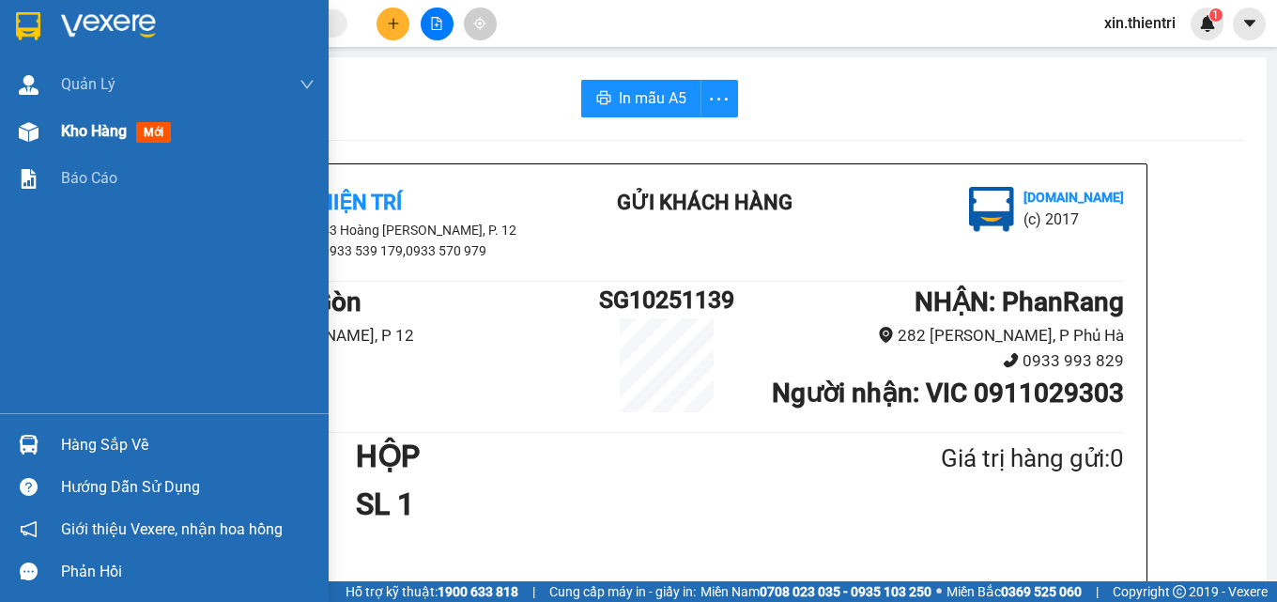
click at [73, 133] on span "Kho hàng" at bounding box center [94, 131] width 66 height 18
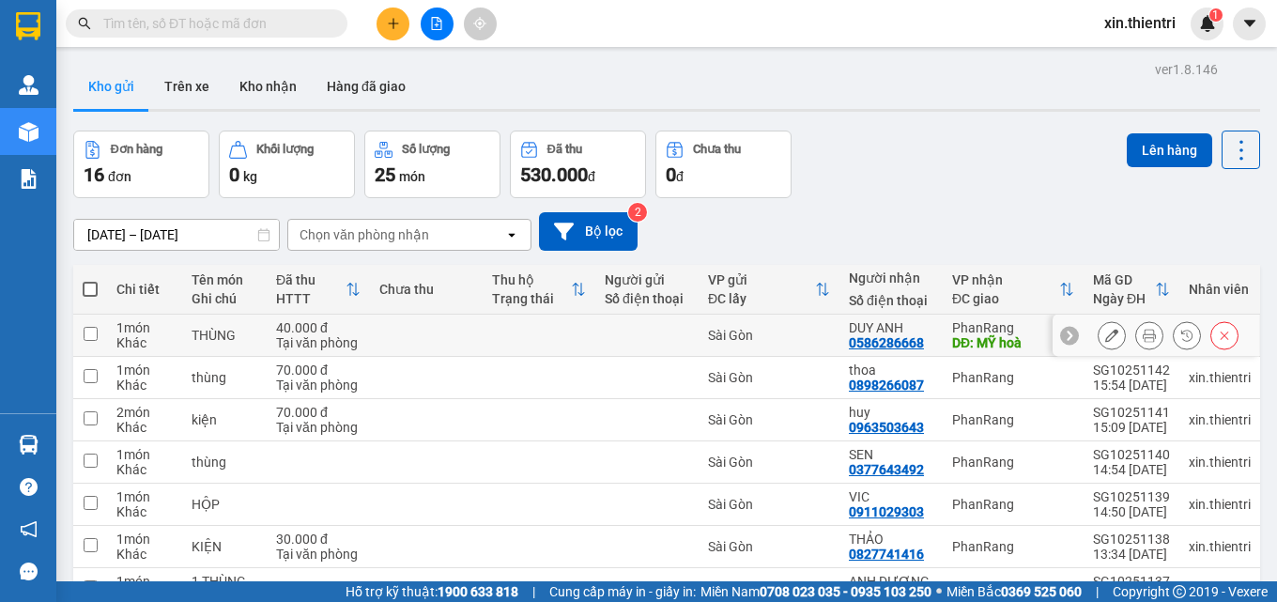
click at [1106, 334] on icon at bounding box center [1112, 335] width 13 height 13
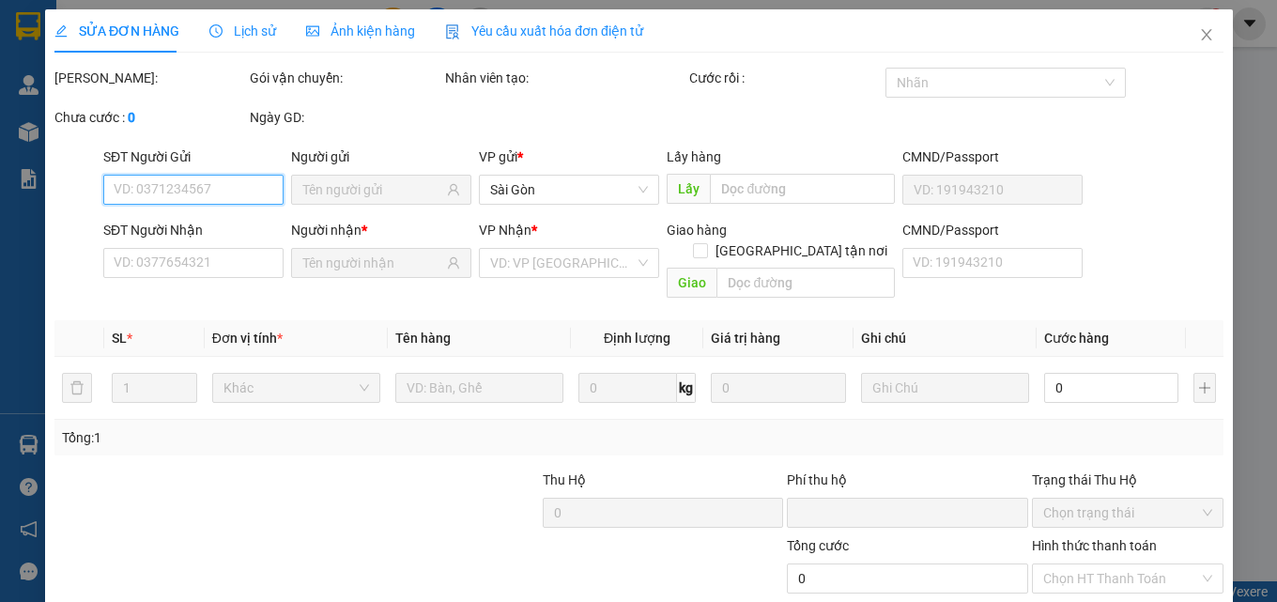
type input "0586286668"
type input "MỸ hoà"
type input "0"
type input "40.000"
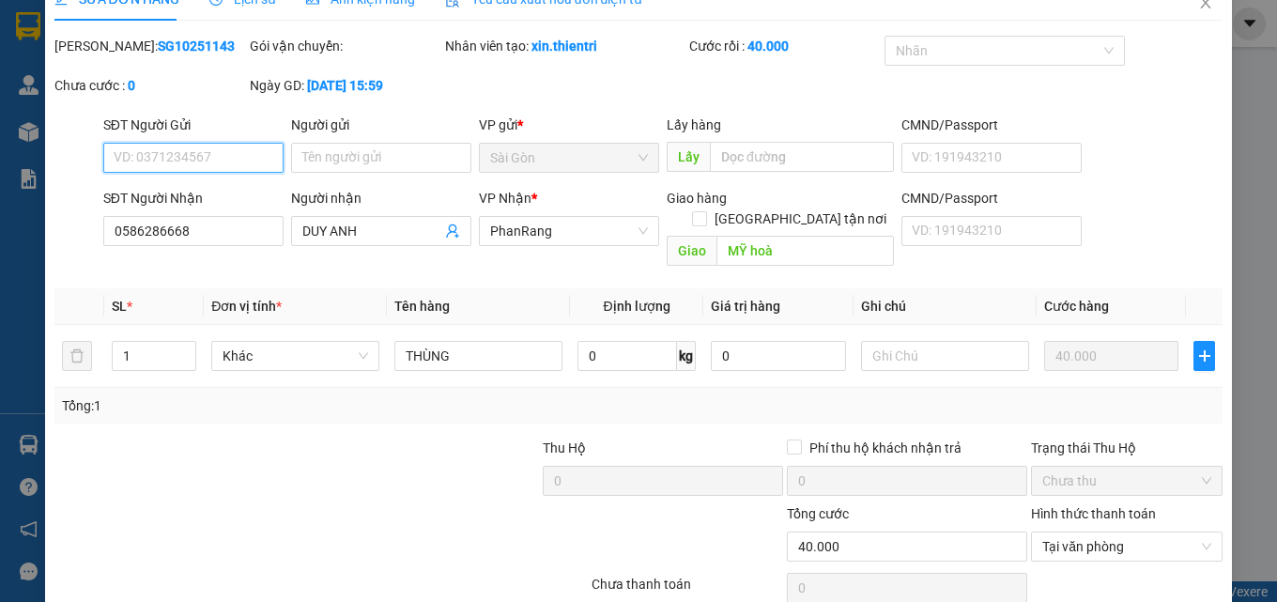
scroll to position [97, 0]
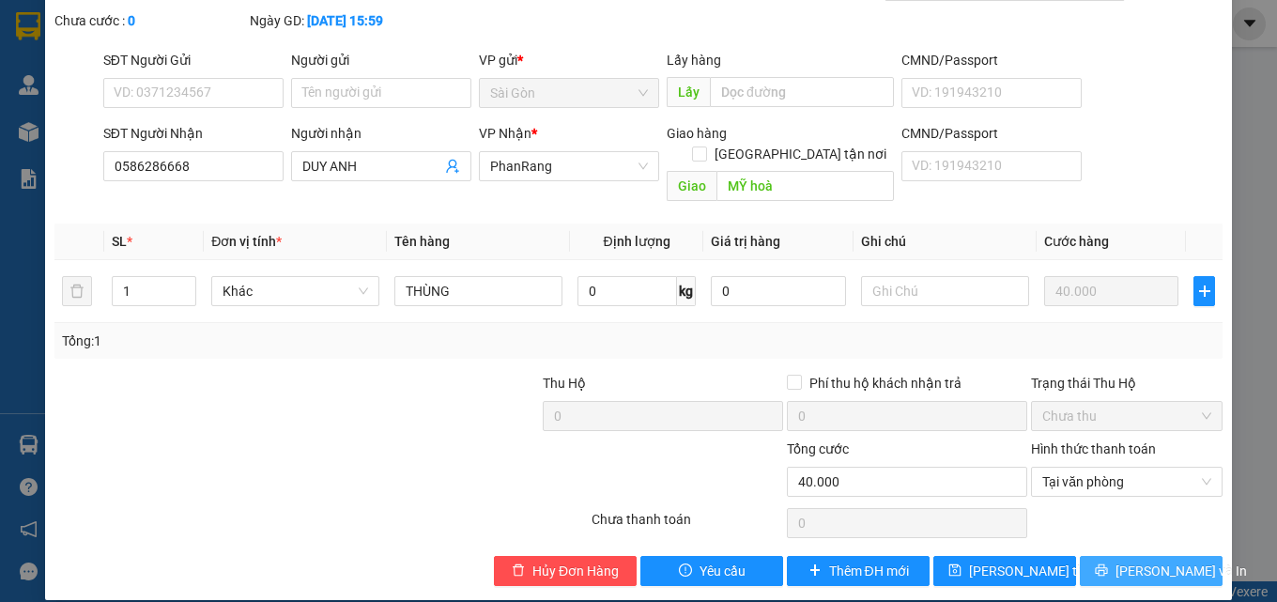
click at [1121, 556] on button "[PERSON_NAME] và In" at bounding box center [1151, 571] width 143 height 30
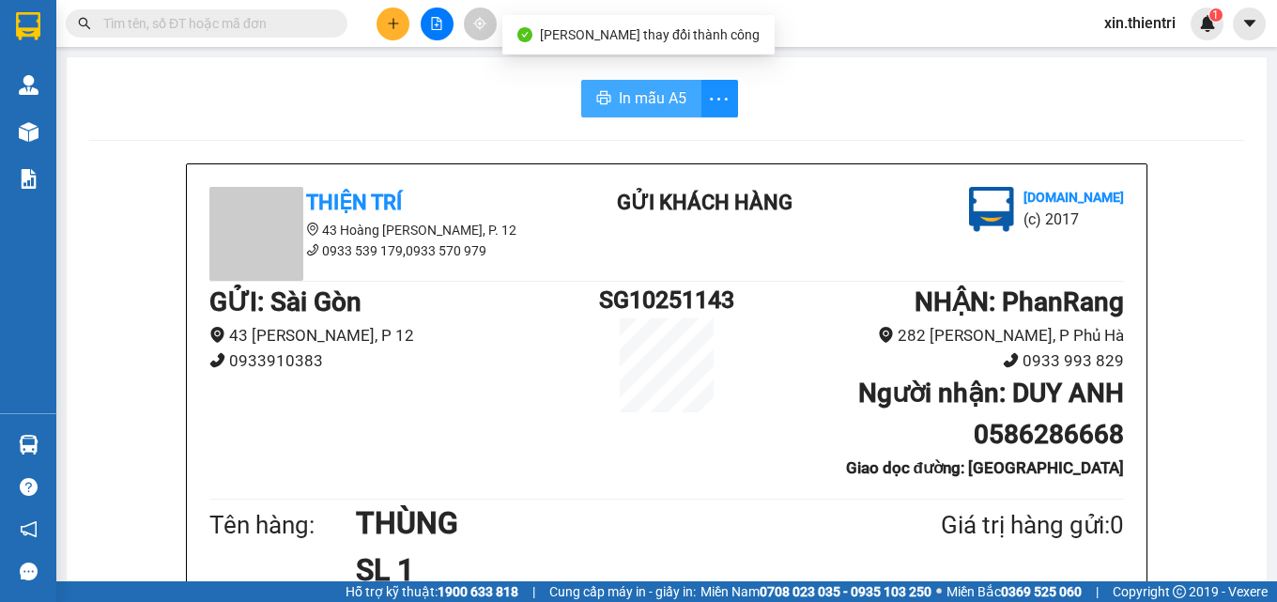
drag, startPoint x: 627, startPoint y: 95, endPoint x: 954, endPoint y: 186, distance: 339.3
click at [629, 97] on span "In mẫu A5" at bounding box center [653, 97] width 68 height 23
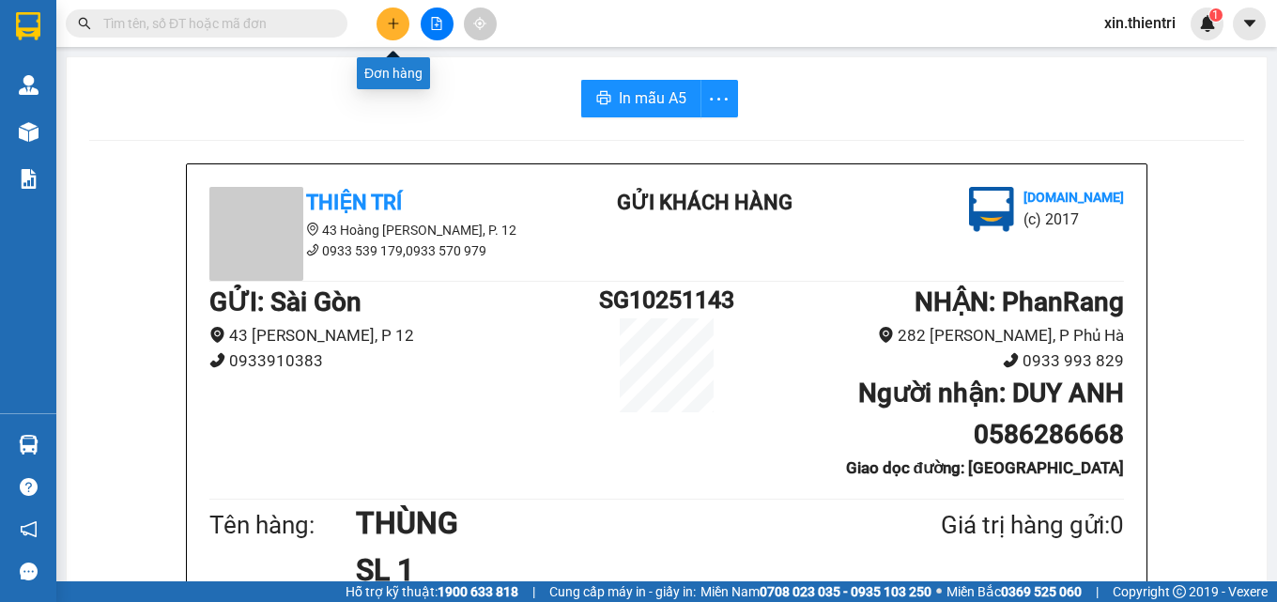
click at [387, 25] on icon "plus" at bounding box center [393, 23] width 13 height 13
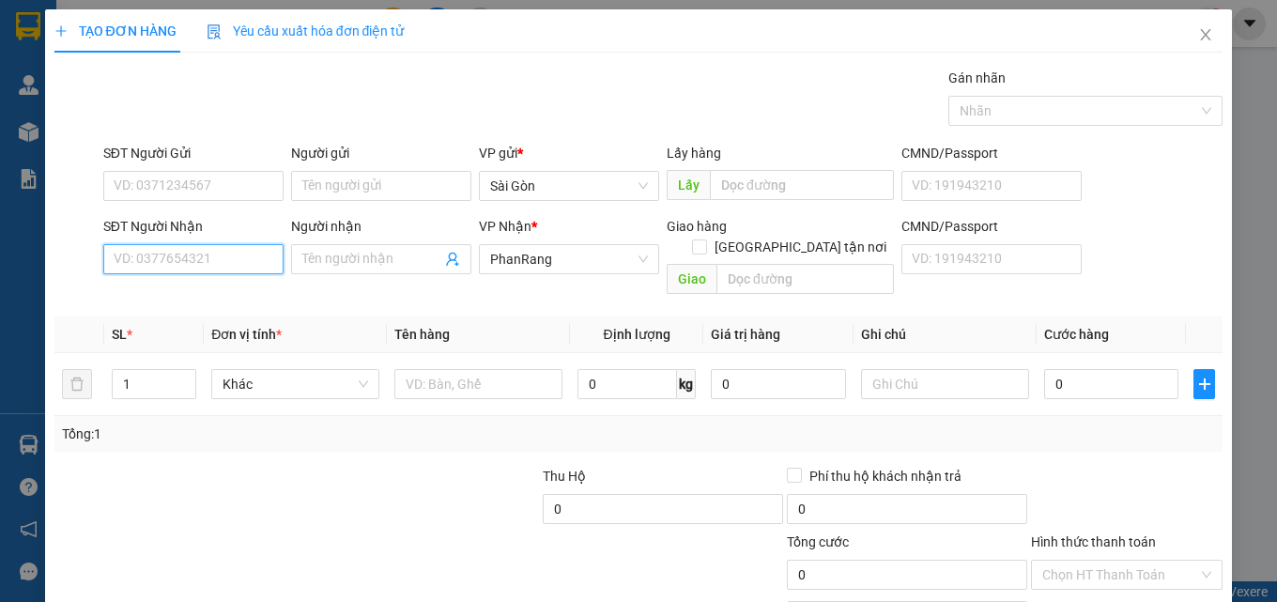
click at [244, 256] on input "SĐT Người Nhận" at bounding box center [193, 259] width 180 height 30
type input "0938539732"
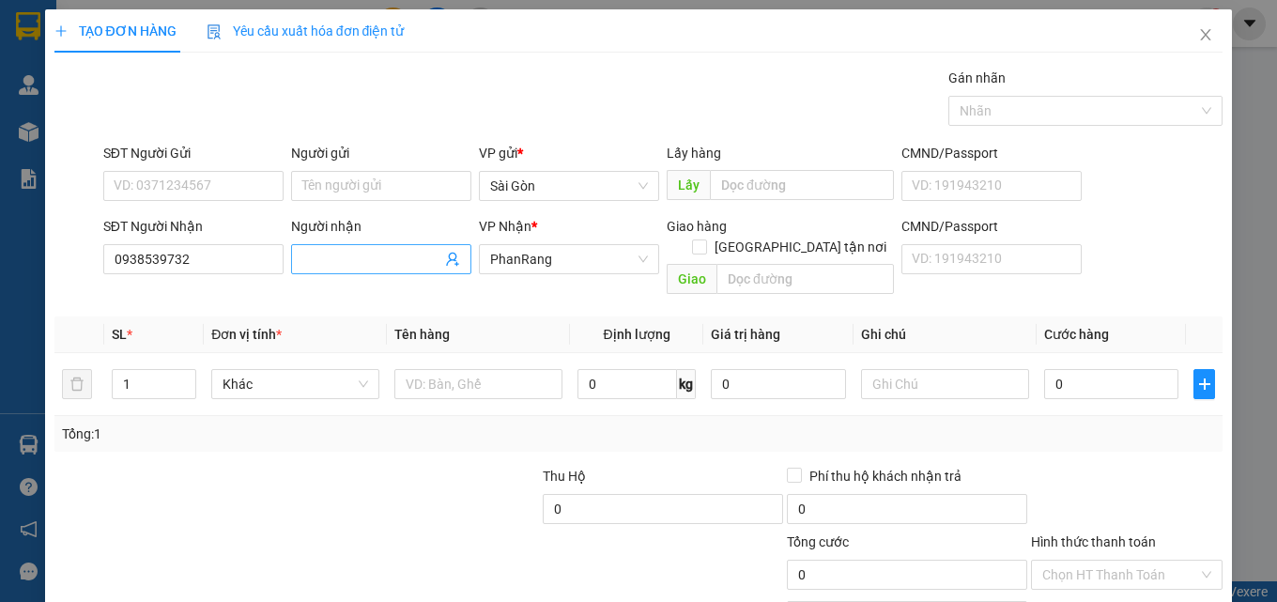
click at [331, 251] on input "Người nhận" at bounding box center [371, 259] width 139 height 21
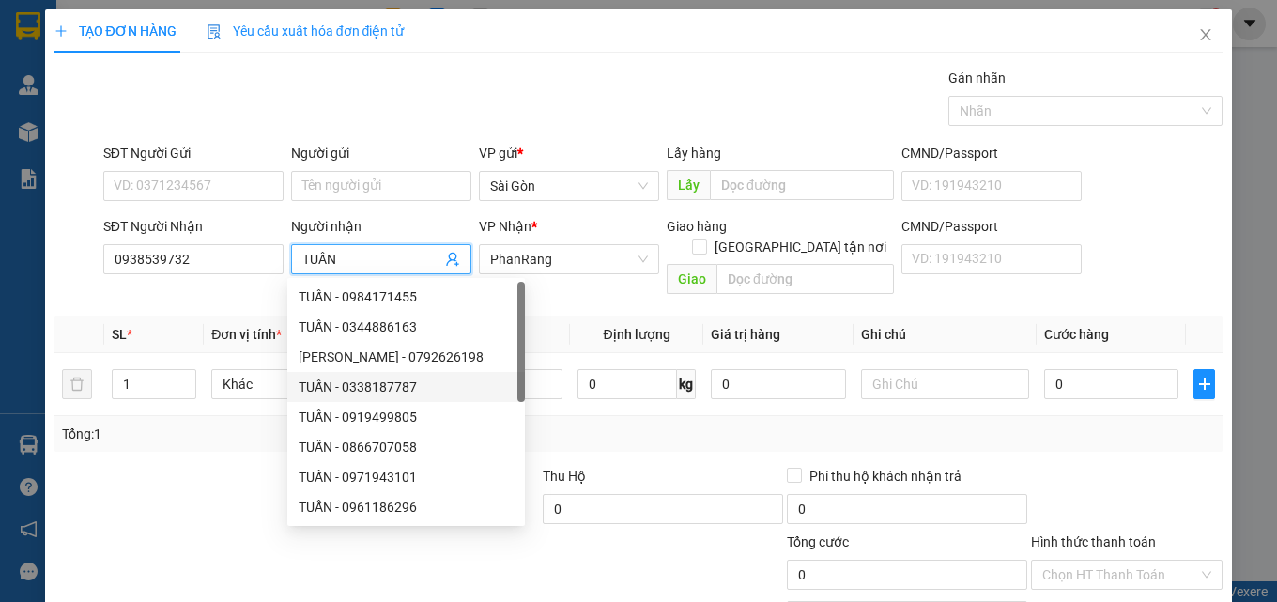
type input "TUẤN"
click at [534, 317] on th "Tên hàng" at bounding box center [478, 335] width 183 height 37
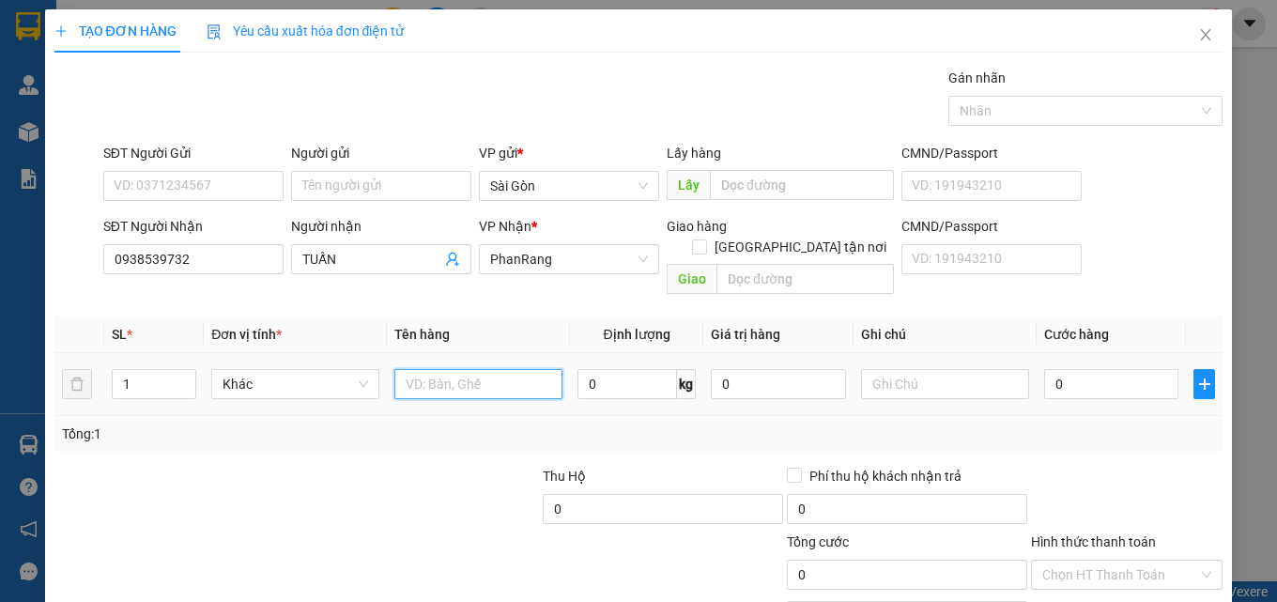
click at [504, 369] on input "text" at bounding box center [479, 384] width 168 height 30
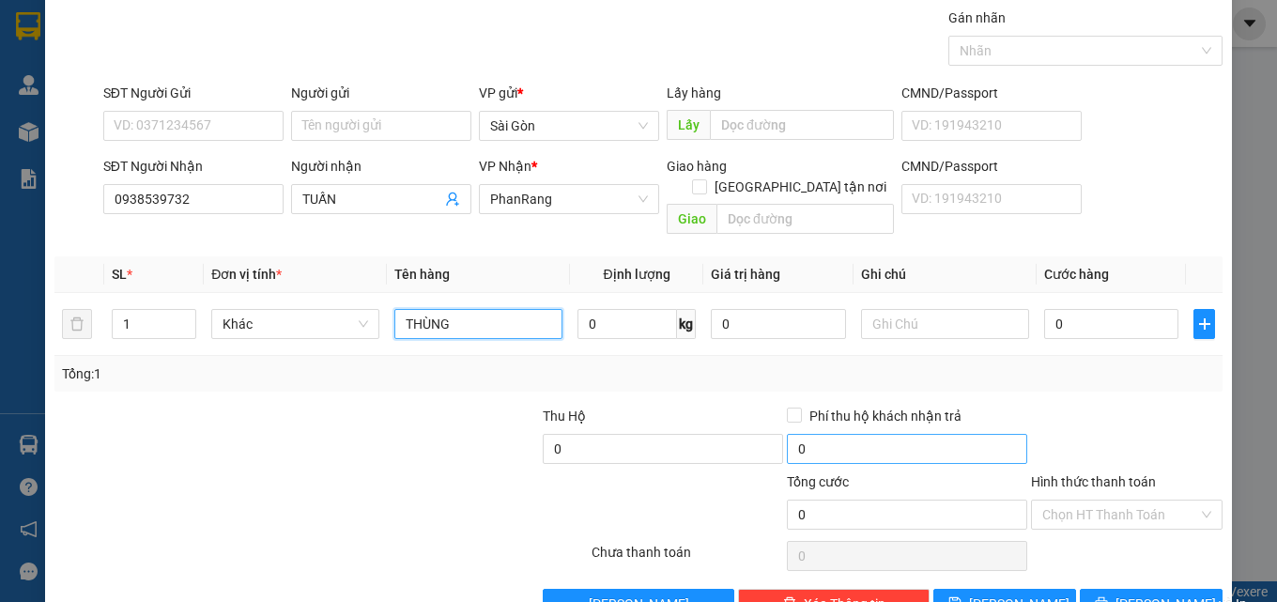
scroll to position [93, 0]
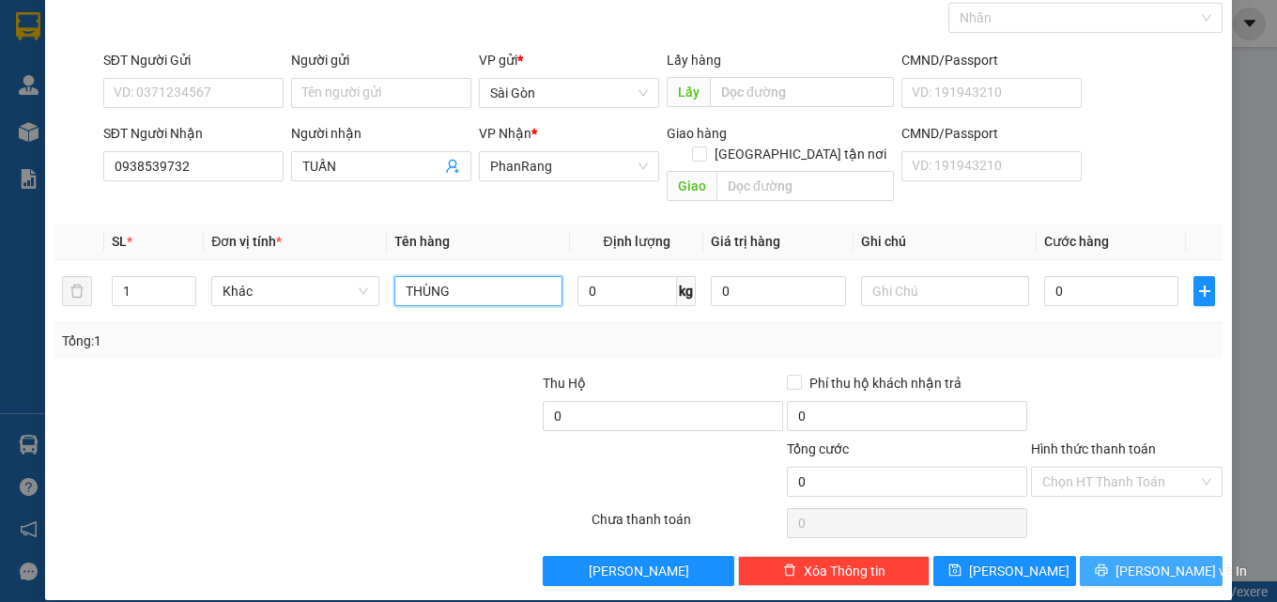
type input "THÙNG"
click at [1123, 561] on span "[PERSON_NAME] và In" at bounding box center [1182, 571] width 132 height 21
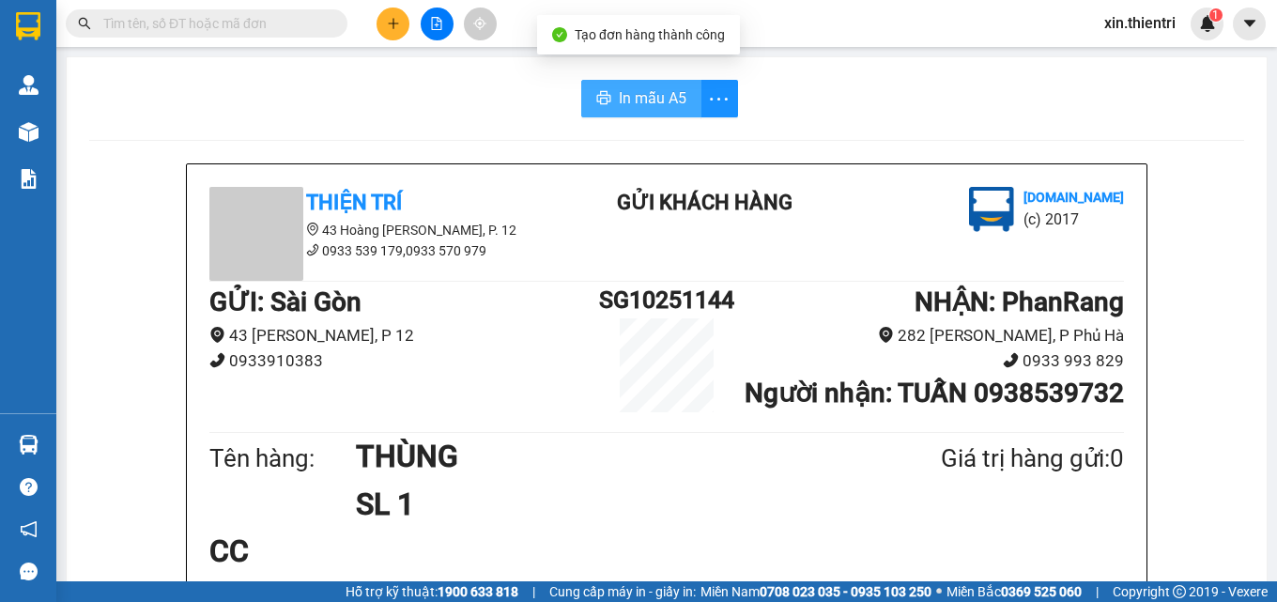
click at [642, 94] on span "In mẫu A5" at bounding box center [653, 97] width 68 height 23
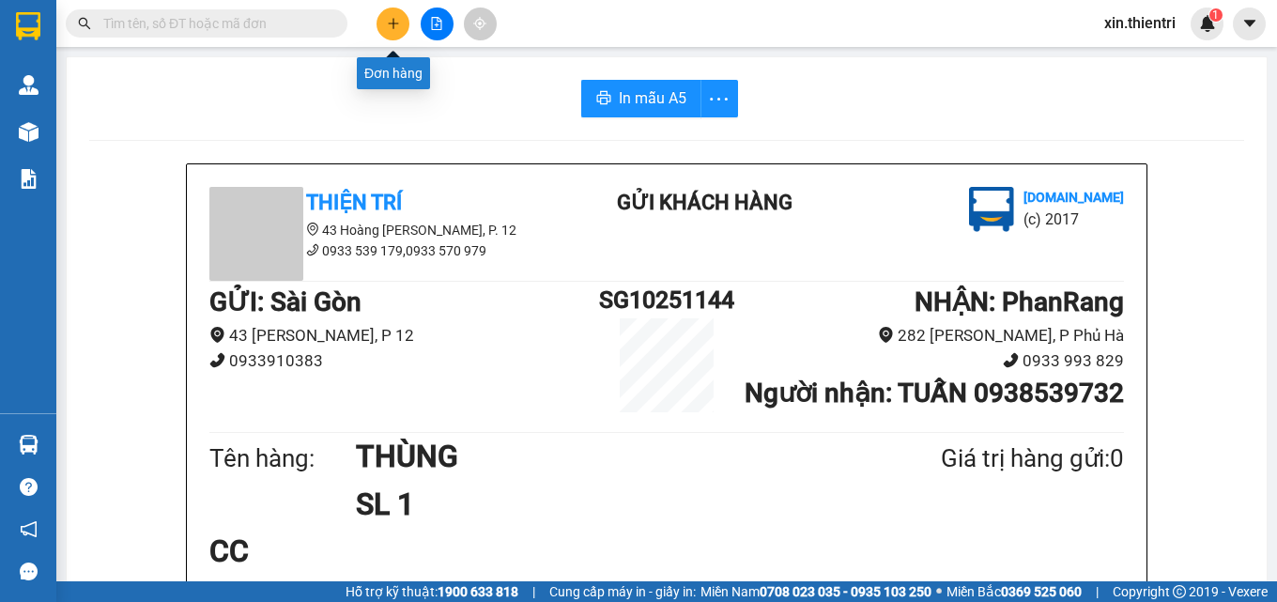
click at [398, 16] on button at bounding box center [393, 24] width 33 height 33
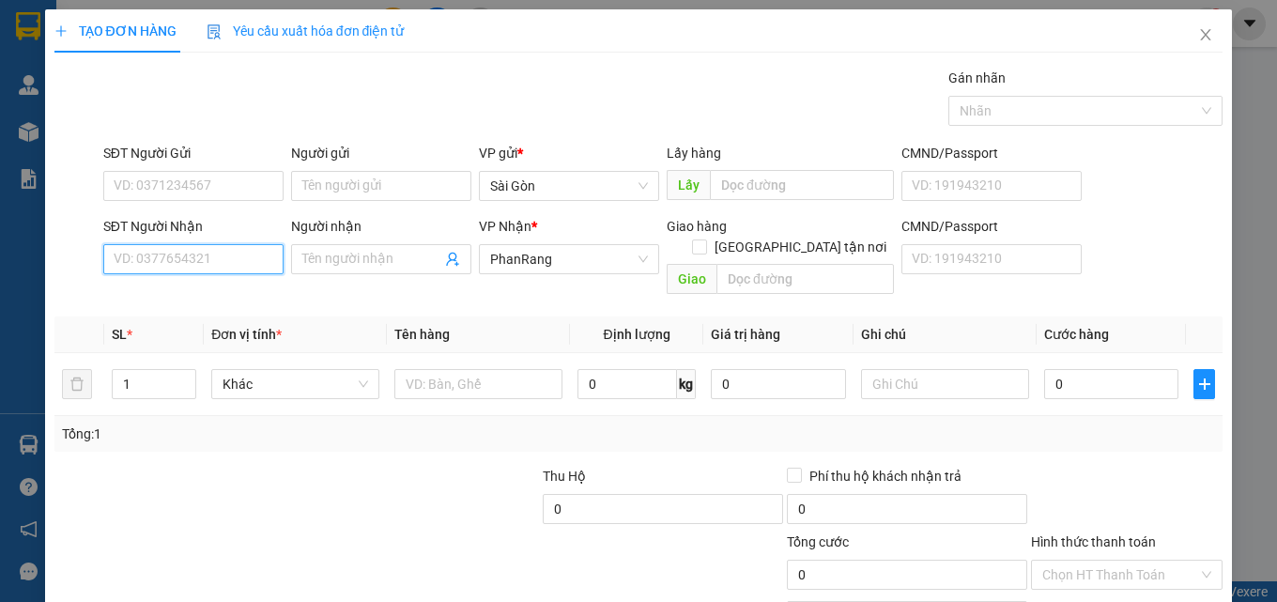
click at [224, 261] on input "SĐT Người Nhận" at bounding box center [193, 259] width 180 height 30
type input "0941788114"
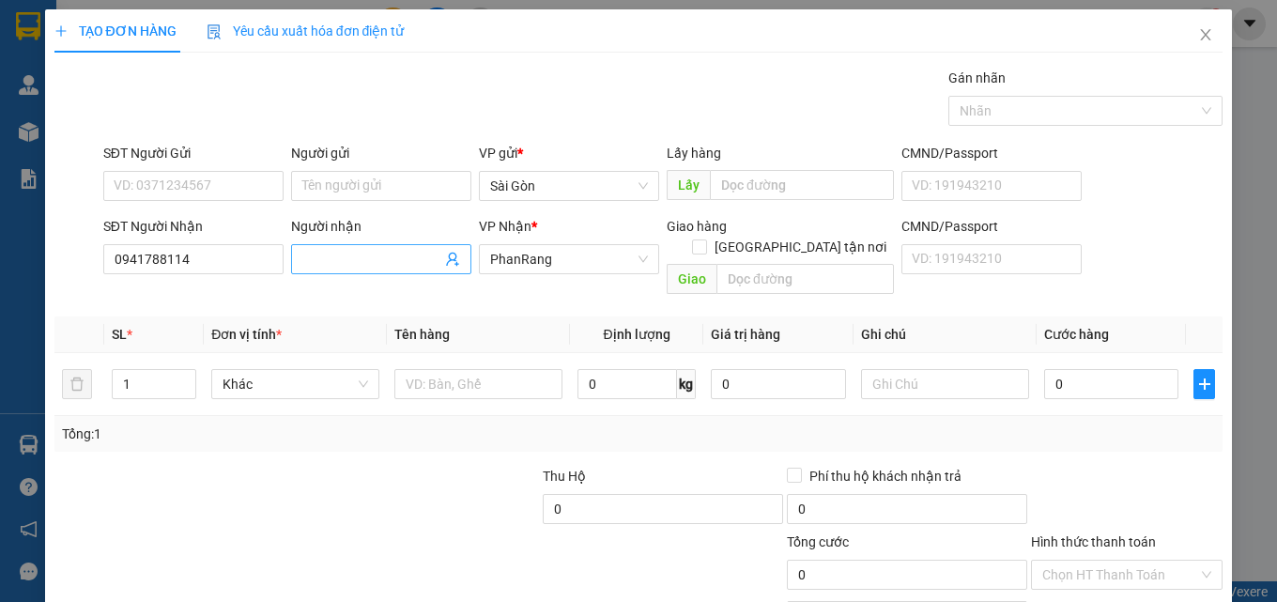
click at [348, 267] on input "Người nhận" at bounding box center [371, 259] width 139 height 21
type input "O"
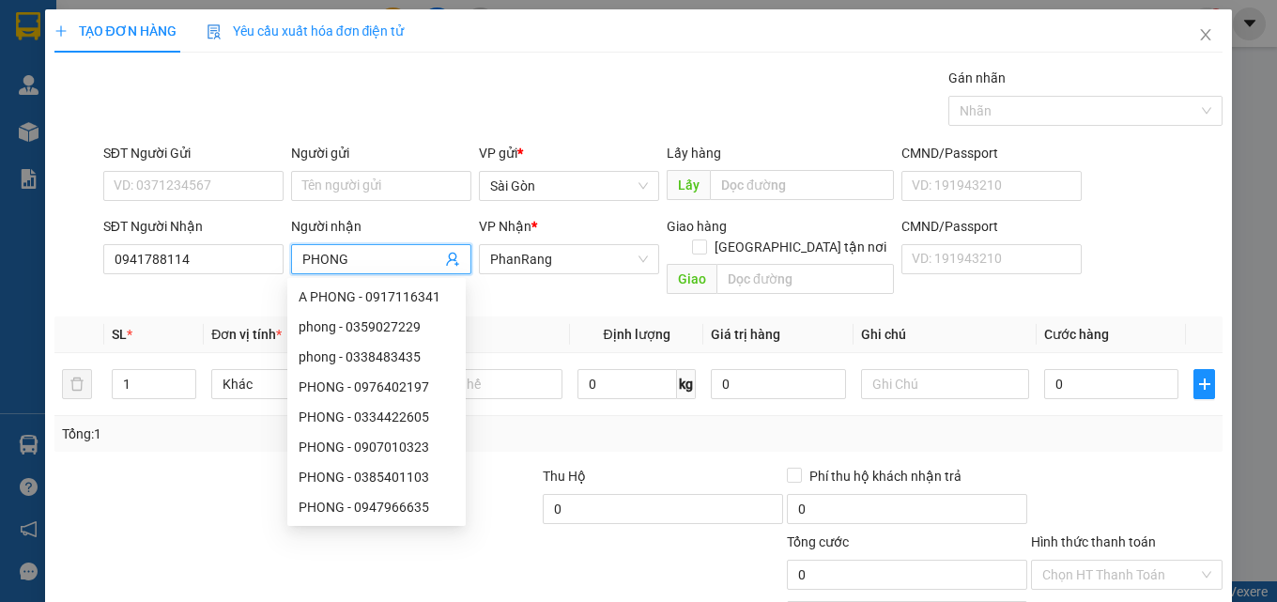
type input "PHONG"
click at [522, 317] on th "Tên hàng" at bounding box center [478, 335] width 183 height 37
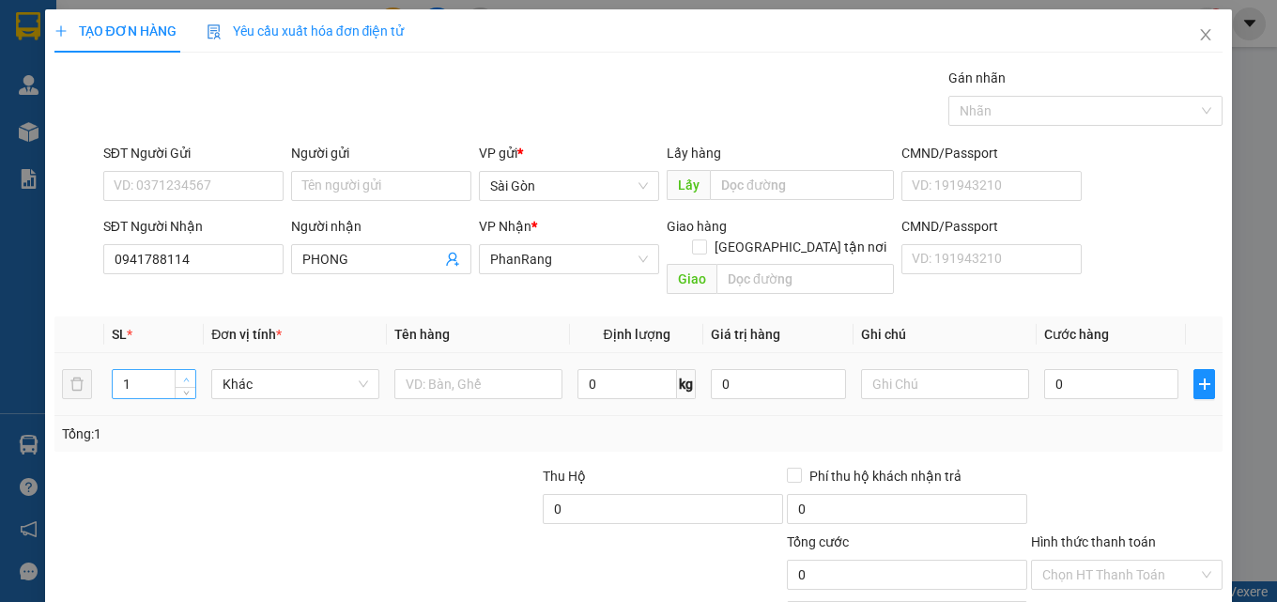
type input "2"
click at [180, 374] on span "up" at bounding box center [185, 379] width 11 height 11
click at [506, 369] on input "text" at bounding box center [479, 384] width 168 height 30
type input "B"
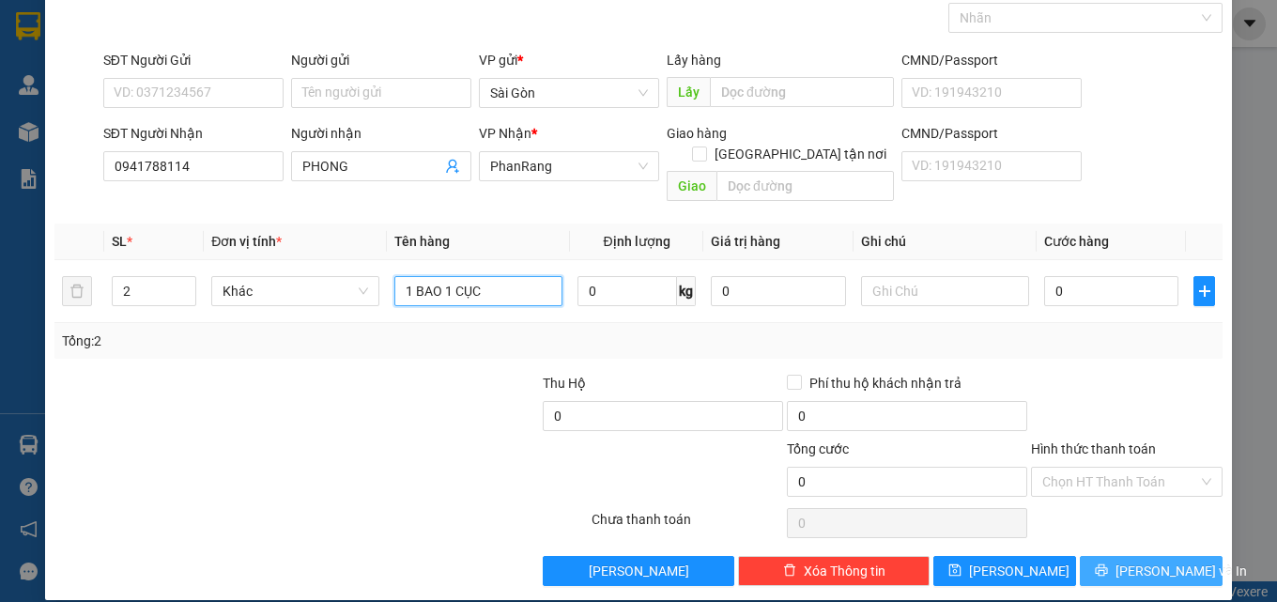
type input "1 BAO 1 CỤC"
click at [1149, 561] on span "[PERSON_NAME] và In" at bounding box center [1182, 571] width 132 height 21
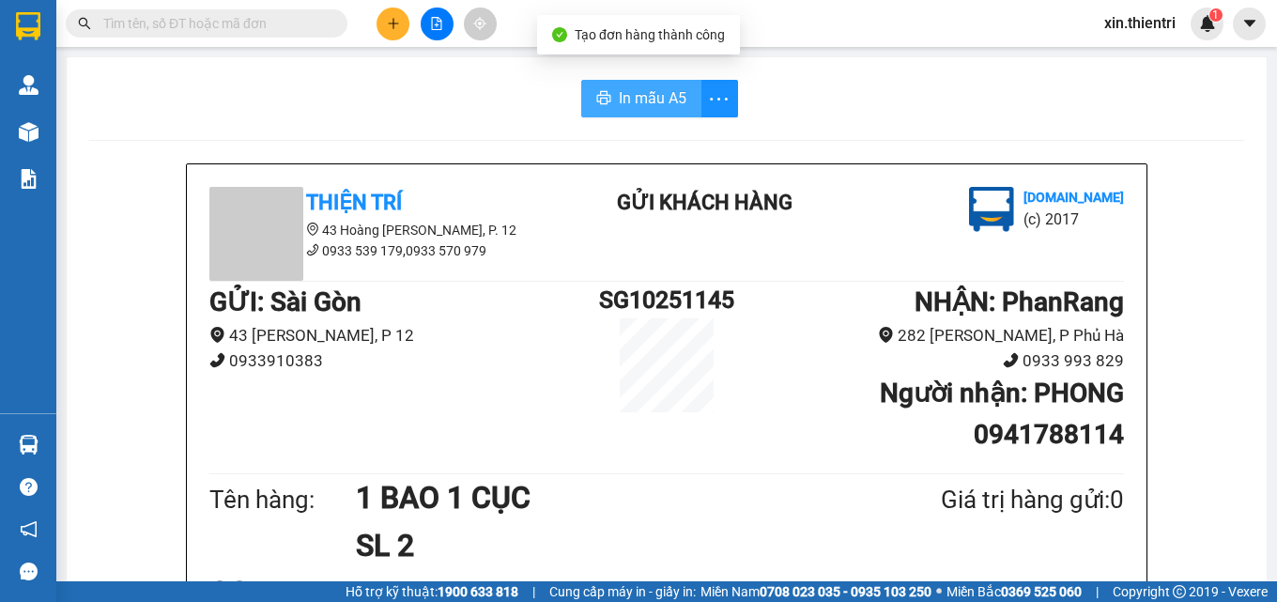
click at [664, 101] on span "In mẫu A5" at bounding box center [653, 97] width 68 height 23
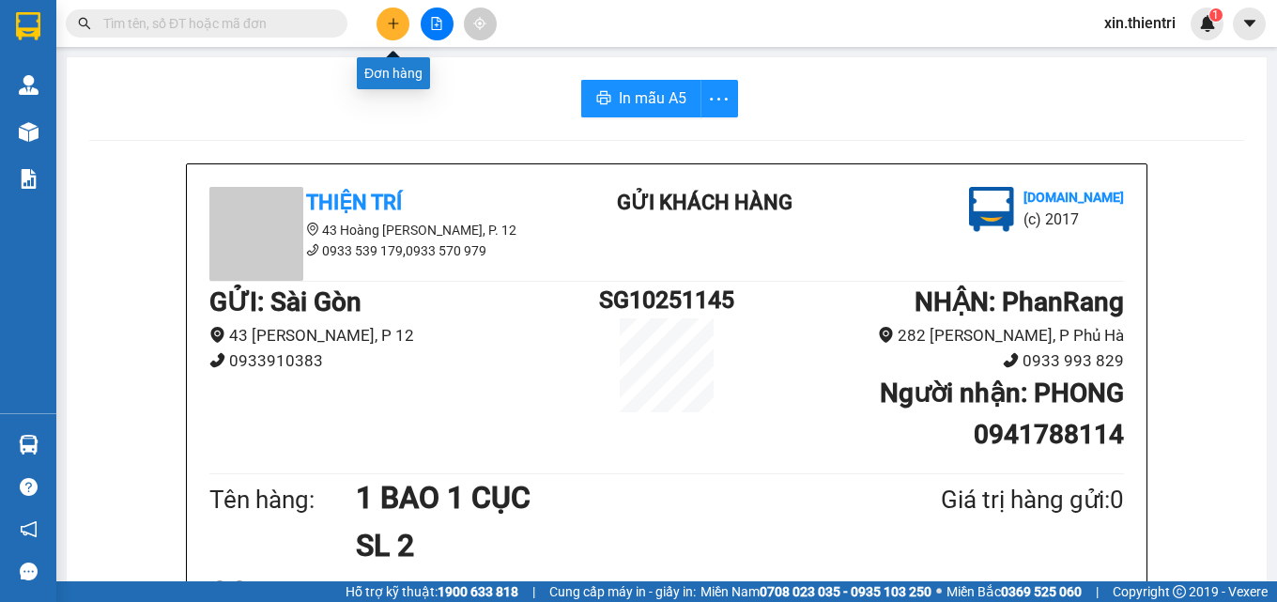
click at [390, 15] on button at bounding box center [393, 24] width 33 height 33
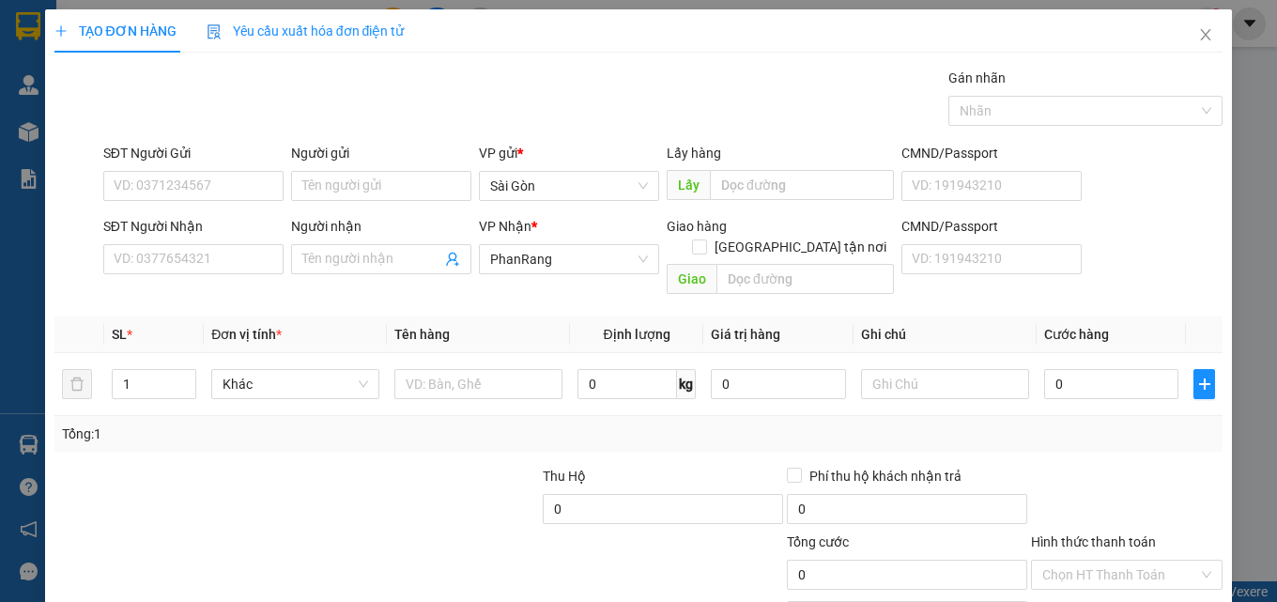
click at [450, 90] on div "Gán nhãn Nhãn" at bounding box center [664, 101] width 1128 height 66
click at [183, 269] on input "SĐT Người Nhận" at bounding box center [193, 259] width 180 height 30
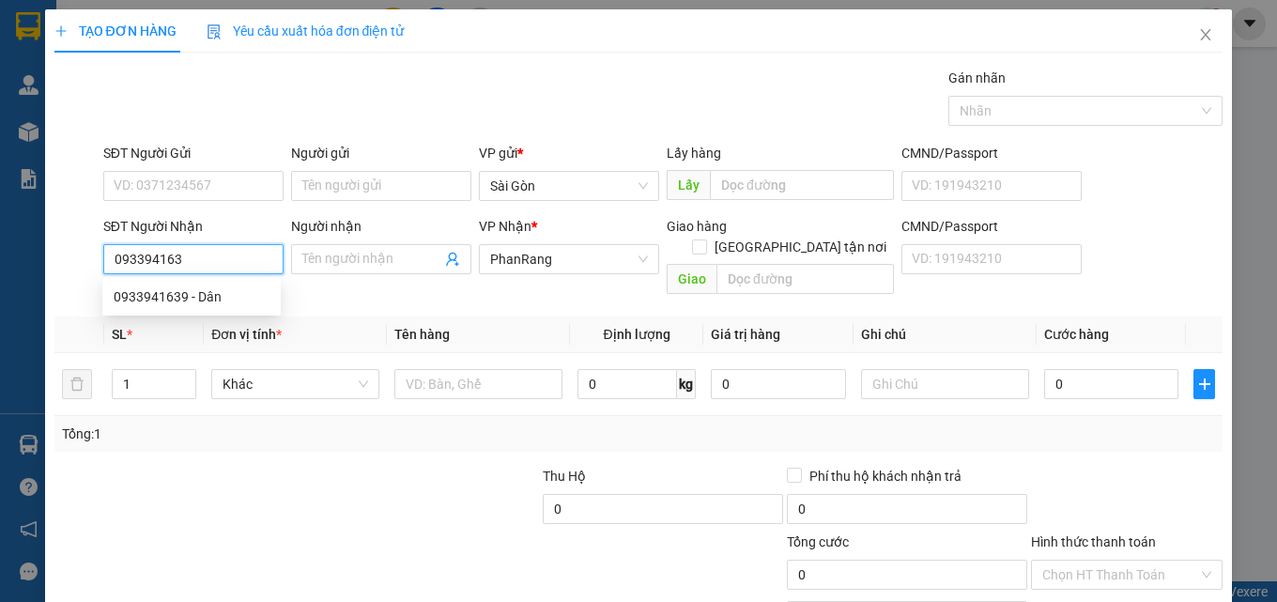
type input "0933941639"
click at [151, 304] on div "0933941639 - Dân" at bounding box center [192, 296] width 156 height 21
type input "Dân"
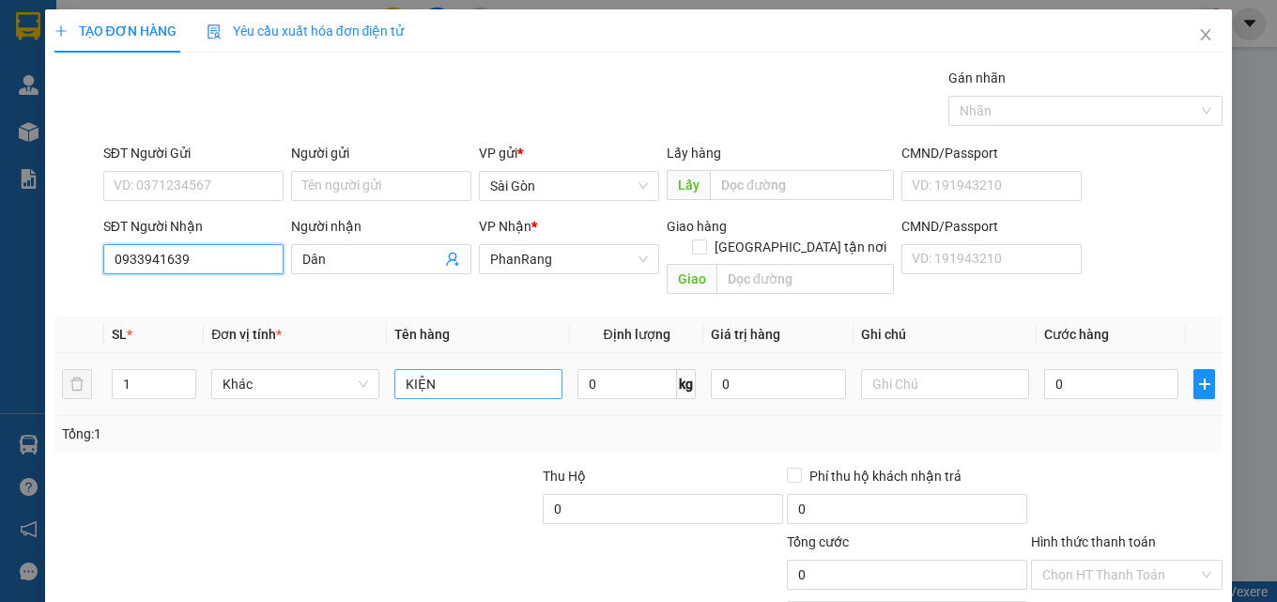
type input "0933941639"
click at [477, 369] on input "KIỆN" at bounding box center [479, 384] width 168 height 30
type input "KIỆN"
click at [477, 369] on input "KIỆN" at bounding box center [479, 384] width 168 height 30
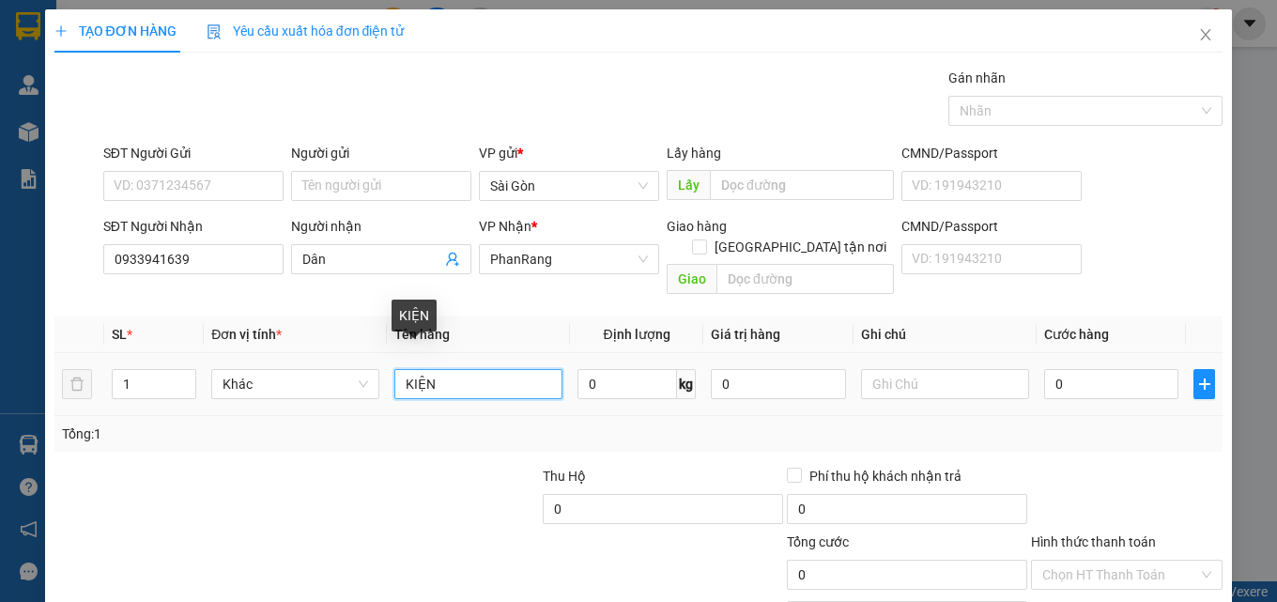
click at [477, 369] on input "KIỆN" at bounding box center [479, 384] width 168 height 30
type input "U"
type input "Ụ"
type input "U"
type input "CỤC"
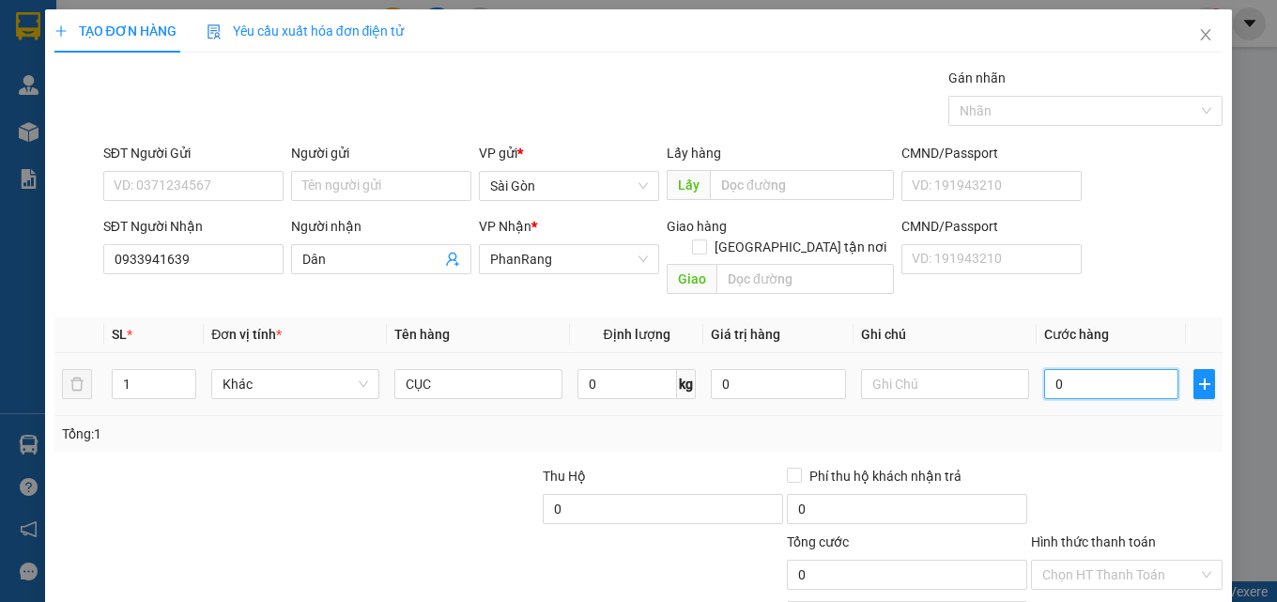
click at [1131, 369] on input "0" at bounding box center [1112, 384] width 135 height 30
type input "2"
type input "20"
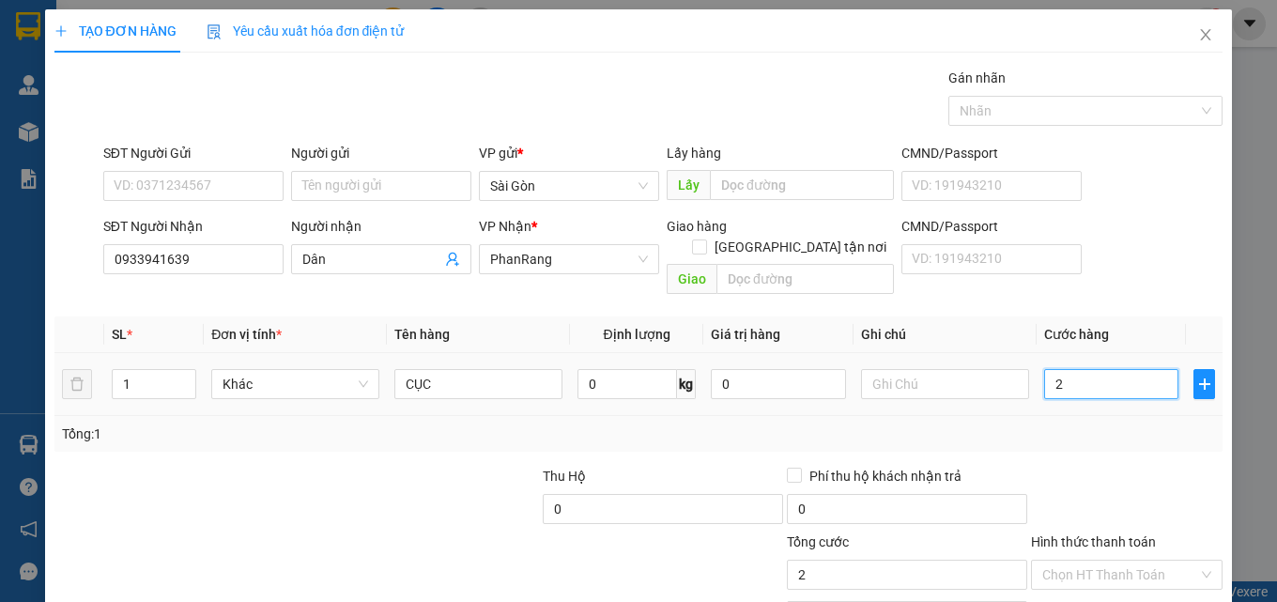
type input "20"
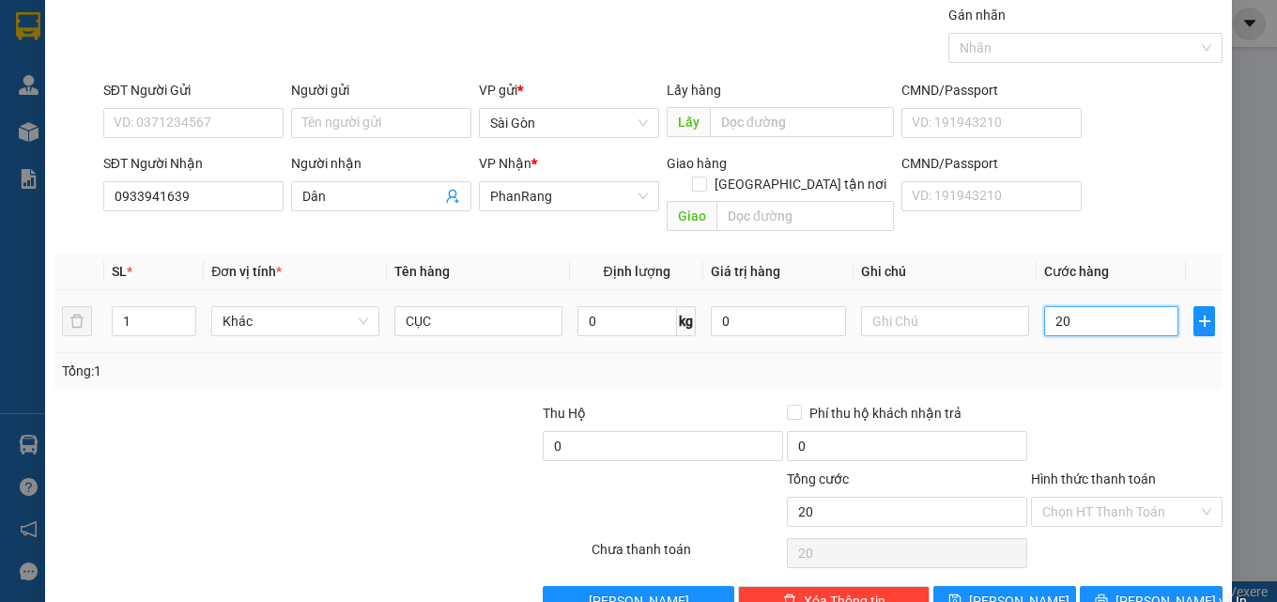
scroll to position [93, 0]
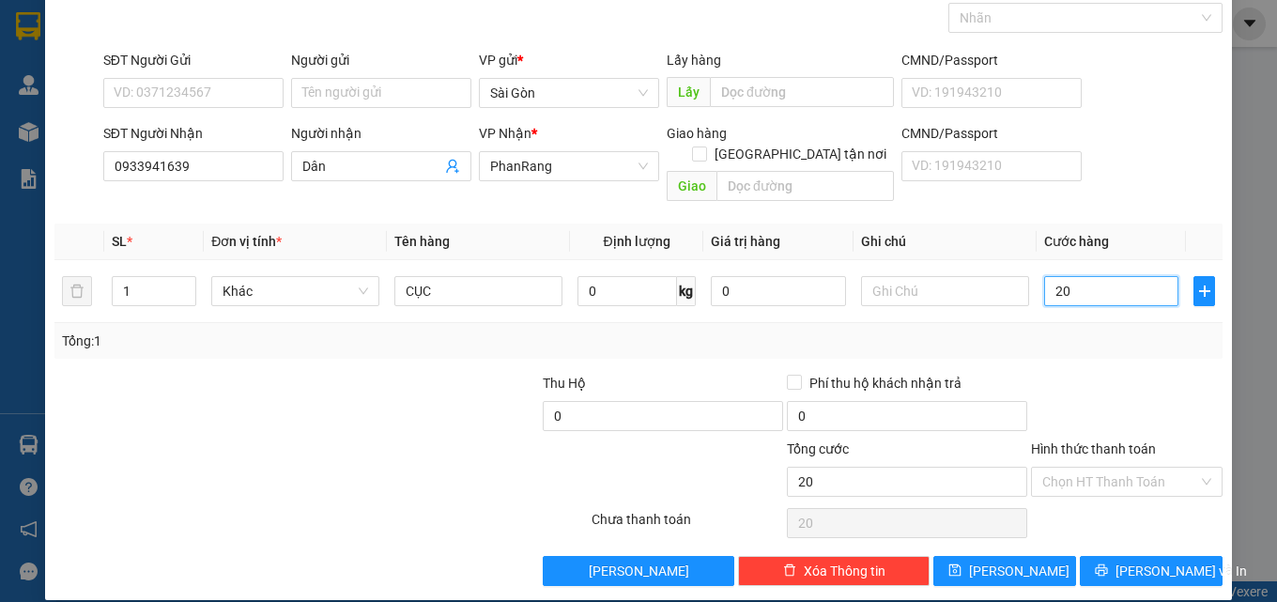
type input "20"
type input "20.000"
click at [1108, 528] on div "Transit Pickup Surcharge Ids Transit Deliver Surcharge Ids Transit Deliver Surc…" at bounding box center [638, 280] width 1169 height 611
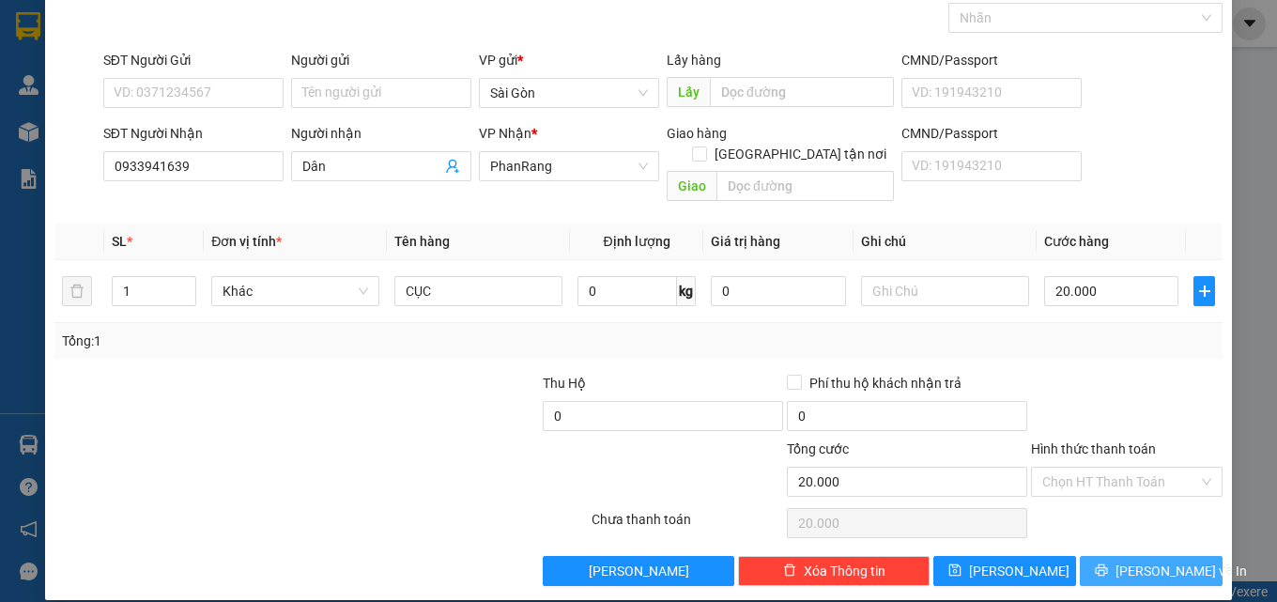
click at [1128, 561] on span "[PERSON_NAME] và In" at bounding box center [1182, 571] width 132 height 21
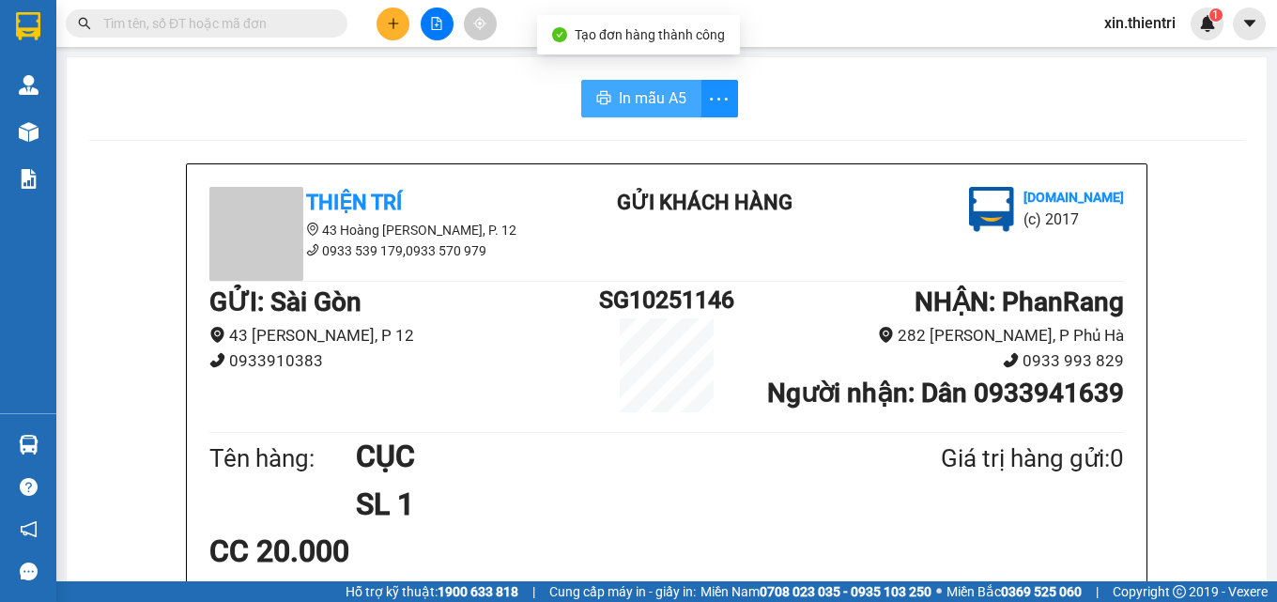
click at [652, 97] on span "In mẫu A5" at bounding box center [653, 97] width 68 height 23
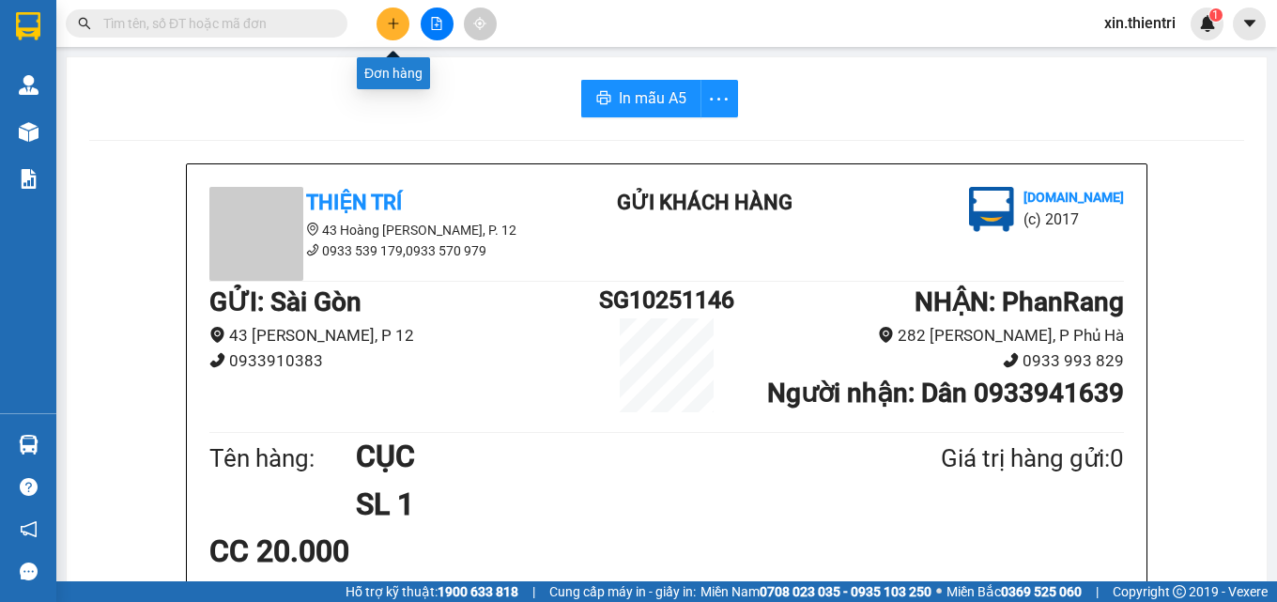
click at [399, 24] on icon "plus" at bounding box center [393, 23] width 13 height 13
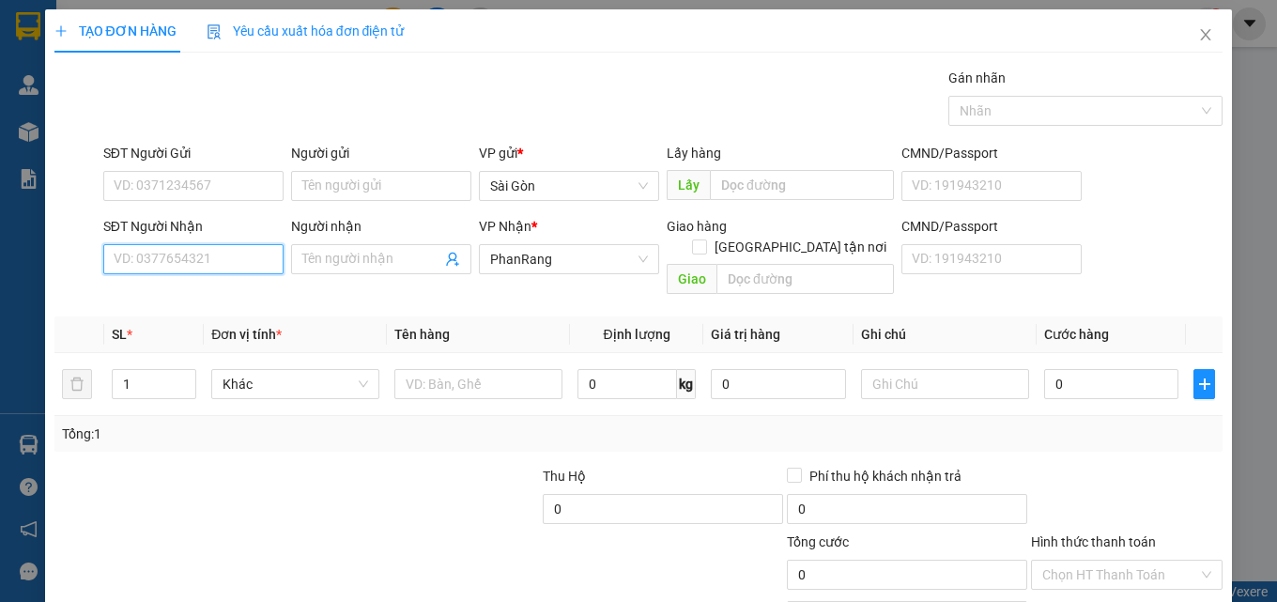
click at [183, 255] on input "SĐT Người Nhận" at bounding box center [193, 259] width 180 height 30
click at [205, 296] on div "0328338598 - QUỲNH" at bounding box center [192, 296] width 156 height 21
type input "0328338598"
type input "QUỲNH"
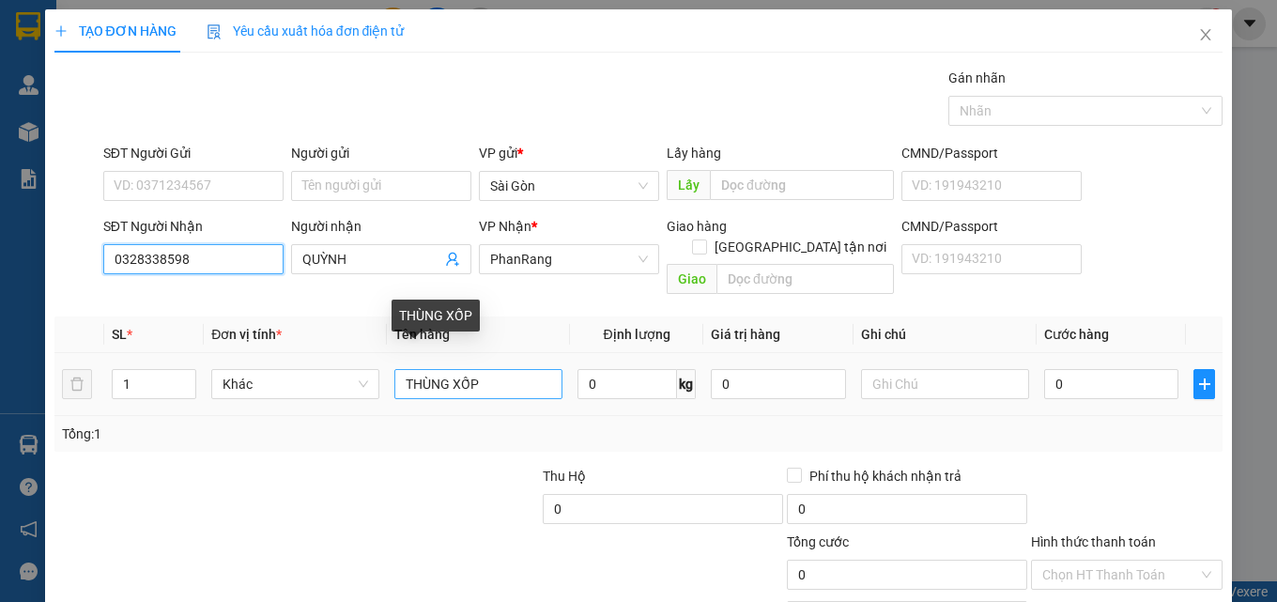
type input "0328338598"
click at [513, 370] on input "THÙNG XỐP" at bounding box center [479, 384] width 168 height 30
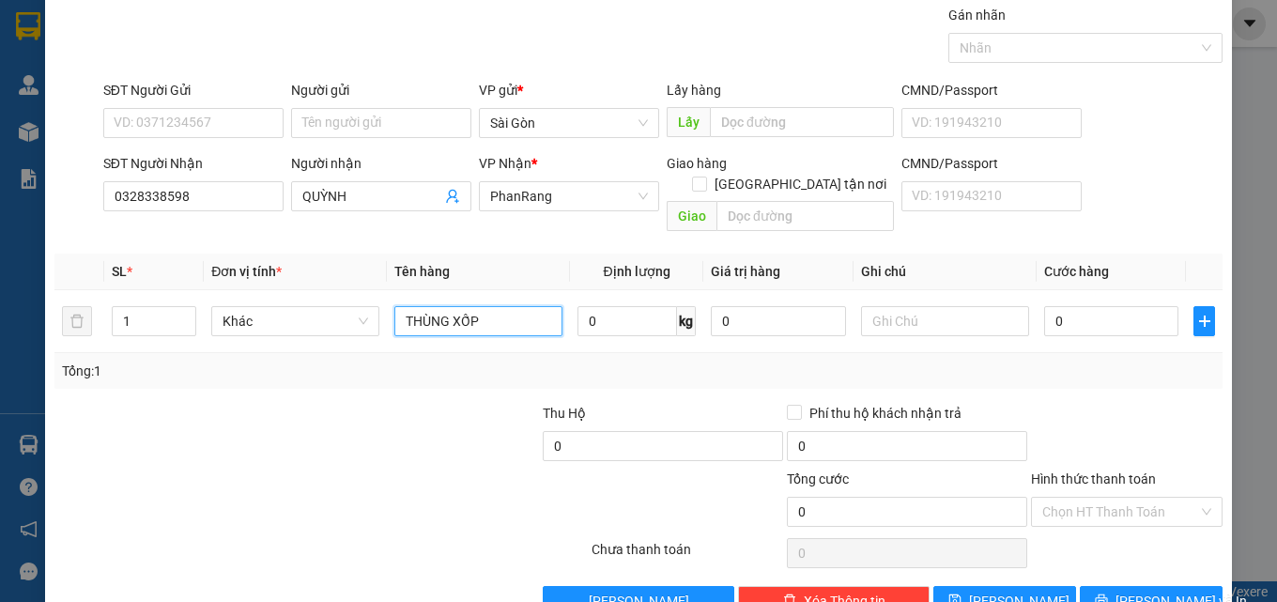
scroll to position [93, 0]
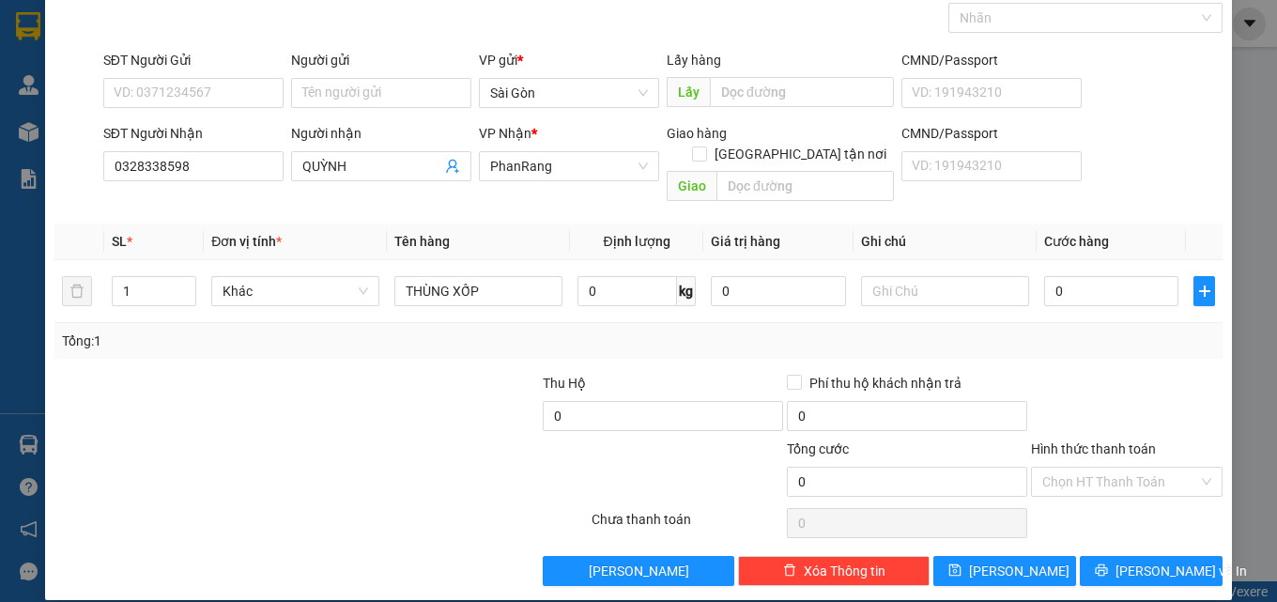
click at [1123, 525] on div "Transit Pickup Surcharge Ids Transit Deliver Surcharge Ids Transit Deliver Surc…" at bounding box center [638, 280] width 1169 height 611
click at [1138, 561] on span "[PERSON_NAME] và In" at bounding box center [1182, 571] width 132 height 21
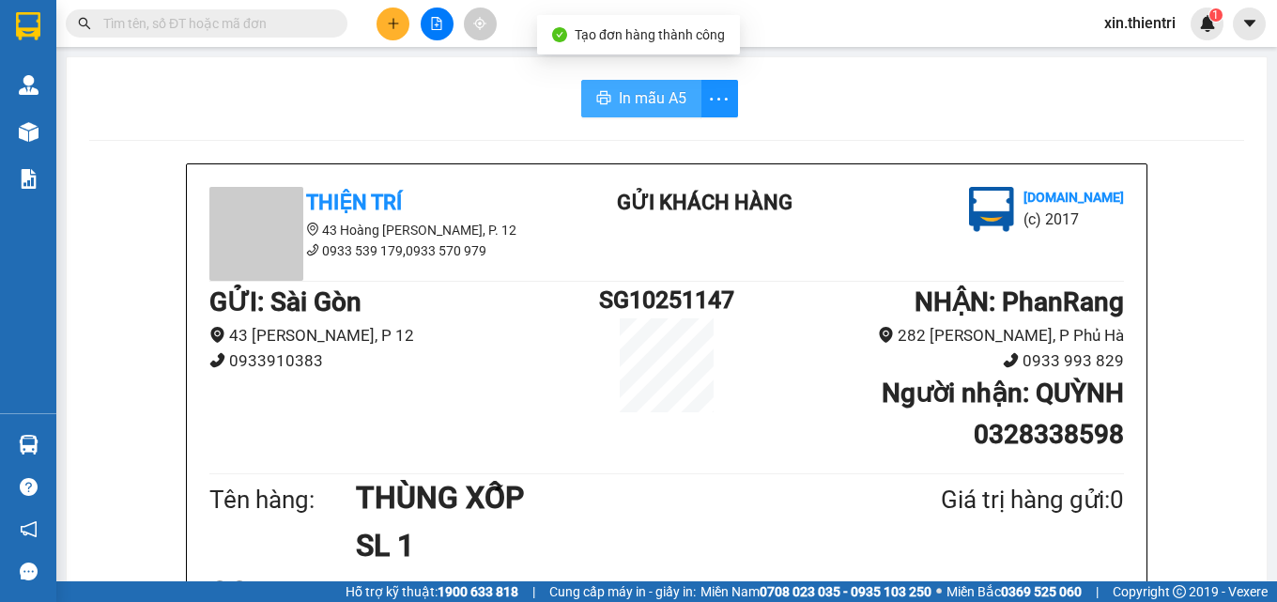
click at [643, 102] on span "In mẫu A5" at bounding box center [653, 97] width 68 height 23
click at [402, 21] on button at bounding box center [393, 24] width 33 height 33
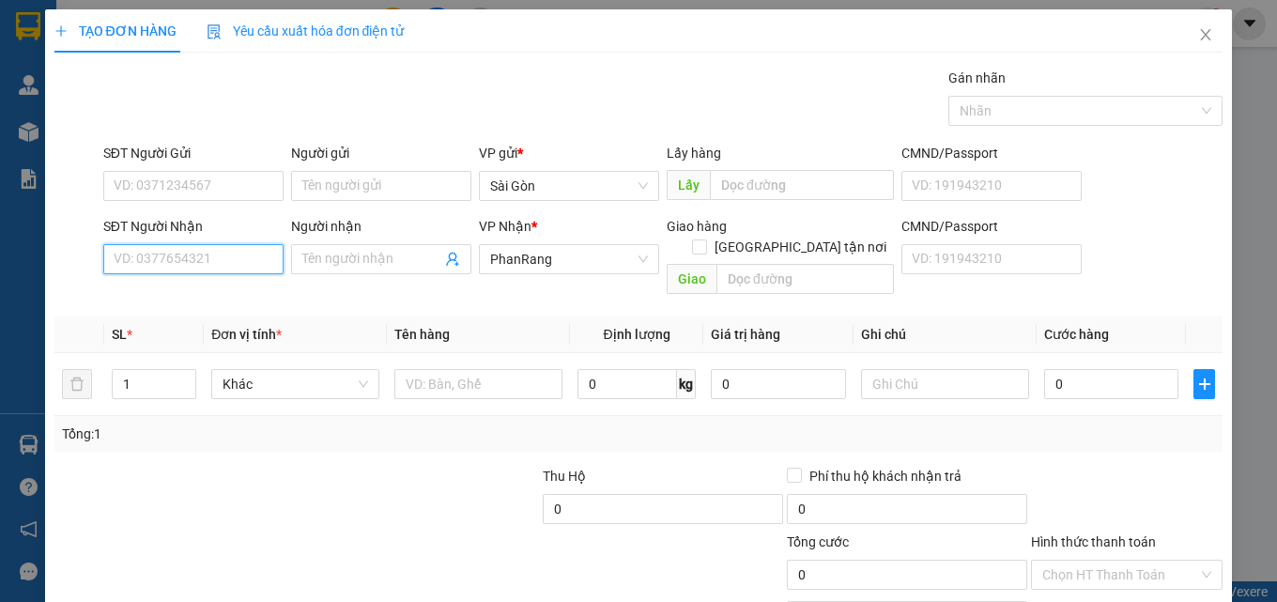
click at [152, 258] on input "SĐT Người Nhận" at bounding box center [193, 259] width 180 height 30
type input "0858876086"
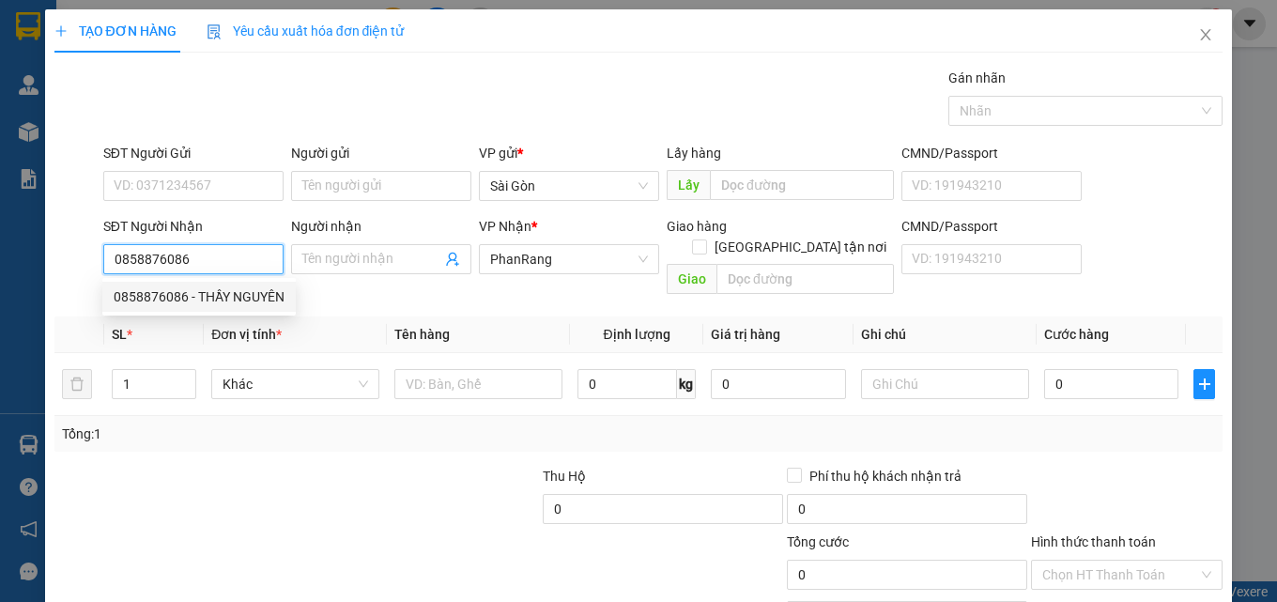
click at [188, 299] on div "0858876086 - THẦY NGUYÊN" at bounding box center [199, 296] width 171 height 21
type input "THẦY NGUYÊN"
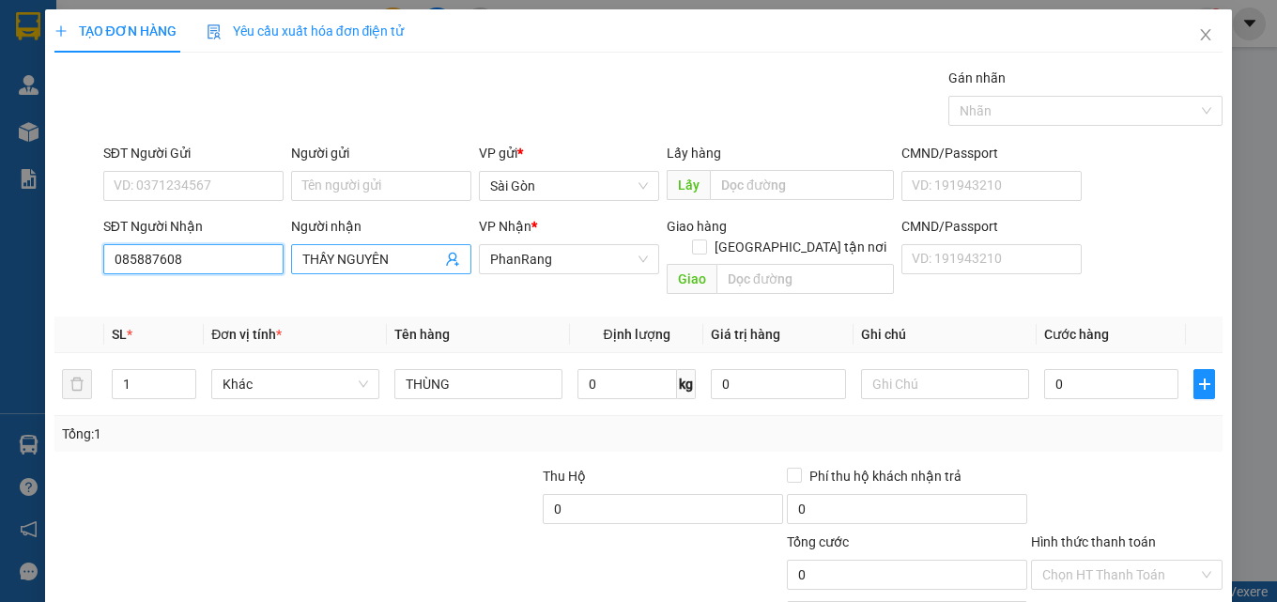
type input "085887608"
click at [404, 263] on input "THẦY NGUYÊN" at bounding box center [371, 259] width 139 height 21
click at [405, 264] on input "THẦY NGUYÊN" at bounding box center [371, 259] width 139 height 21
type input "T"
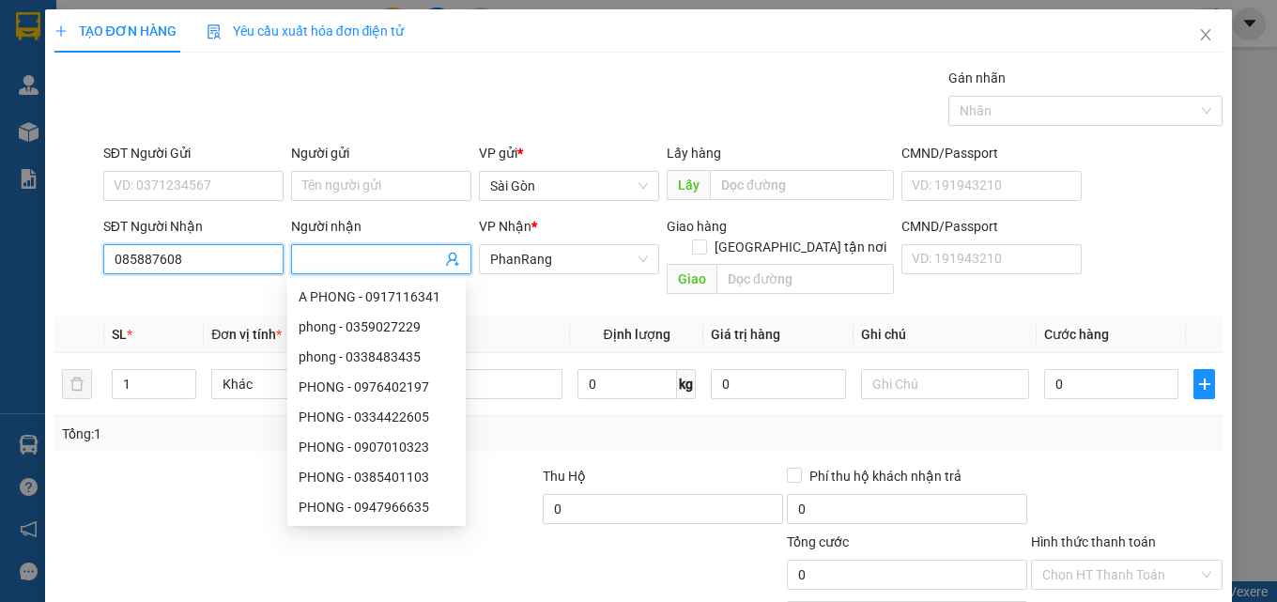
click at [218, 255] on input "085887608" at bounding box center [193, 259] width 180 height 30
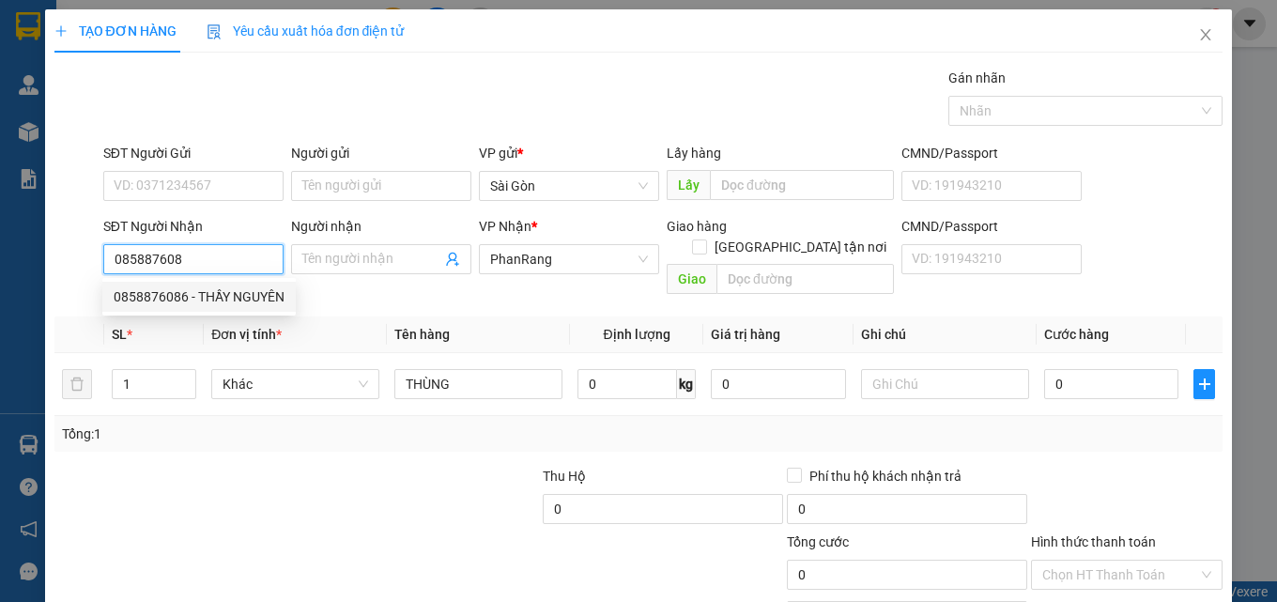
click at [225, 302] on div "0858876086 - THẦY NGUYÊN" at bounding box center [199, 296] width 171 height 21
type input "0858876086"
type input "THẦY NGUYÊN"
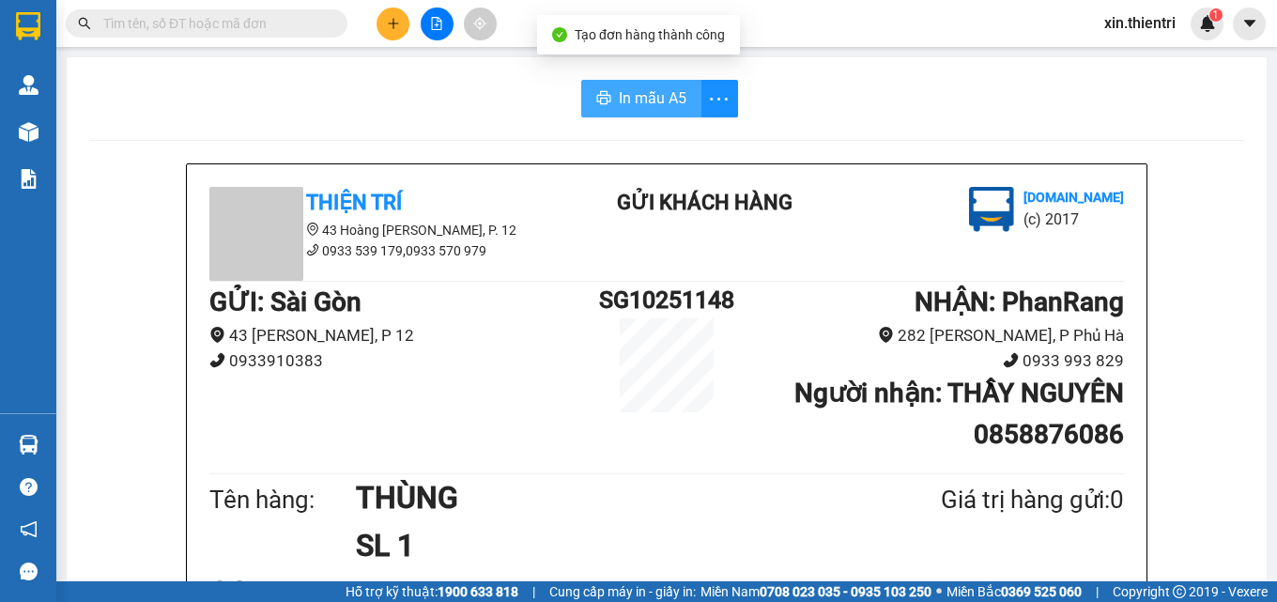
click at [627, 89] on span "In mẫu A5" at bounding box center [653, 97] width 68 height 23
click at [1000, 505] on div "Giá trị hàng gửi: 0" at bounding box center [987, 500] width 274 height 39
drag, startPoint x: 1001, startPoint y: 507, endPoint x: 1017, endPoint y: 528, distance: 26.1
click at [1017, 528] on div "Tên hàng: THÙNG SL 1 Giá trị hàng gửi: 0" at bounding box center [666, 521] width 915 height 95
drag, startPoint x: 1019, startPoint y: 525, endPoint x: 952, endPoint y: 499, distance: 72.6
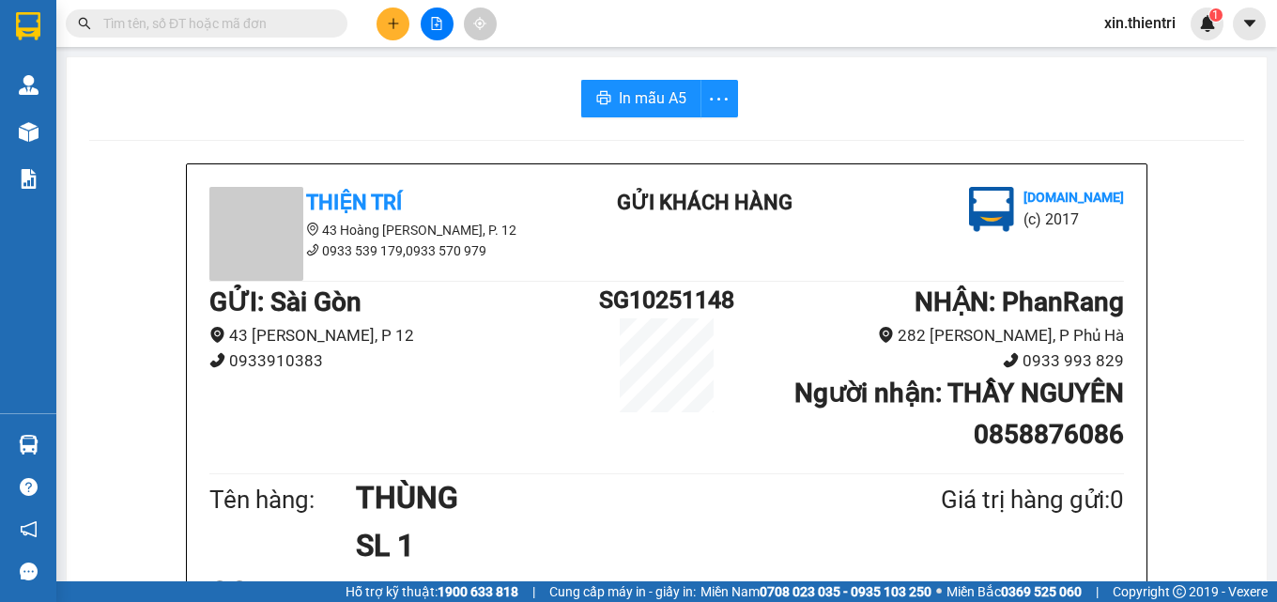
drag, startPoint x: 952, startPoint y: 499, endPoint x: 393, endPoint y: 25, distance: 732.5
click at [393, 25] on icon "plus" at bounding box center [393, 23] width 13 height 13
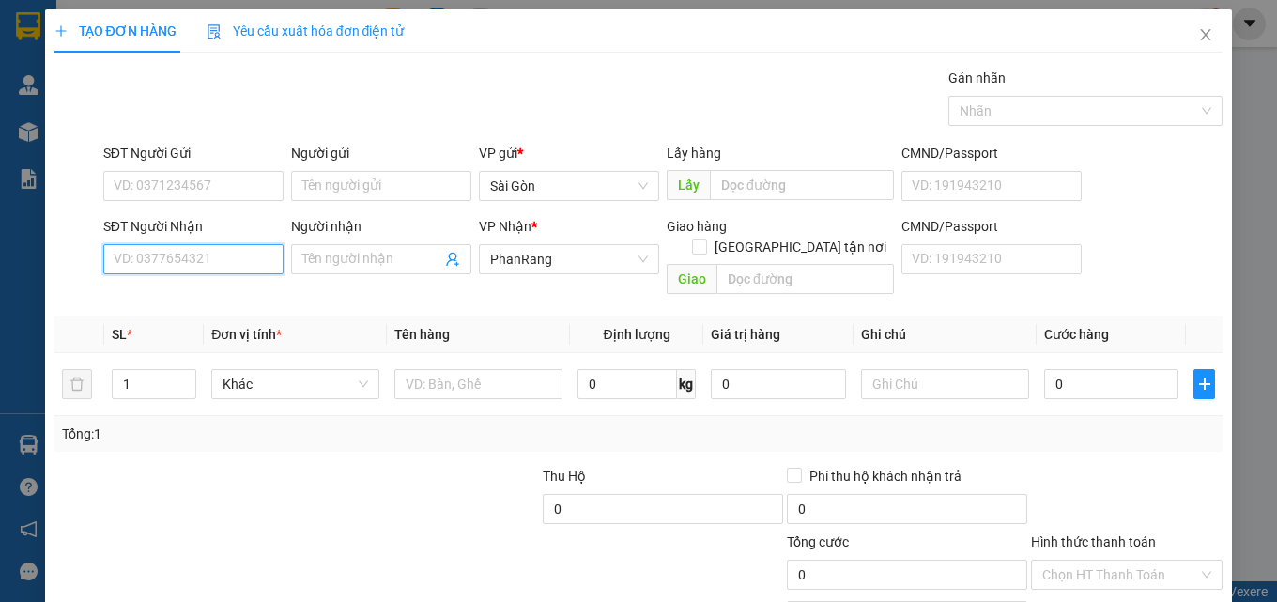
click at [177, 259] on input "SĐT Người Nhận" at bounding box center [193, 259] width 180 height 30
click at [193, 298] on div "0936257389 - LINH" at bounding box center [192, 296] width 156 height 21
type input "0936257389"
type input "LINH"
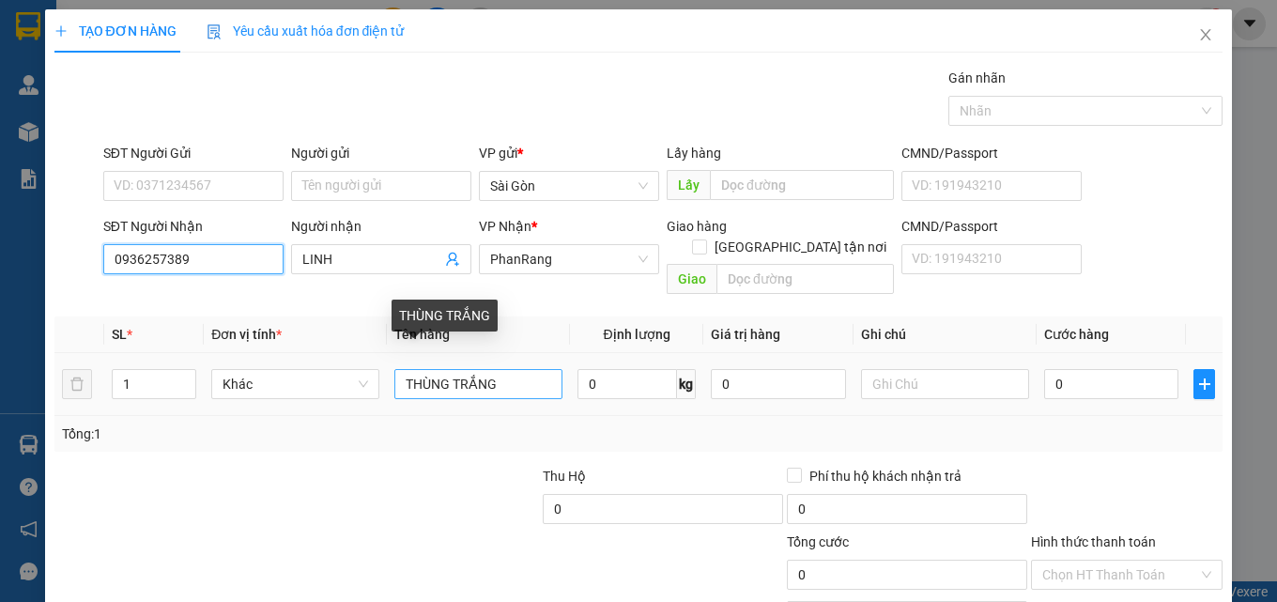
type input "0936257389"
click at [515, 369] on input "THÙNG TRẮNG" at bounding box center [479, 384] width 168 height 30
click at [517, 369] on input "THÙNG TRẮNG" at bounding box center [479, 384] width 168 height 30
type input "THÙNG TRẮNG"
click at [518, 369] on input "THÙNG TRẮNG" at bounding box center [479, 384] width 168 height 30
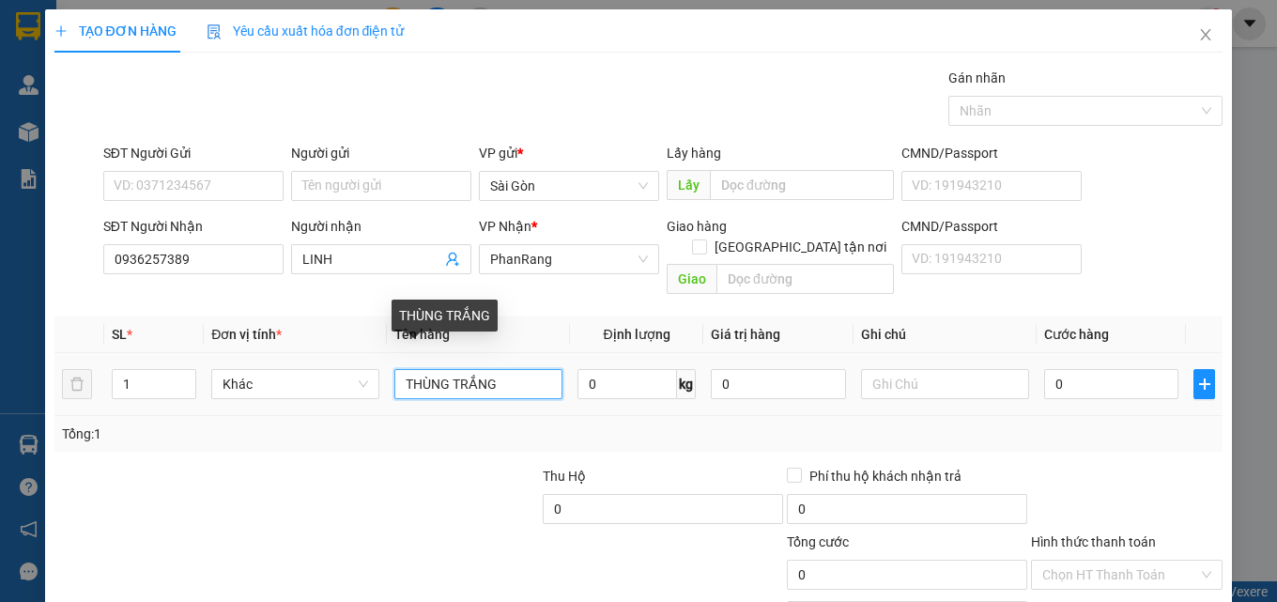
click at [518, 369] on input "THÙNG TRẮNG" at bounding box center [479, 384] width 168 height 30
click at [518, 369] on input "text" at bounding box center [479, 384] width 168 height 30
type input "CỤC"
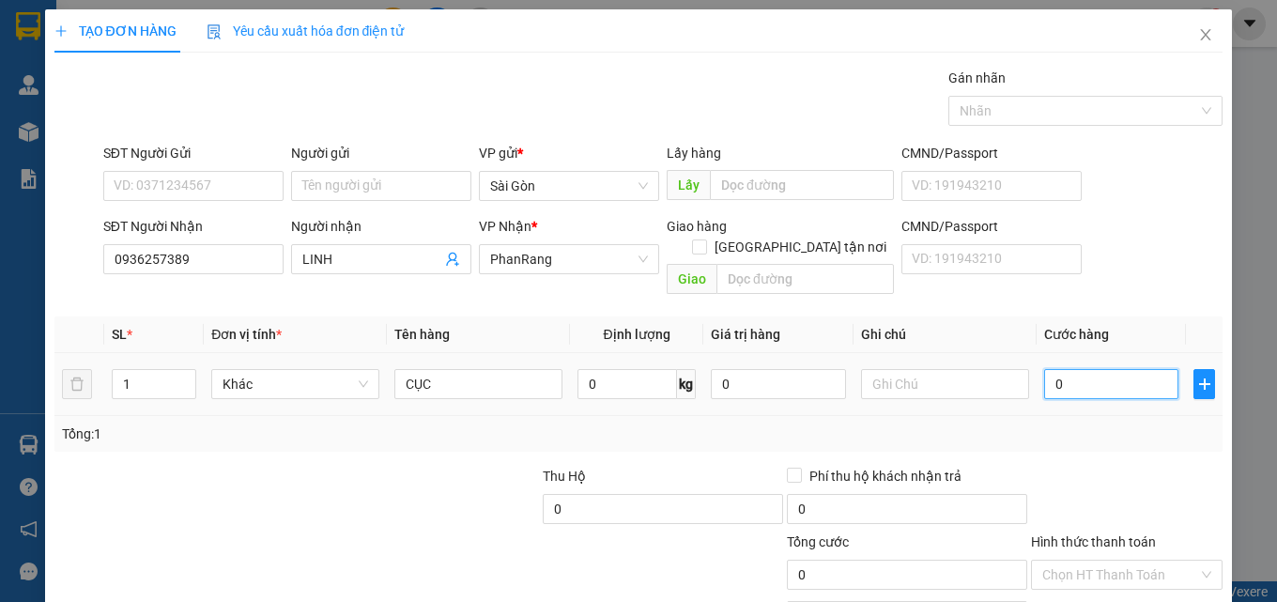
click at [1105, 369] on input "0" at bounding box center [1112, 384] width 135 height 30
type input "2"
type input "20"
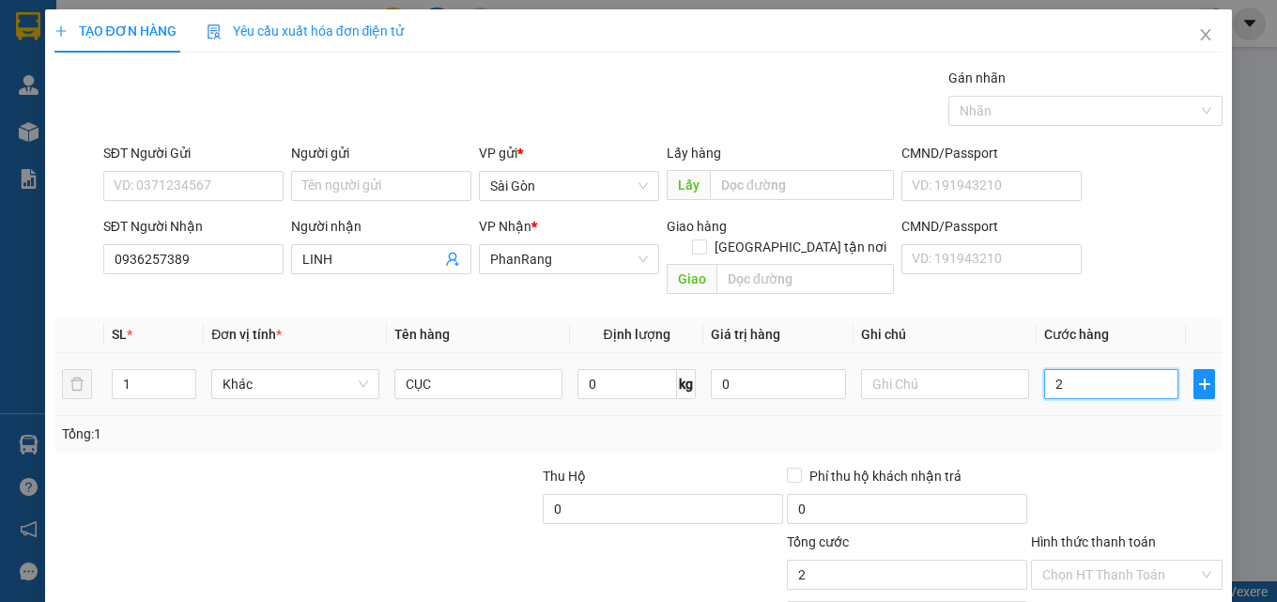
type input "20"
type input "20.000"
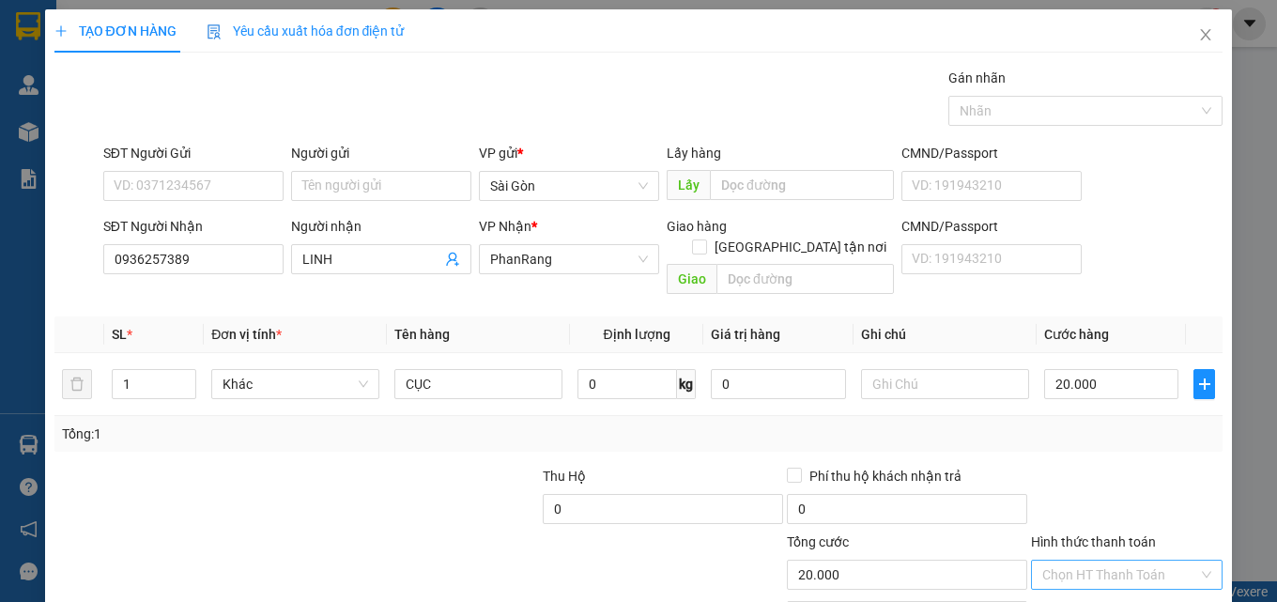
click at [1088, 561] on input "Hình thức thanh toán" at bounding box center [1121, 575] width 156 height 28
click at [1089, 581] on div "Tại văn phòng" at bounding box center [1115, 591] width 167 height 21
type input "0"
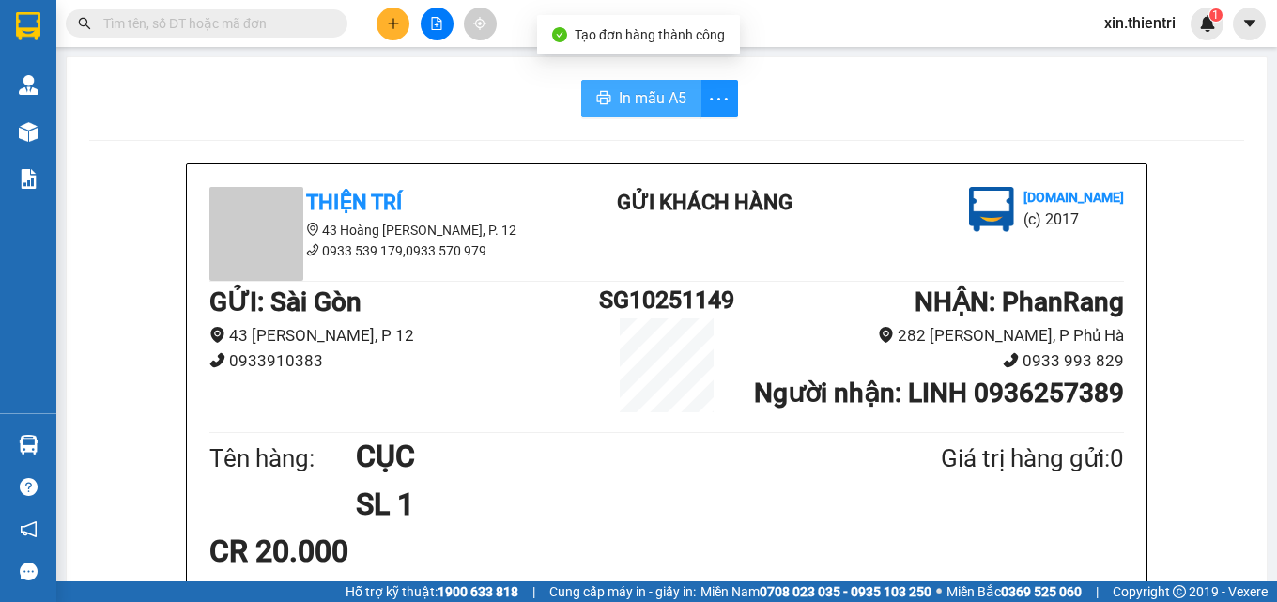
click at [646, 87] on span "In mẫu A5" at bounding box center [653, 97] width 68 height 23
click at [396, 28] on icon "plus" at bounding box center [393, 23] width 13 height 13
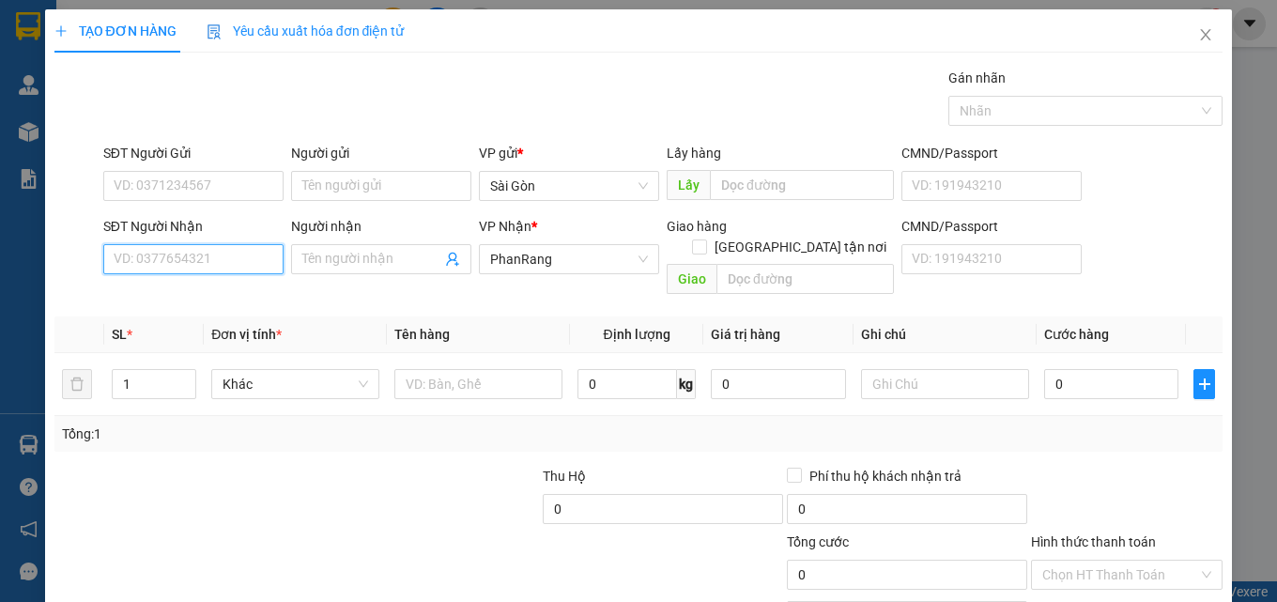
click at [212, 257] on input "SĐT Người Nhận" at bounding box center [193, 259] width 180 height 30
click at [202, 307] on div "0981185179 - THẢO" at bounding box center [191, 297] width 178 height 30
type input "0981185179"
type input "THẢO"
type input "0981185179"
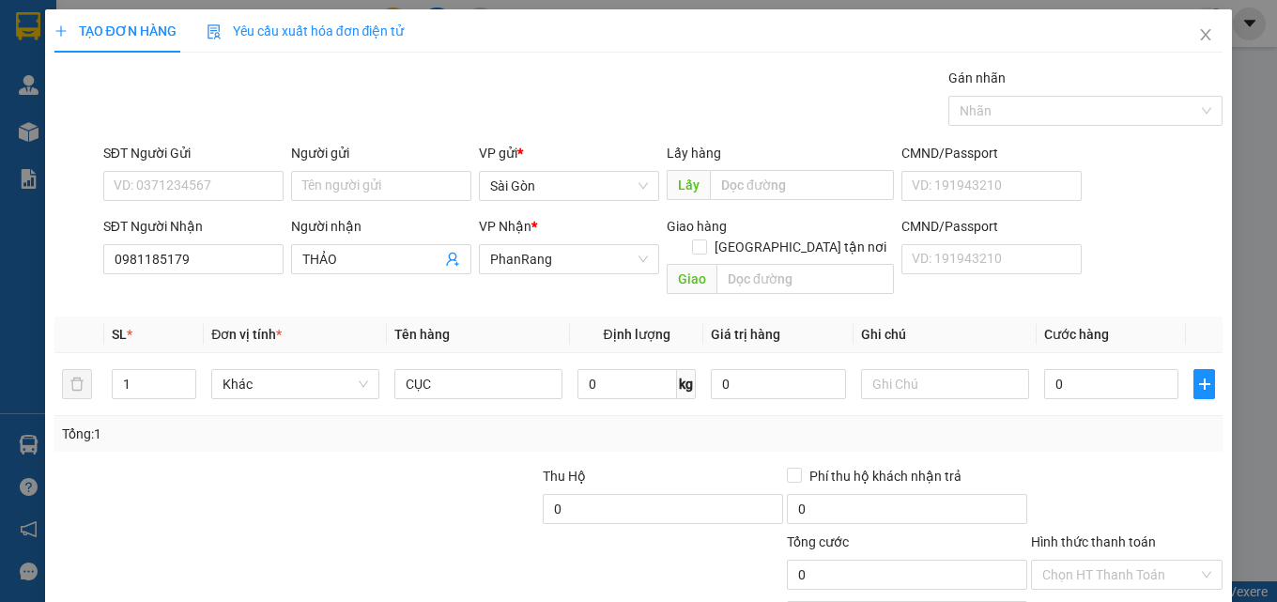
click at [1116, 532] on div "Hình thức thanh toán" at bounding box center [1127, 546] width 192 height 28
click at [1079, 534] on label "Hình thức thanh toán" at bounding box center [1093, 541] width 125 height 15
click at [1079, 561] on input "Hình thức thanh toán" at bounding box center [1121, 575] width 156 height 28
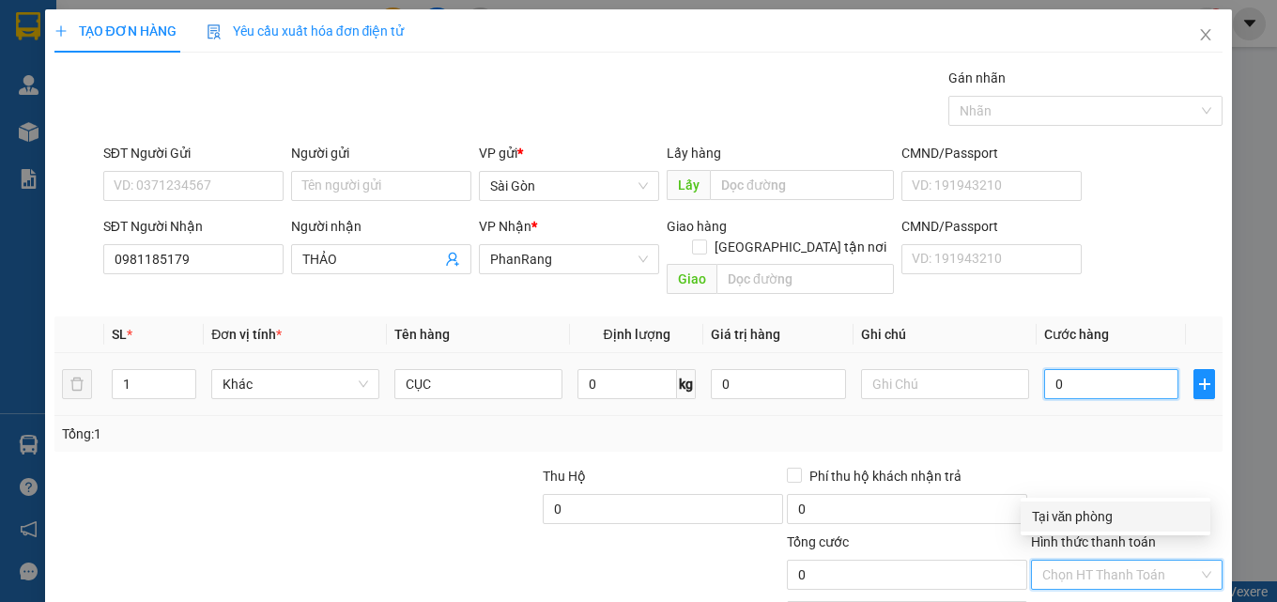
click at [1079, 369] on input "0" at bounding box center [1112, 384] width 135 height 30
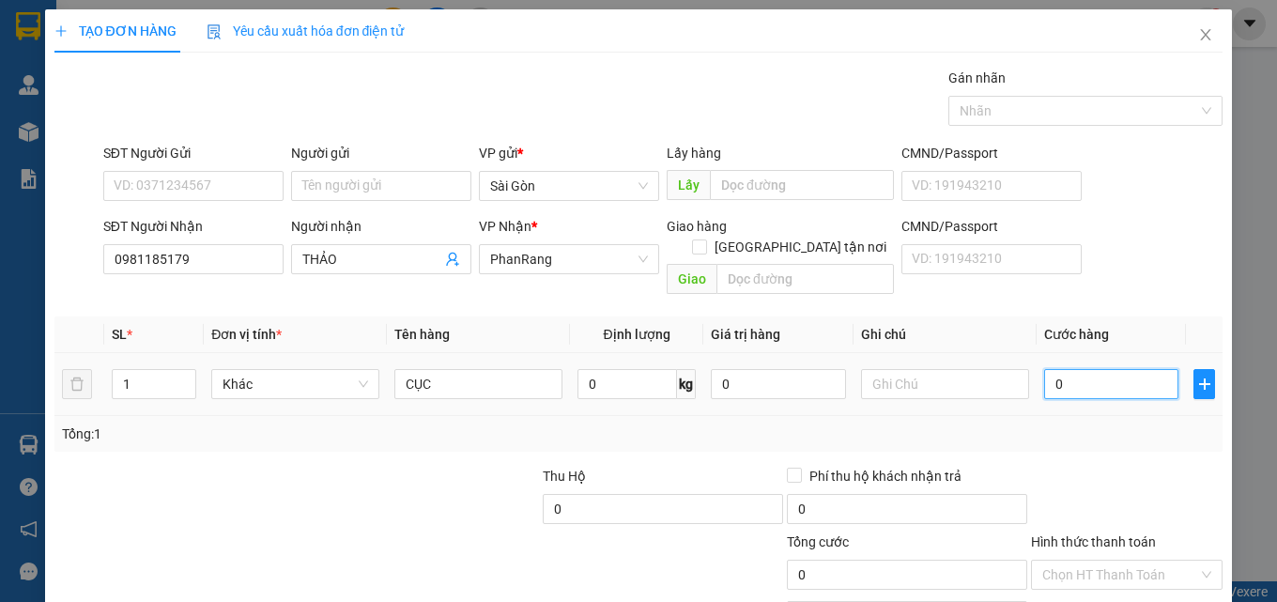
type input "3"
type input "30"
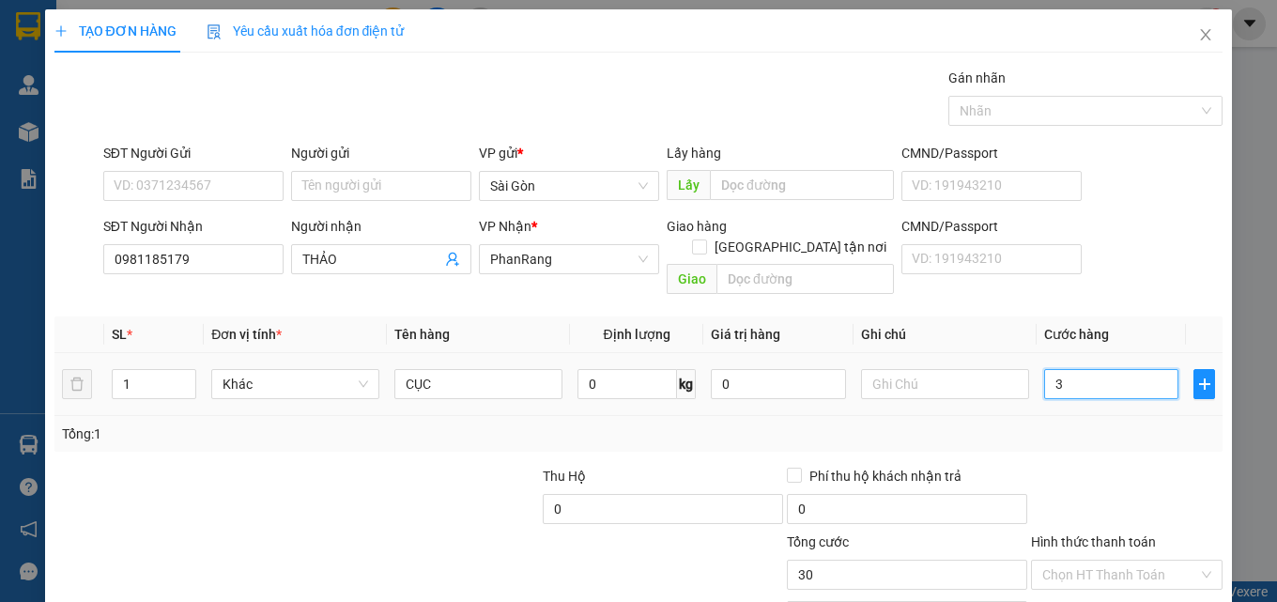
type input "30"
click at [1073, 369] on input "30" at bounding box center [1112, 384] width 135 height 30
click at [1074, 369] on input "30" at bounding box center [1112, 384] width 135 height 30
type input "0"
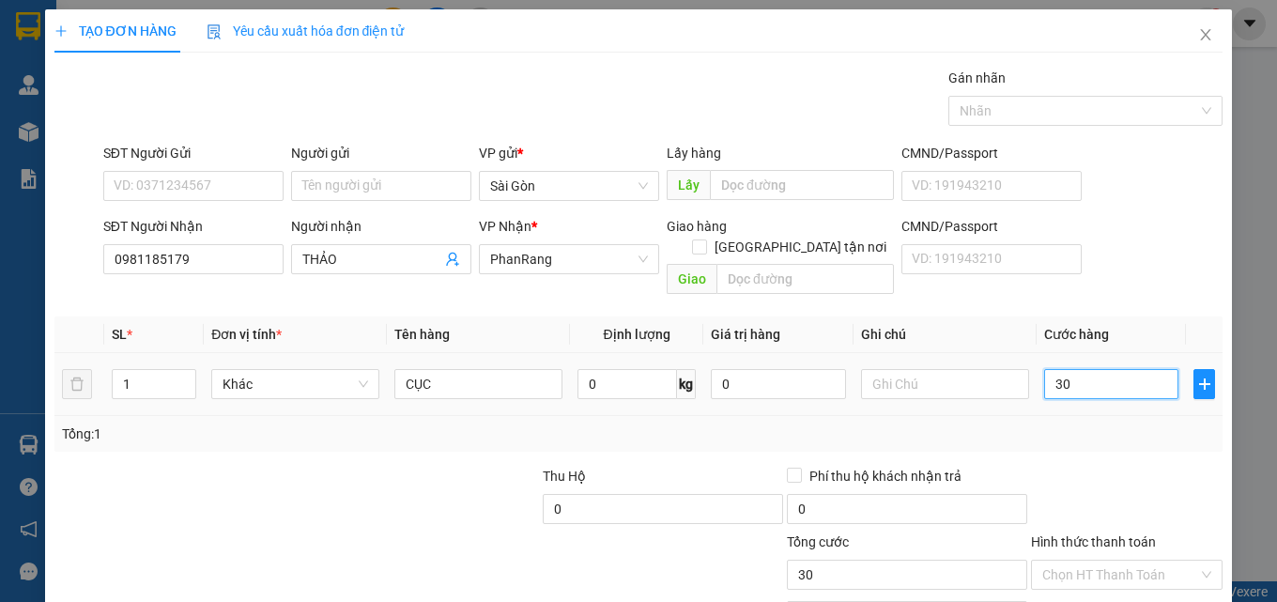
type input "0"
type input "2"
type input "02"
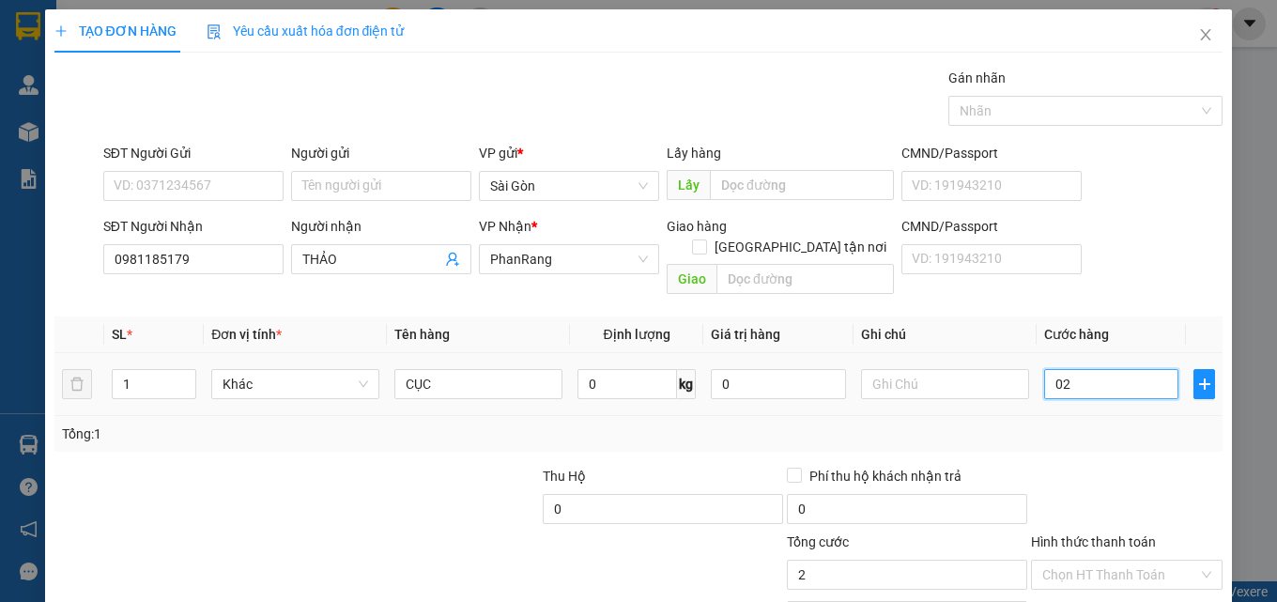
type input "20"
type input "020"
click at [1067, 369] on input "020" at bounding box center [1112, 384] width 135 height 30
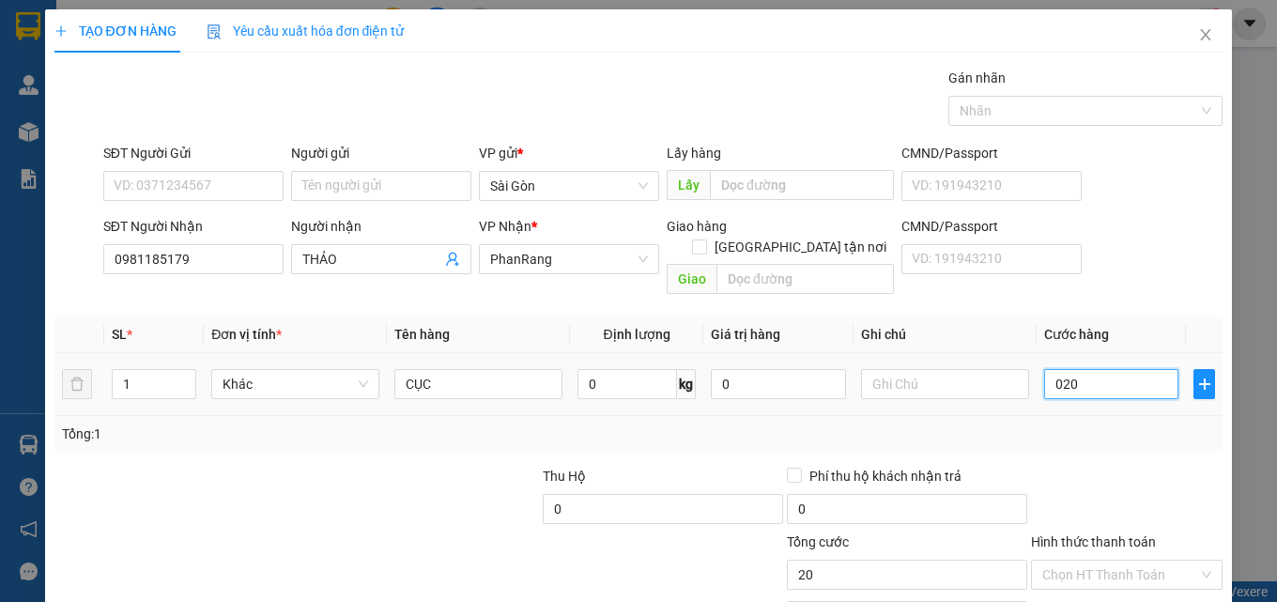
type input "2"
type input "20"
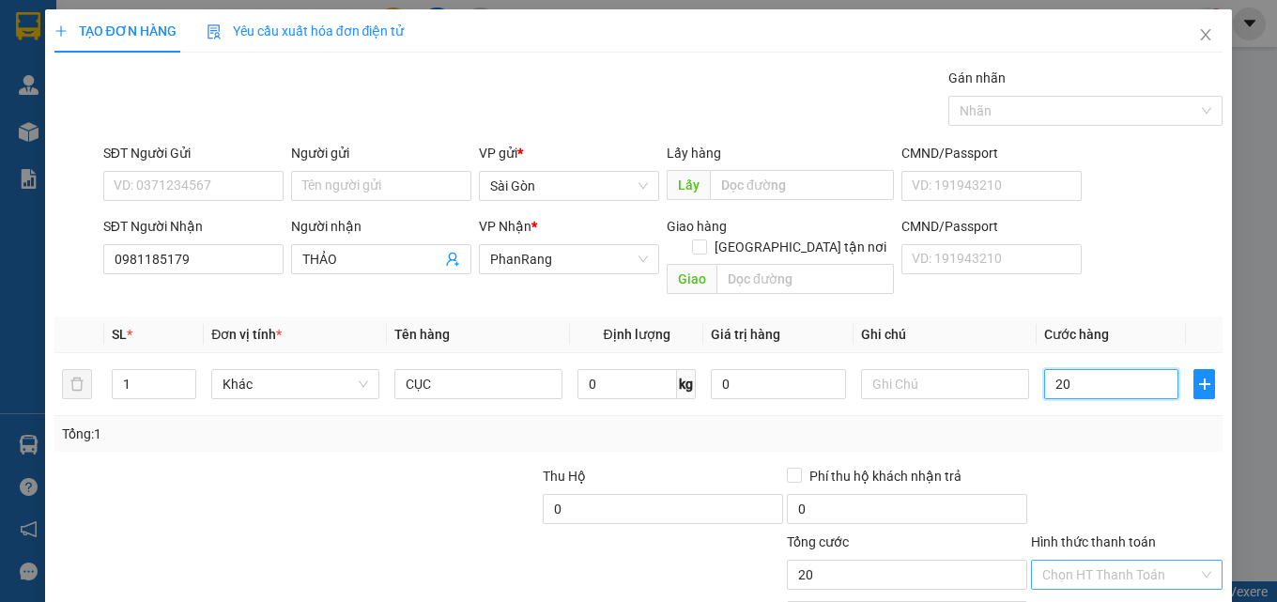
type input "20"
type input "20.000"
click at [1110, 561] on input "Hình thức thanh toán" at bounding box center [1121, 575] width 156 height 28
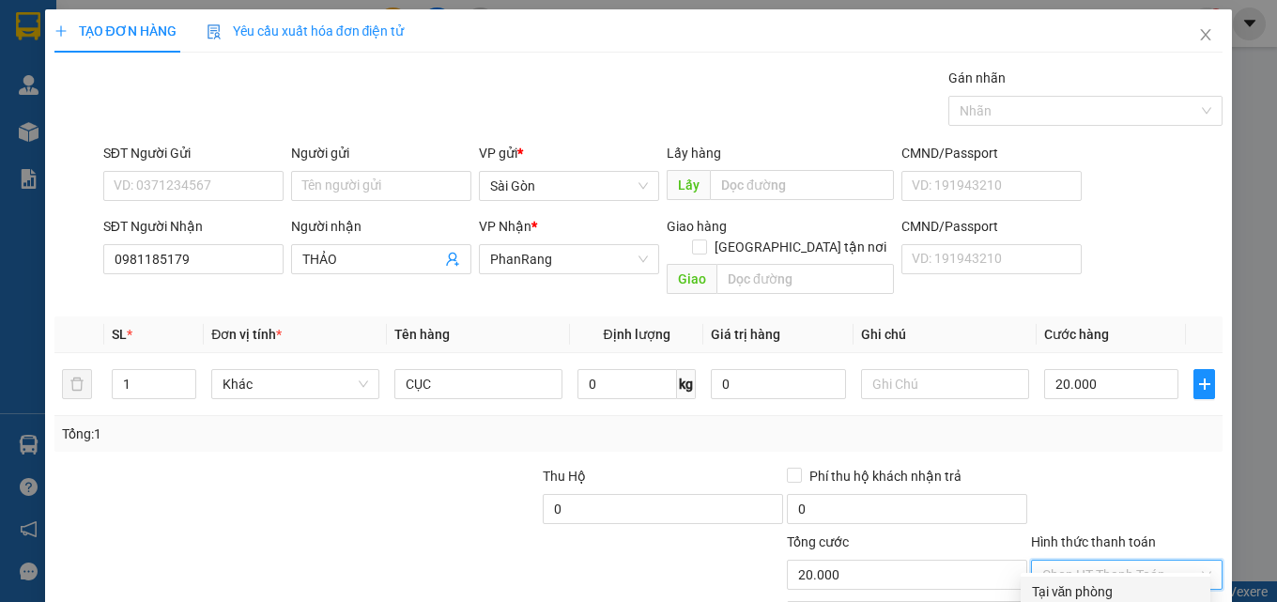
click at [1106, 581] on div "Tại văn phòng" at bounding box center [1115, 591] width 167 height 21
type input "0"
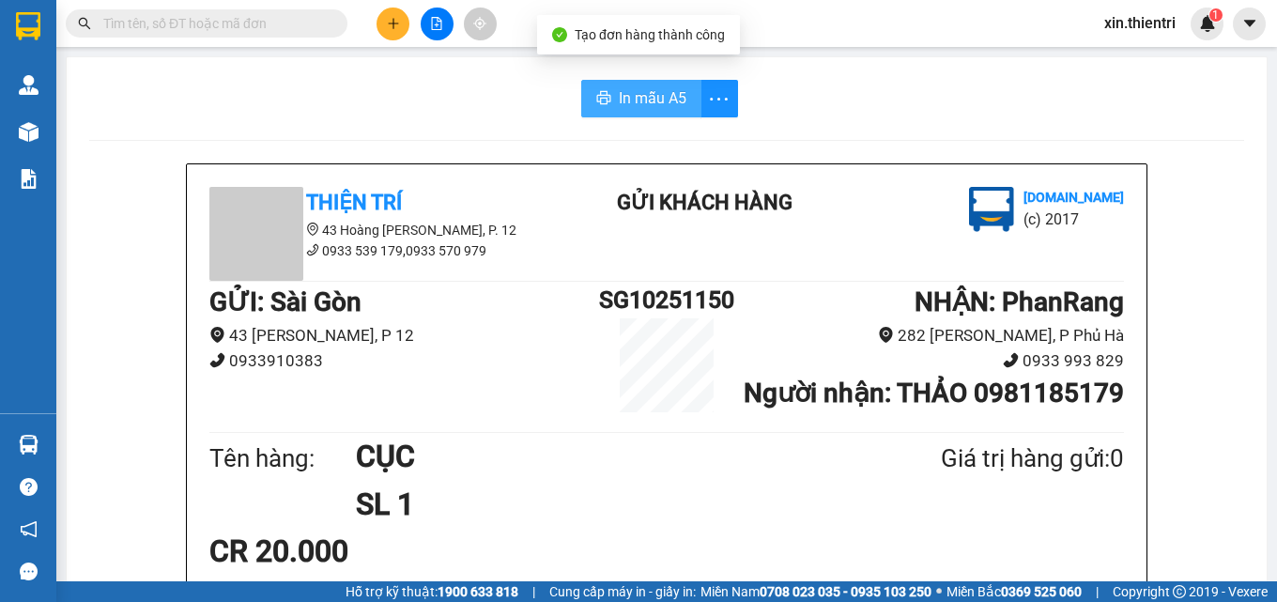
click at [627, 103] on span "In mẫu A5" at bounding box center [653, 97] width 68 height 23
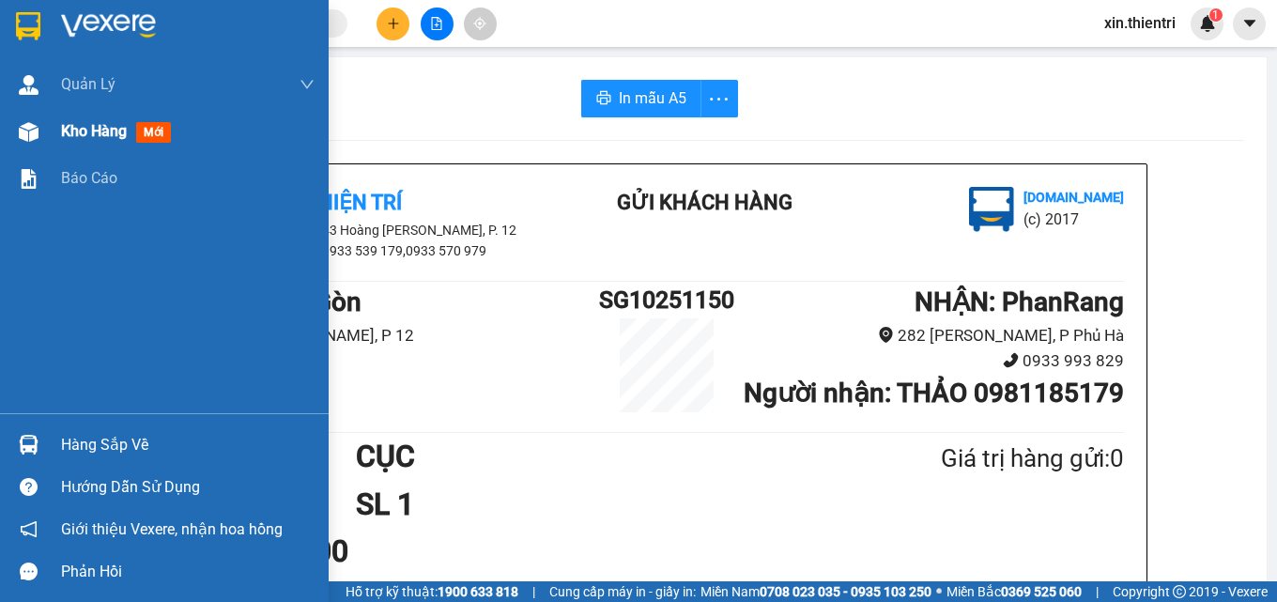
click at [91, 130] on span "Kho hàng" at bounding box center [94, 131] width 66 height 18
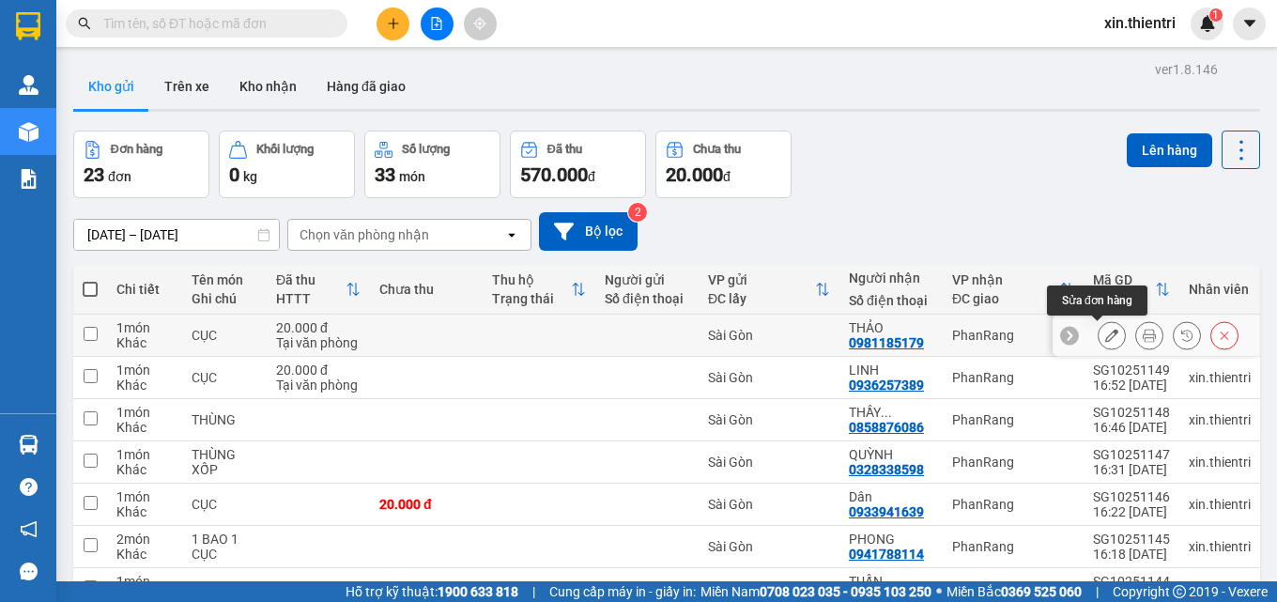
click at [1099, 337] on button at bounding box center [1112, 335] width 26 height 33
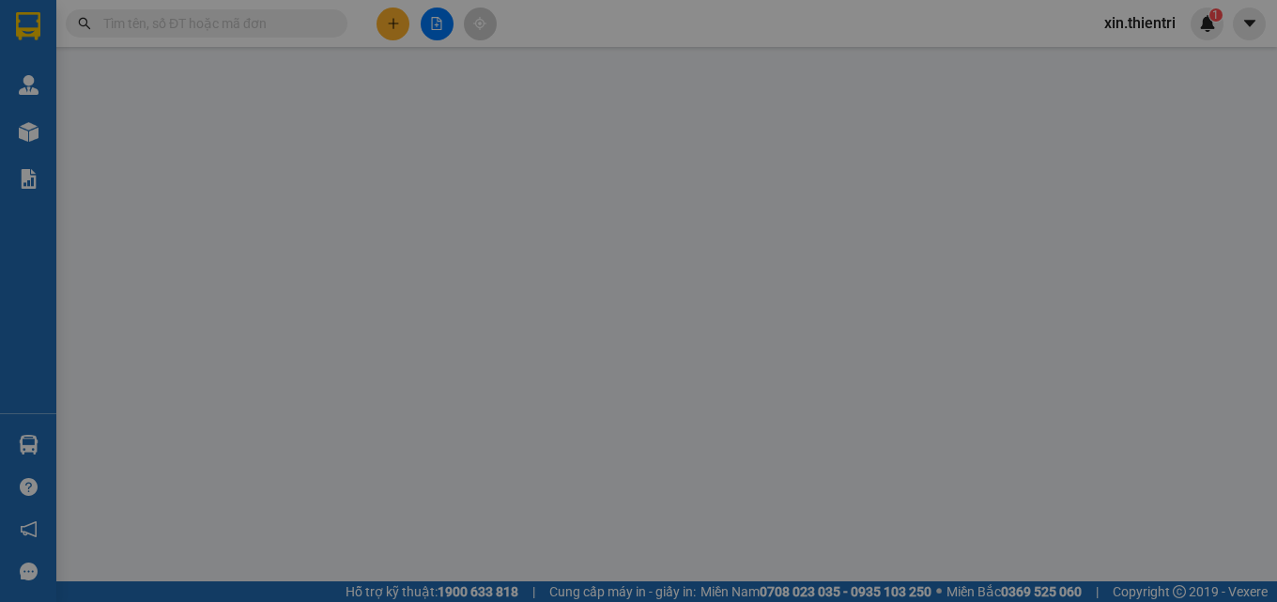
type input "0981185179"
type input "0"
type input "20.000"
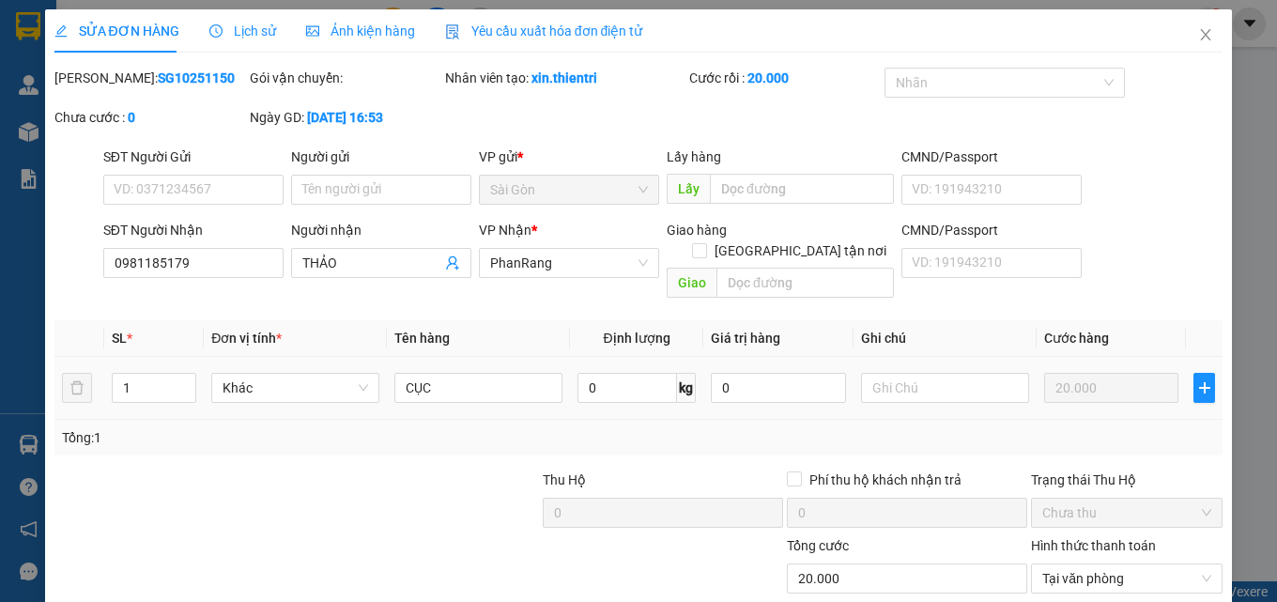
drag, startPoint x: 1101, startPoint y: 360, endPoint x: 671, endPoint y: 532, distance: 463.3
click at [647, 535] on div at bounding box center [687, 568] width 195 height 66
click at [874, 564] on input "20.000" at bounding box center [907, 579] width 240 height 30
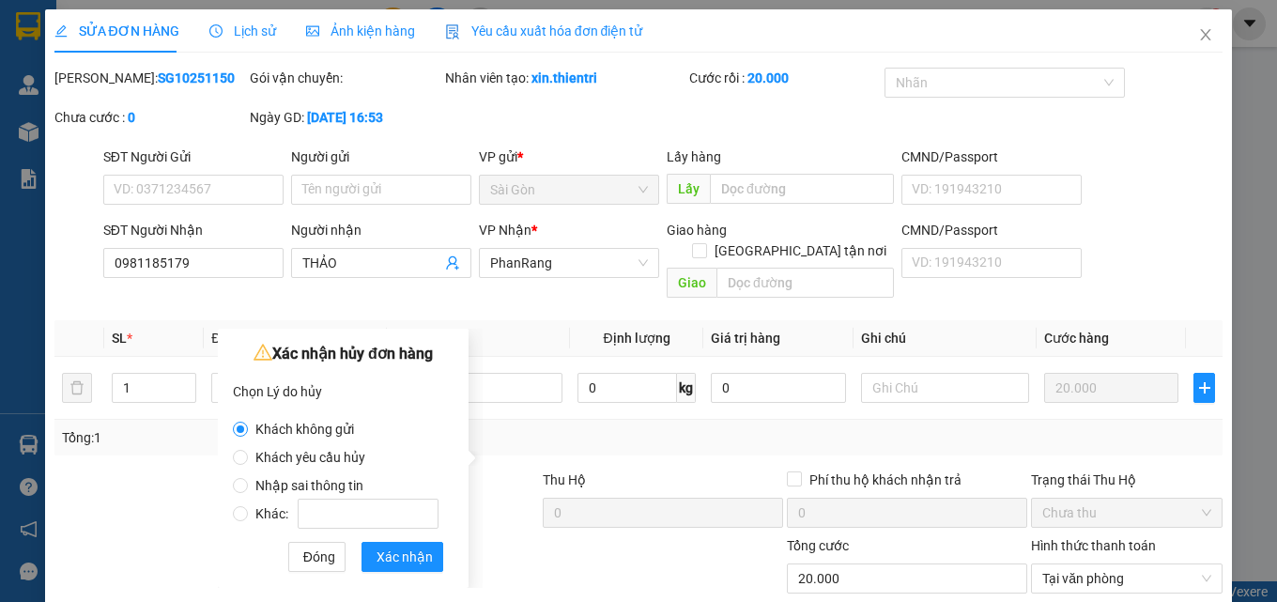
click at [330, 459] on span "Khách yêu cầu hủy" at bounding box center [310, 457] width 125 height 15
click at [248, 459] on input "Khách yêu cầu hủy" at bounding box center [240, 457] width 15 height 15
click at [348, 488] on span "Nhập sai thông tin" at bounding box center [309, 485] width 123 height 15
click at [248, 488] on input "Nhập sai thông tin" at bounding box center [240, 485] width 15 height 15
click at [390, 563] on span "Xác nhận" at bounding box center [405, 557] width 56 height 21
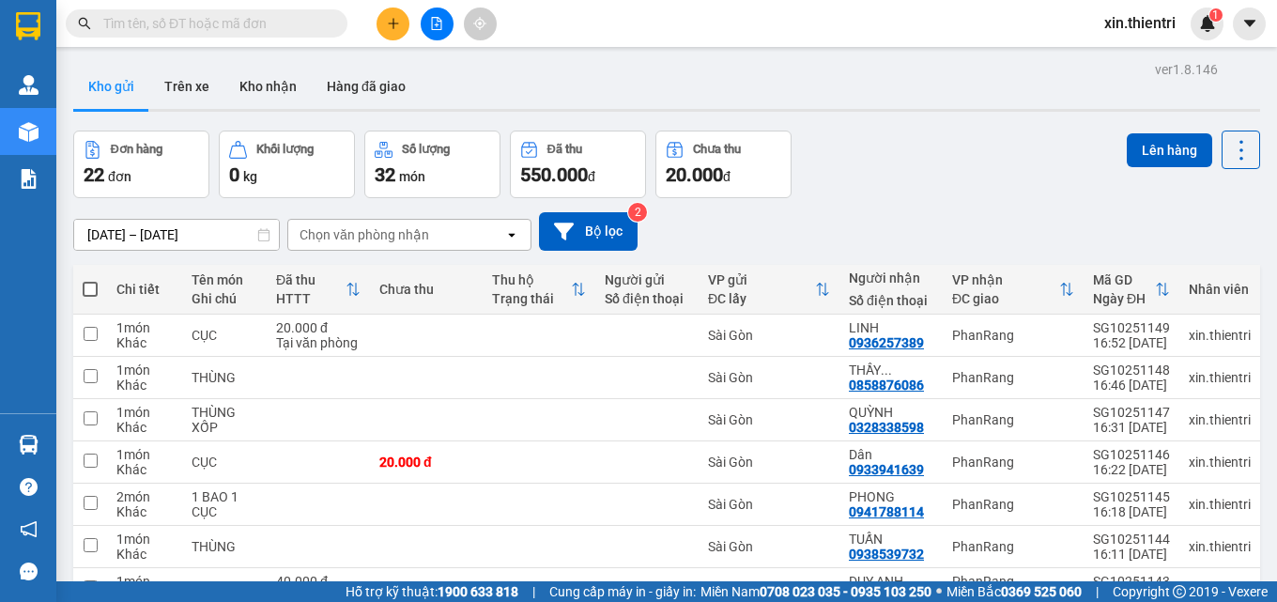
click at [393, 29] on icon "plus" at bounding box center [393, 23] width 13 height 13
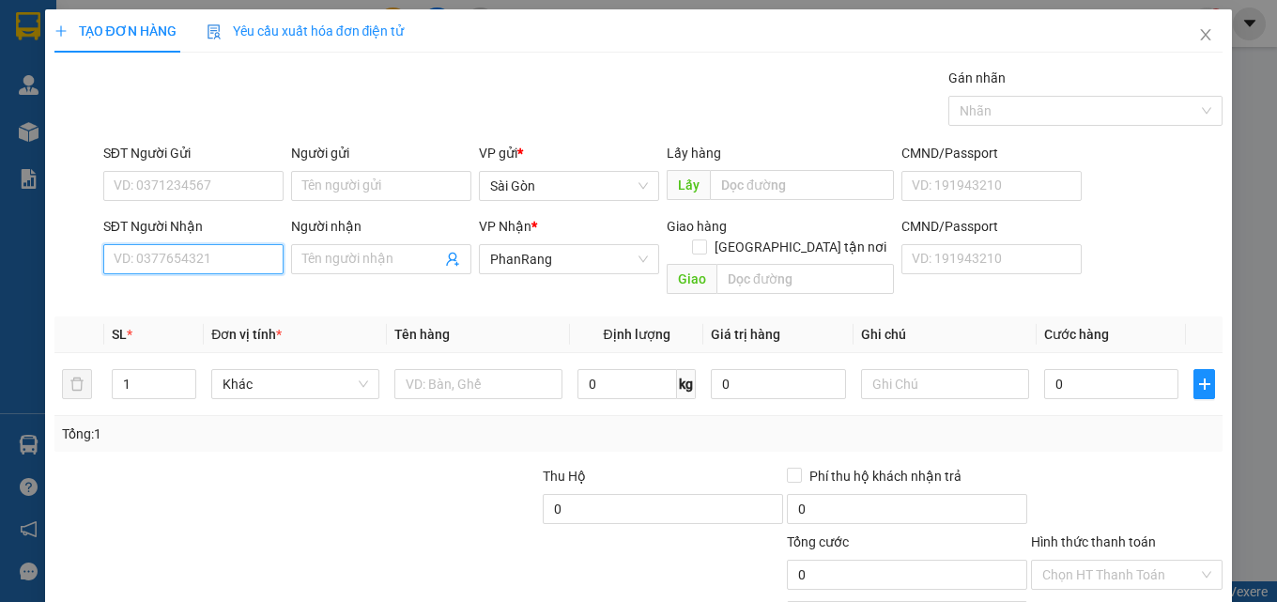
click at [206, 271] on input "SĐT Người Nhận" at bounding box center [193, 259] width 180 height 30
click at [205, 292] on div "0981185179 - THẢO" at bounding box center [192, 296] width 156 height 21
type input "0981185179"
type input "THẢO"
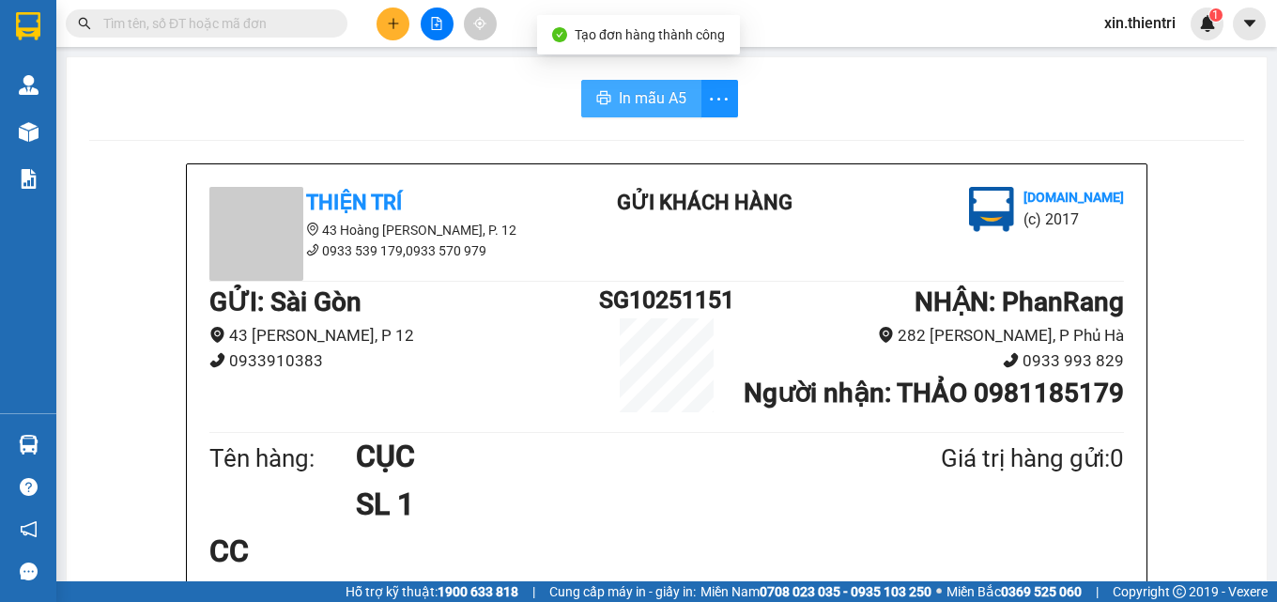
click at [651, 98] on span "In mẫu A5" at bounding box center [653, 97] width 68 height 23
click at [619, 101] on span "In mẫu A5" at bounding box center [653, 97] width 68 height 23
click at [395, 28] on icon "plus" at bounding box center [393, 23] width 13 height 13
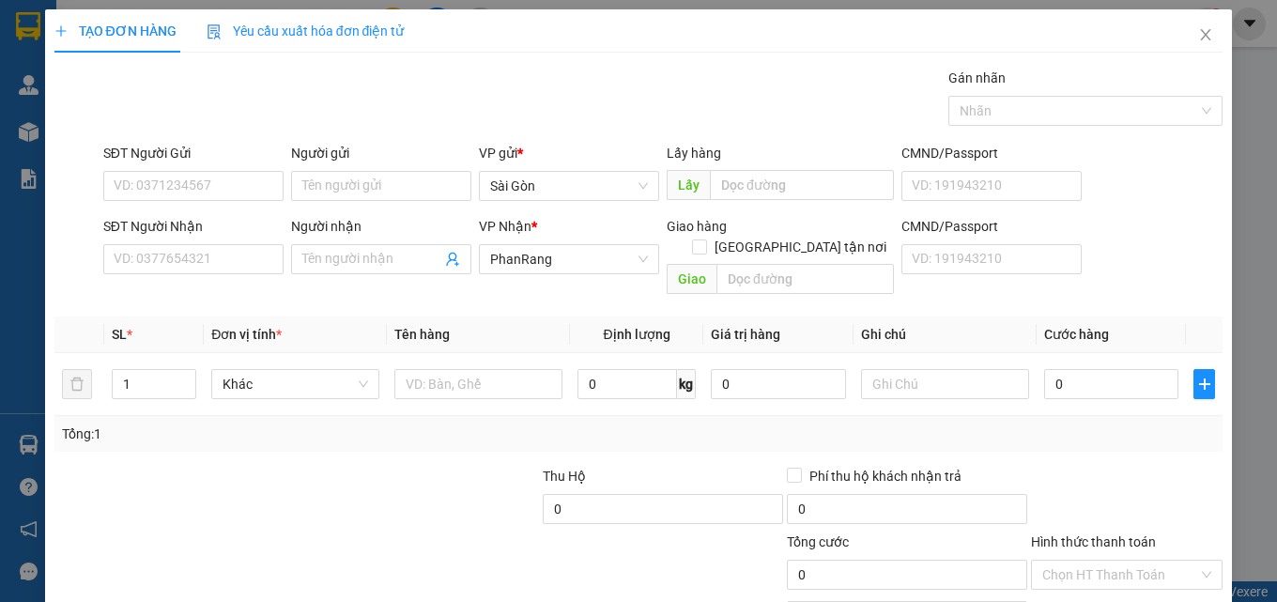
click at [182, 276] on div "SĐT Người Nhận VD: 0377654321" at bounding box center [193, 249] width 180 height 66
click at [194, 261] on input "SĐT Người Nhận" at bounding box center [193, 259] width 180 height 30
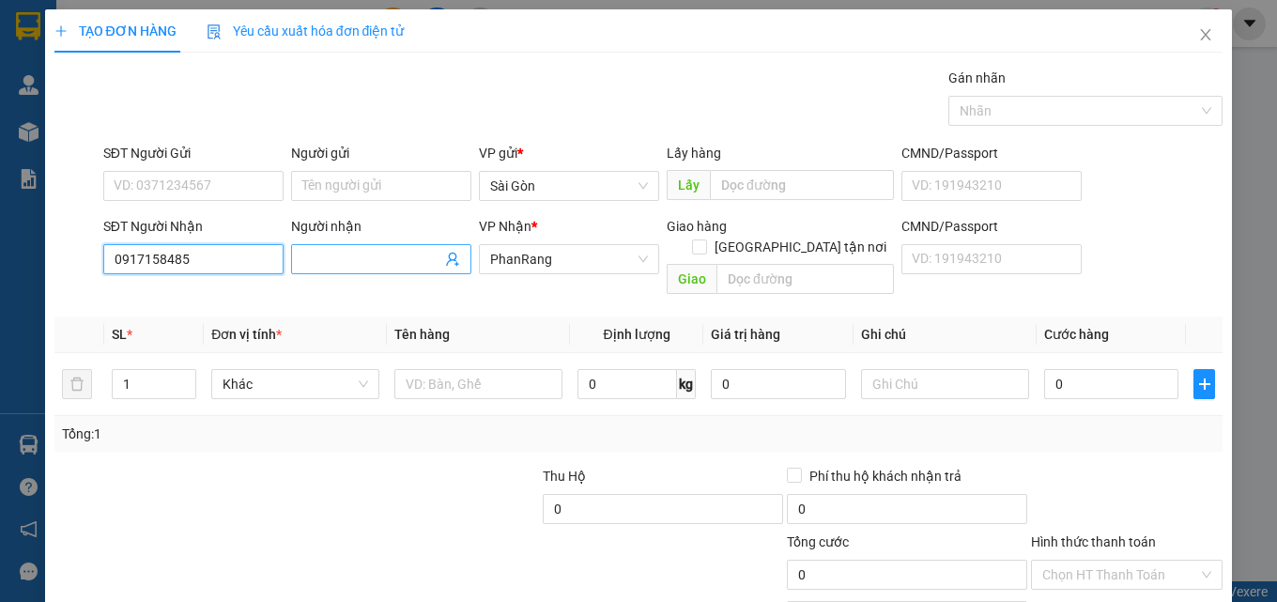
type input "0917158485"
click at [345, 262] on input "Người nhận" at bounding box center [371, 259] width 139 height 21
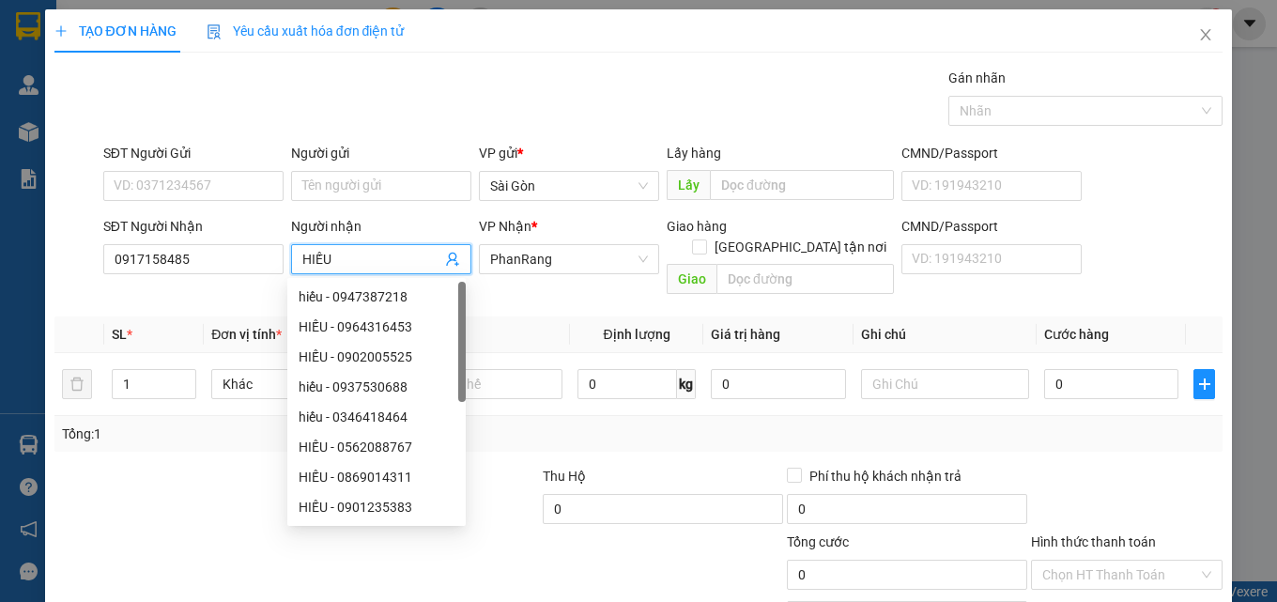
type input "HIẾU"
click at [507, 317] on th "Tên hàng" at bounding box center [478, 335] width 183 height 37
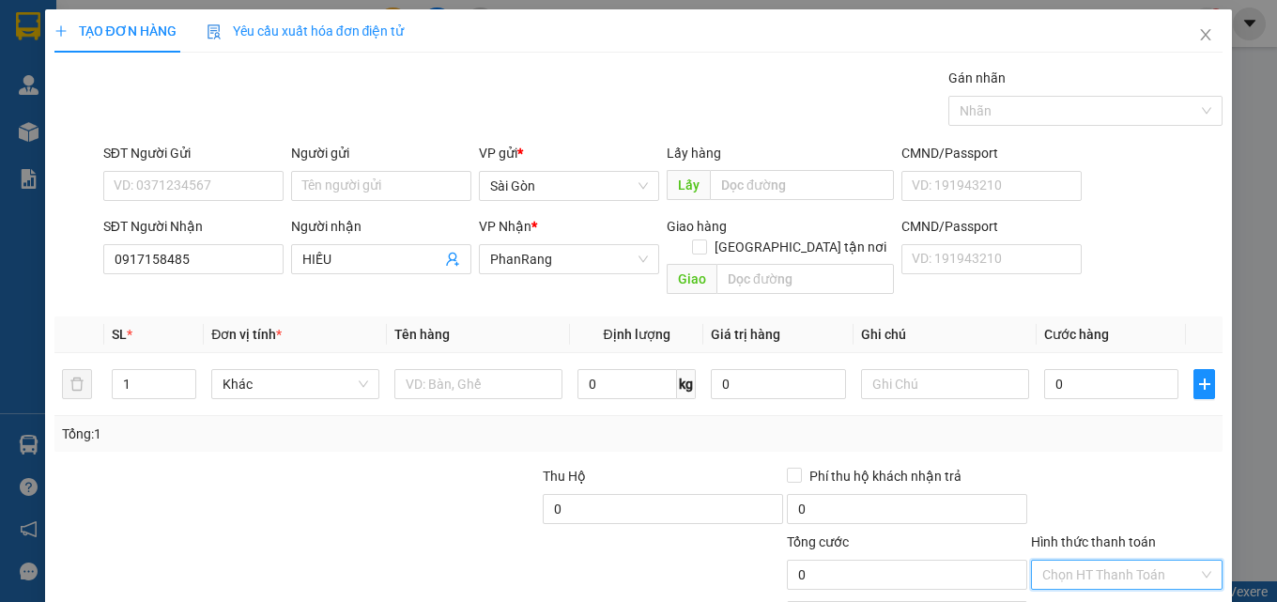
click at [1121, 561] on input "Hình thức thanh toán" at bounding box center [1121, 575] width 156 height 28
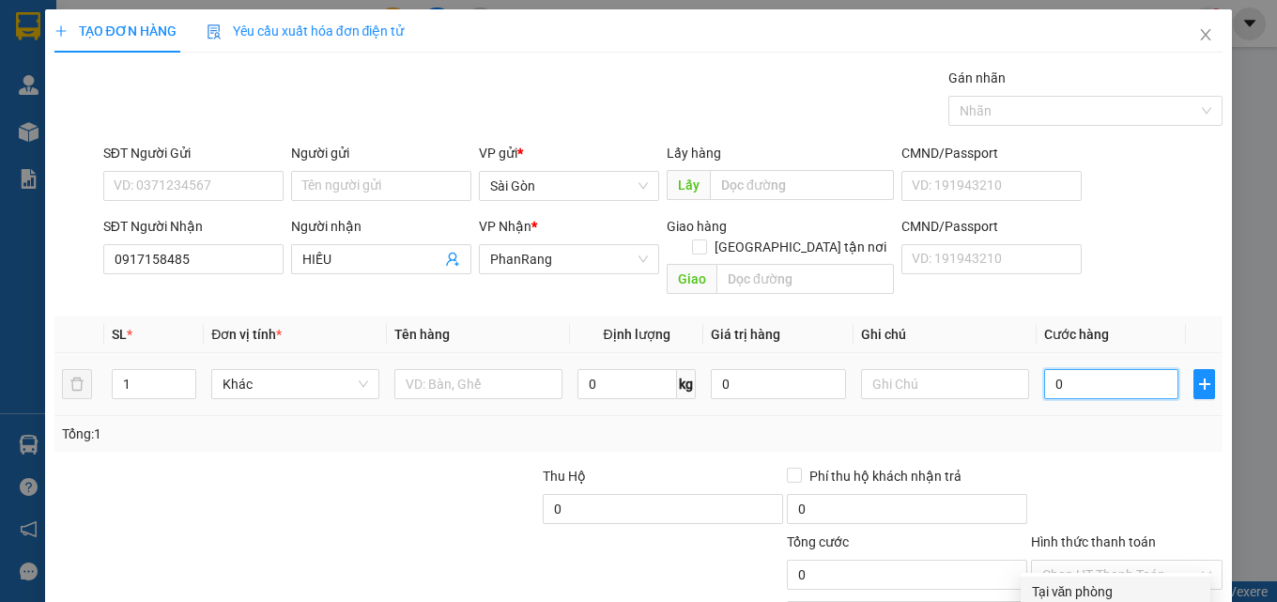
click at [1093, 369] on input "0" at bounding box center [1112, 384] width 135 height 30
type input "2"
type input "20"
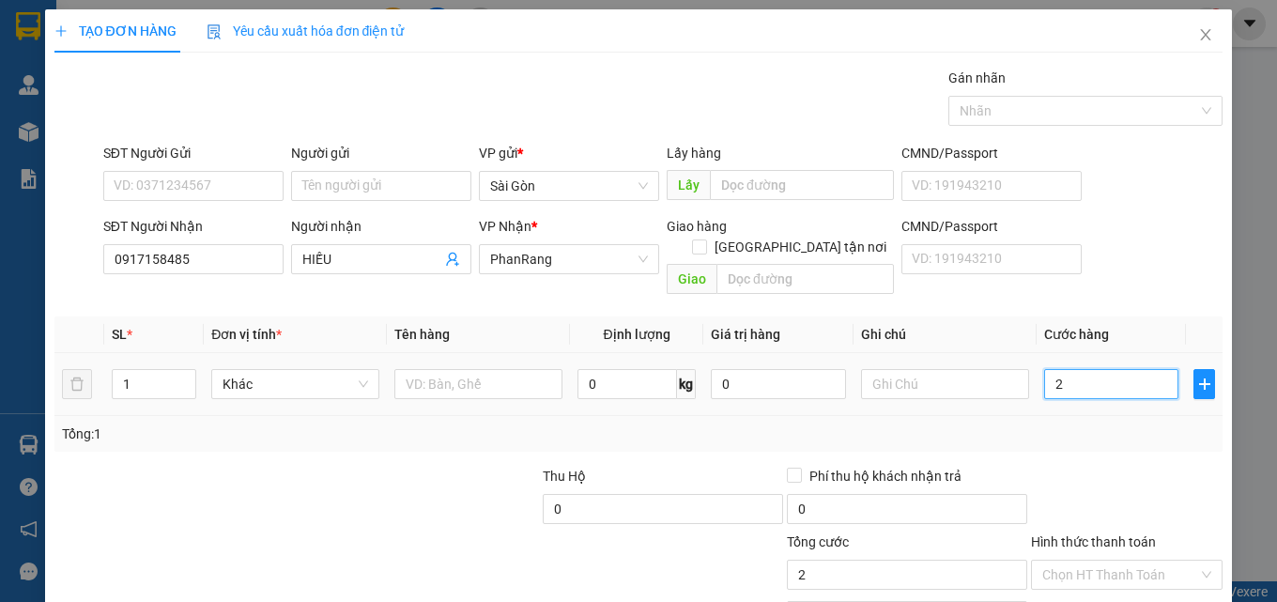
type input "20"
type input "20.000"
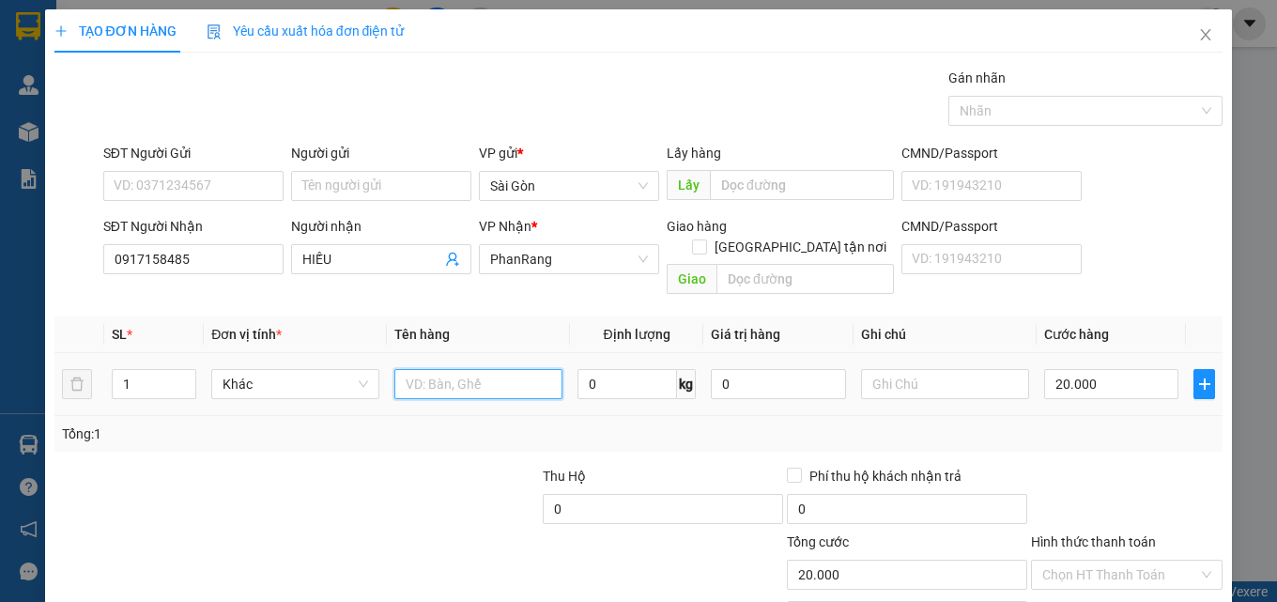
click at [446, 369] on input "text" at bounding box center [479, 384] width 168 height 30
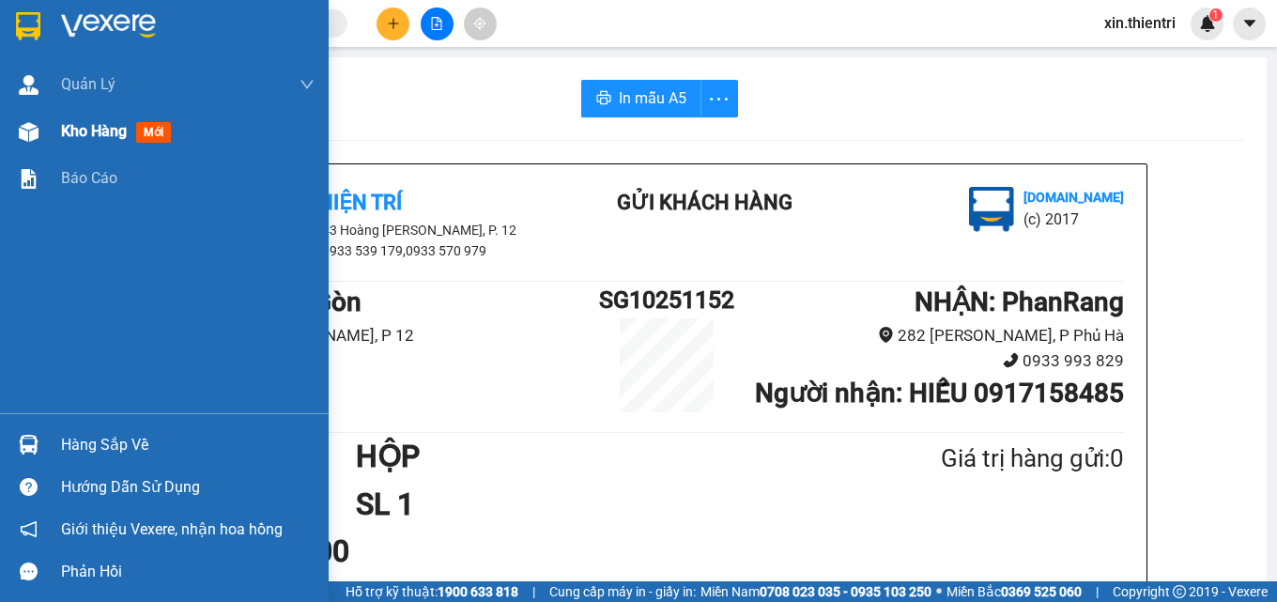
click at [108, 139] on span "Kho hàng" at bounding box center [94, 131] width 66 height 18
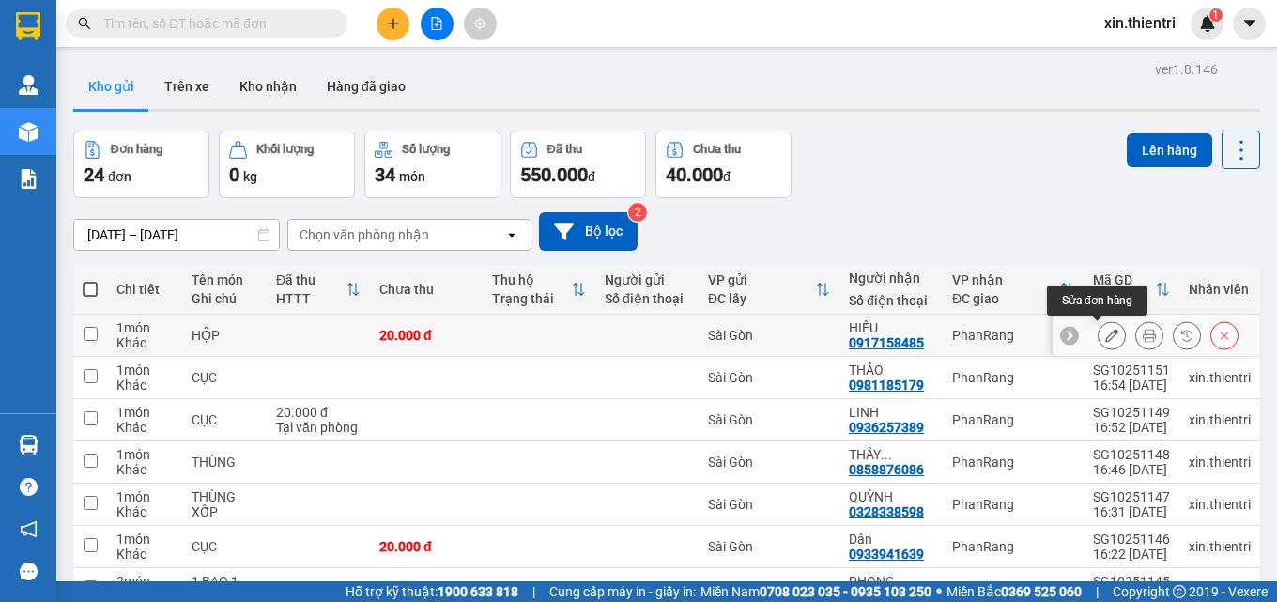
click at [1106, 335] on icon at bounding box center [1112, 335] width 13 height 13
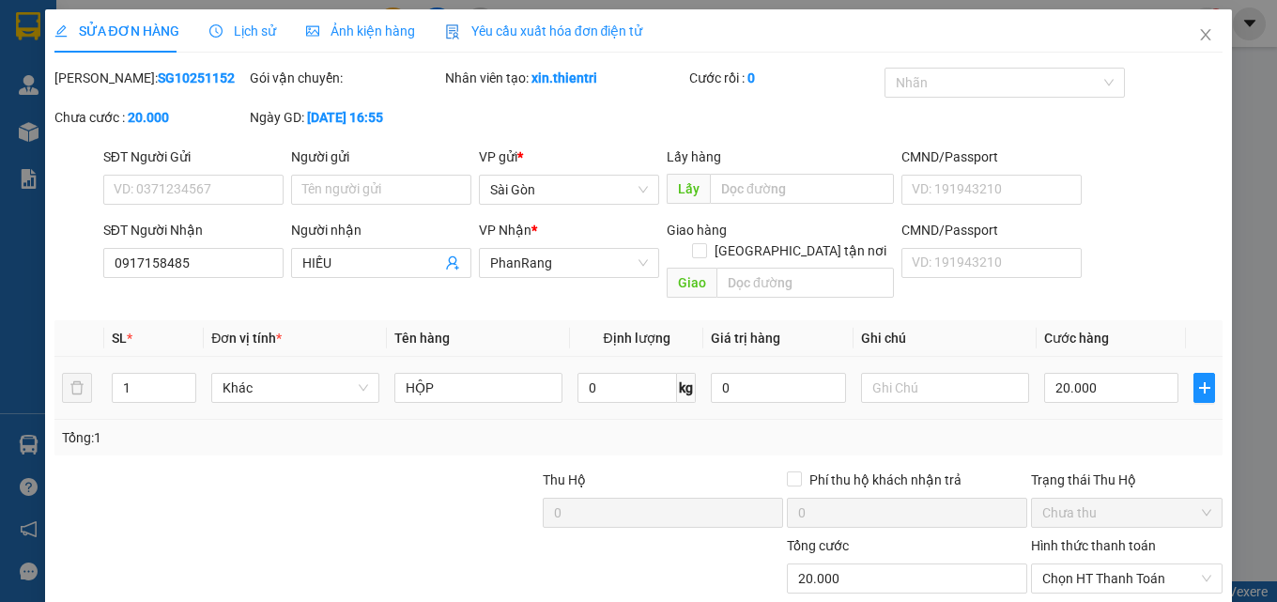
type input "0917158485"
type input "0"
type input "20.000"
click at [853, 564] on input "20.000" at bounding box center [907, 579] width 240 height 30
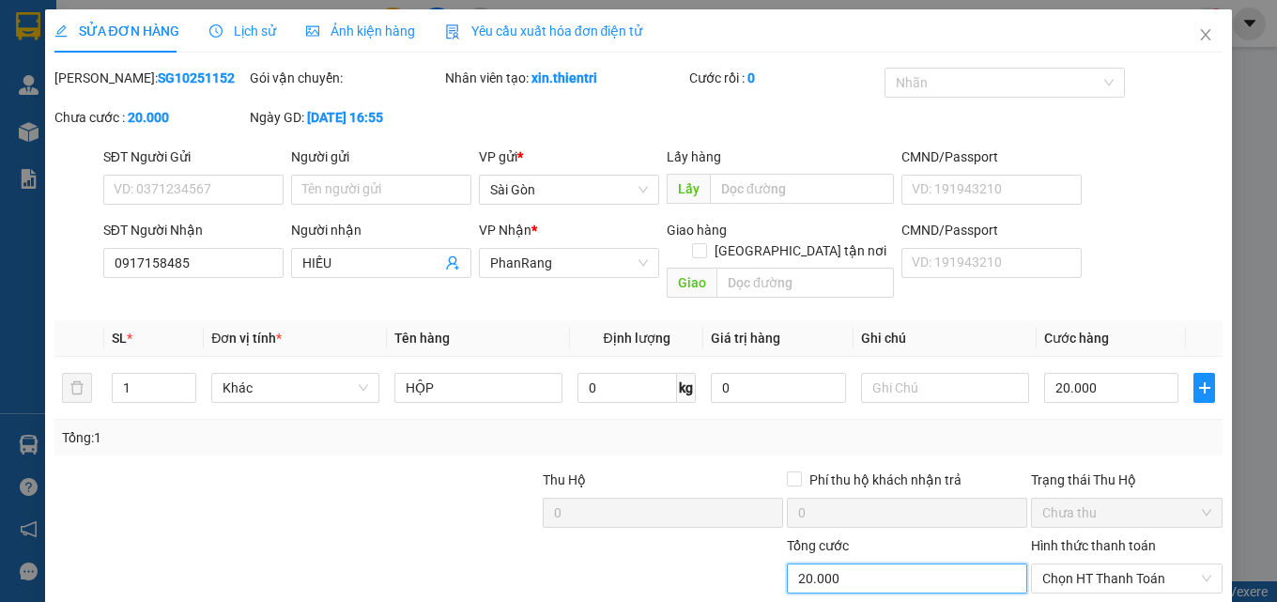
click at [871, 564] on input "20.000" at bounding box center [907, 579] width 240 height 30
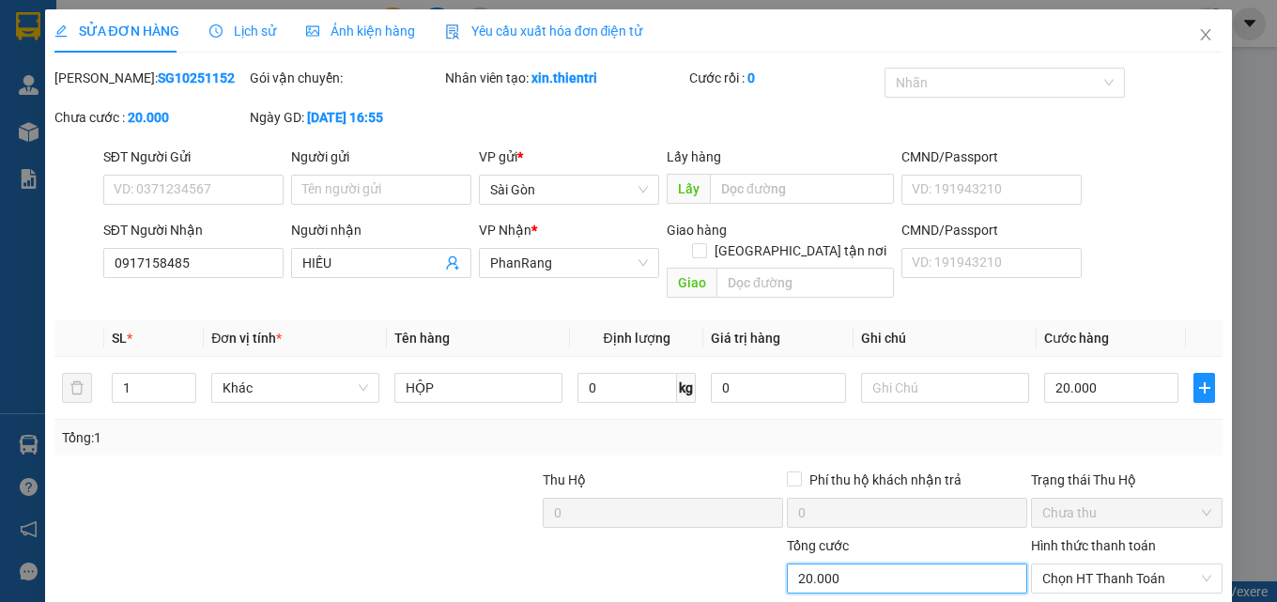
click at [1104, 565] on span "Chọn HT Thanh Toán" at bounding box center [1127, 579] width 169 height 28
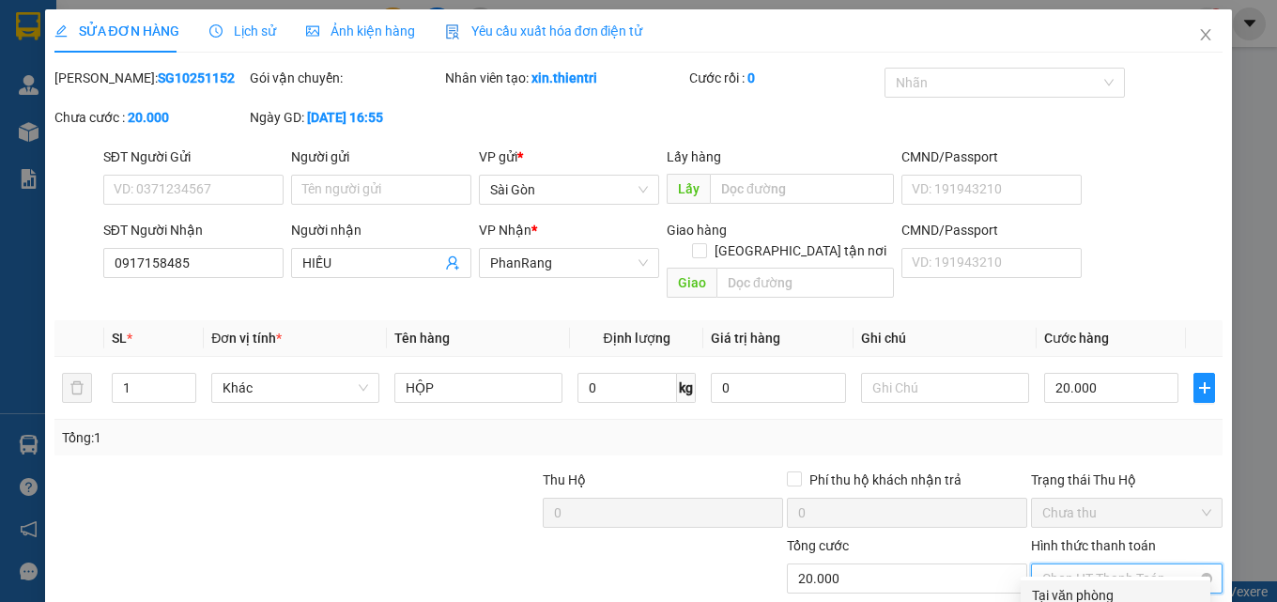
click at [1119, 565] on span "Chọn HT Thanh Toán" at bounding box center [1127, 579] width 169 height 28
click at [1084, 585] on div "Tại văn phòng" at bounding box center [1115, 595] width 167 height 21
type input "0"
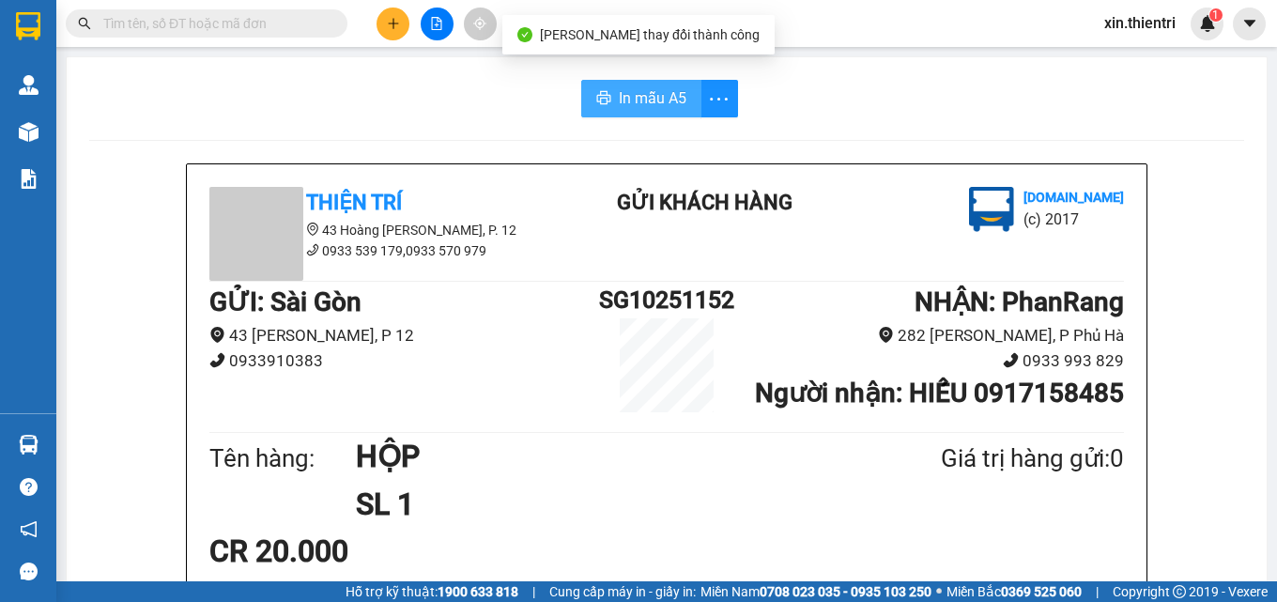
click at [637, 107] on span "In mẫu A5" at bounding box center [653, 97] width 68 height 23
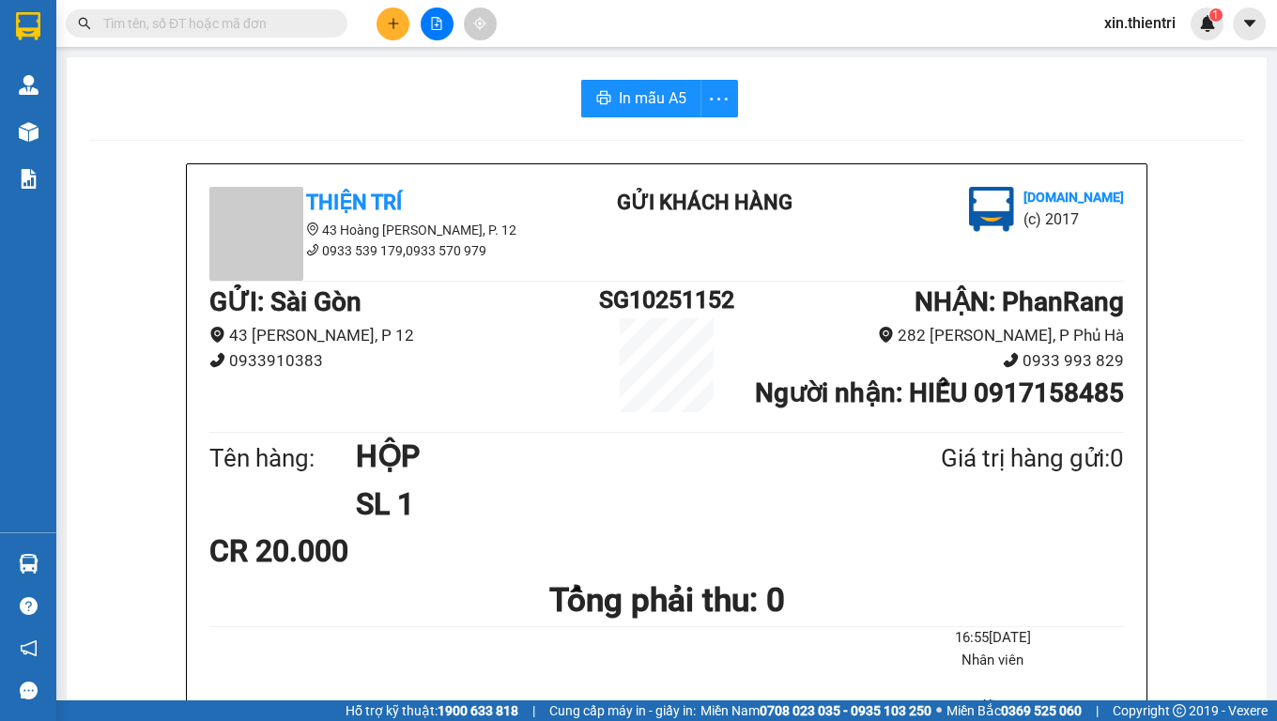
click at [411, 22] on div at bounding box center [436, 24] width 141 height 33
click at [395, 29] on icon "plus" at bounding box center [393, 23] width 13 height 13
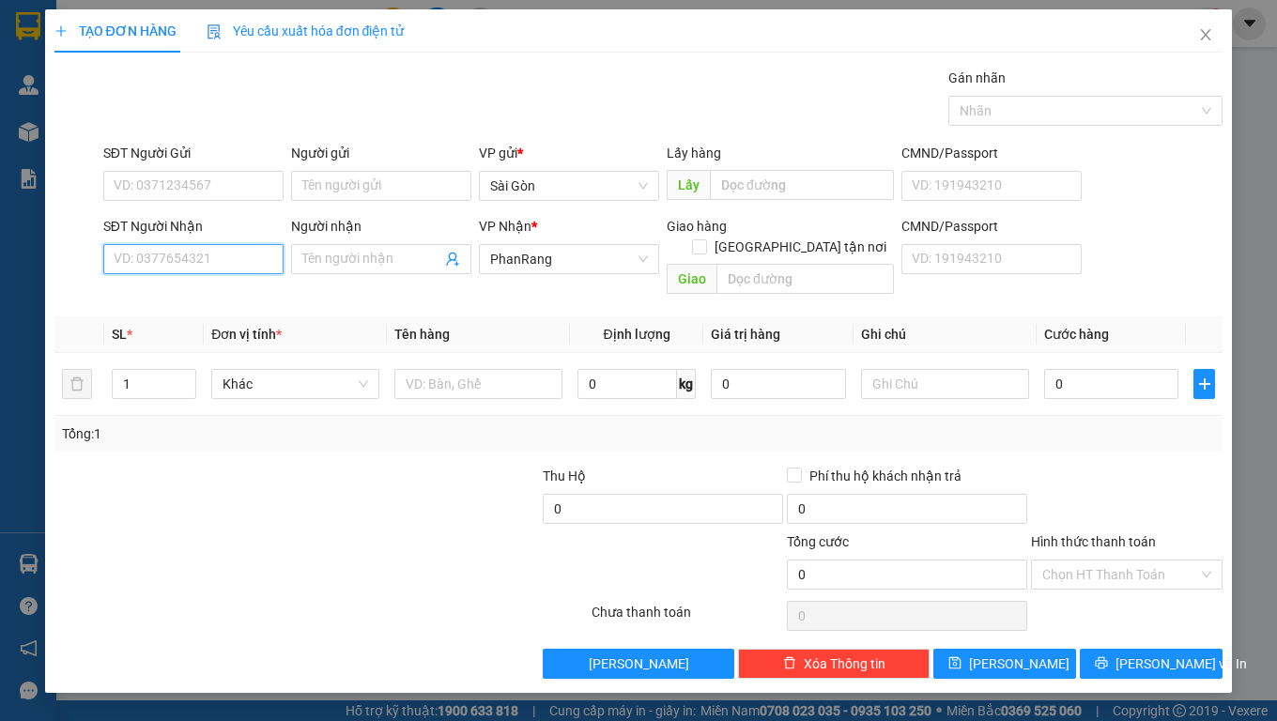
click at [210, 270] on input "SĐT Người Nhận" at bounding box center [193, 259] width 180 height 30
click at [1208, 27] on span "Close" at bounding box center [1206, 35] width 53 height 53
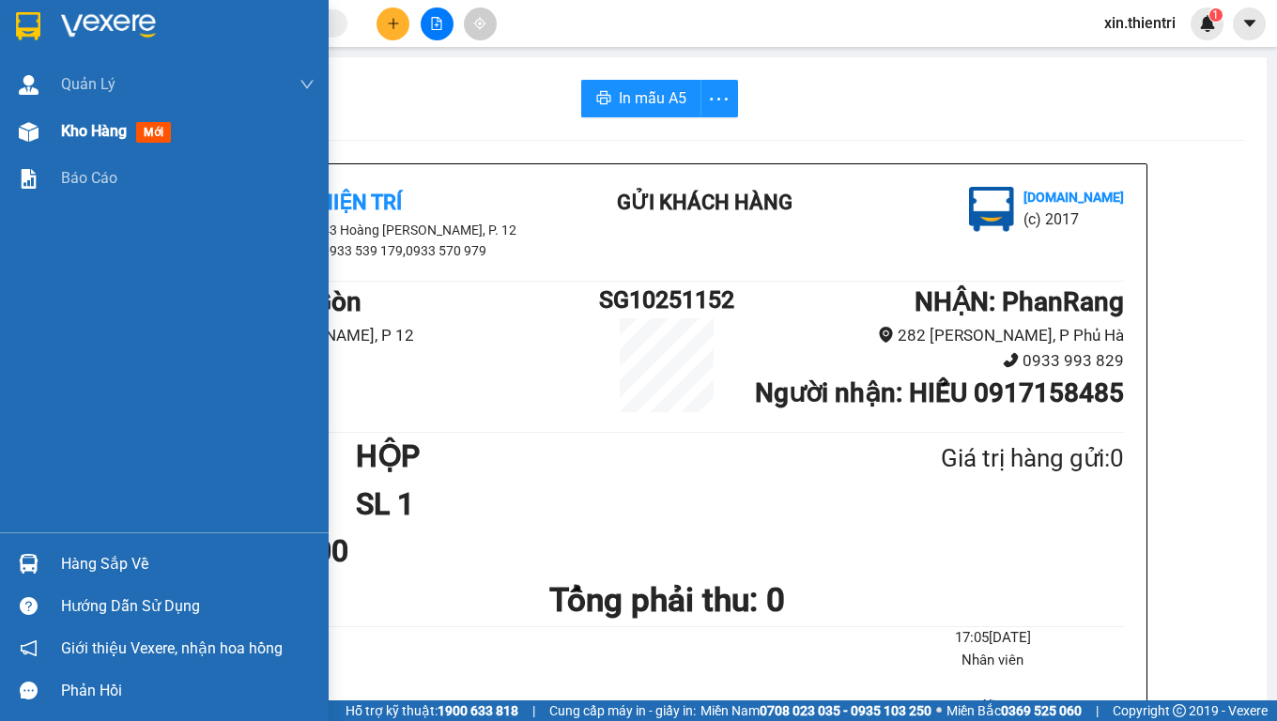
click at [106, 141] on div "Kho hàng mới" at bounding box center [119, 130] width 117 height 23
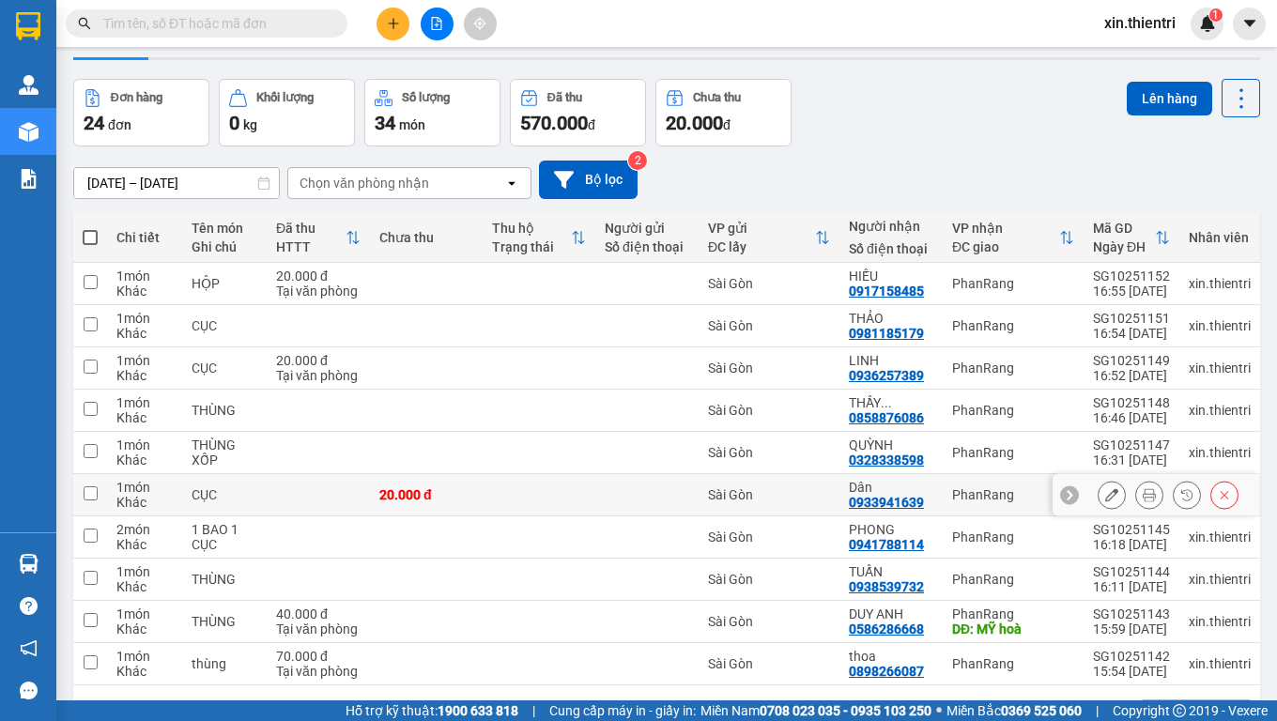
scroll to position [94, 0]
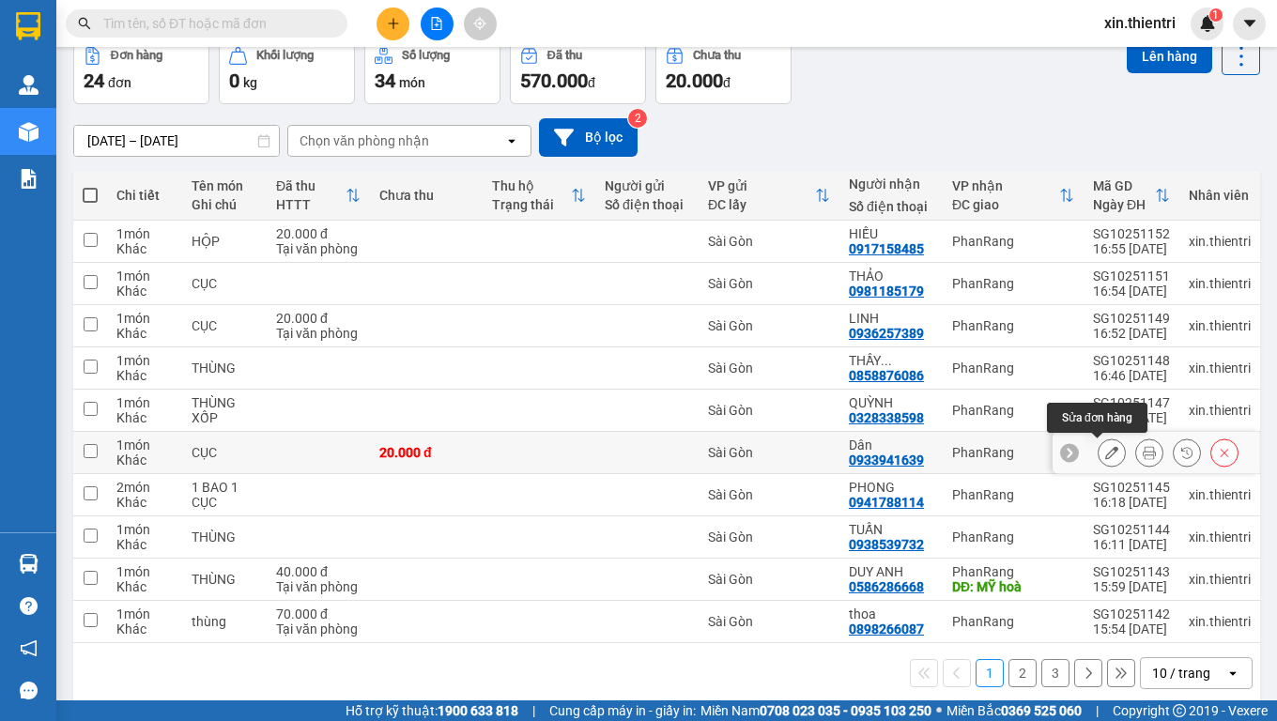
click at [1106, 452] on icon at bounding box center [1112, 452] width 13 height 13
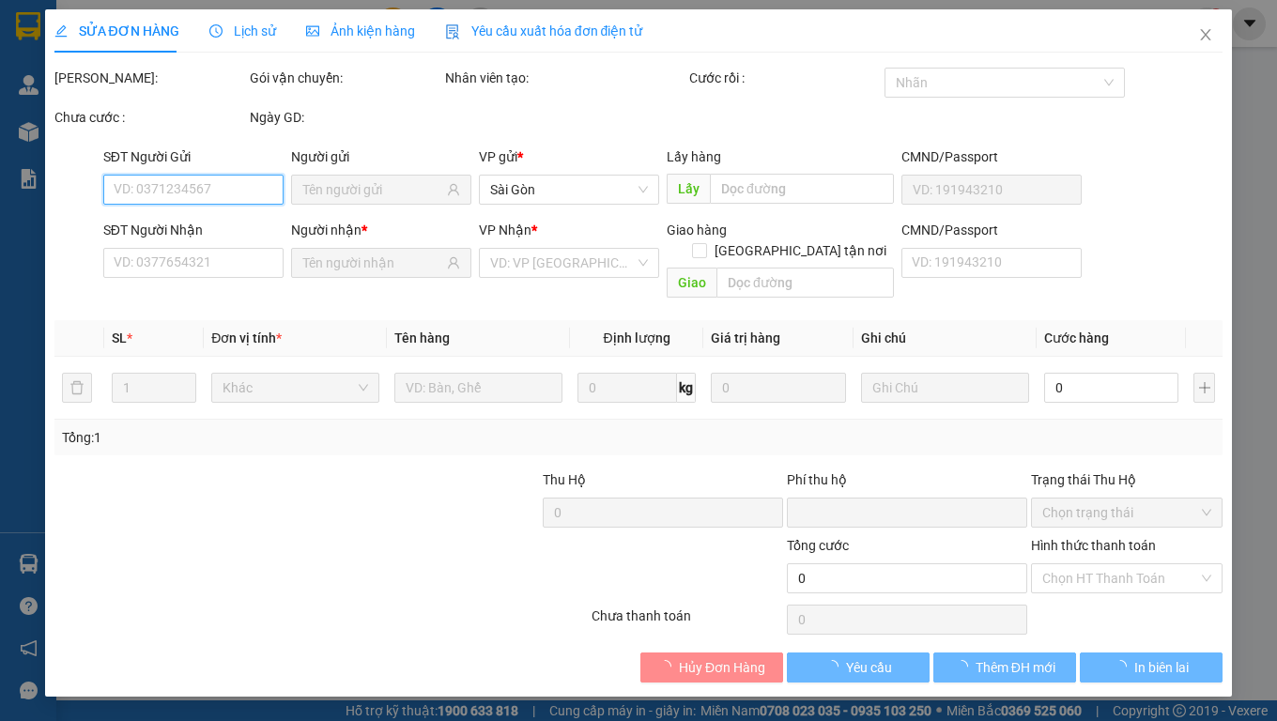
type input "0933941639"
type input "0"
type input "20.000"
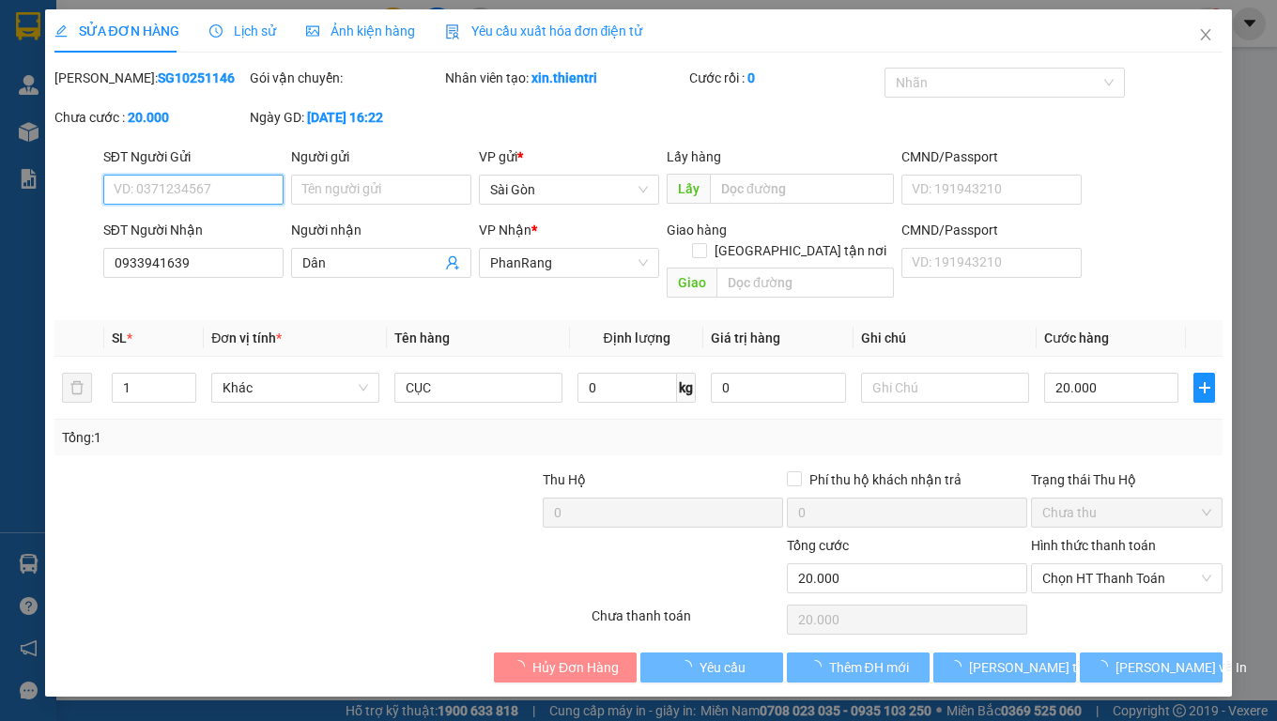
click at [1158, 565] on span "Chọn HT Thanh Toán" at bounding box center [1127, 579] width 169 height 28
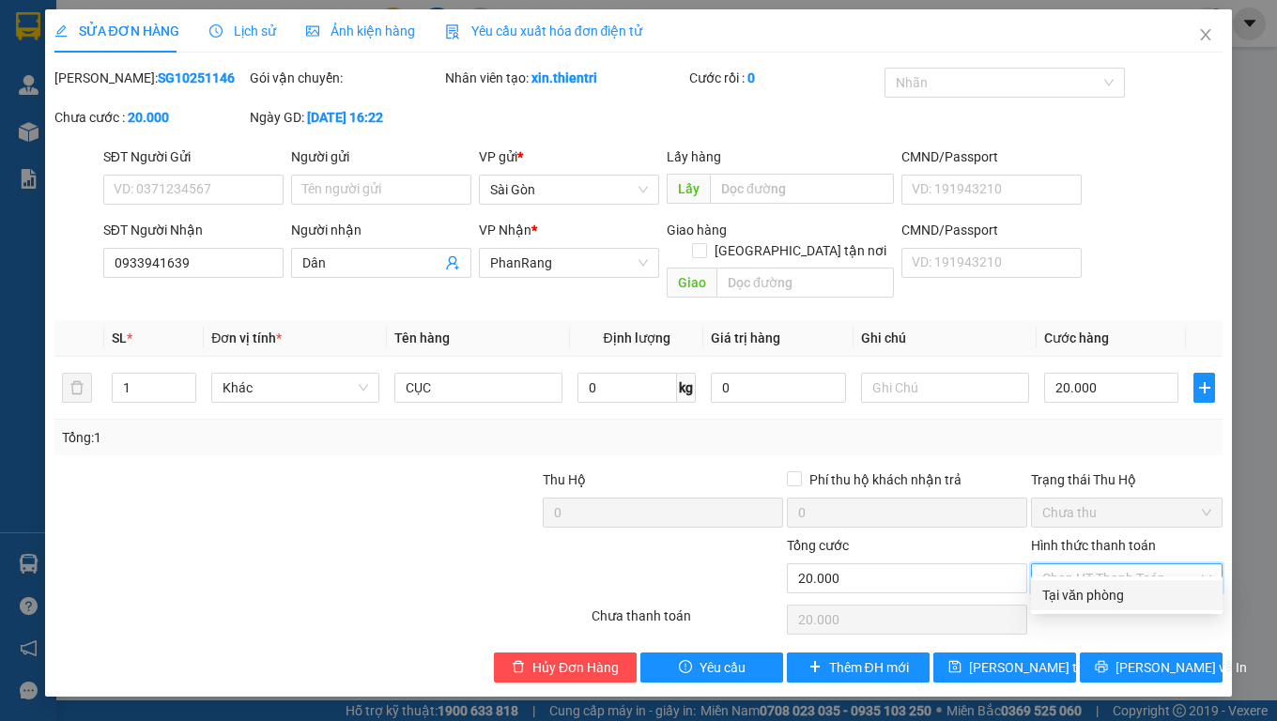
click at [1105, 594] on div "Tại văn phòng" at bounding box center [1127, 595] width 169 height 21
type input "0"
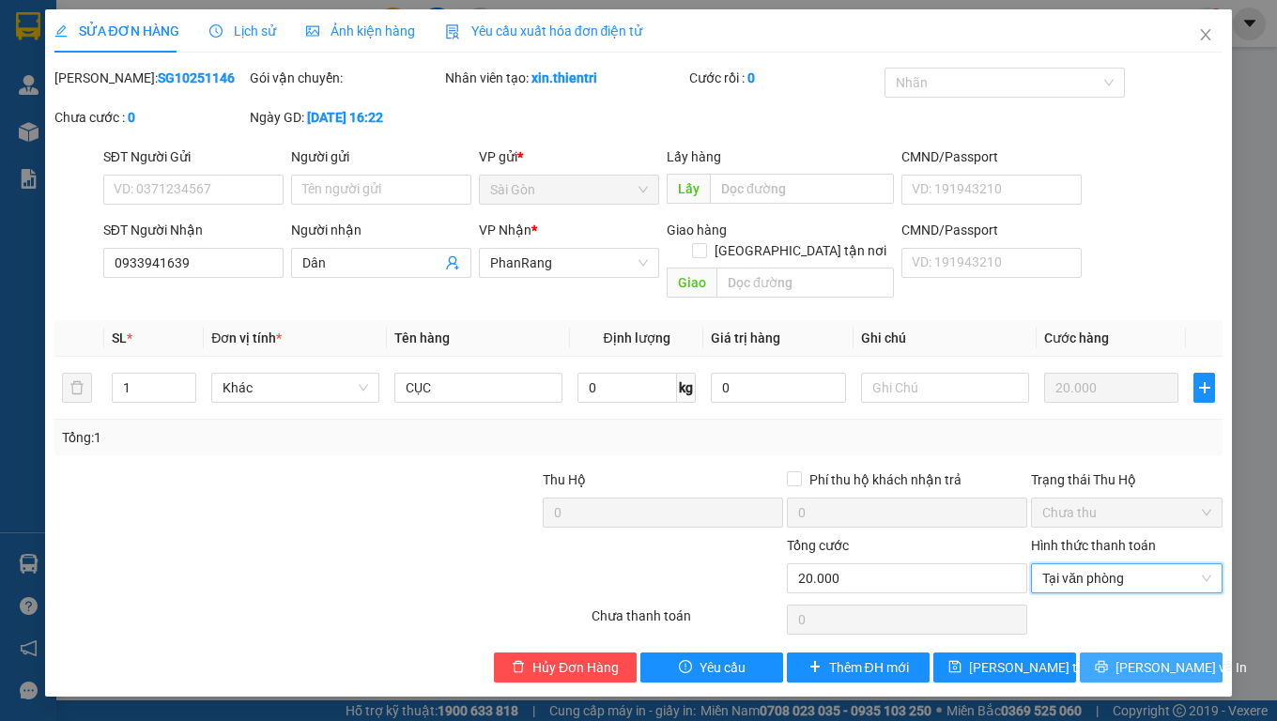
click at [1148, 601] on span "[PERSON_NAME] và In" at bounding box center [1182, 668] width 132 height 21
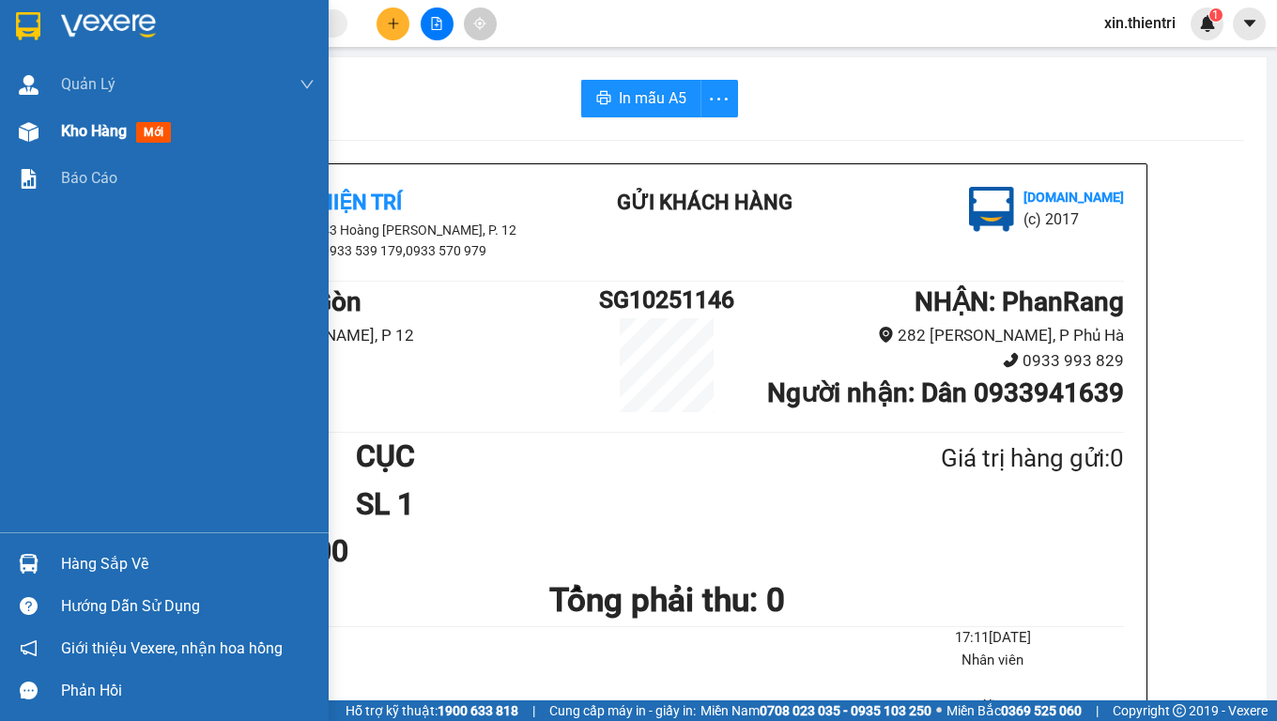
click at [81, 137] on span "Kho hàng" at bounding box center [94, 131] width 66 height 18
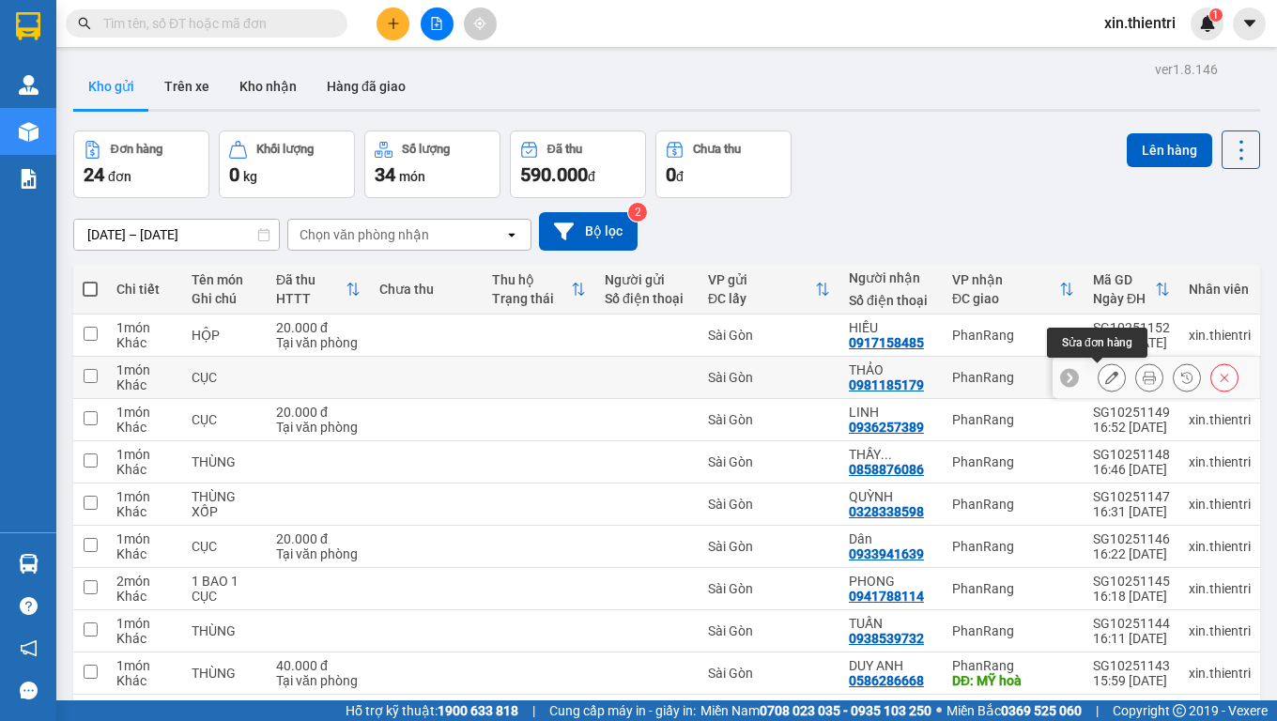
click at [1106, 379] on icon at bounding box center [1112, 377] width 13 height 13
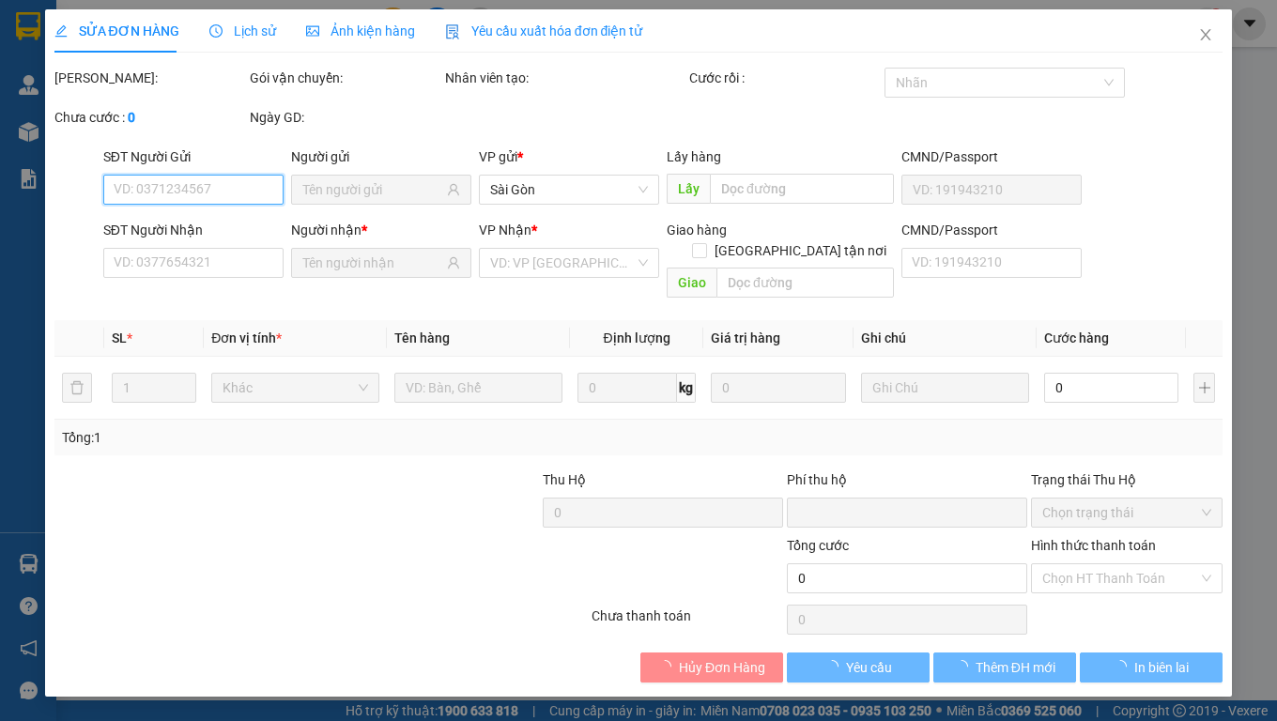
type input "0981185179"
type input "0"
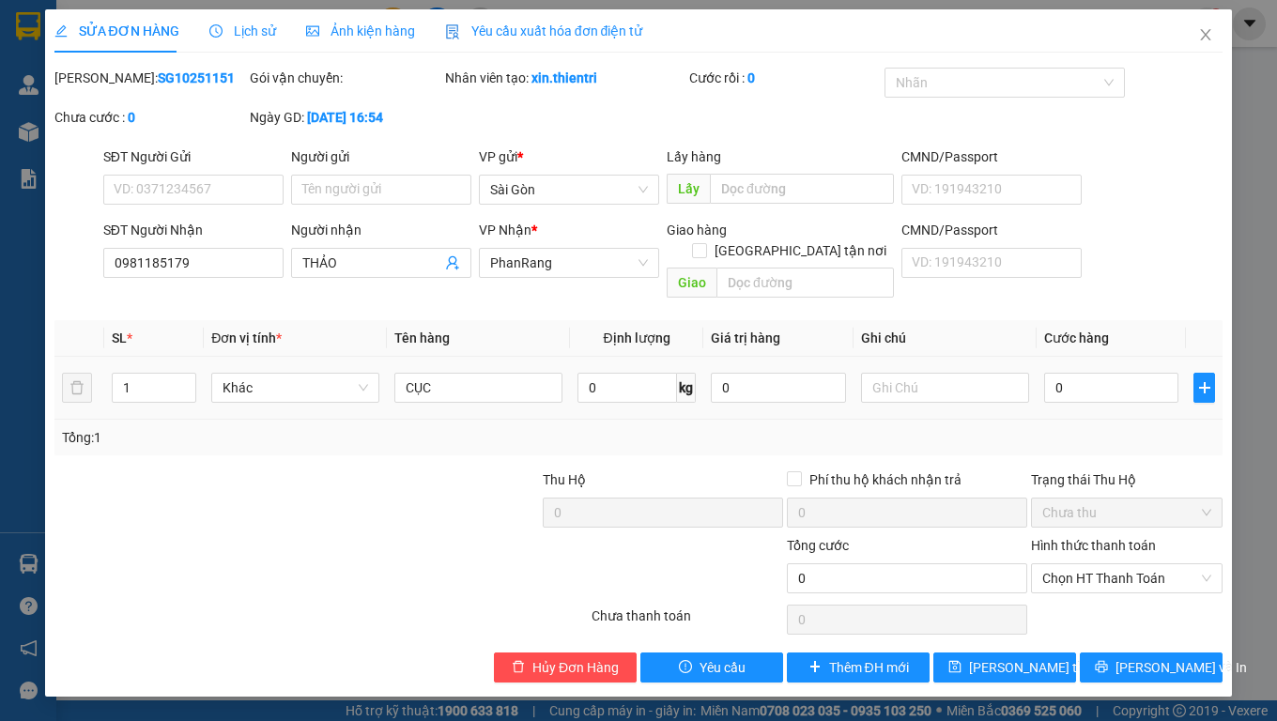
click at [484, 357] on td "CỤC" at bounding box center [478, 388] width 183 height 63
click at [481, 373] on input "CỤC" at bounding box center [479, 388] width 168 height 30
type input "HỘP"
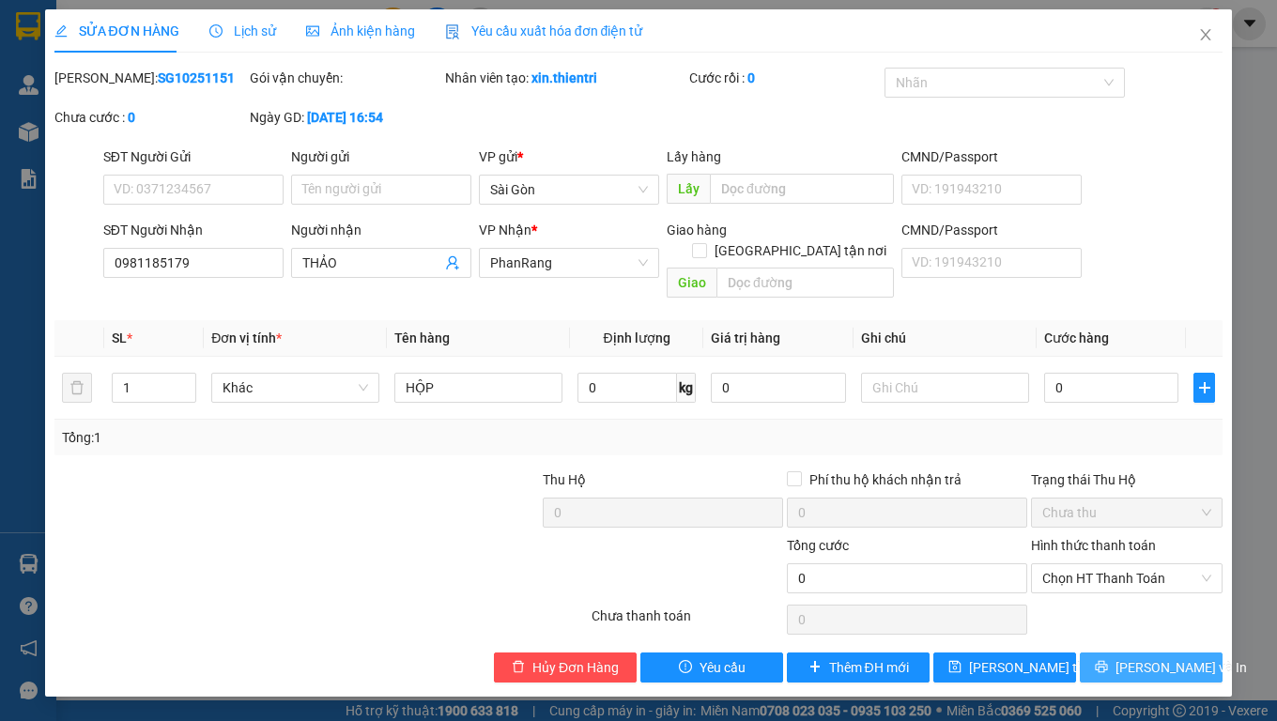
click at [1108, 601] on span "printer" at bounding box center [1101, 667] width 13 height 15
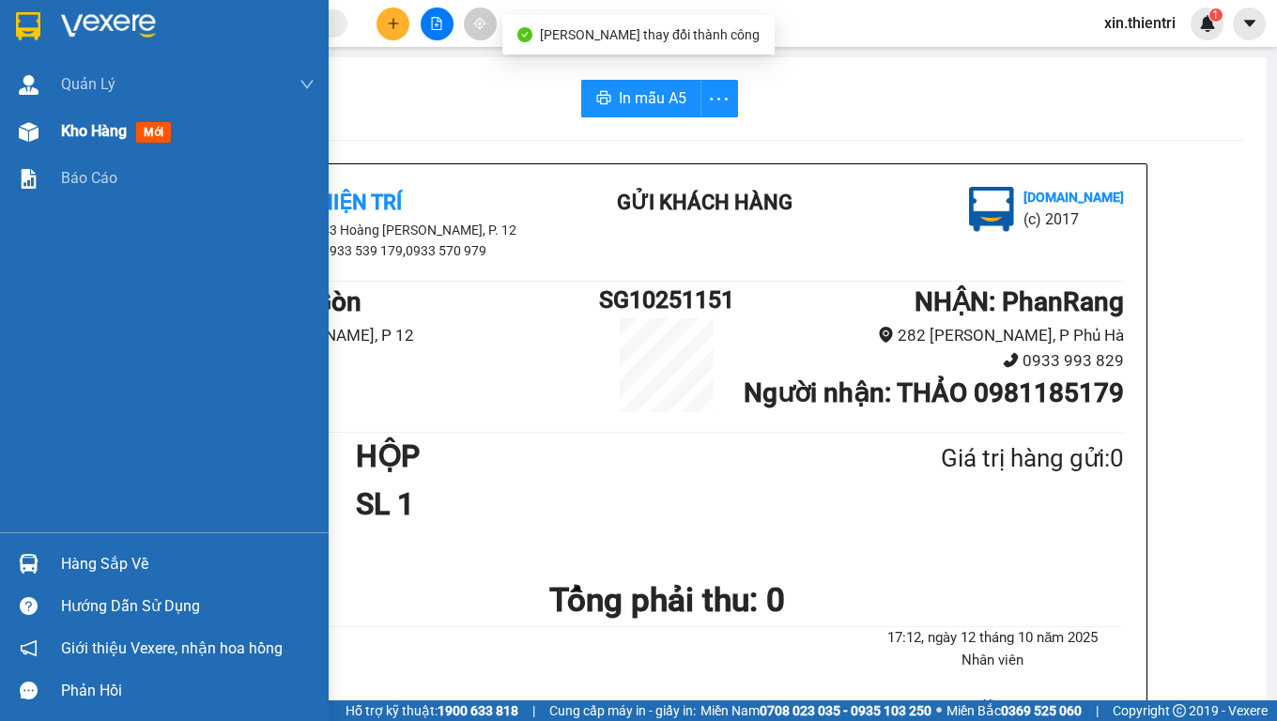
click at [109, 129] on span "Kho hàng" at bounding box center [94, 131] width 66 height 18
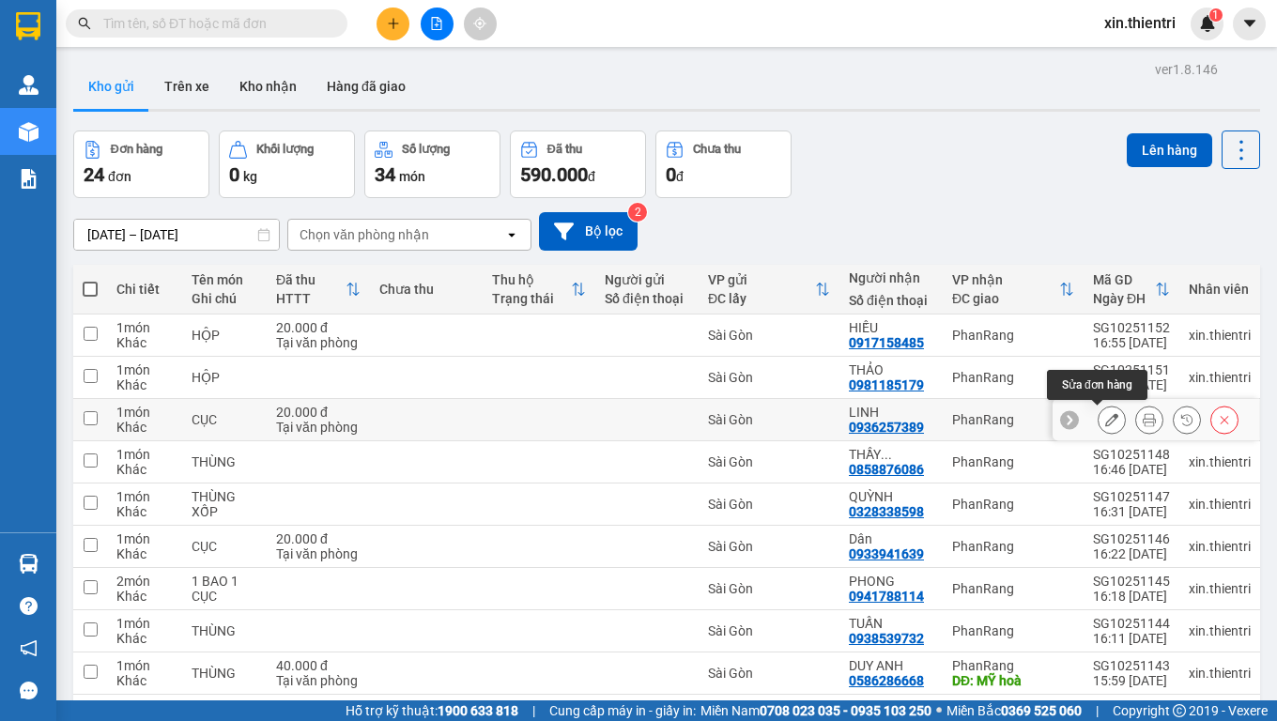
click at [1106, 426] on icon at bounding box center [1112, 419] width 13 height 13
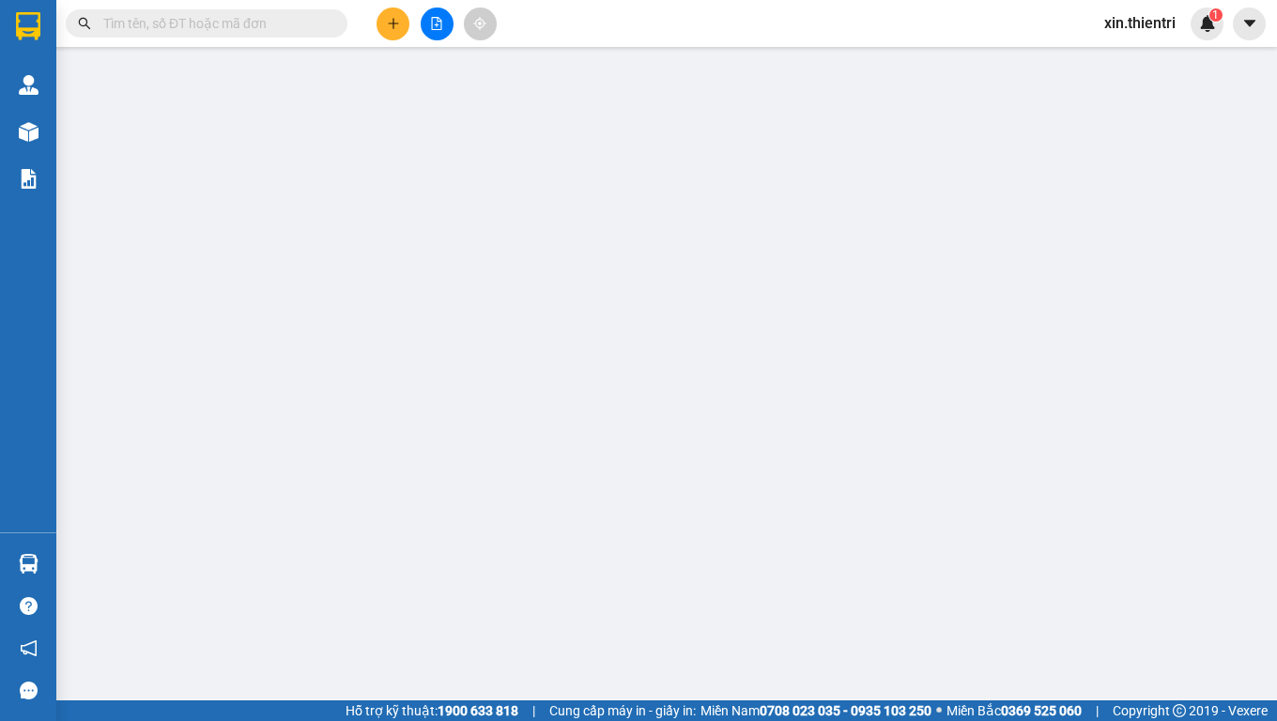
type input "0936257389"
type input "0"
type input "20.000"
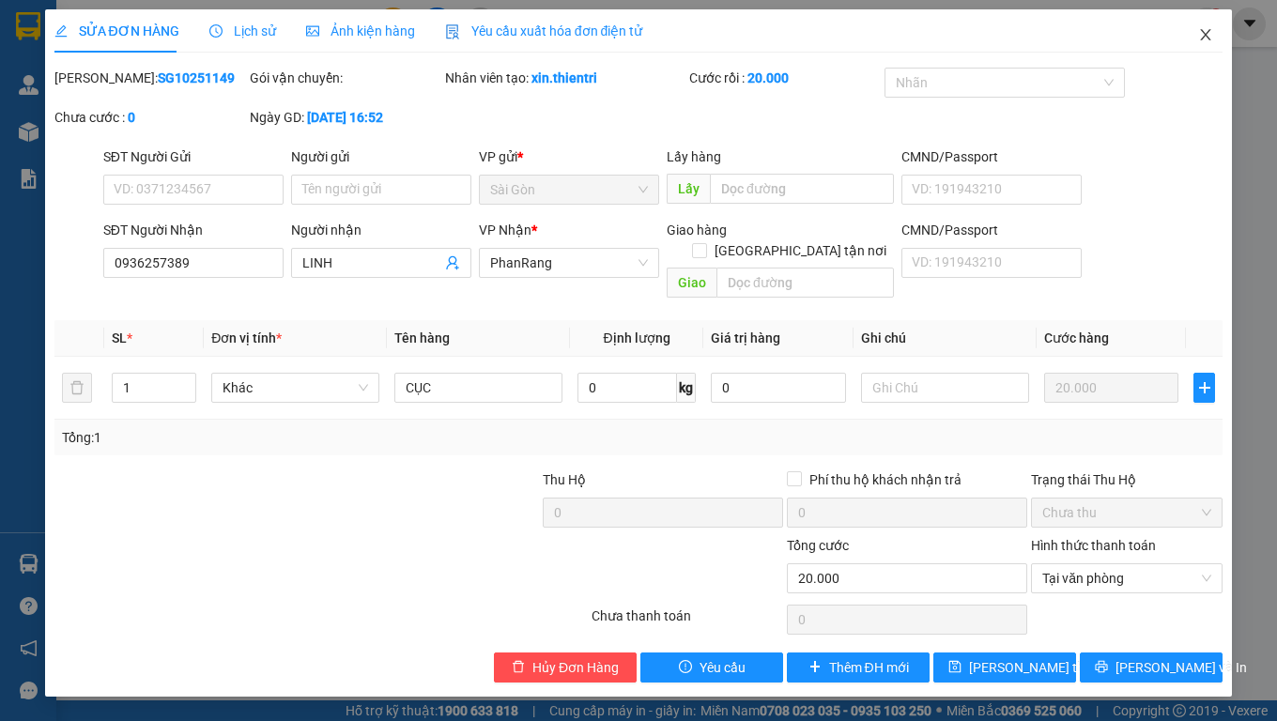
click at [1202, 35] on icon "close" at bounding box center [1206, 34] width 15 height 15
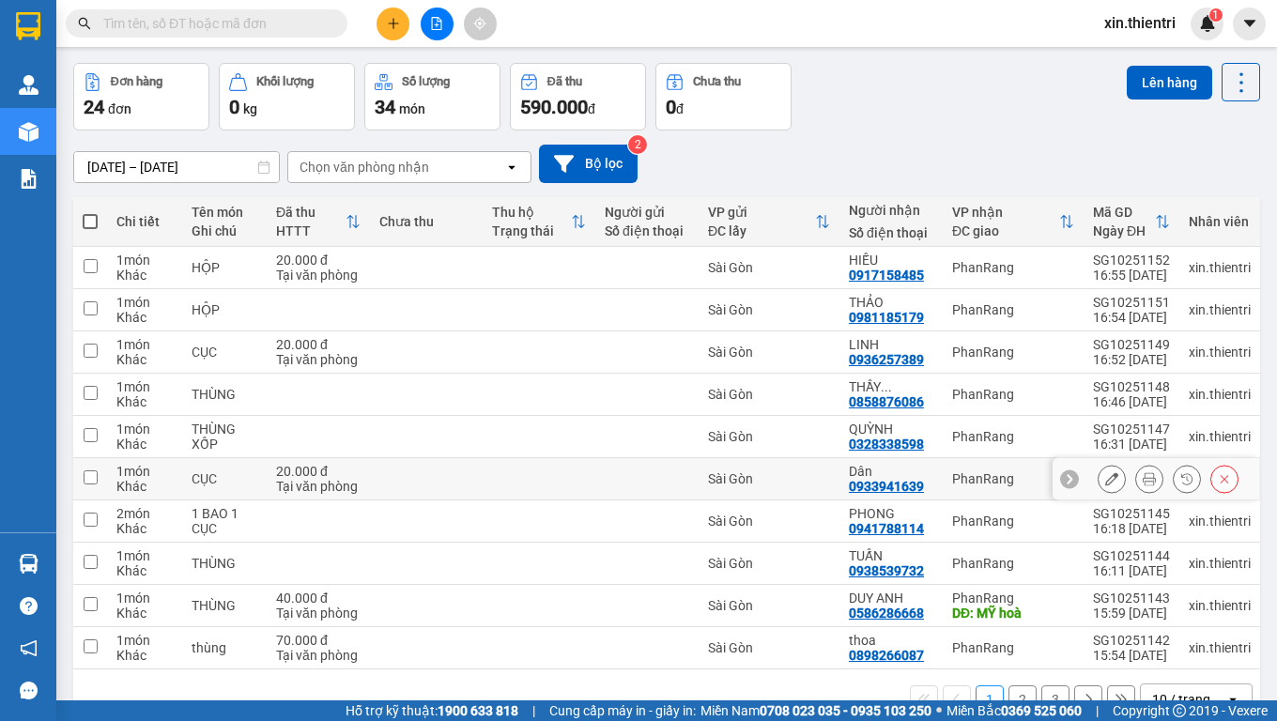
scroll to position [121, 0]
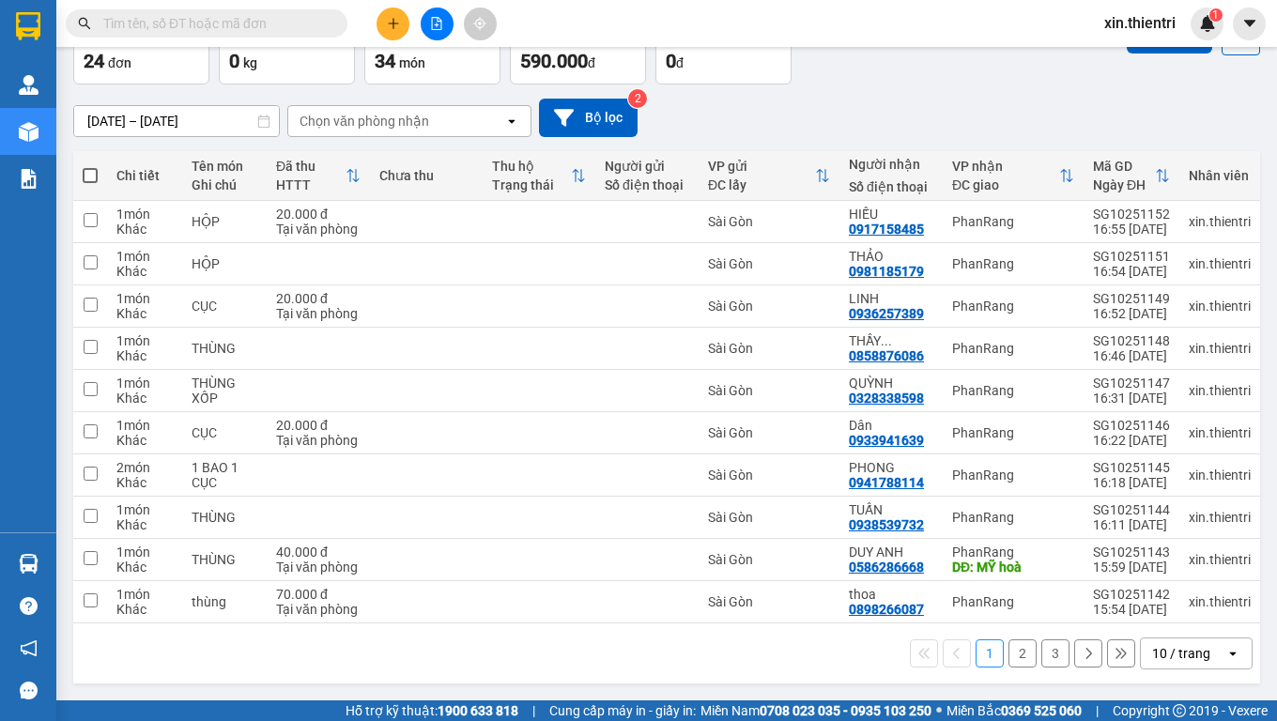
click at [1043, 601] on button "3" at bounding box center [1056, 654] width 28 height 28
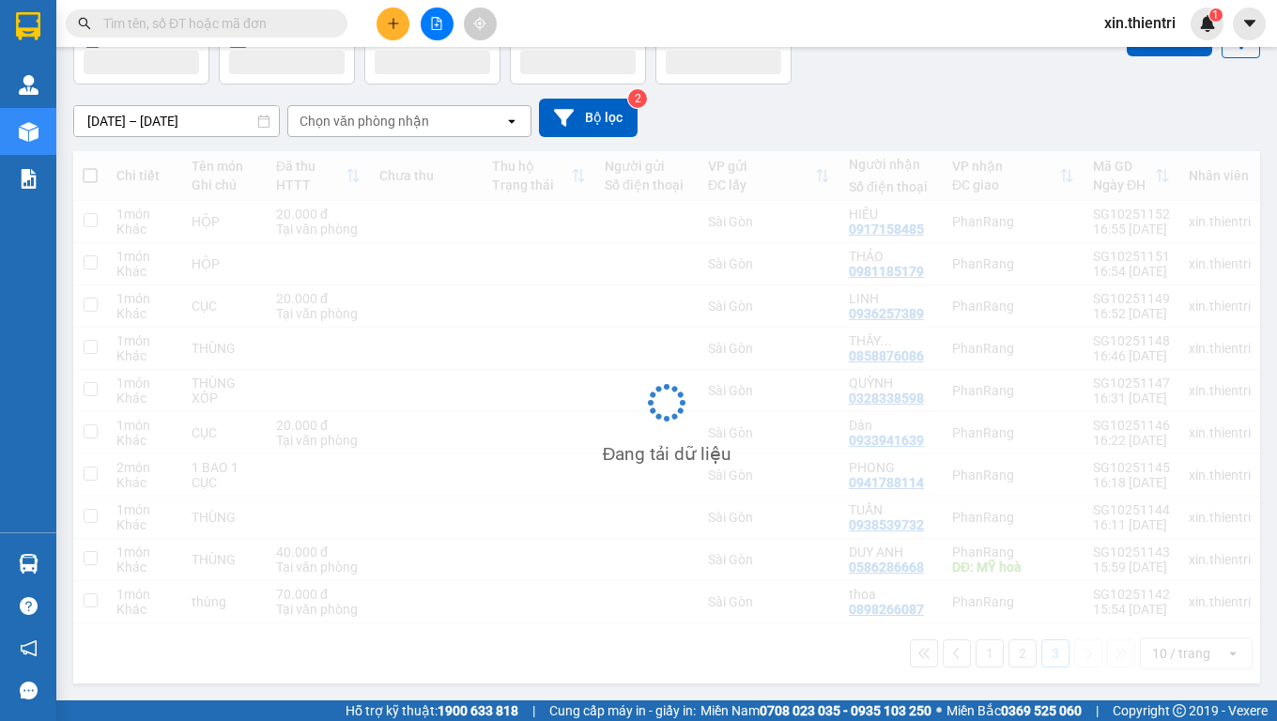
scroll to position [86, 0]
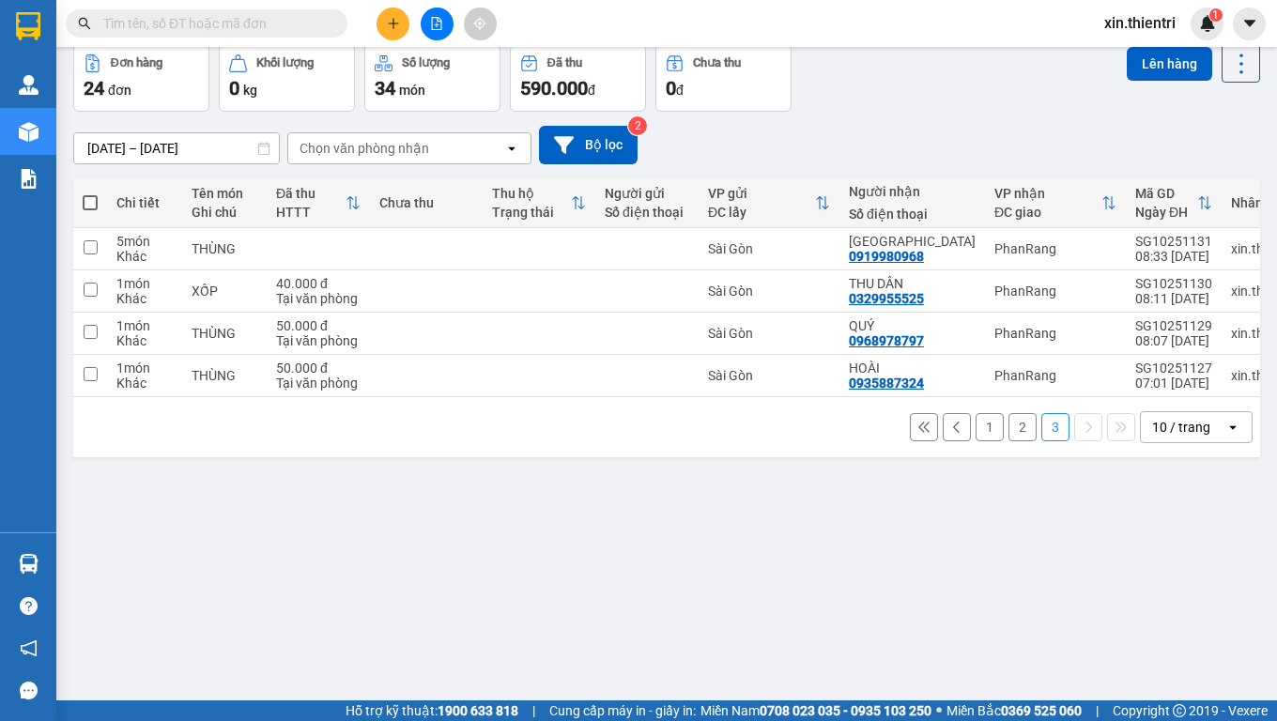
click at [391, 28] on icon "plus" at bounding box center [393, 23] width 13 height 13
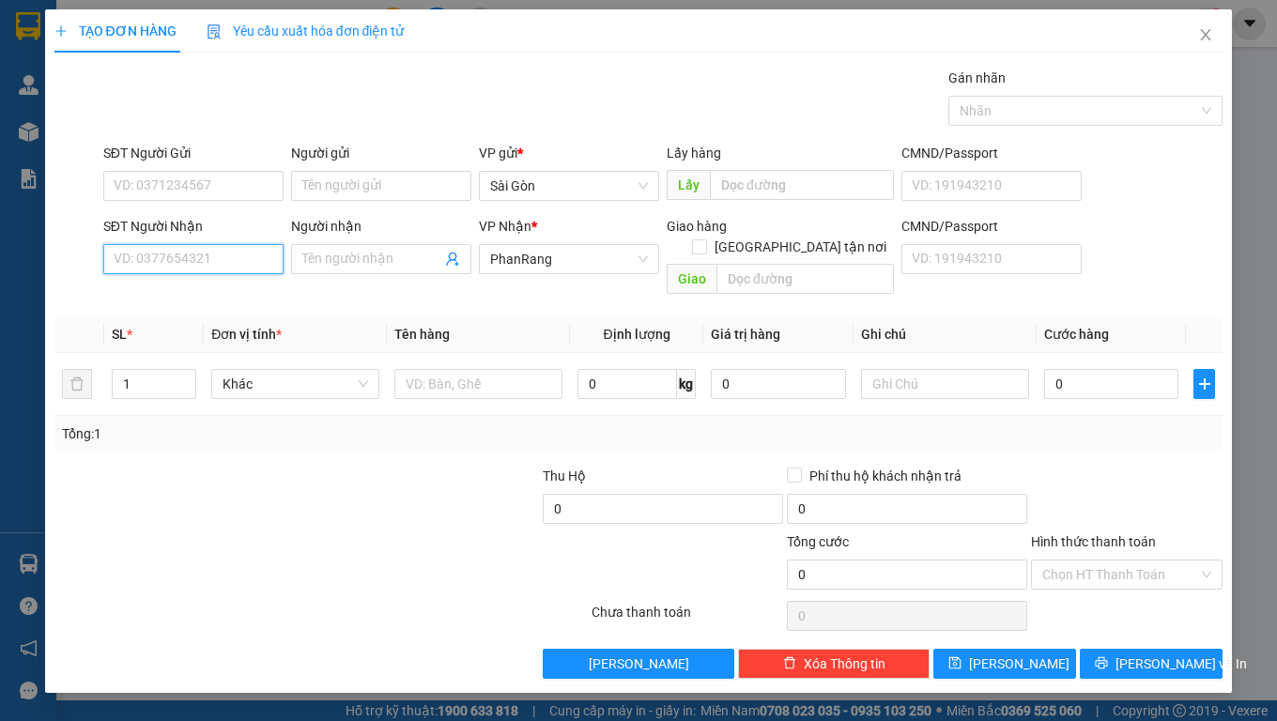
click at [230, 270] on input "SĐT Người Nhận" at bounding box center [193, 259] width 180 height 30
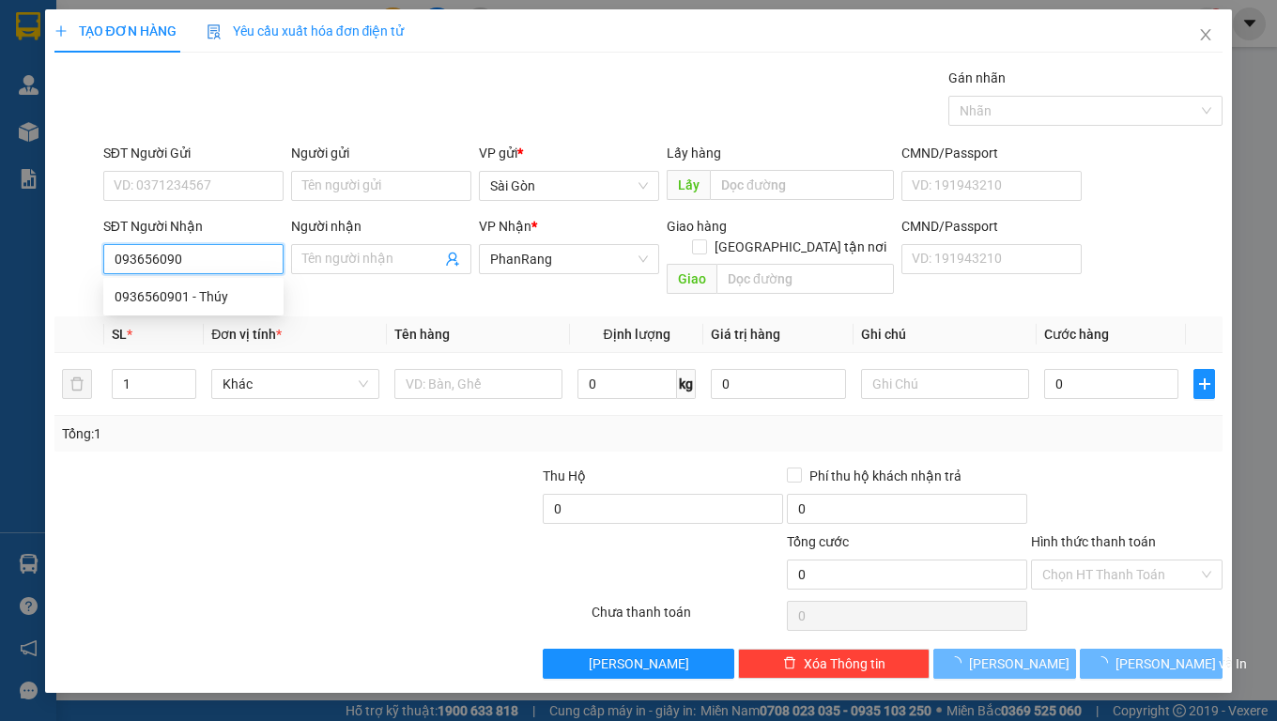
type input "0936560901"
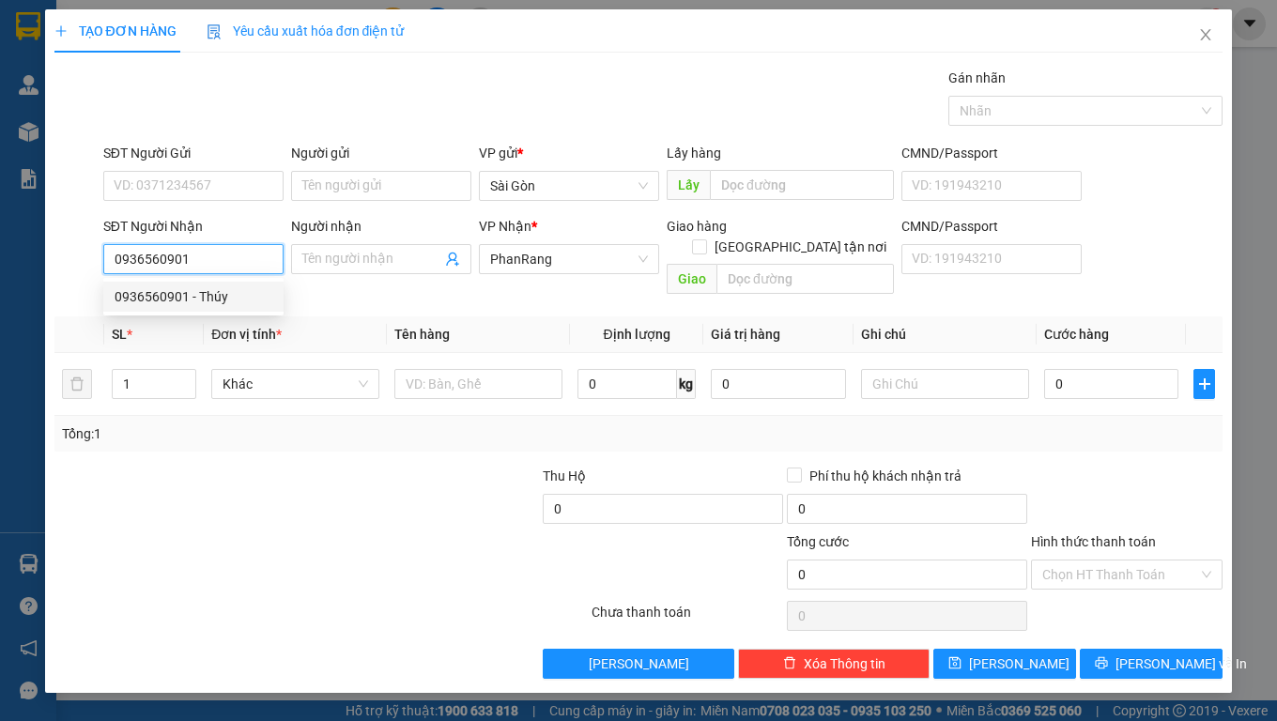
click at [198, 291] on div "0936560901 - Thúy" at bounding box center [194, 296] width 158 height 21
type input "Thúy"
type input "hộ diêm"
type input "30.000"
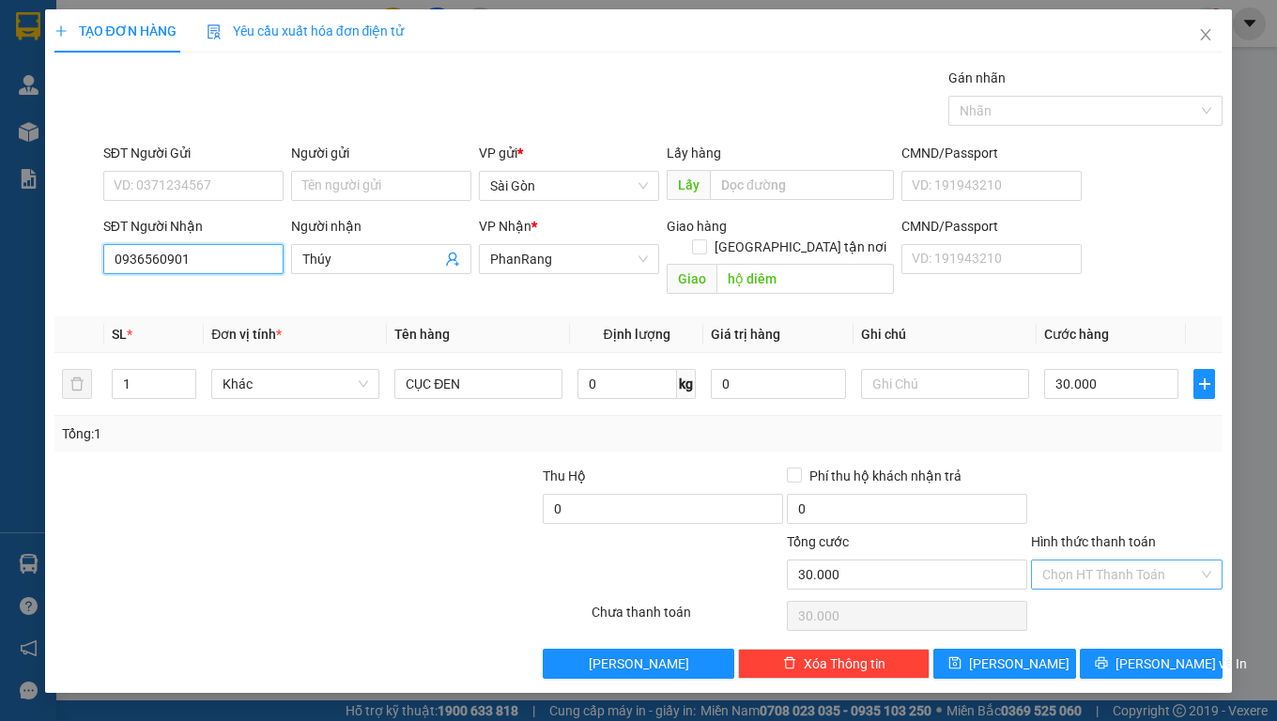
type input "0936560901"
click at [1120, 561] on input "Hình thức thanh toán" at bounding box center [1121, 575] width 156 height 28
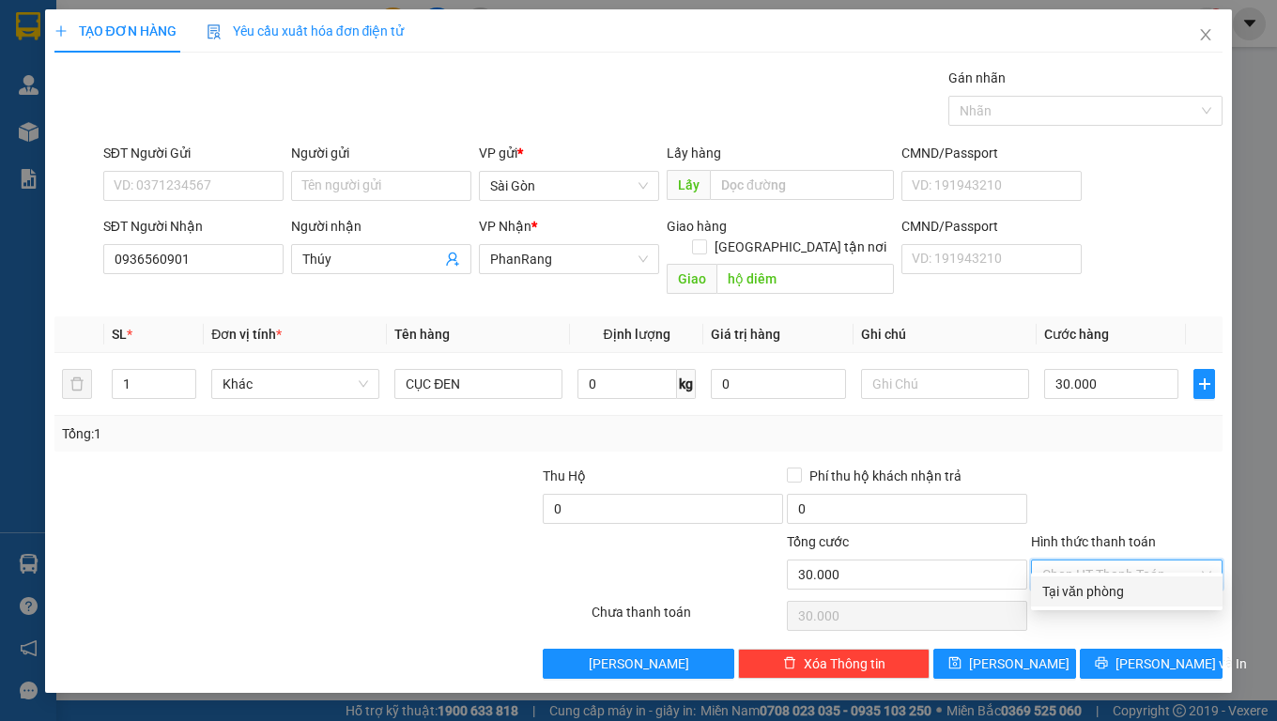
click at [1101, 594] on div "Tại văn phòng" at bounding box center [1127, 591] width 169 height 21
type input "0"
click at [1139, 561] on span "Tại văn phòng" at bounding box center [1127, 575] width 169 height 28
click at [1129, 584] on div "Tại văn phòng" at bounding box center [1127, 591] width 169 height 21
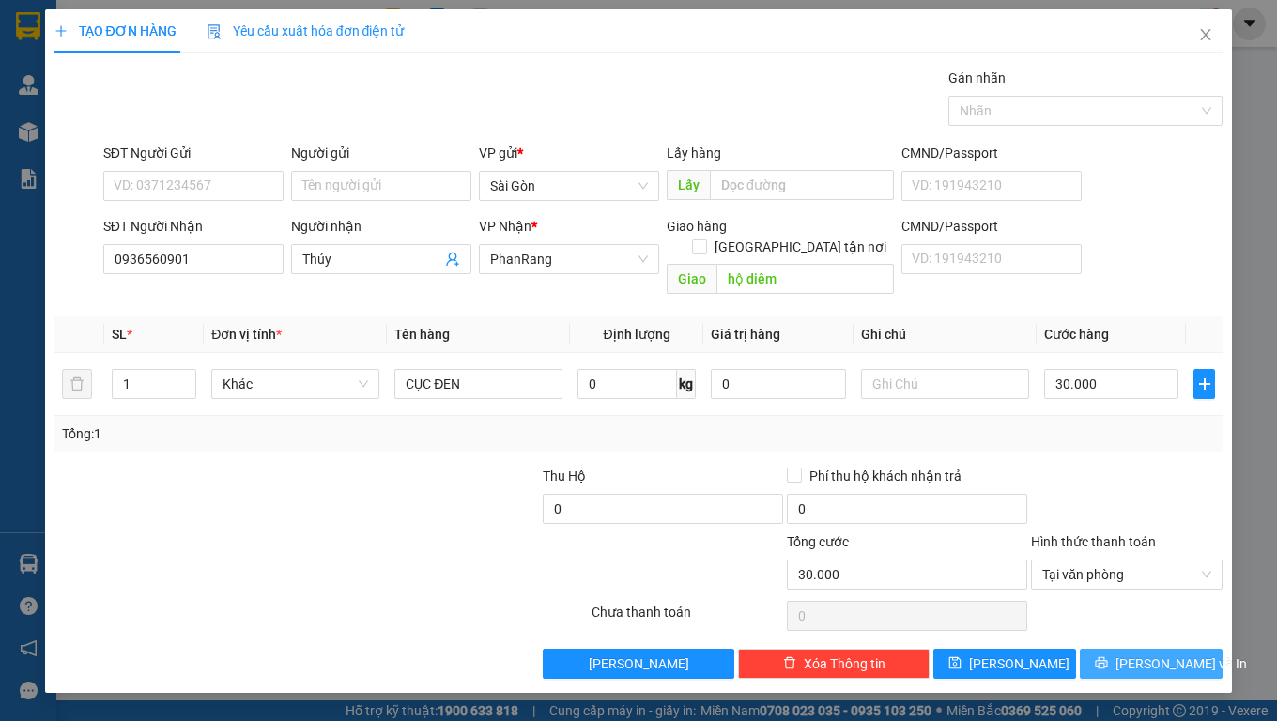
click at [1151, 601] on span "[PERSON_NAME] và In" at bounding box center [1182, 664] width 132 height 21
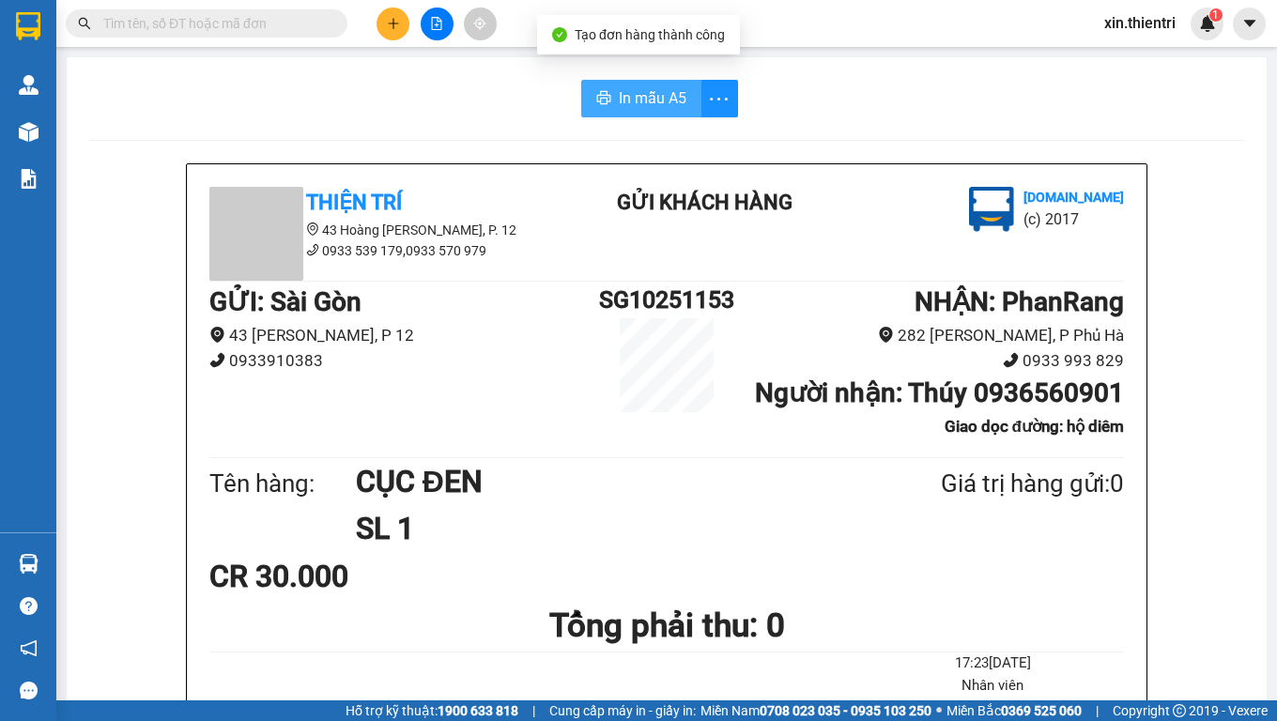
click at [634, 96] on span "In mẫu A5" at bounding box center [653, 97] width 68 height 23
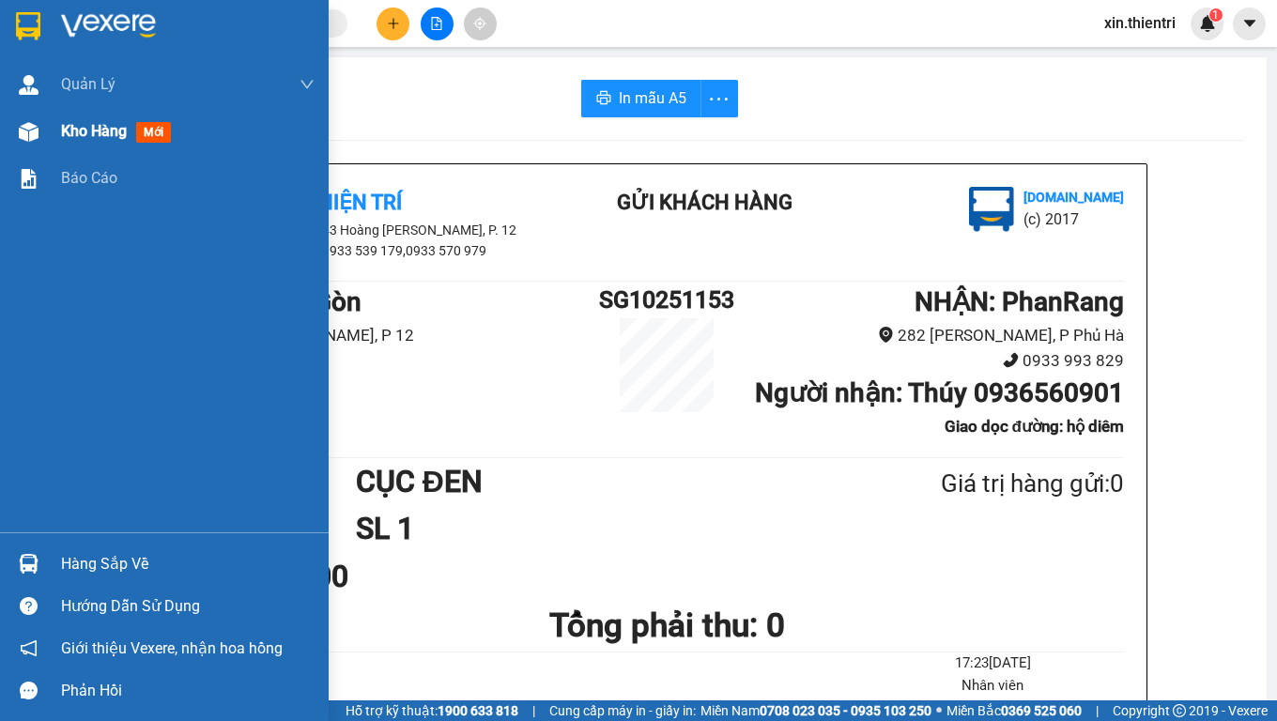
click at [98, 139] on span "Kho hàng" at bounding box center [94, 131] width 66 height 18
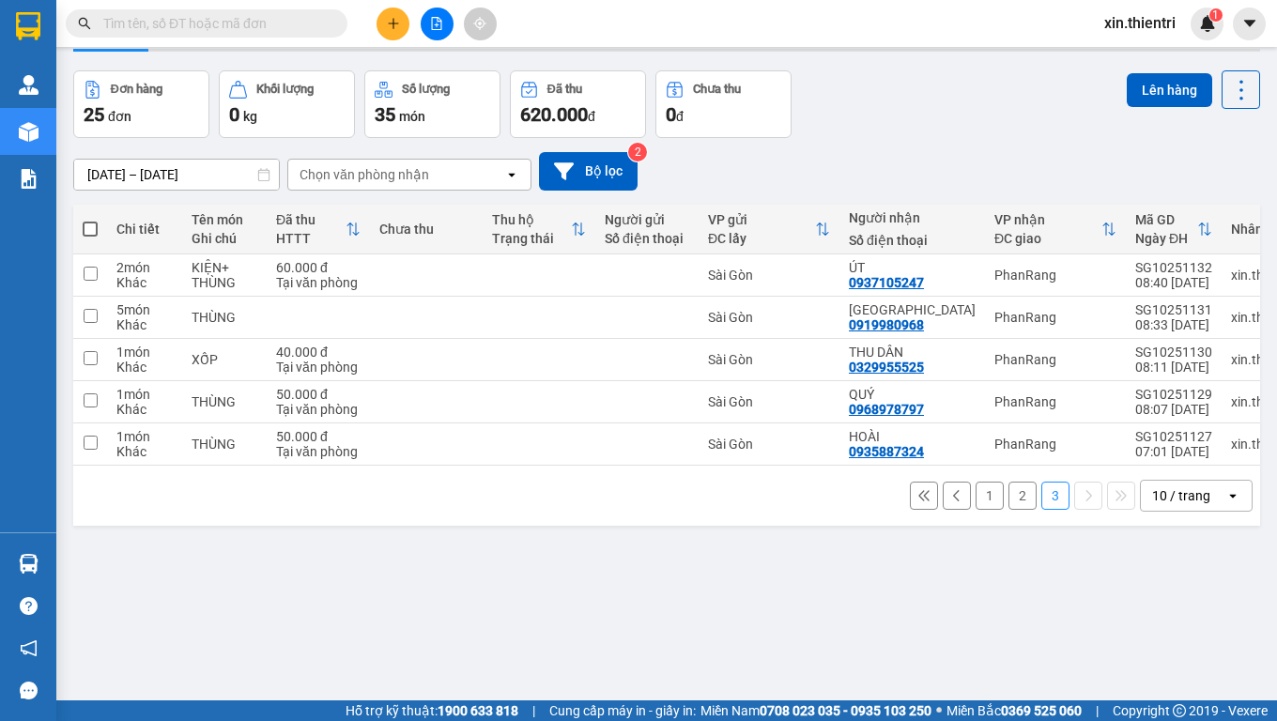
scroll to position [86, 0]
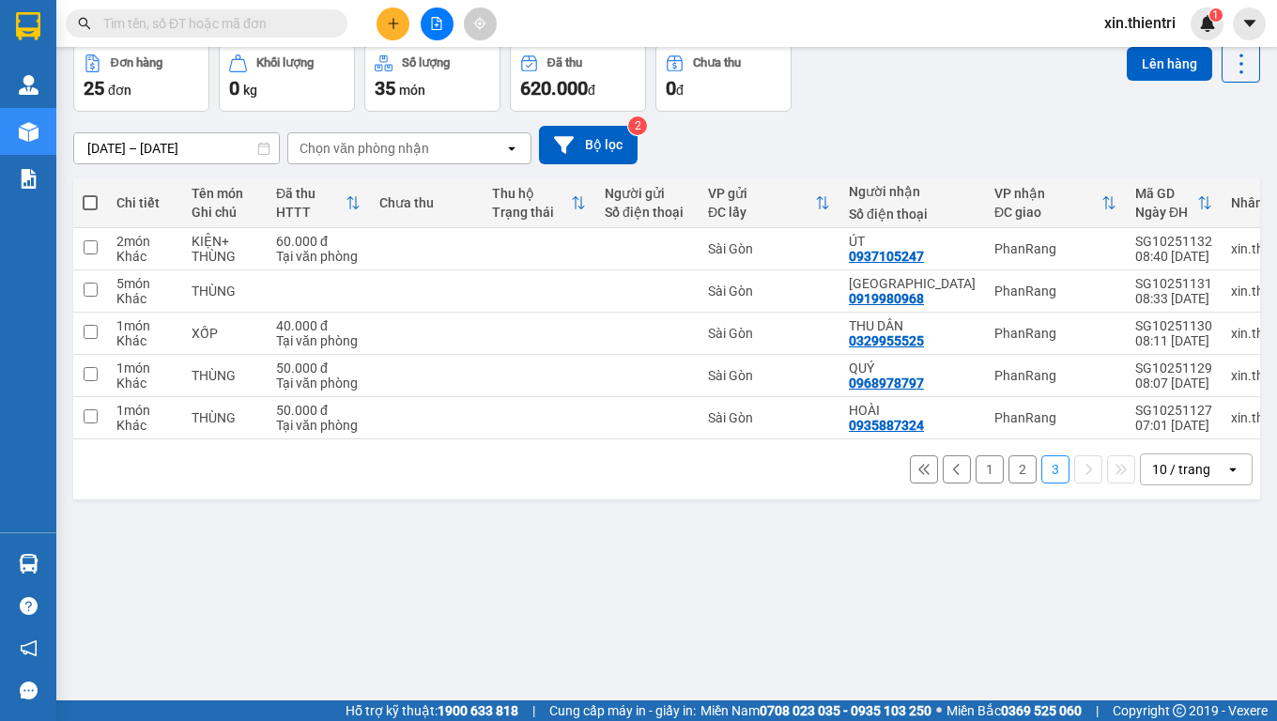
click at [1009, 474] on button "2" at bounding box center [1023, 470] width 28 height 28
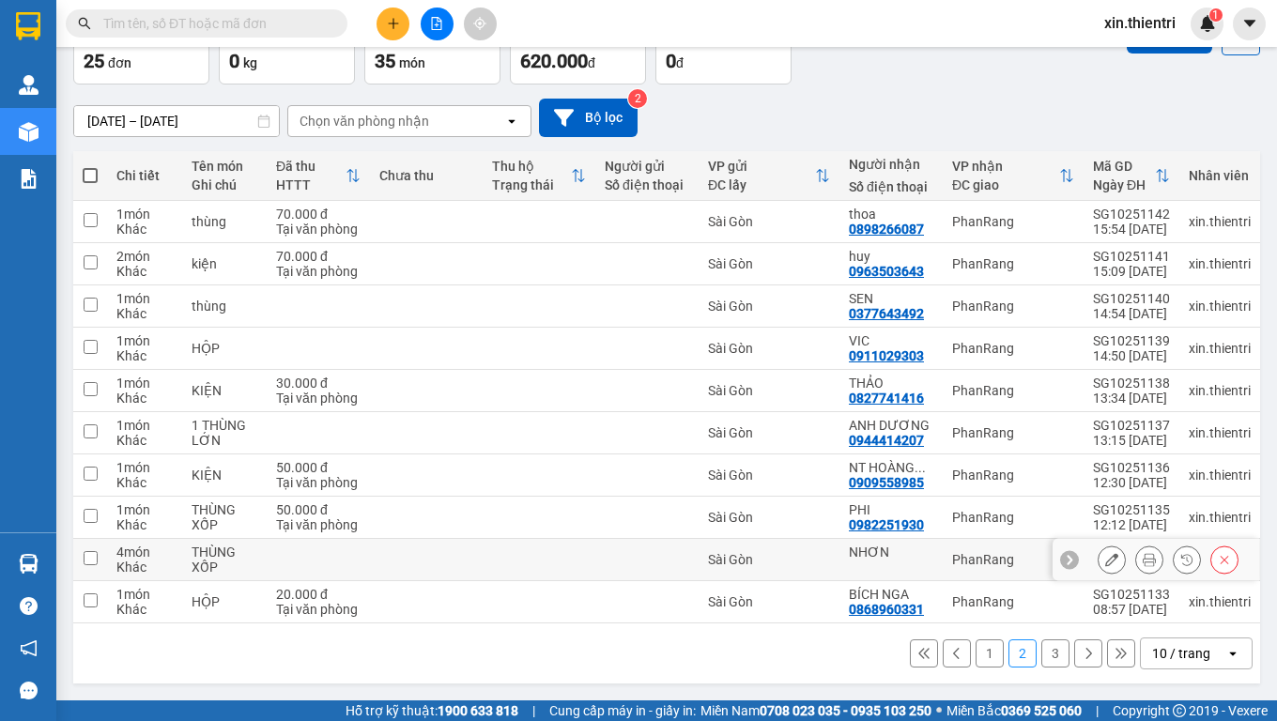
scroll to position [121, 0]
click at [1041, 601] on div "1 2 3 10 / trang open" at bounding box center [666, 654] width 1187 height 60
click at [1042, 601] on button "3" at bounding box center [1056, 654] width 28 height 28
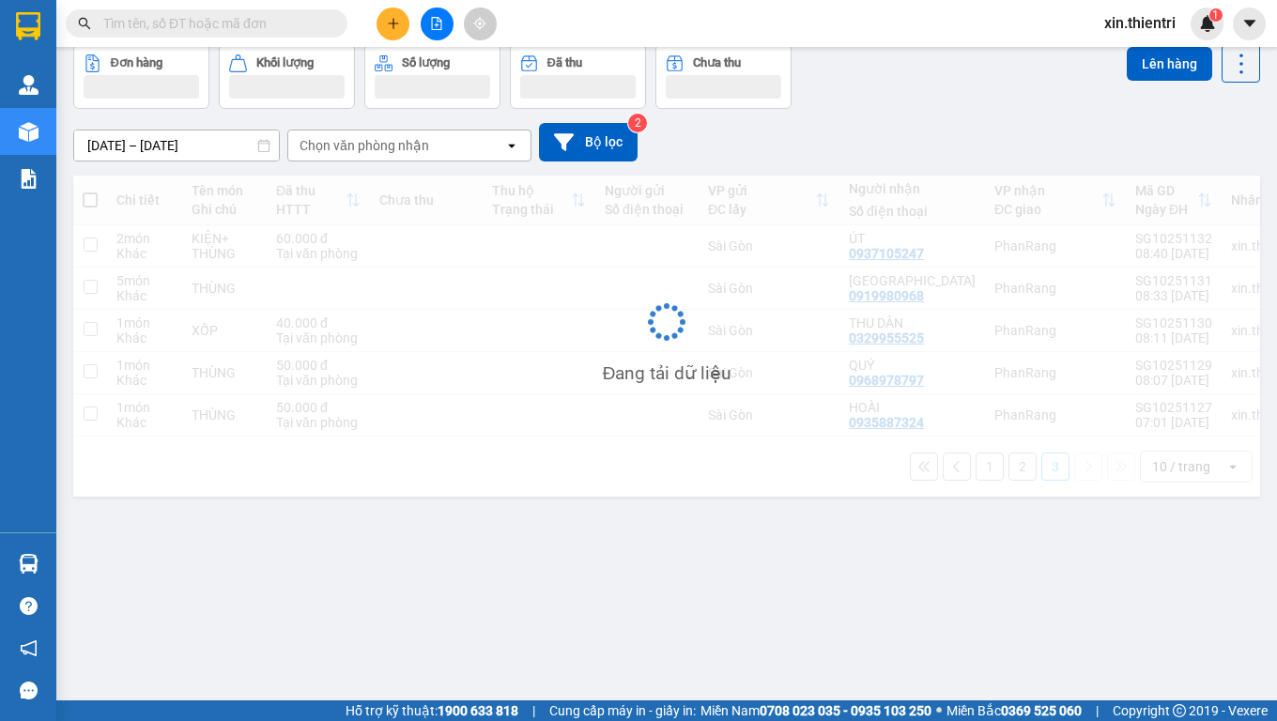
scroll to position [86, 0]
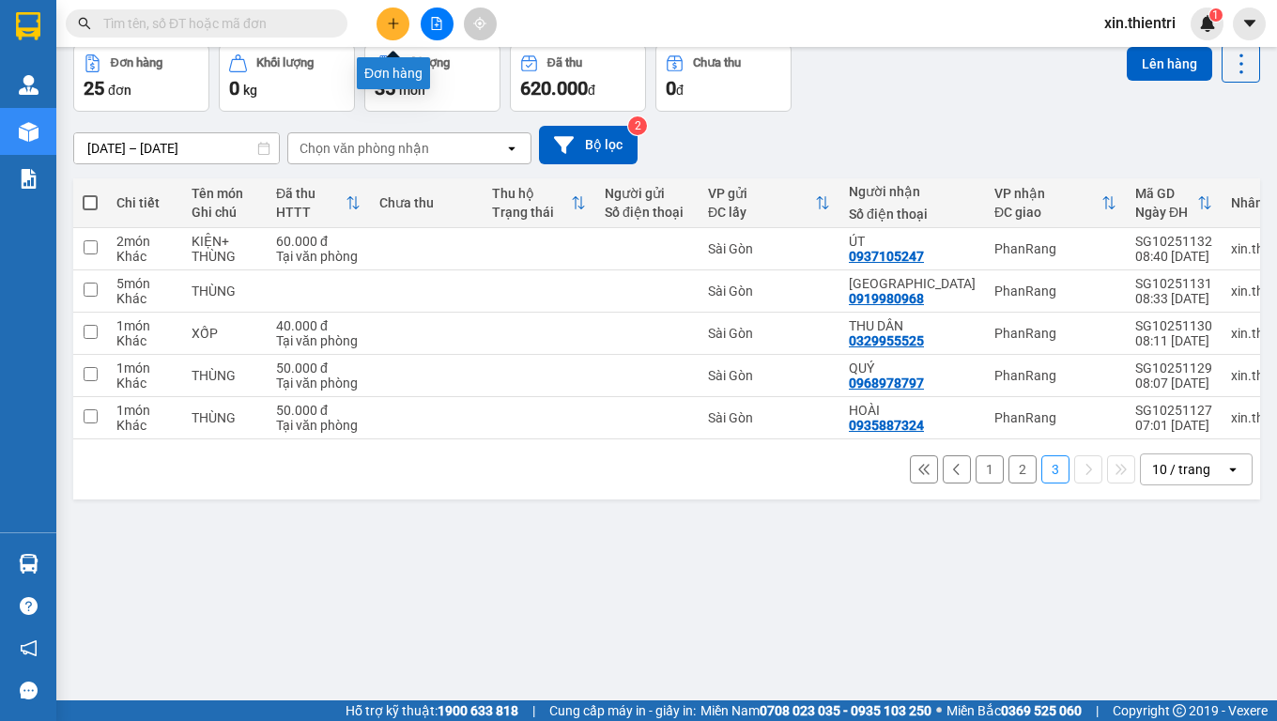
click at [392, 14] on button at bounding box center [393, 24] width 33 height 33
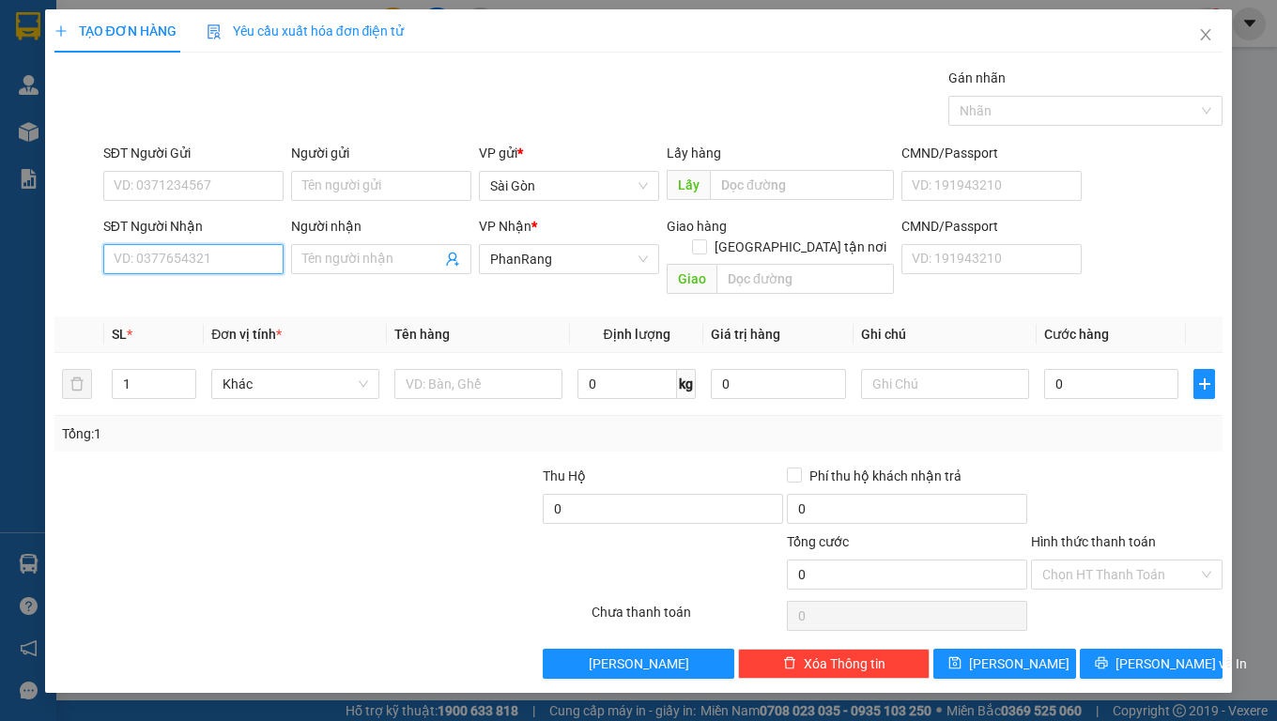
click at [190, 255] on input "SĐT Người Nhận" at bounding box center [193, 259] width 180 height 30
click at [201, 294] on div "0375751135 - SƠN" at bounding box center [194, 296] width 158 height 21
type input "0375751135"
type input "SƠN"
type input "0375751135"
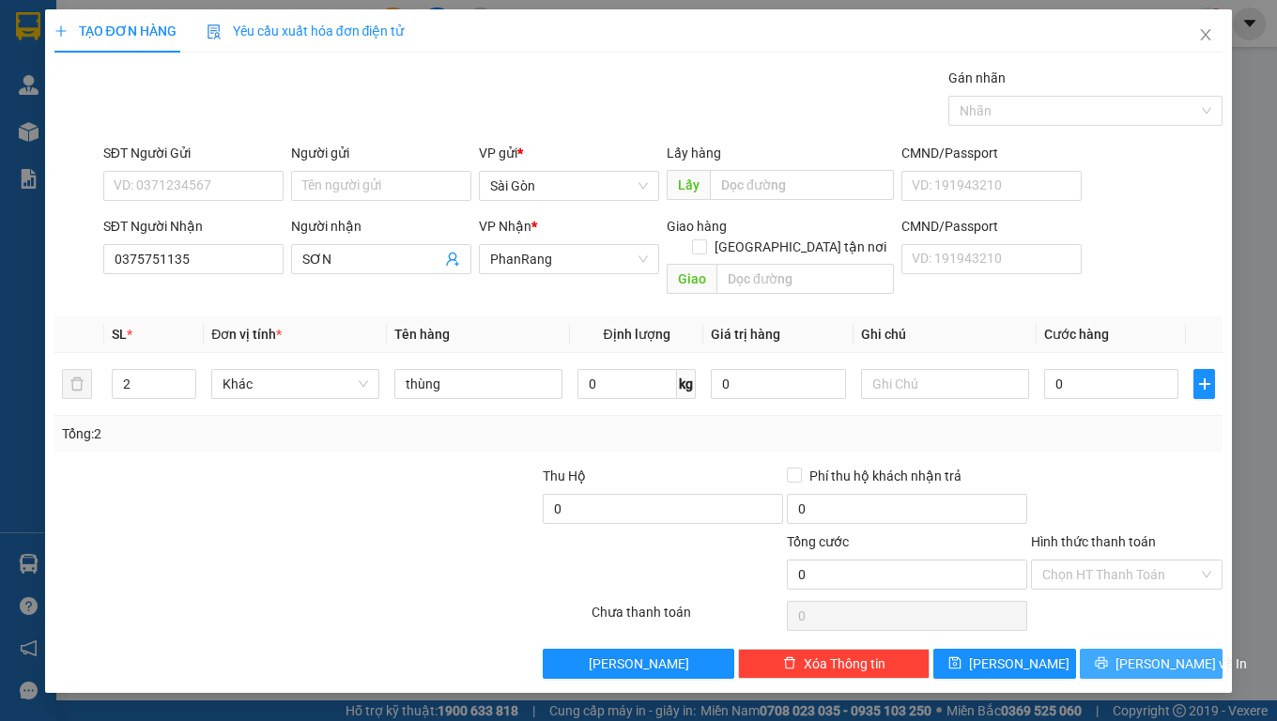
click at [1175, 601] on span "[PERSON_NAME] và In" at bounding box center [1182, 664] width 132 height 21
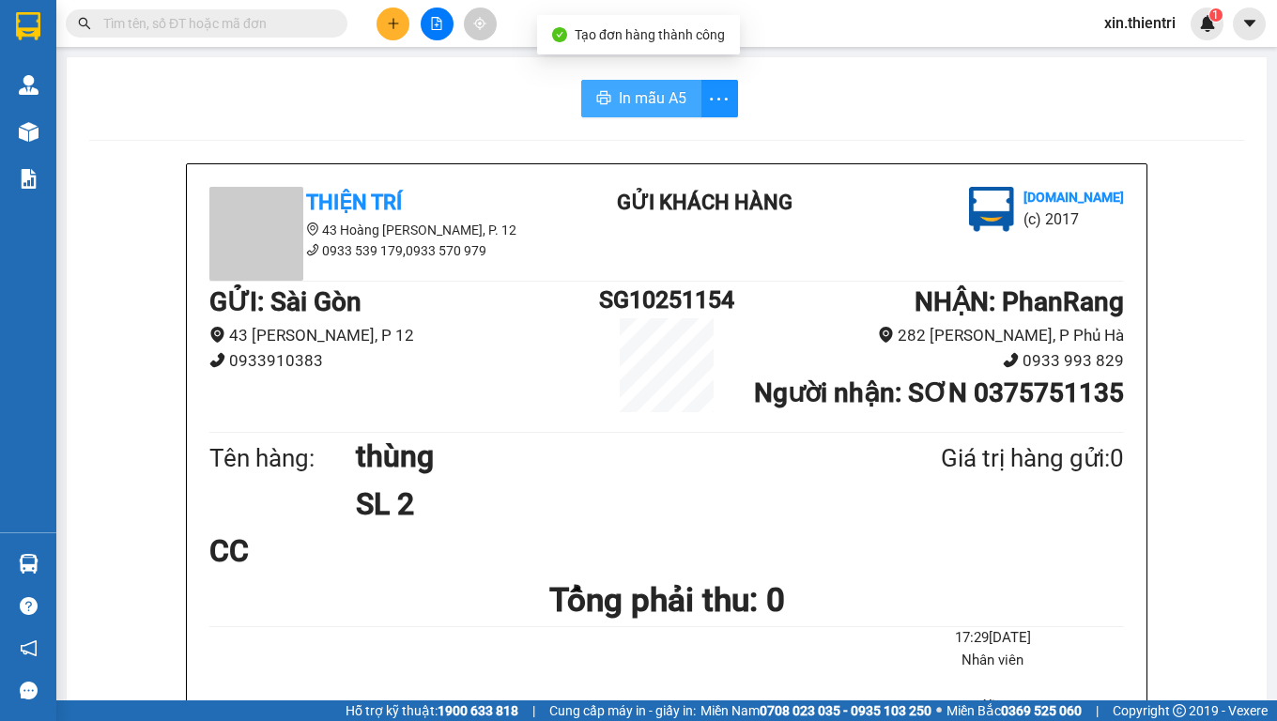
click at [611, 106] on button "In mẫu A5" at bounding box center [641, 99] width 120 height 38
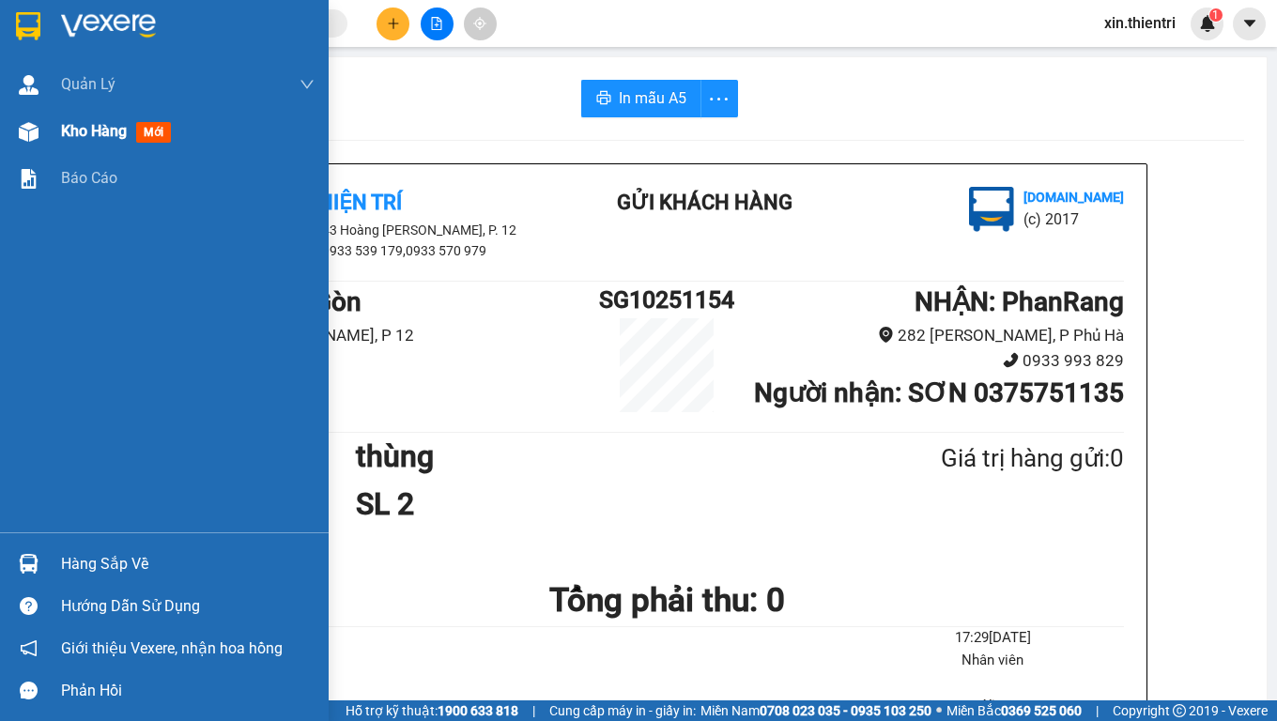
click at [101, 122] on span "Kho hàng" at bounding box center [94, 131] width 66 height 18
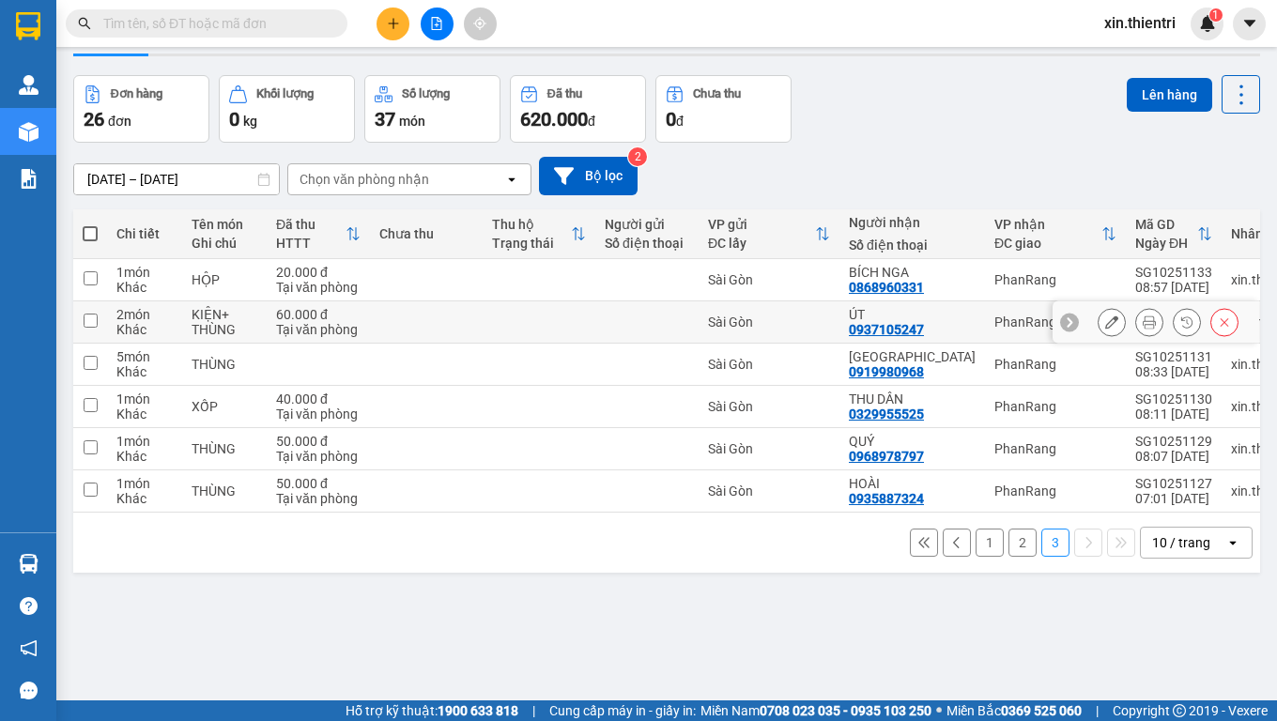
scroll to position [86, 0]
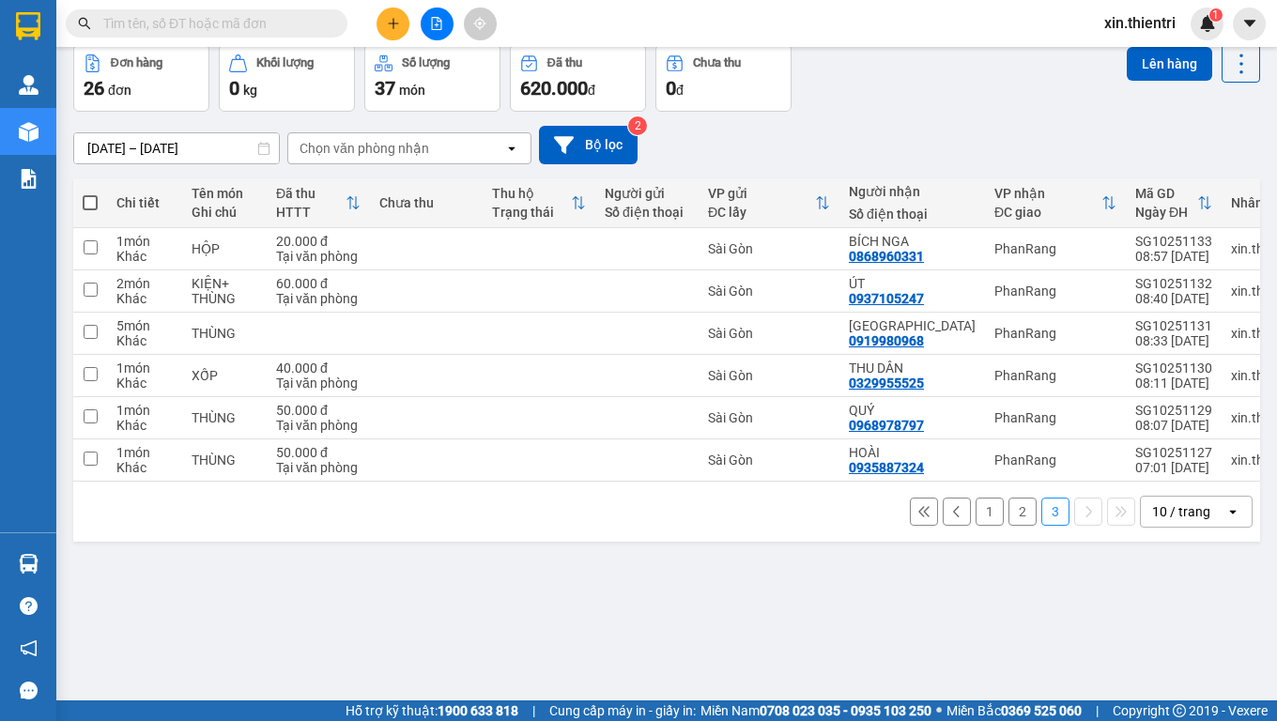
click at [976, 524] on button "1" at bounding box center [990, 512] width 28 height 28
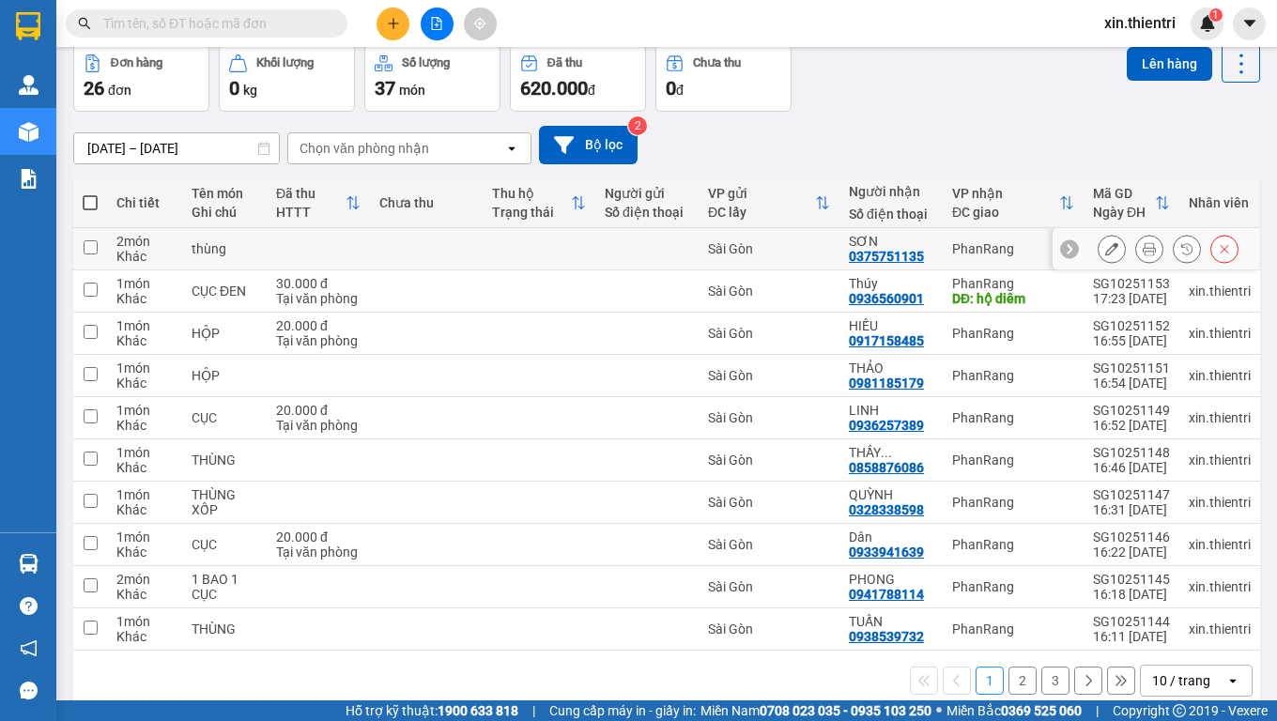
click at [1106, 246] on icon at bounding box center [1112, 248] width 13 height 13
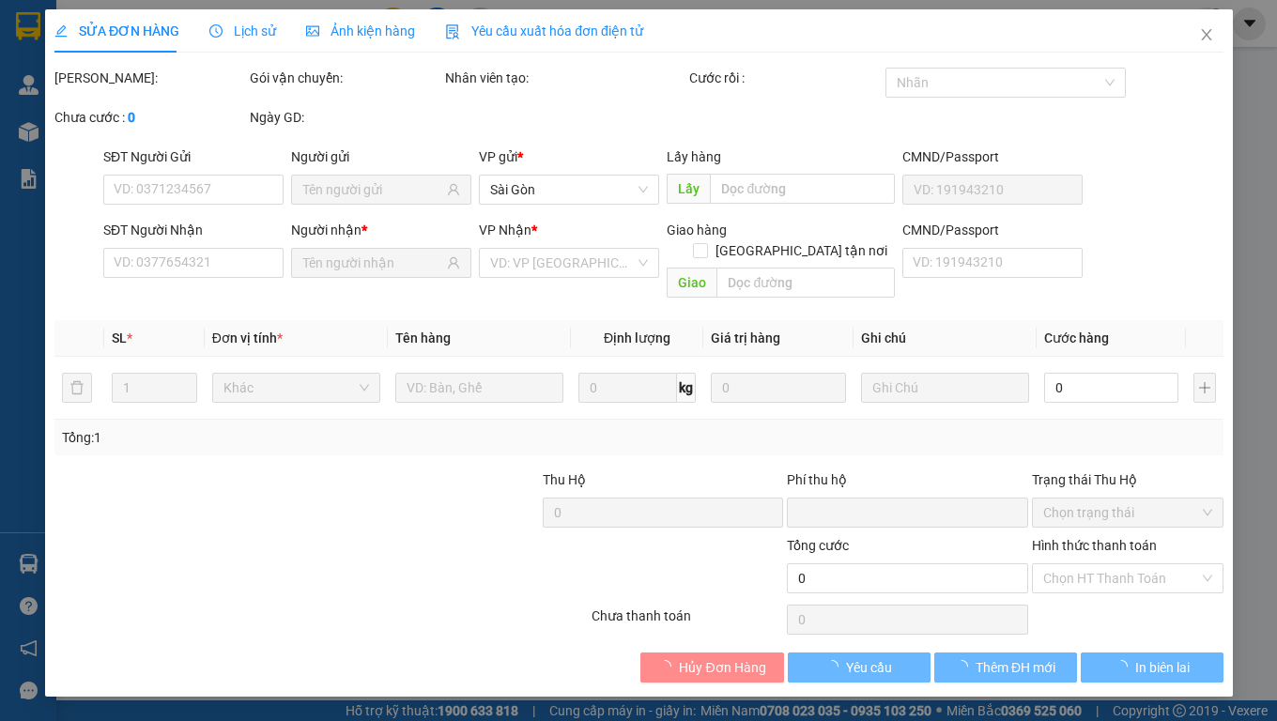
type input "0375751135"
type input "0"
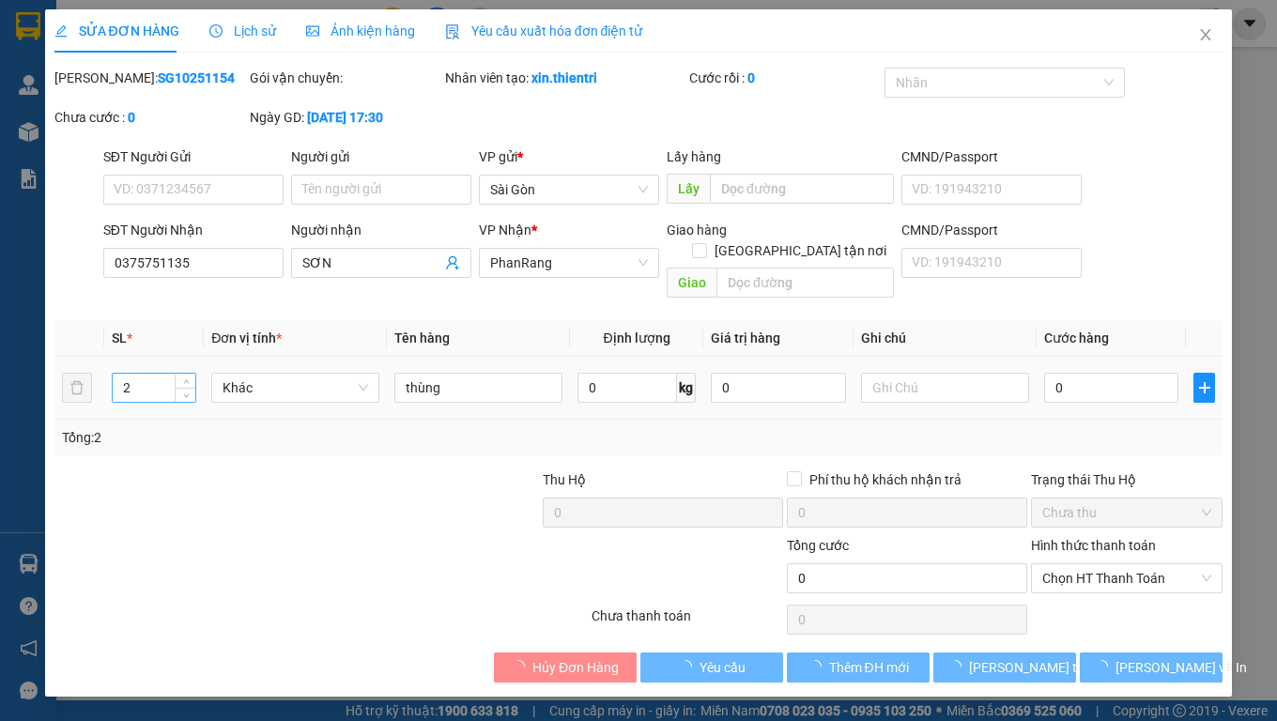
click at [141, 376] on input "2" at bounding box center [154, 388] width 83 height 28
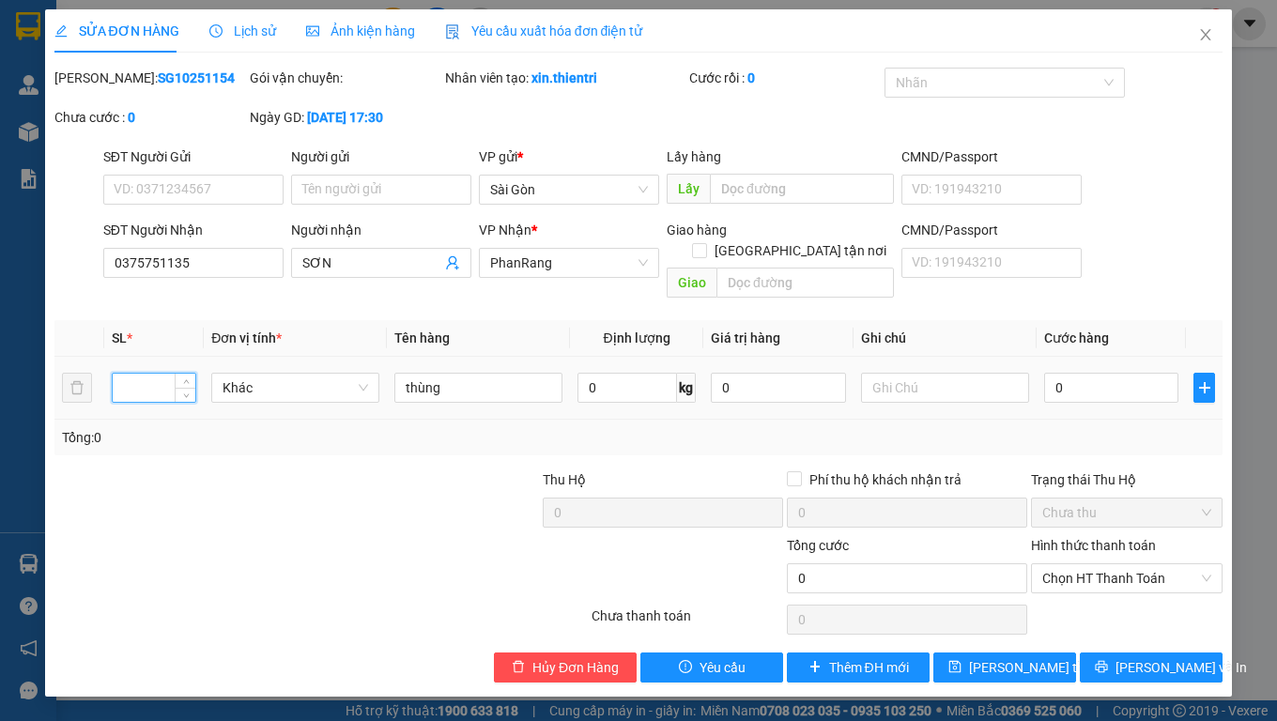
click at [143, 374] on input "number" at bounding box center [154, 388] width 83 height 28
type input "1"
click at [490, 379] on input "thùng" at bounding box center [479, 388] width 168 height 30
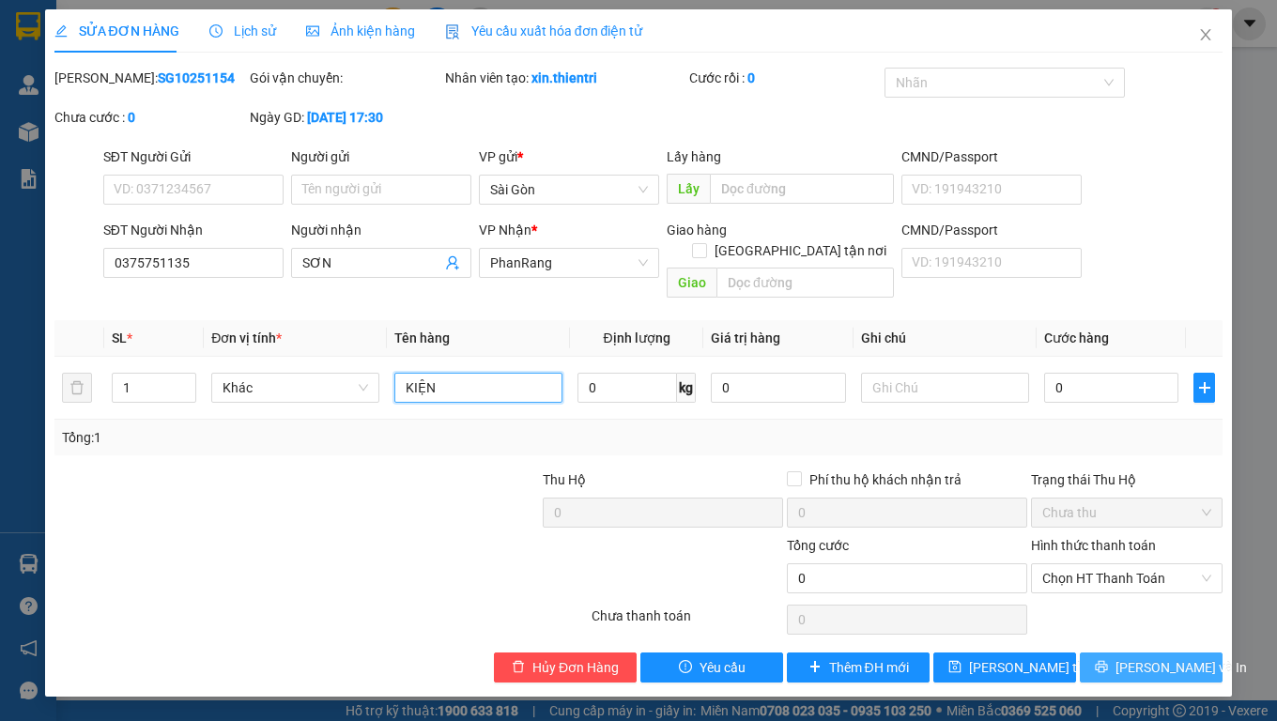
type input "KIỆN"
click at [1133, 601] on button "[PERSON_NAME] và In" at bounding box center [1151, 668] width 143 height 30
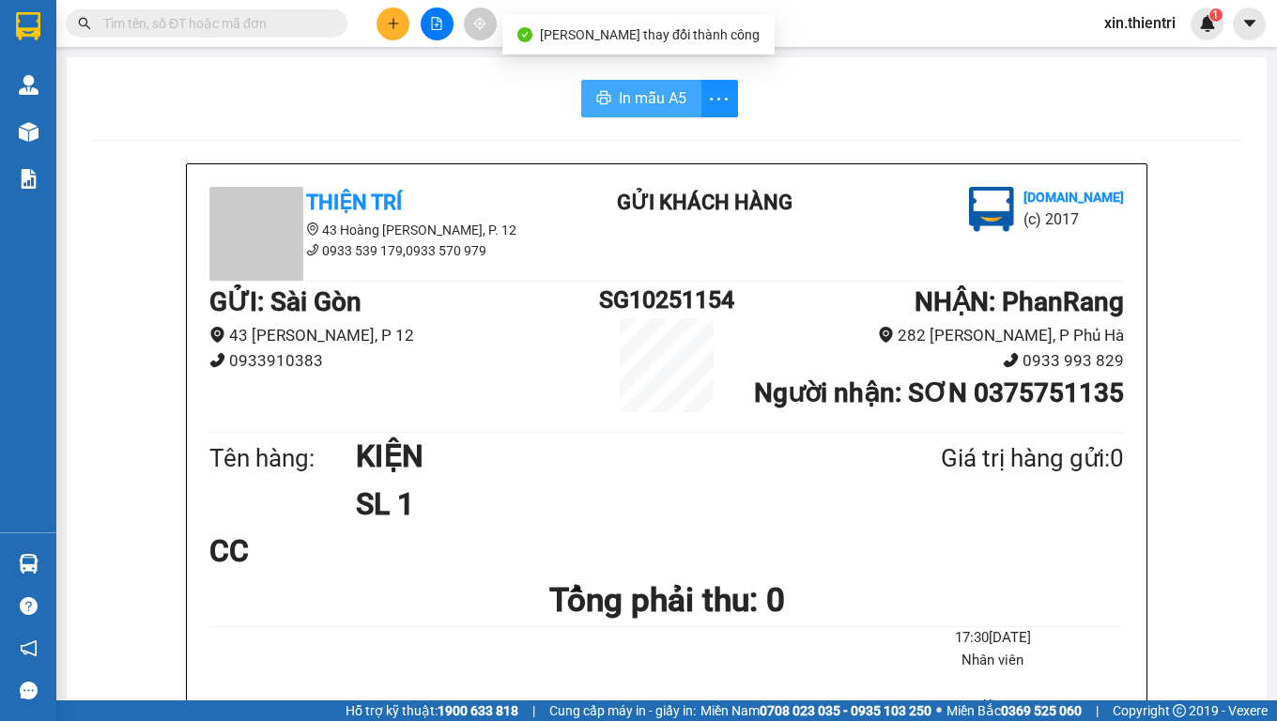
click at [663, 102] on span "In mẫu A5" at bounding box center [653, 97] width 68 height 23
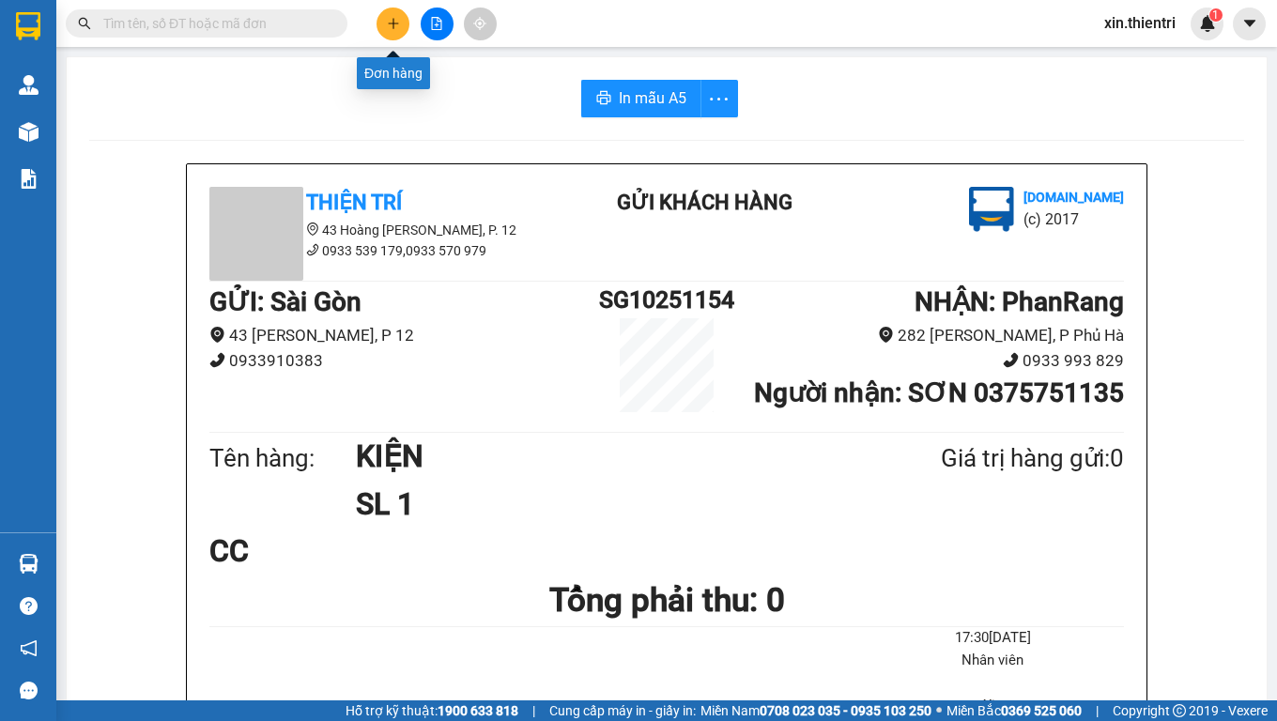
click at [391, 28] on icon "plus" at bounding box center [393, 23] width 13 height 13
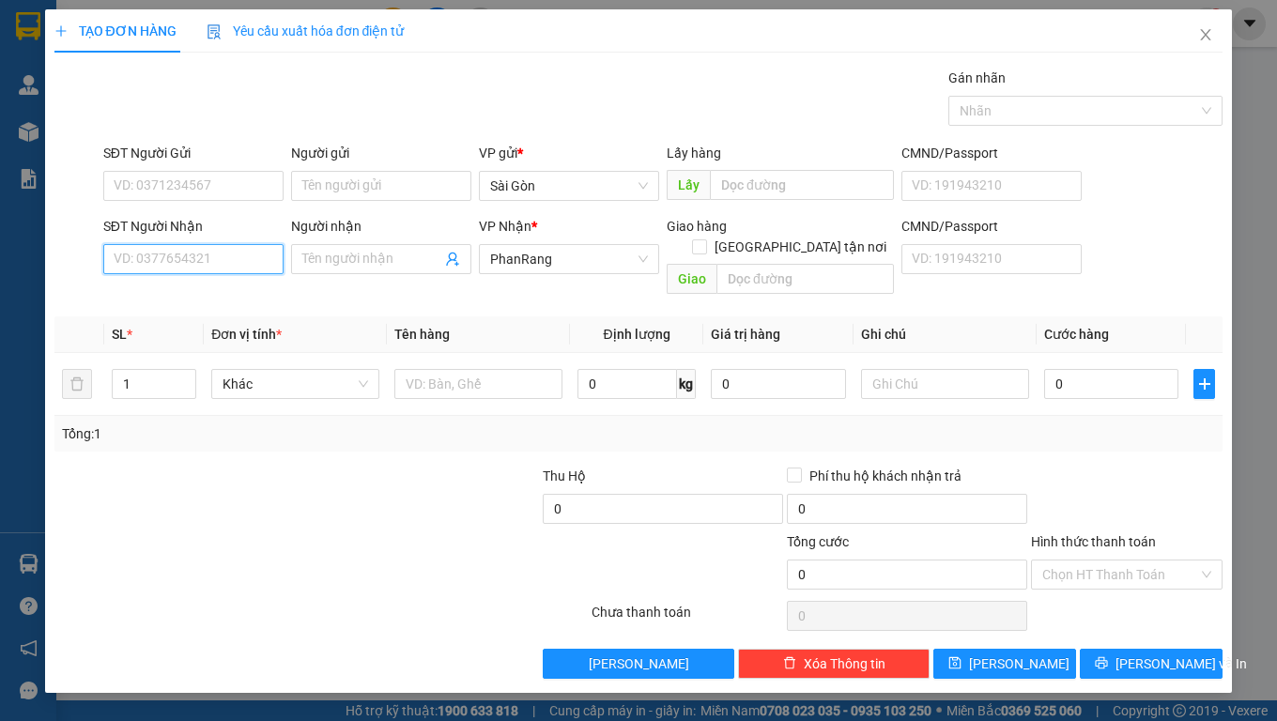
click at [231, 261] on input "SĐT Người Nhận" at bounding box center [193, 259] width 180 height 30
click at [271, 297] on div "0961342189 - TIÊM HOA TÓC XANH" at bounding box center [220, 296] width 211 height 21
type input "0961342189"
type input "TIÊM HOA TÓC XANH"
type input "0961342189"
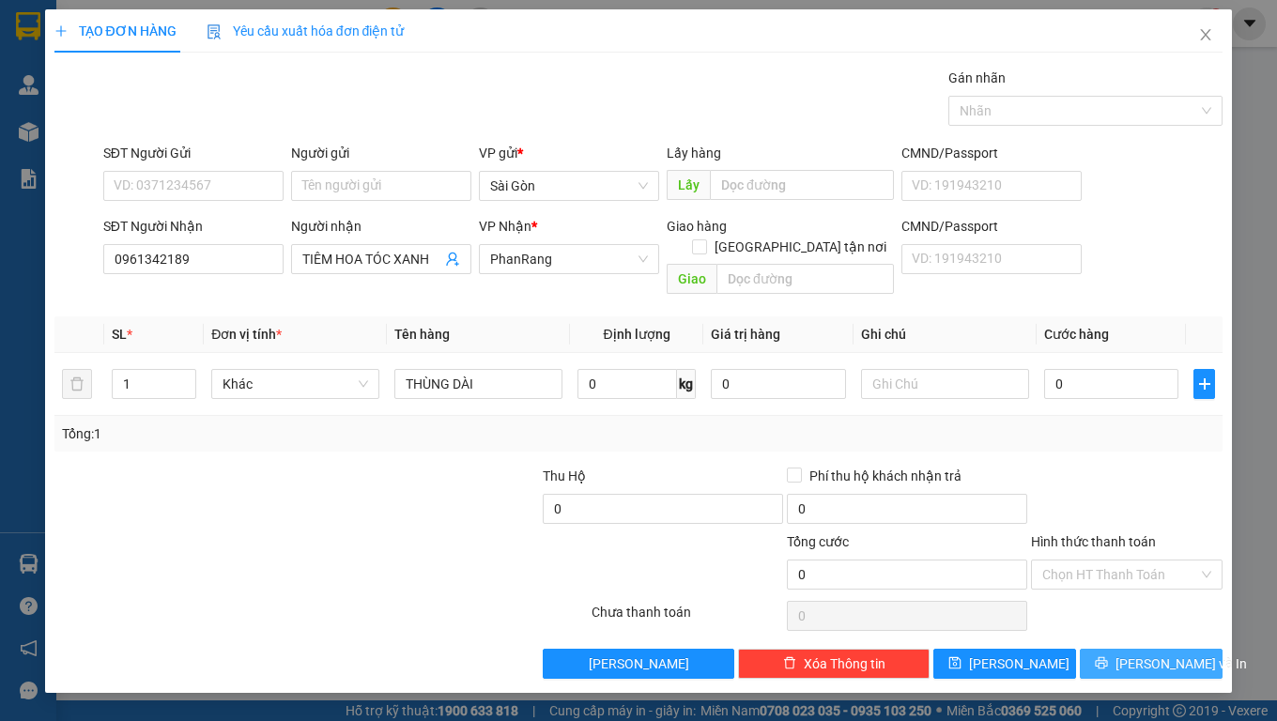
click at [1163, 601] on span "[PERSON_NAME] và In" at bounding box center [1182, 664] width 132 height 21
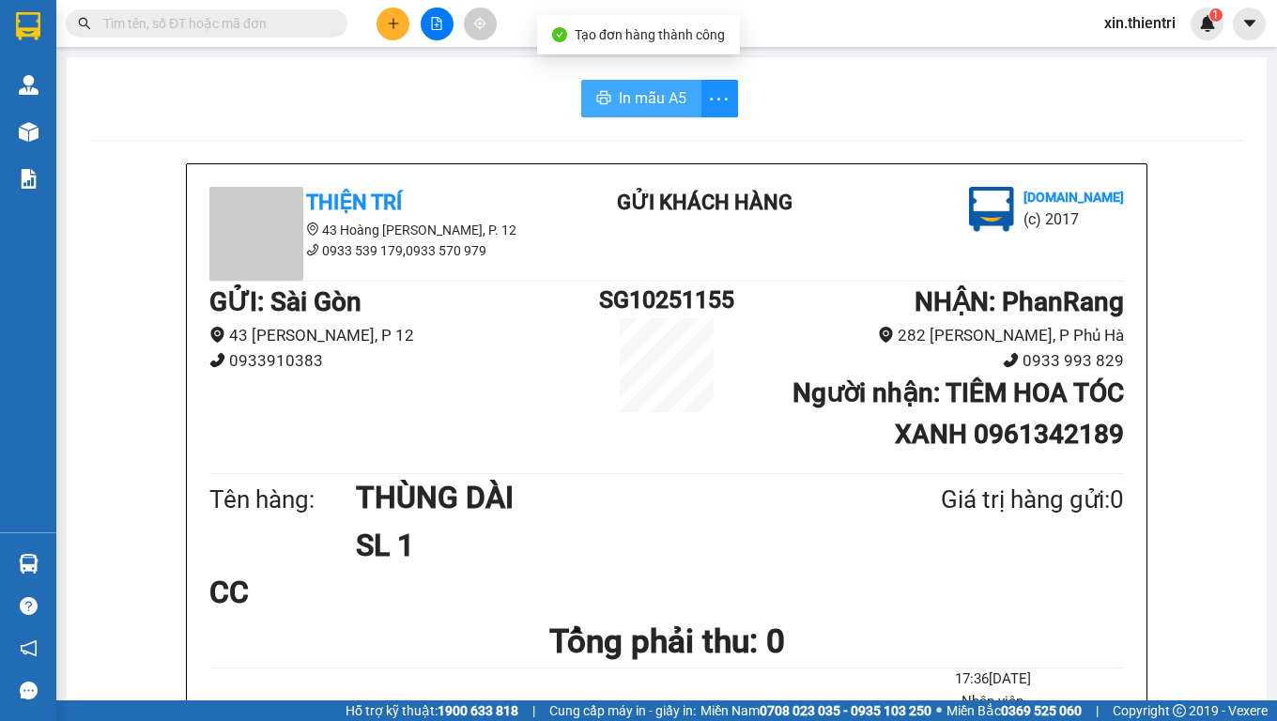
click at [619, 105] on span "In mẫu A5" at bounding box center [653, 97] width 68 height 23
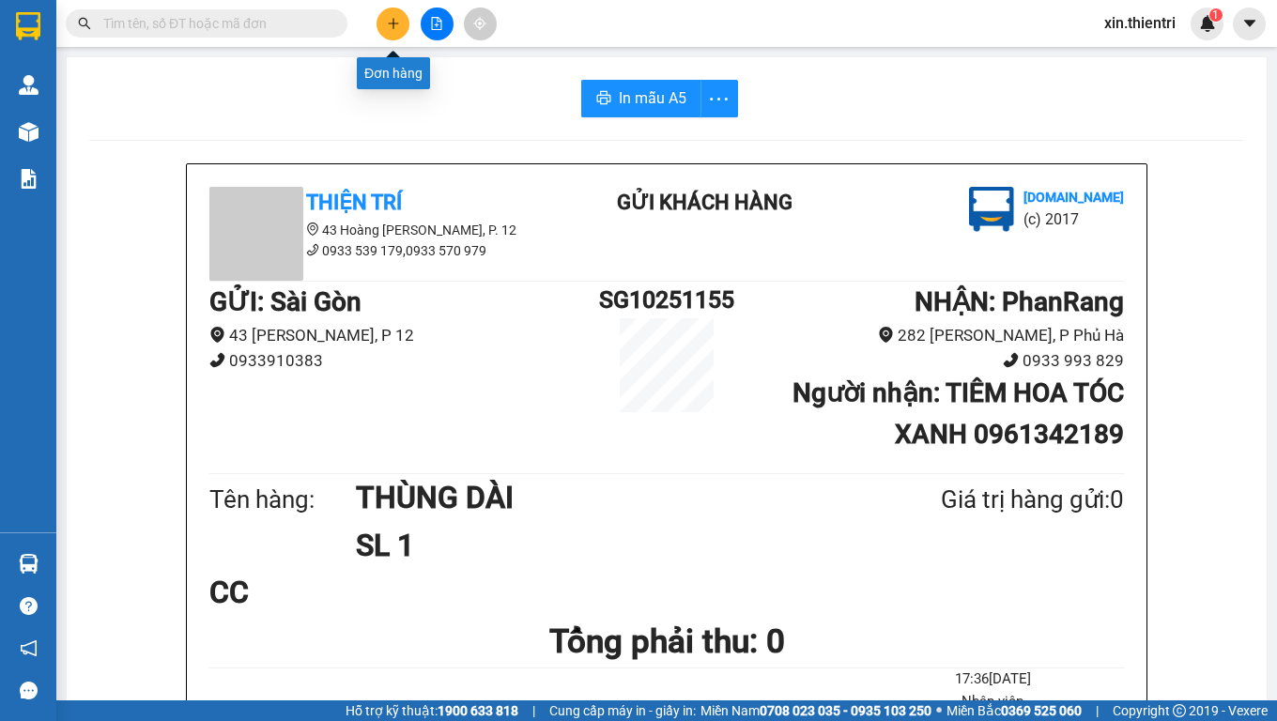
click at [387, 20] on icon "plus" at bounding box center [393, 23] width 13 height 13
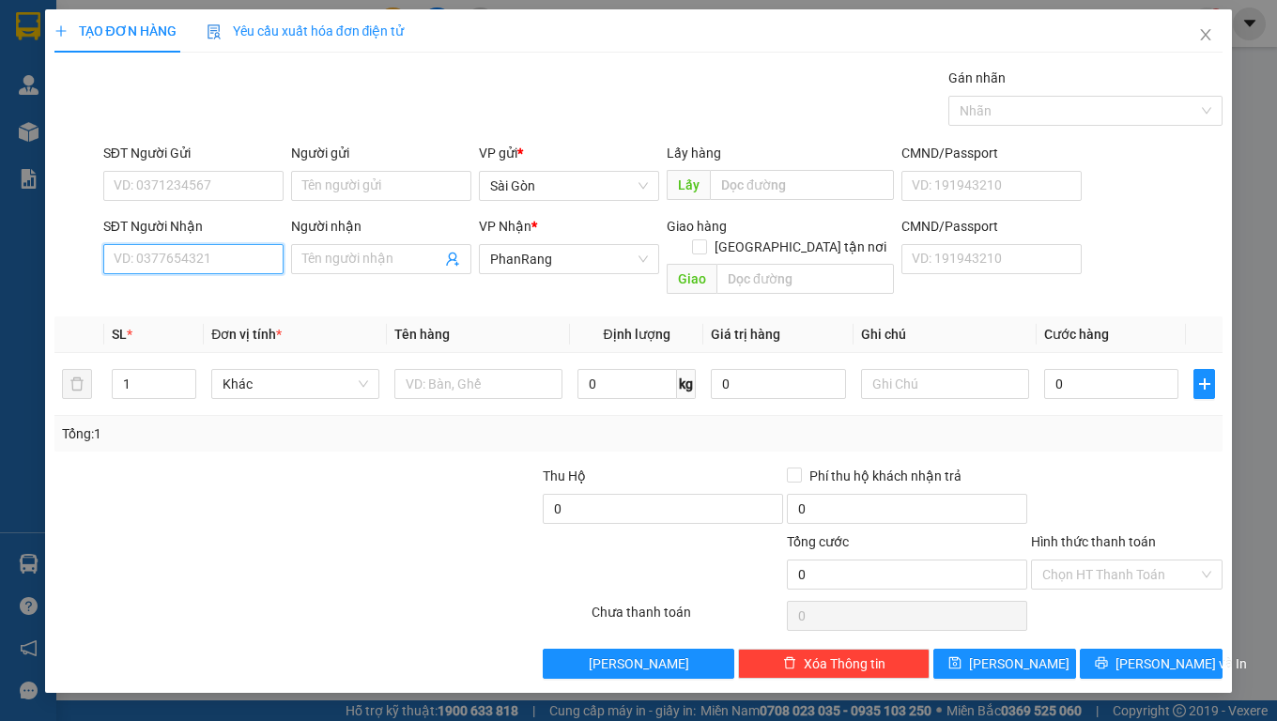
click at [217, 261] on input "SĐT Người Nhận" at bounding box center [193, 259] width 180 height 30
click at [247, 302] on div "0914191956 - BÌNH" at bounding box center [194, 296] width 158 height 21
type input "0914191956"
type input "BÌNH"
type input "0914191956"
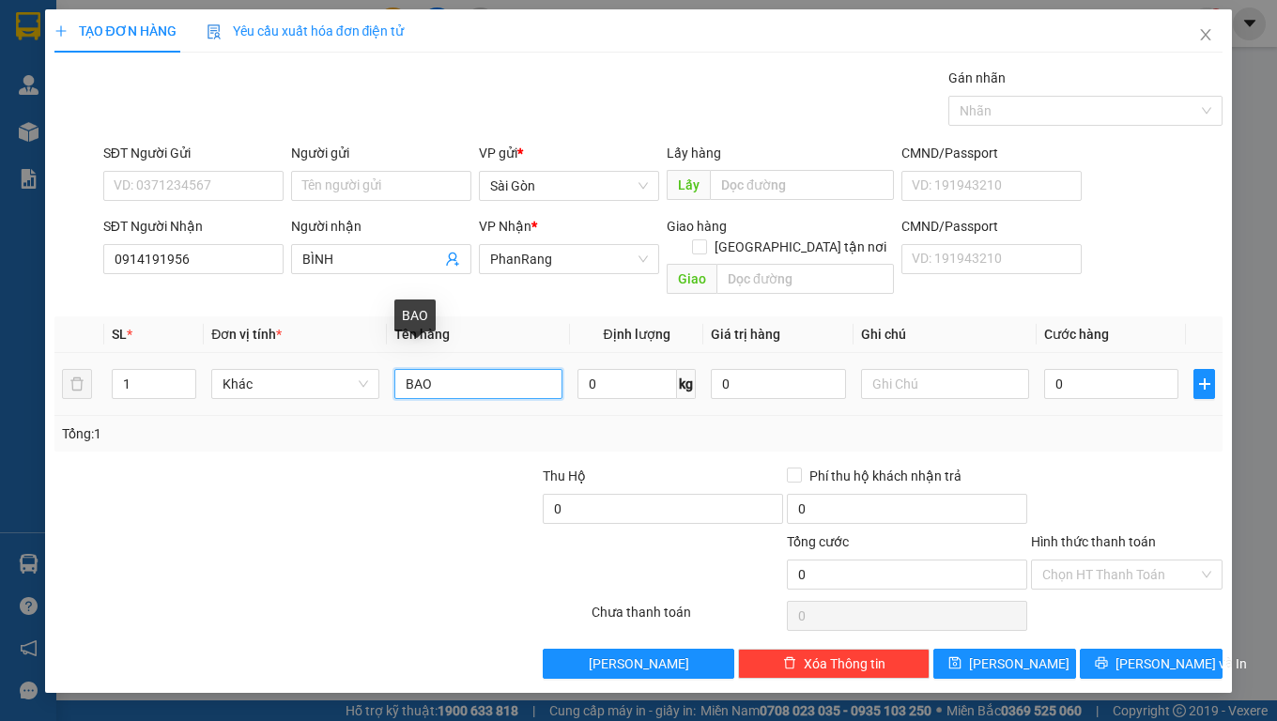
click at [457, 369] on input "BAO" at bounding box center [479, 384] width 168 height 30
type input "B"
type input "CỤC ĐEN"
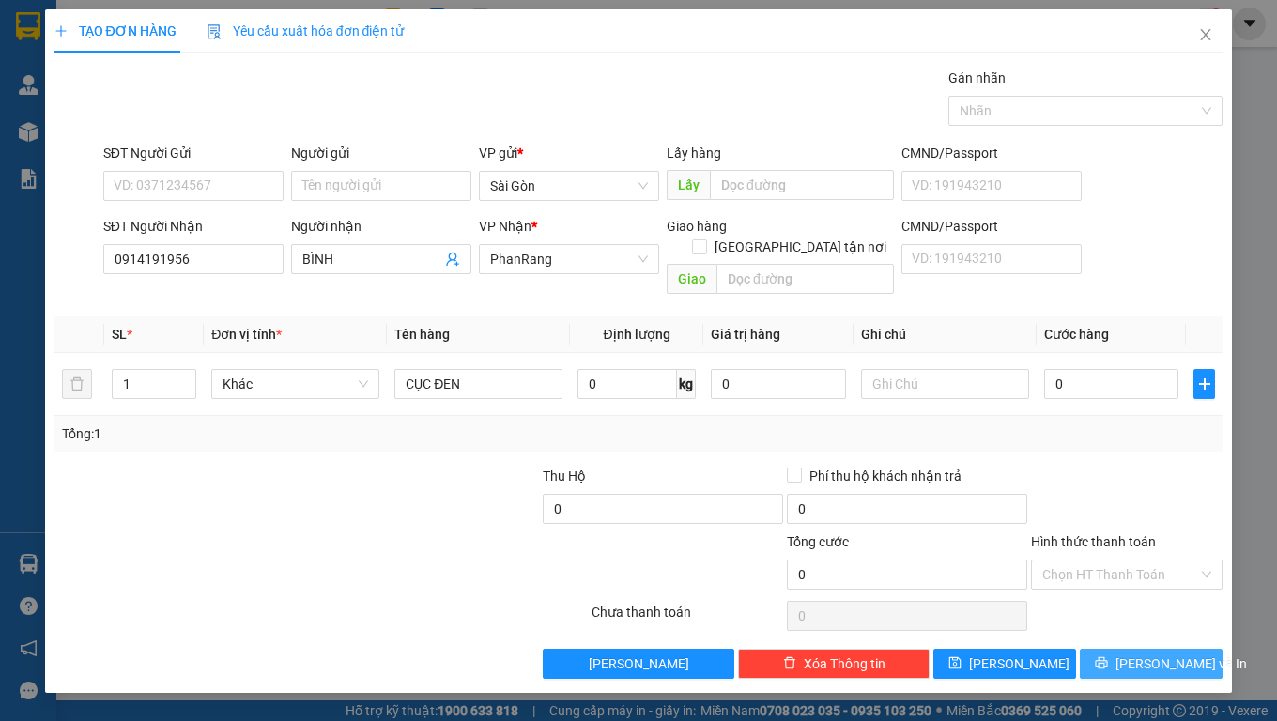
click at [1171, 601] on span "[PERSON_NAME] và In" at bounding box center [1182, 664] width 132 height 21
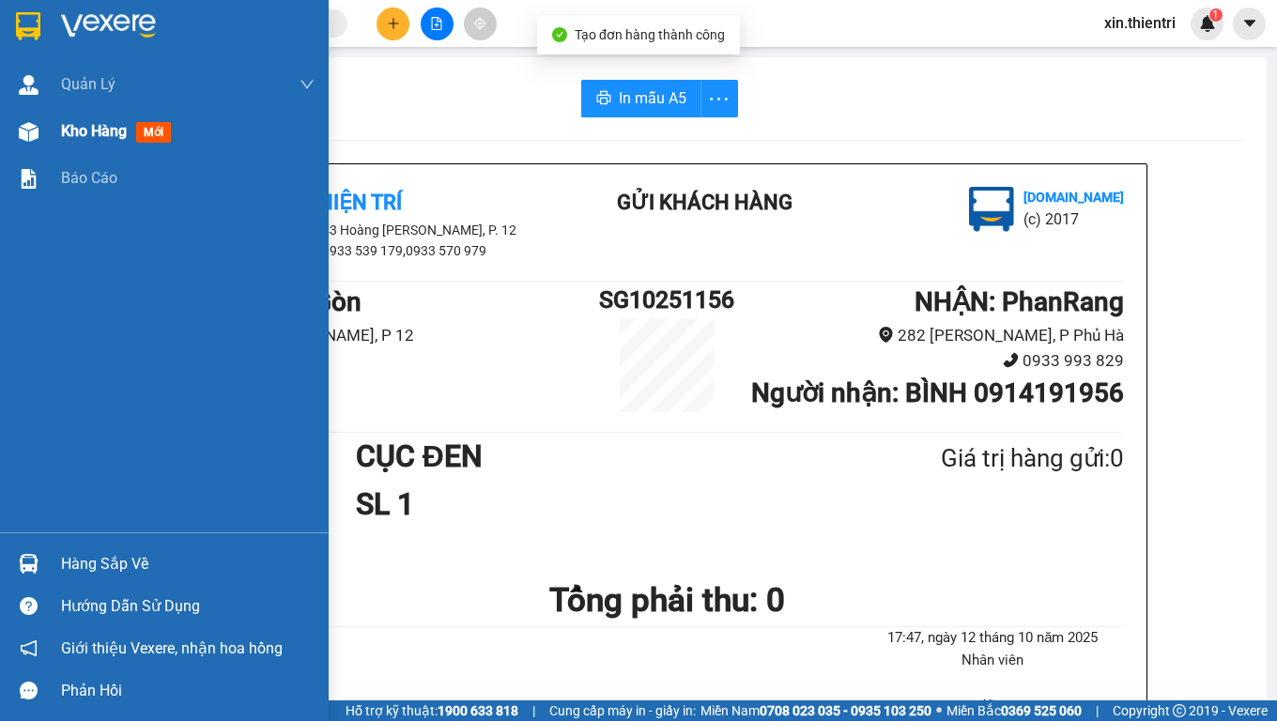
click at [125, 137] on span "Kho hàng" at bounding box center [94, 131] width 66 height 18
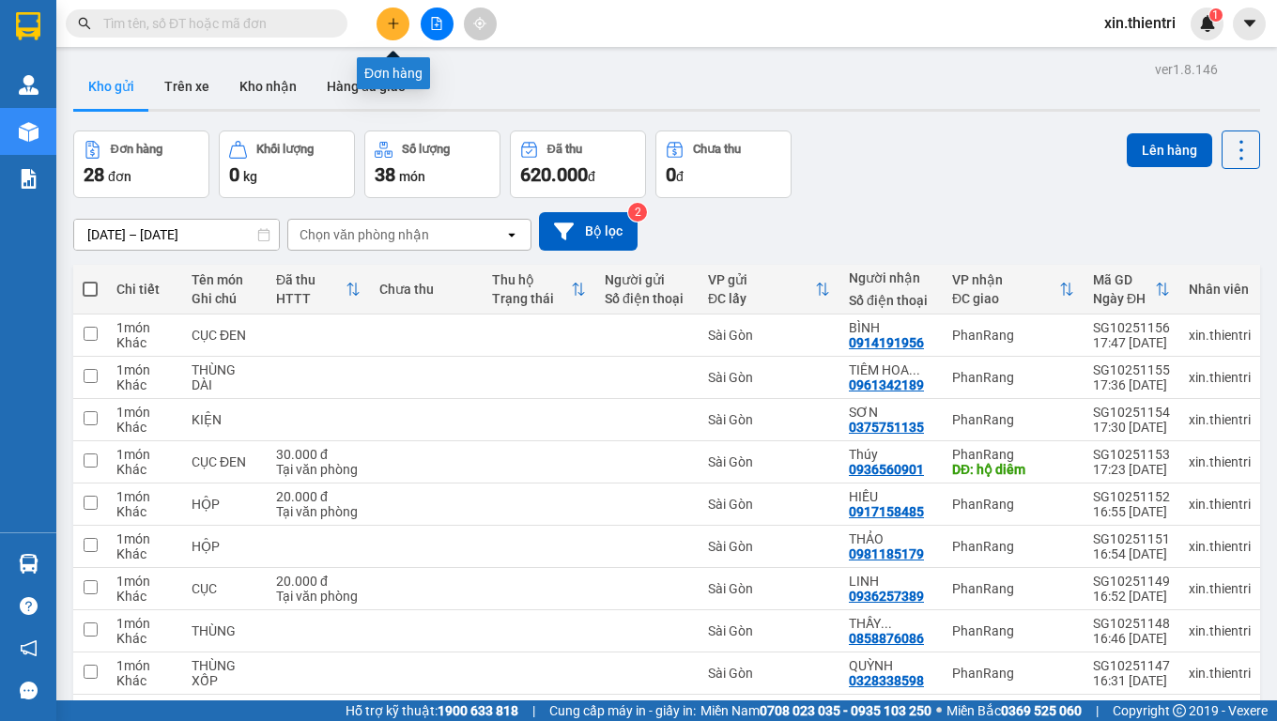
click at [387, 17] on icon "plus" at bounding box center [393, 23] width 13 height 13
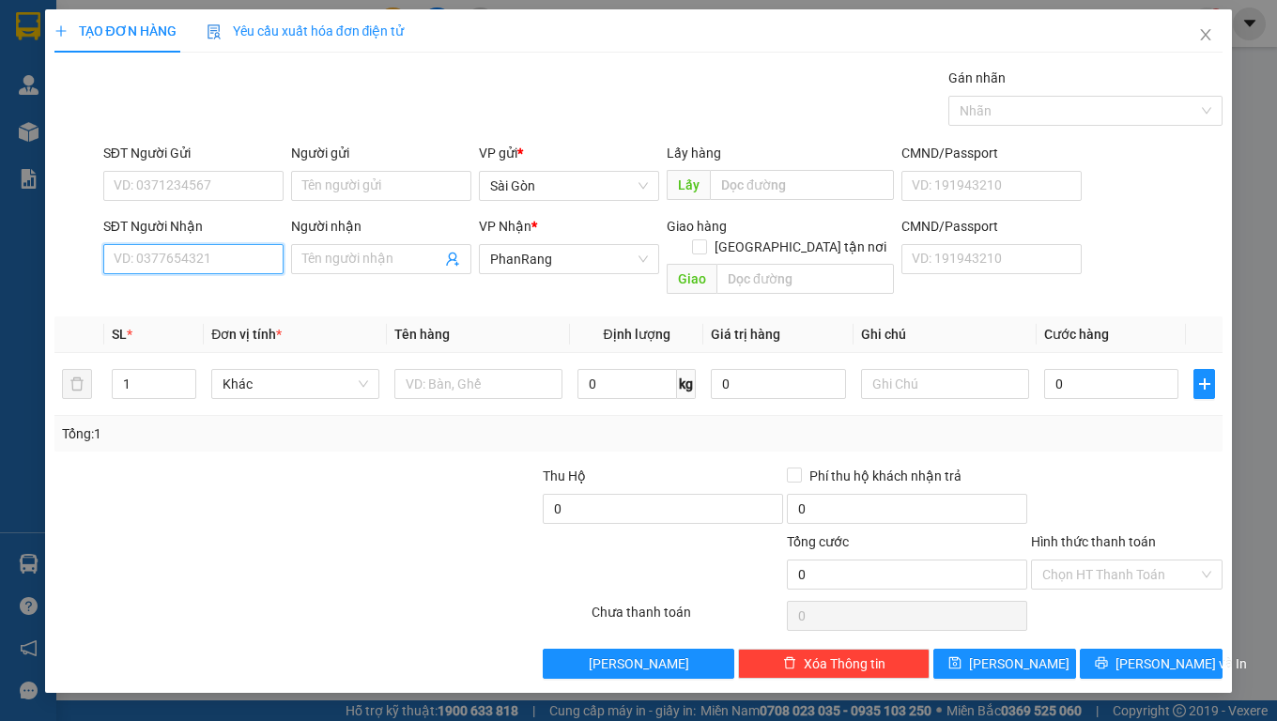
click at [241, 259] on input "SĐT Người Nhận" at bounding box center [193, 259] width 180 height 30
type input "0835300801"
drag, startPoint x: 398, startPoint y: 243, endPoint x: 395, endPoint y: 253, distance: 9.8
click at [395, 253] on div "Người nhận Tên người nhận" at bounding box center [381, 249] width 180 height 66
click at [389, 272] on span at bounding box center [381, 259] width 180 height 30
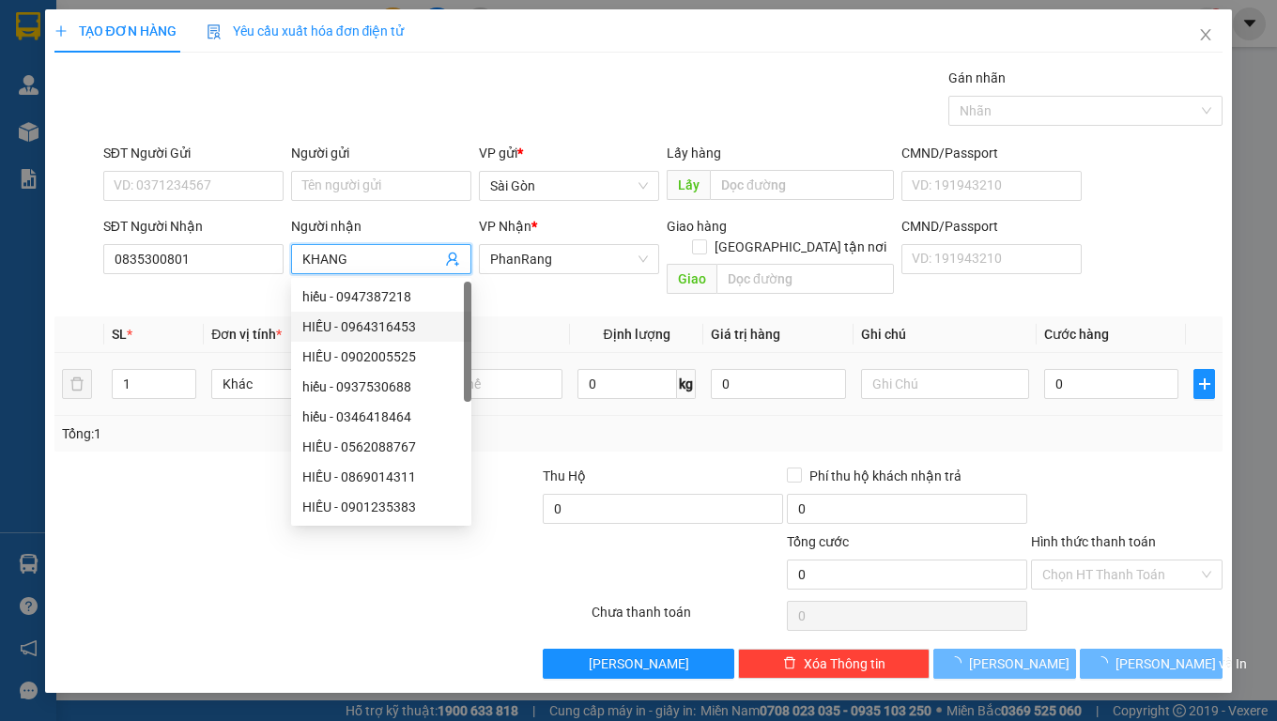
type input "KHANG"
click at [127, 393] on td "1" at bounding box center [154, 384] width 100 height 63
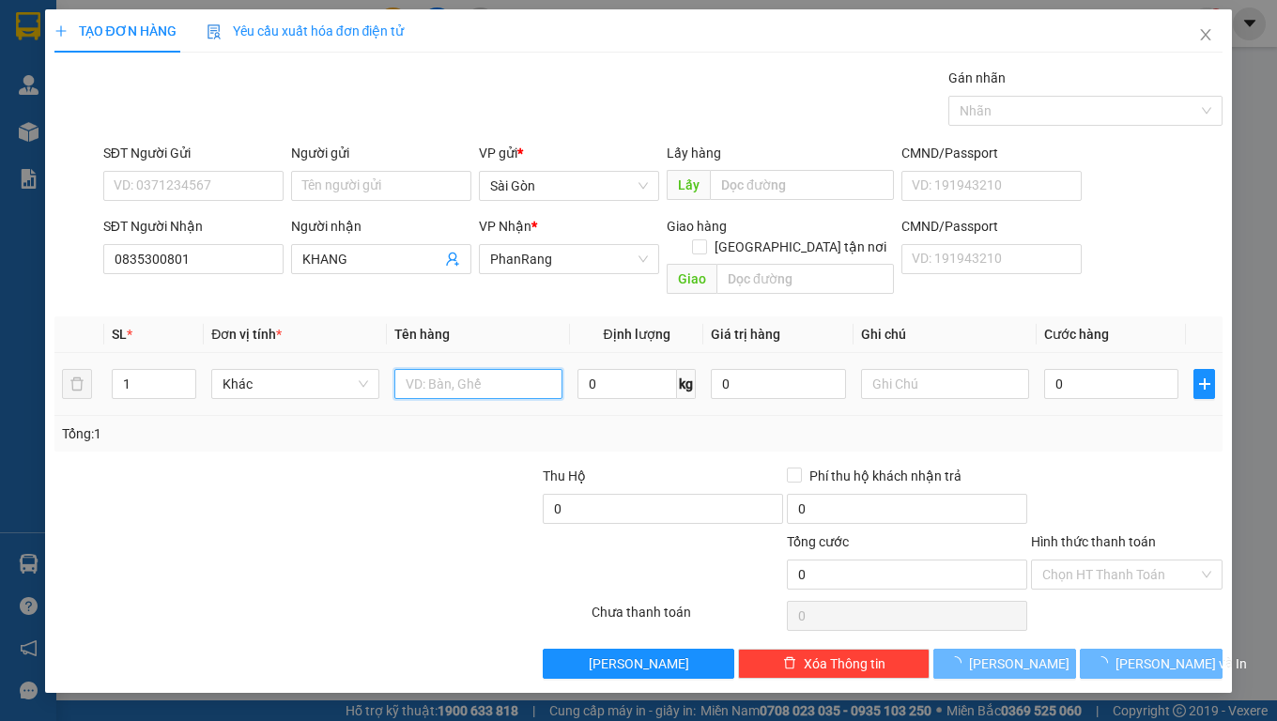
click at [495, 369] on input "text" at bounding box center [479, 384] width 168 height 30
type input "T"
type input "BỊ XANH"
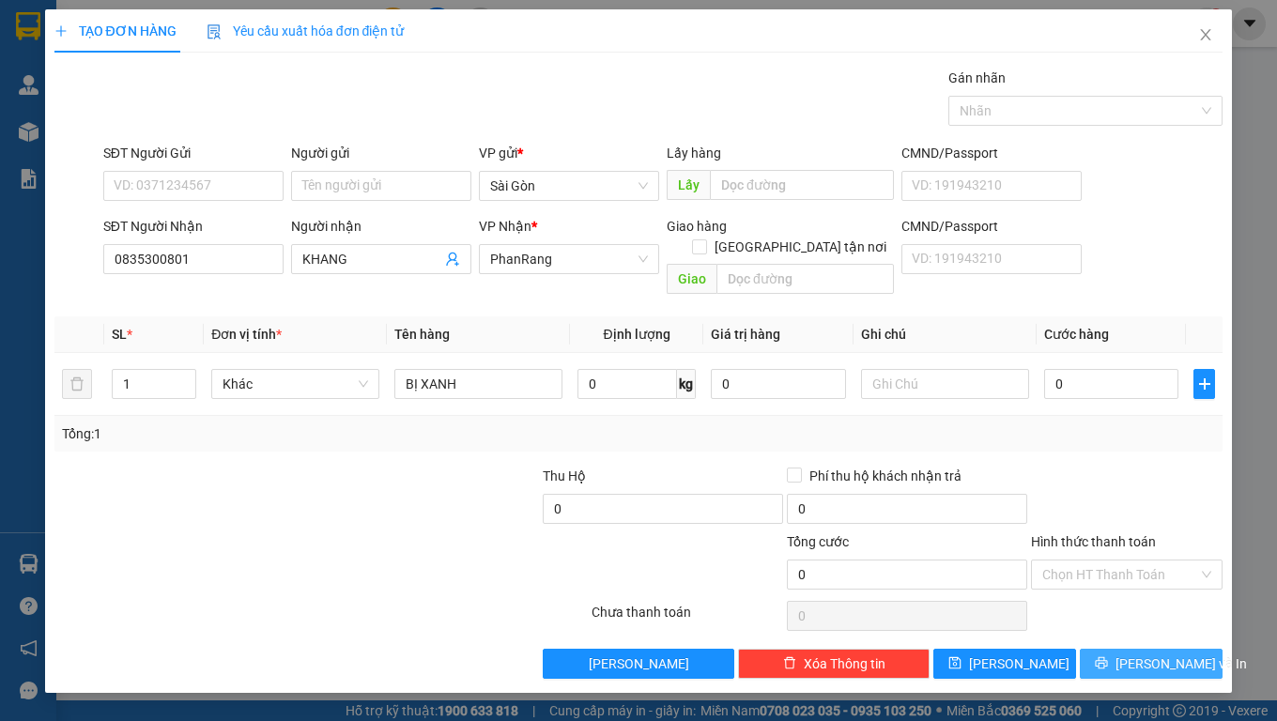
click at [1200, 601] on button "[PERSON_NAME] và In" at bounding box center [1151, 664] width 143 height 30
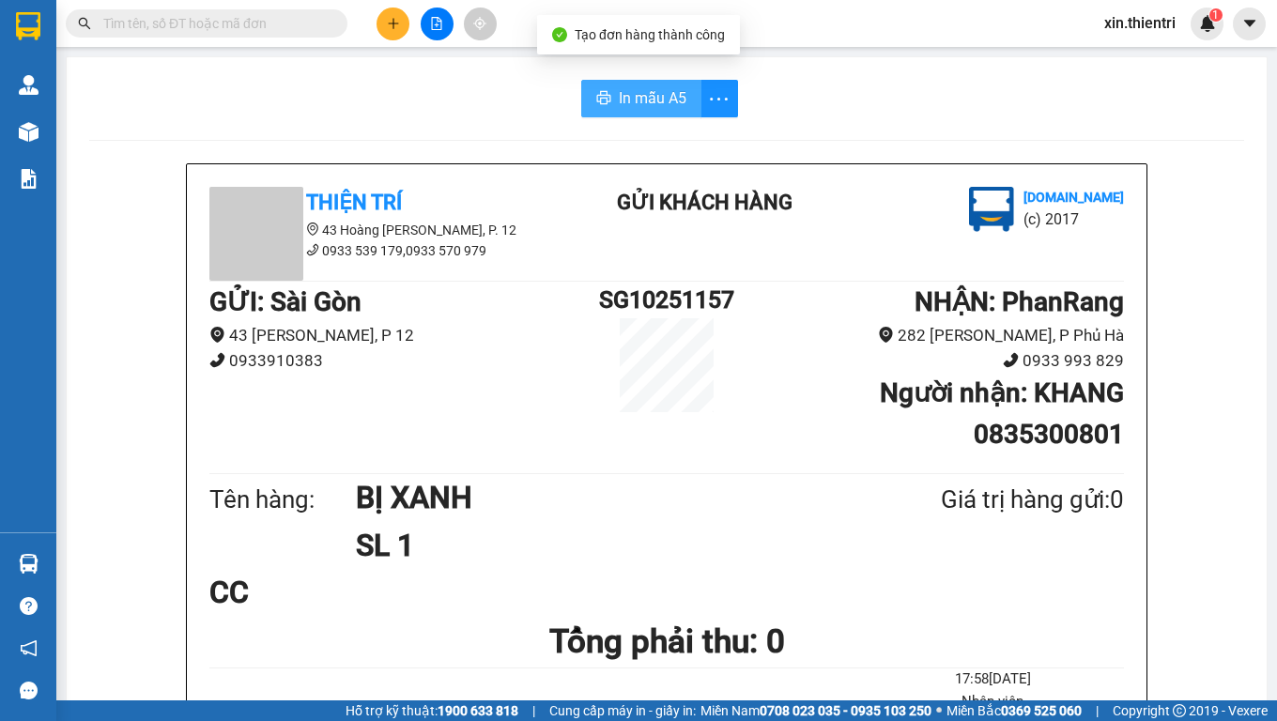
click at [681, 106] on button "In mẫu A5" at bounding box center [641, 99] width 120 height 38
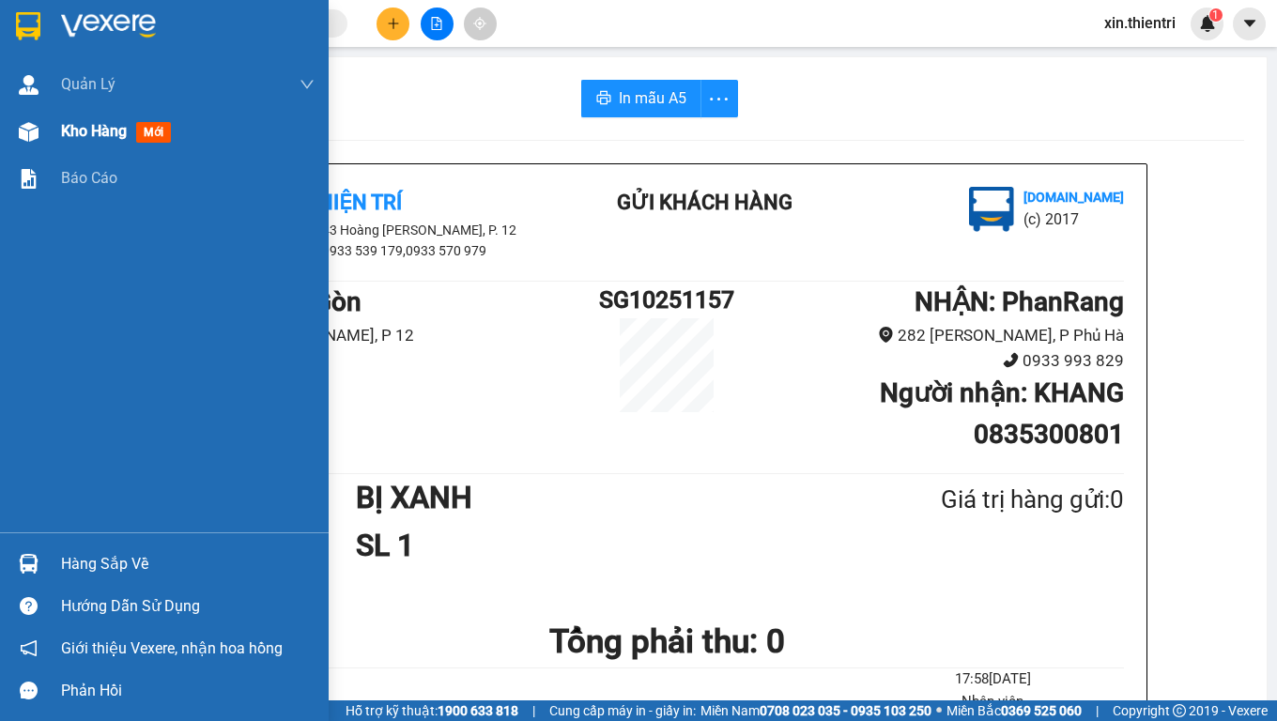
click at [104, 137] on span "Kho hàng" at bounding box center [94, 131] width 66 height 18
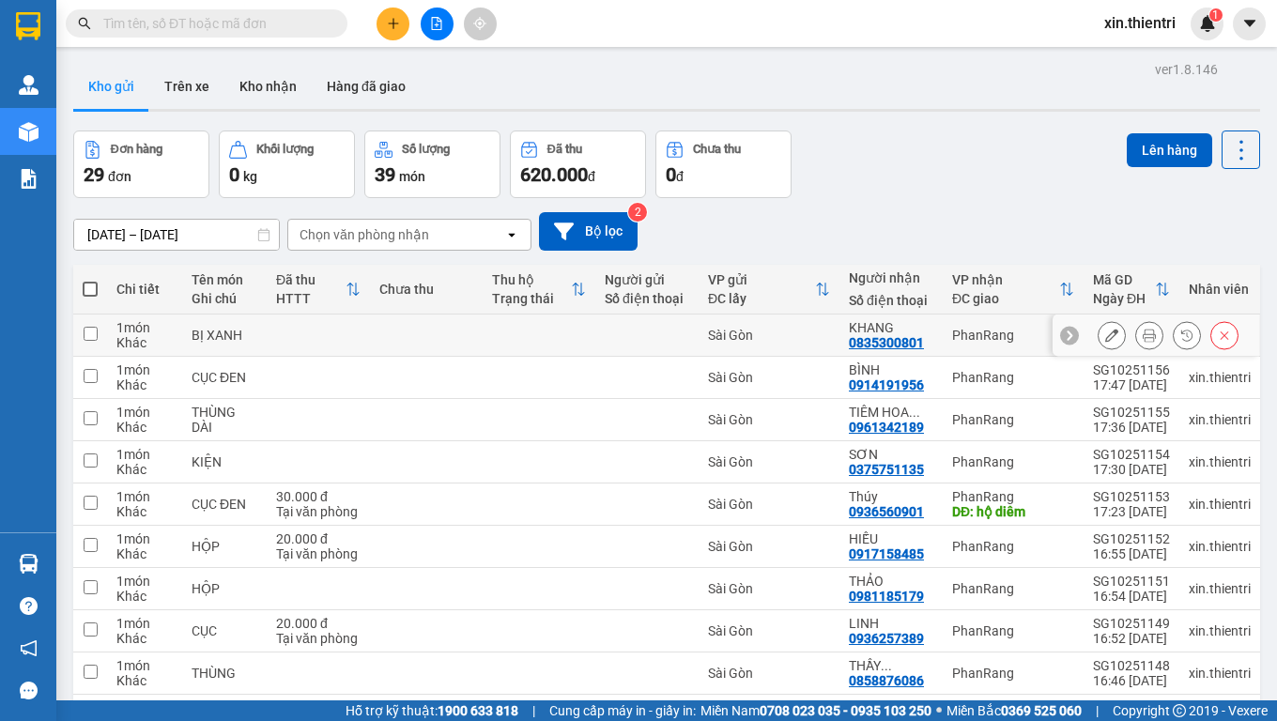
click at [1106, 335] on icon at bounding box center [1112, 335] width 13 height 13
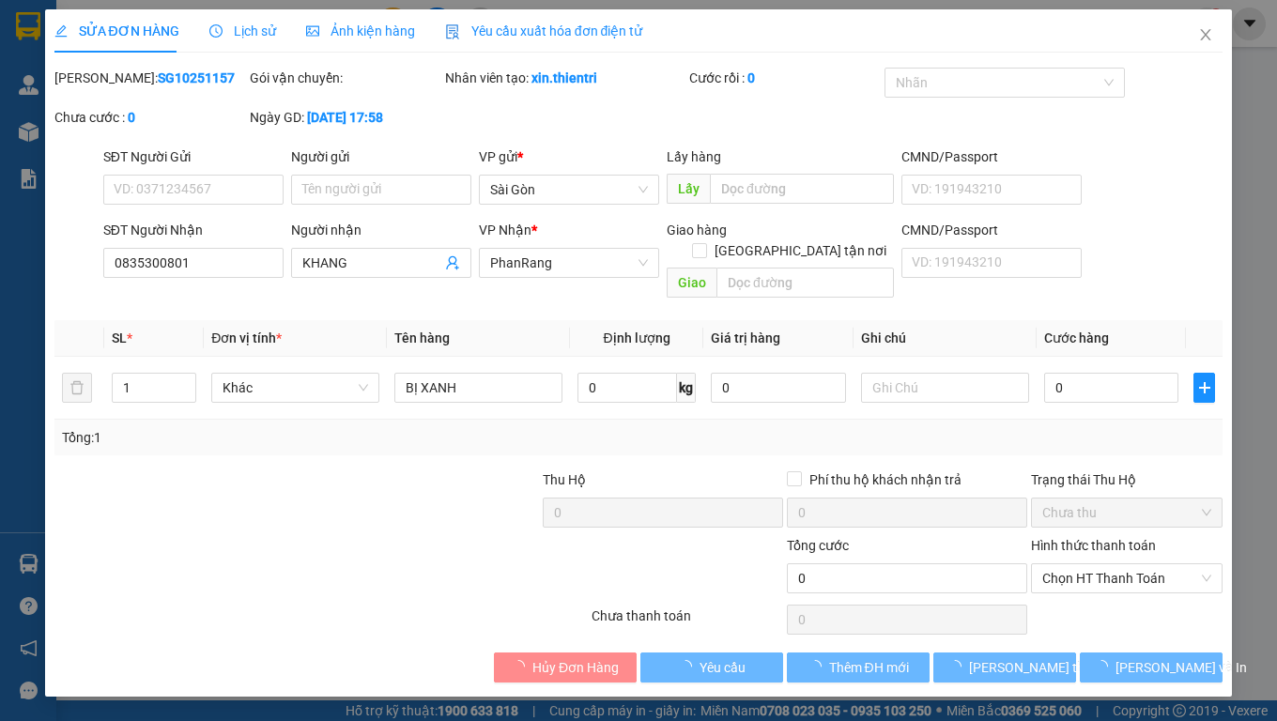
type input "0835300801"
type input "0"
click at [417, 264] on input "KHANG" at bounding box center [371, 263] width 139 height 21
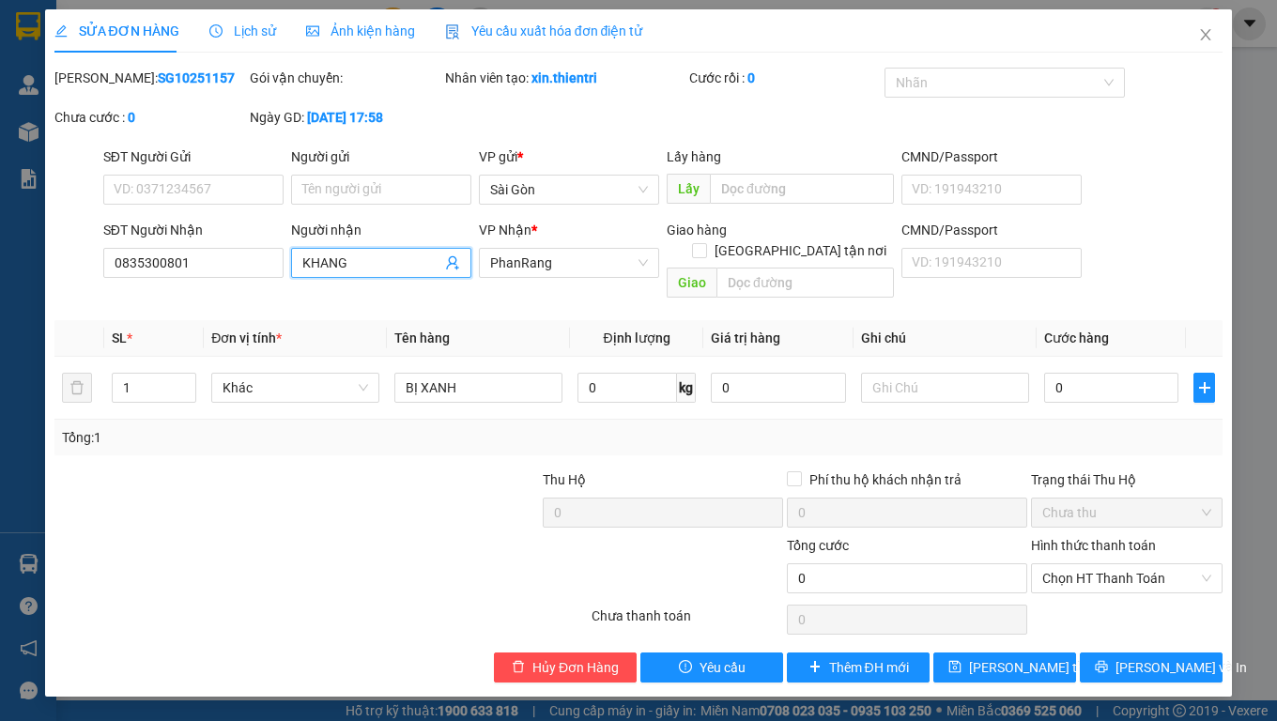
click at [417, 264] on input "KHANG" at bounding box center [371, 263] width 139 height 21
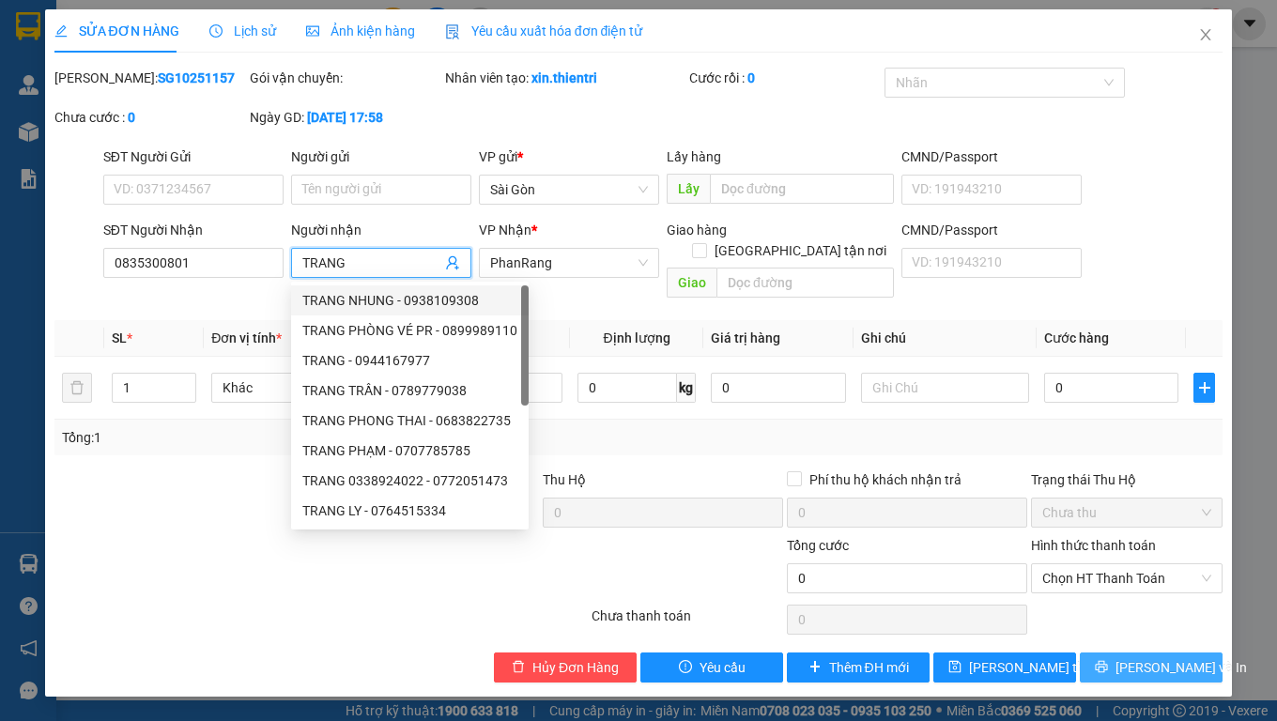
type input "TRANG"
click at [1135, 601] on button "[PERSON_NAME] và In" at bounding box center [1151, 668] width 143 height 30
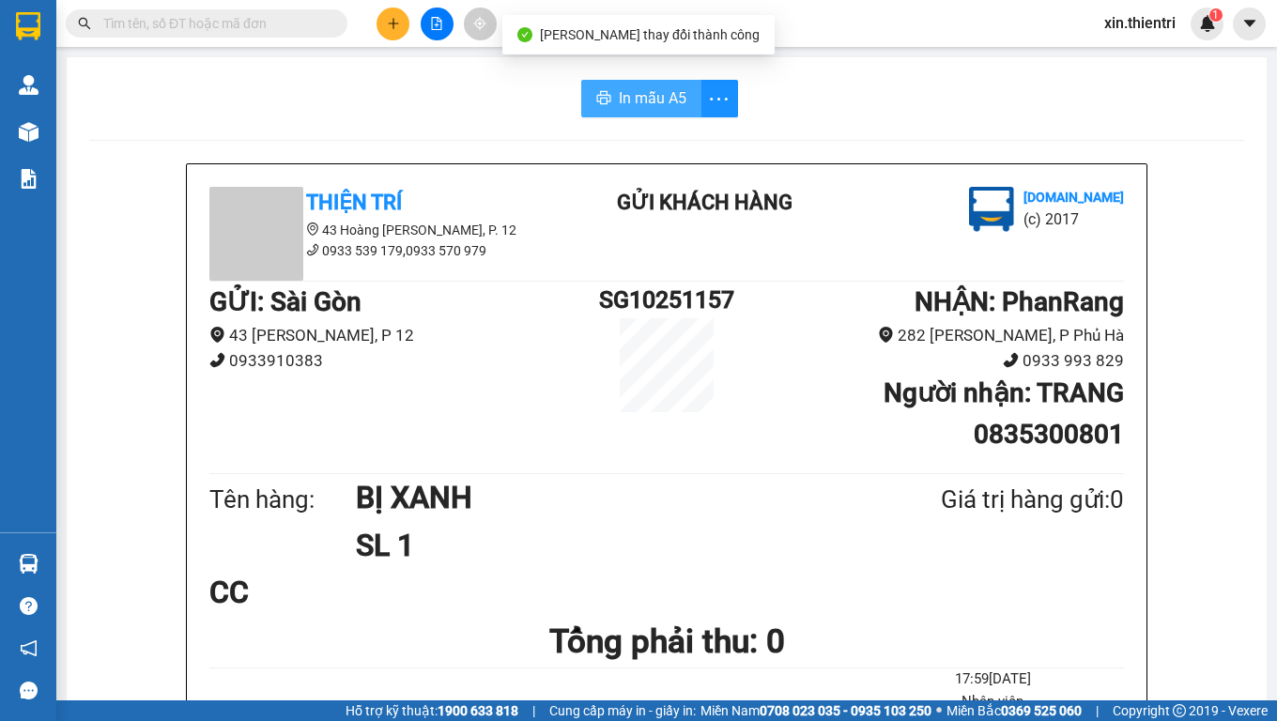
click at [632, 100] on span "In mẫu A5" at bounding box center [653, 97] width 68 height 23
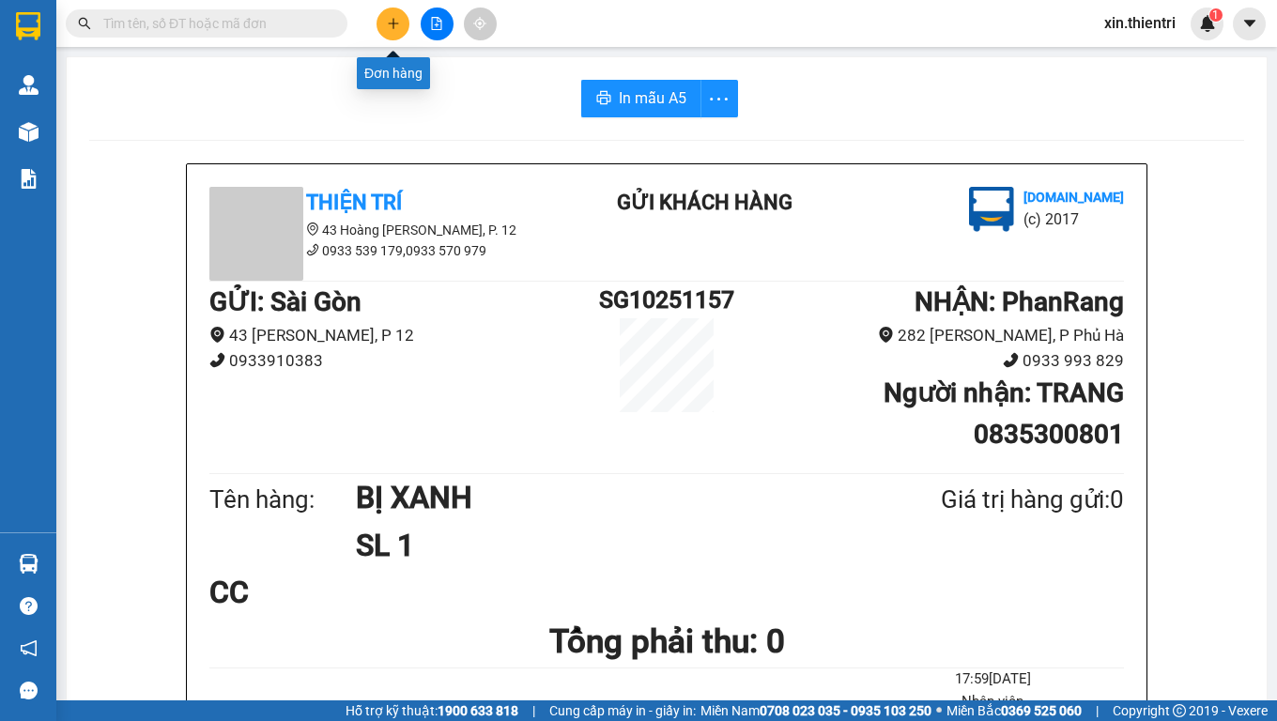
click at [392, 26] on icon "plus" at bounding box center [393, 23] width 13 height 13
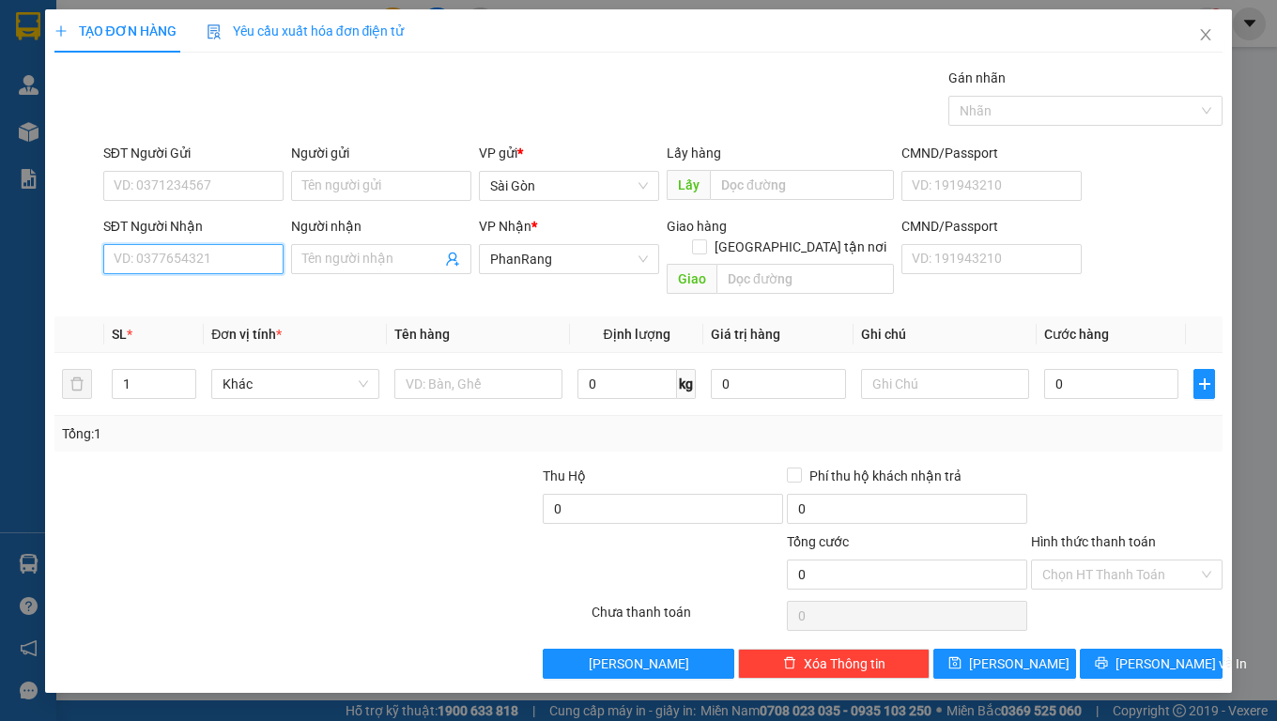
click at [237, 263] on input "SĐT Người Nhận" at bounding box center [193, 259] width 180 height 30
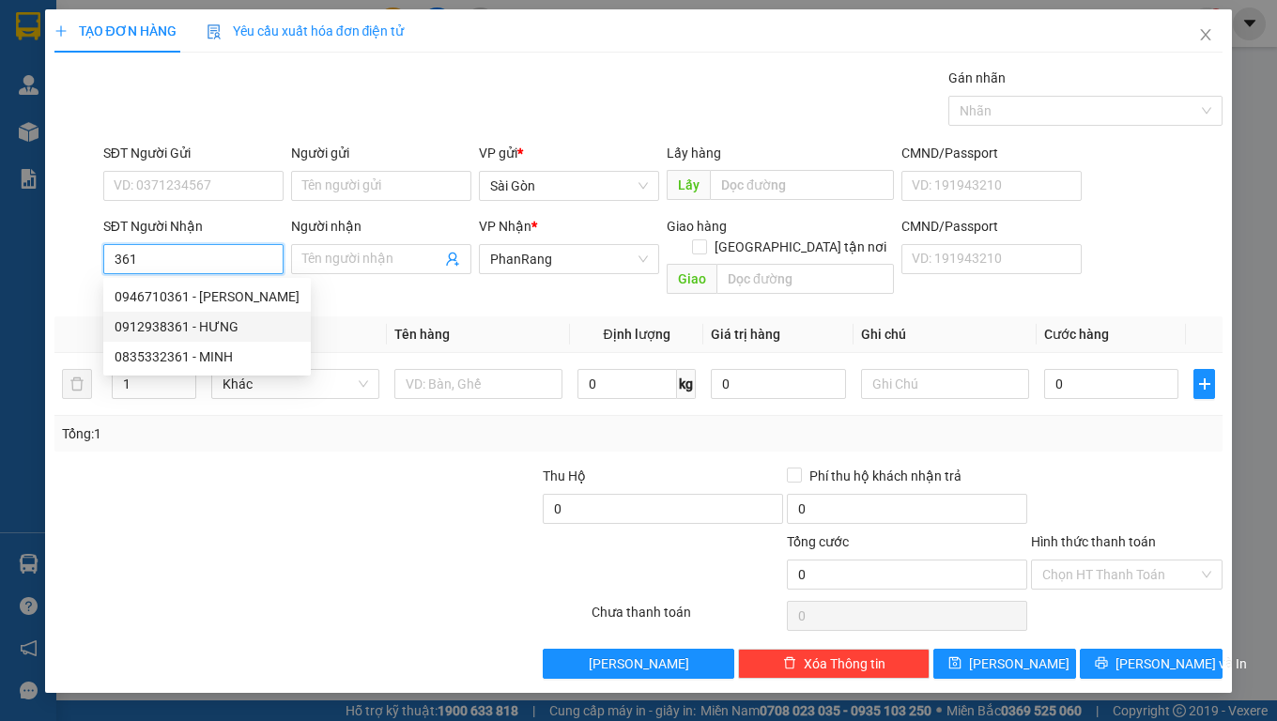
click at [215, 329] on div "0912938361 - HƯNG" at bounding box center [207, 327] width 185 height 21
type input "0912938361"
type input "HƯNG"
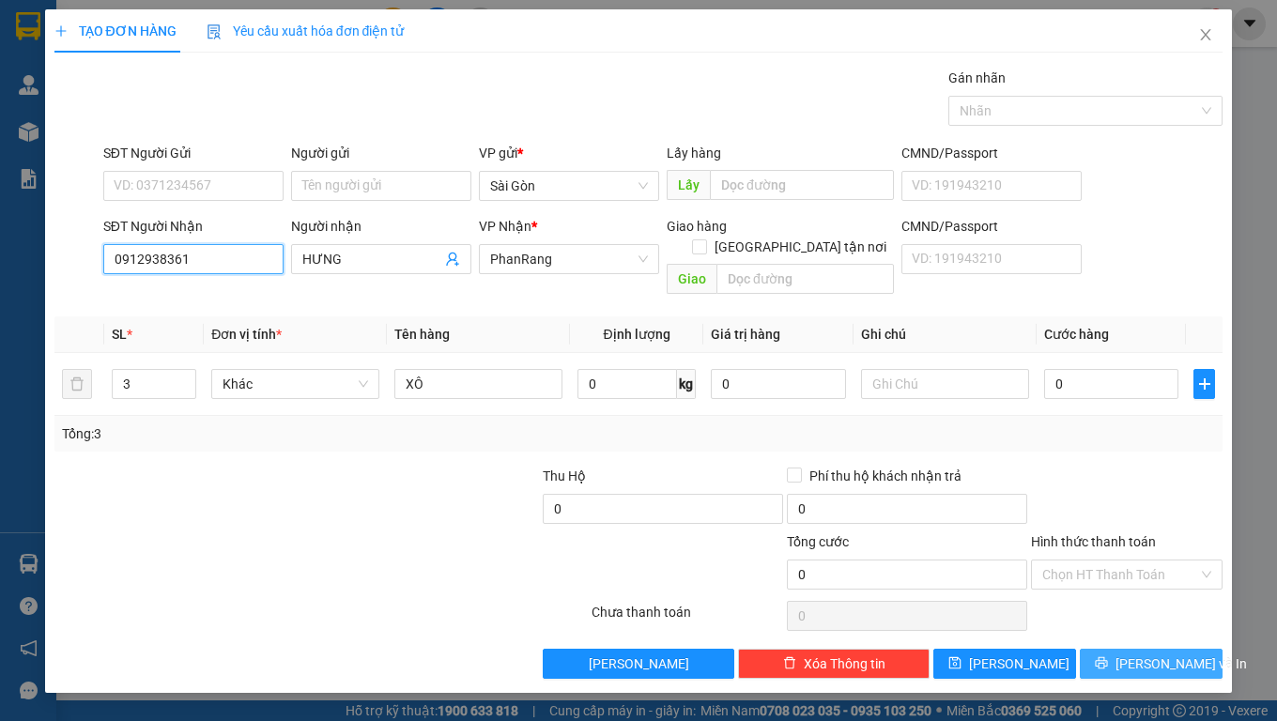
type input "0912938361"
click at [1144, 601] on span "[PERSON_NAME] và In" at bounding box center [1182, 664] width 132 height 21
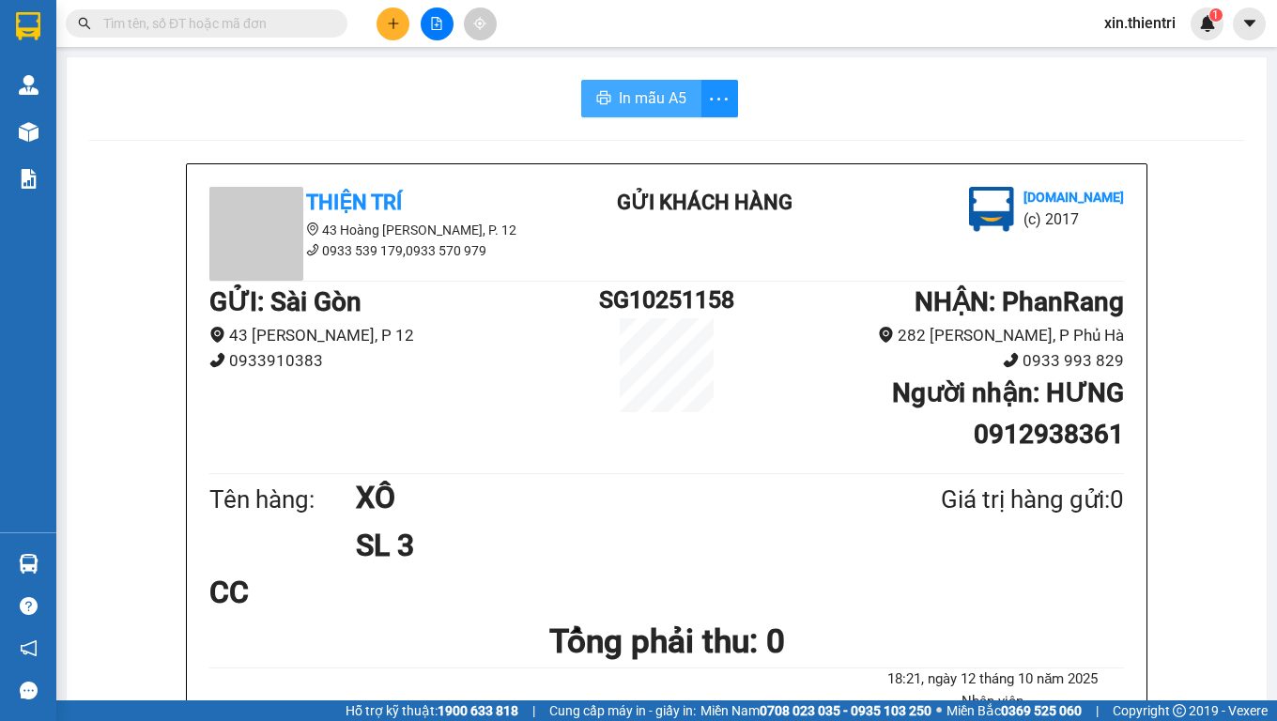
click at [663, 106] on span "In mẫu A5" at bounding box center [653, 97] width 68 height 23
click at [391, 29] on icon "plus" at bounding box center [393, 23] width 13 height 13
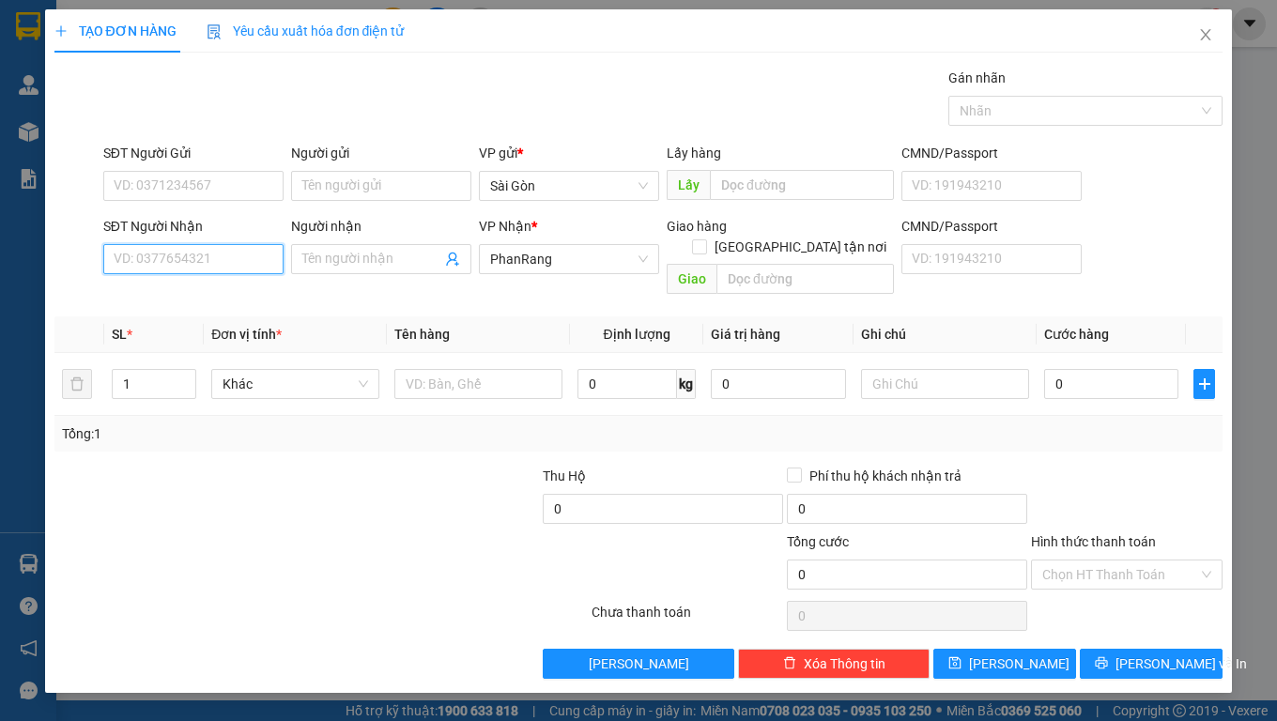
click at [166, 271] on input "SĐT Người Nhận" at bounding box center [193, 259] width 180 height 30
click at [236, 309] on div "0377477118 - THẢO" at bounding box center [193, 297] width 180 height 30
type input "0377477118"
type input "THẢO"
type input "QUẢN SƠN"
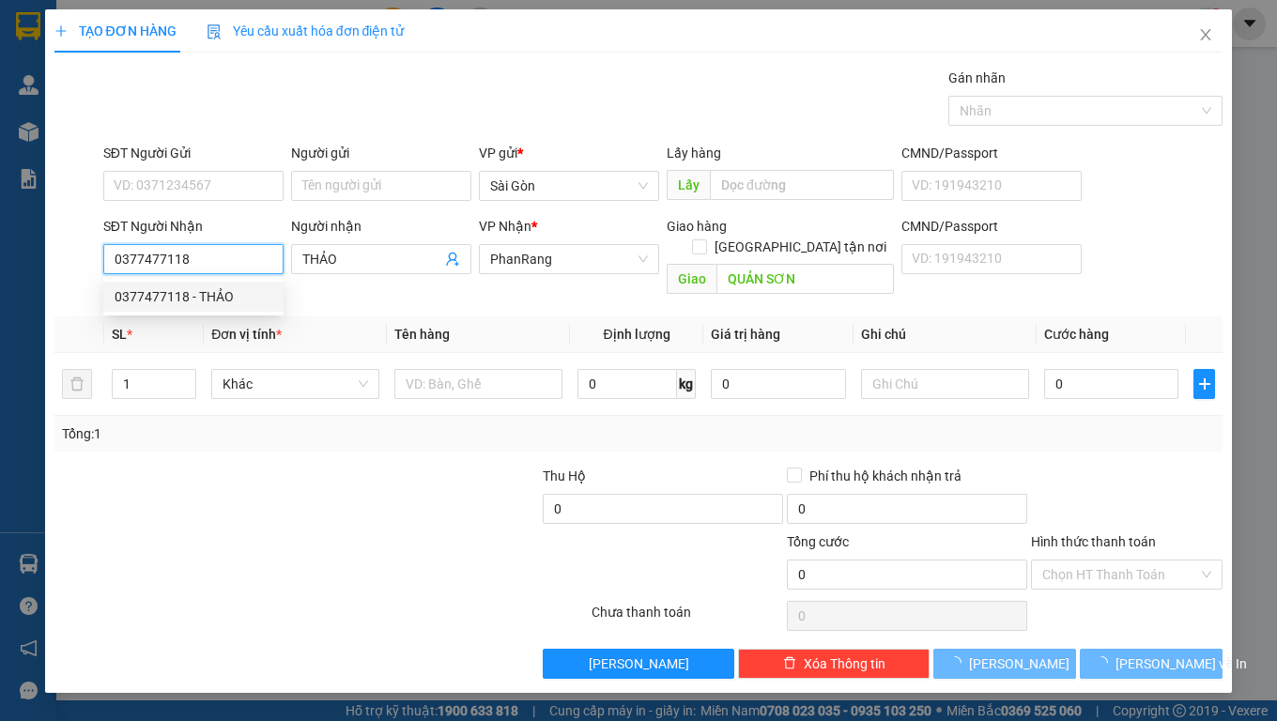
type input "30.000"
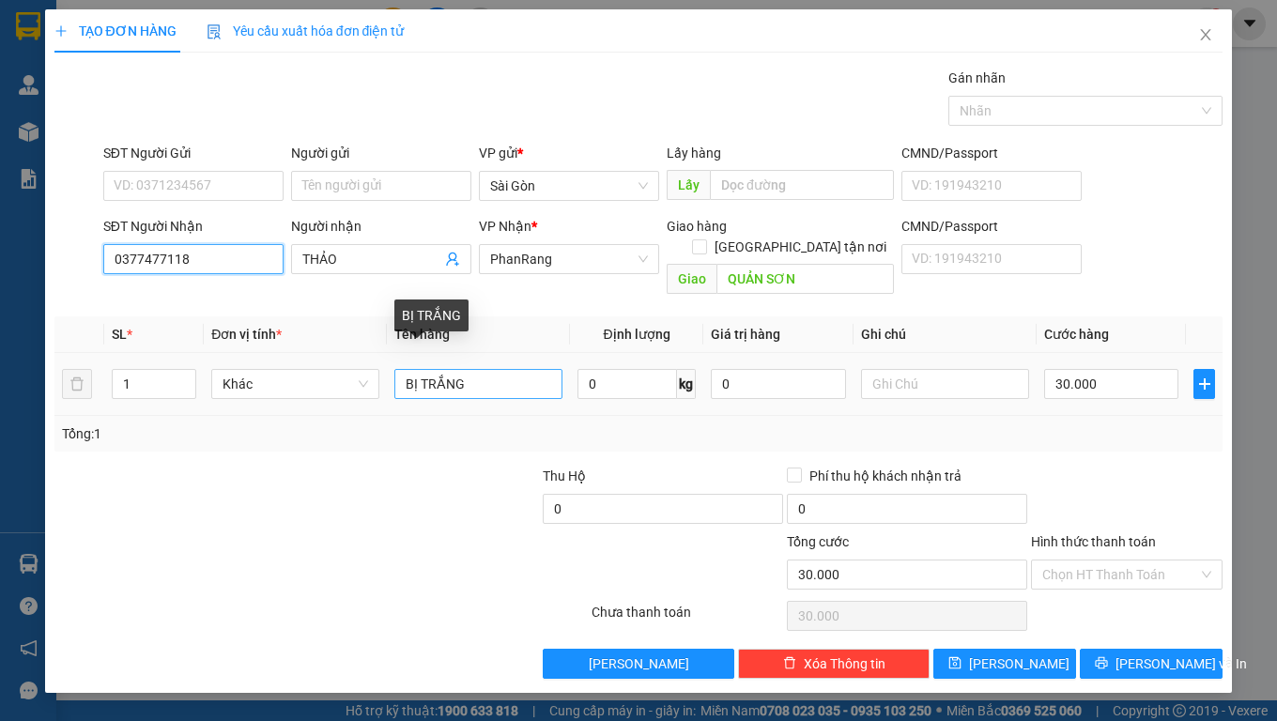
type input "0377477118"
click at [497, 369] on input "BỊ TRẮNG" at bounding box center [479, 384] width 168 height 30
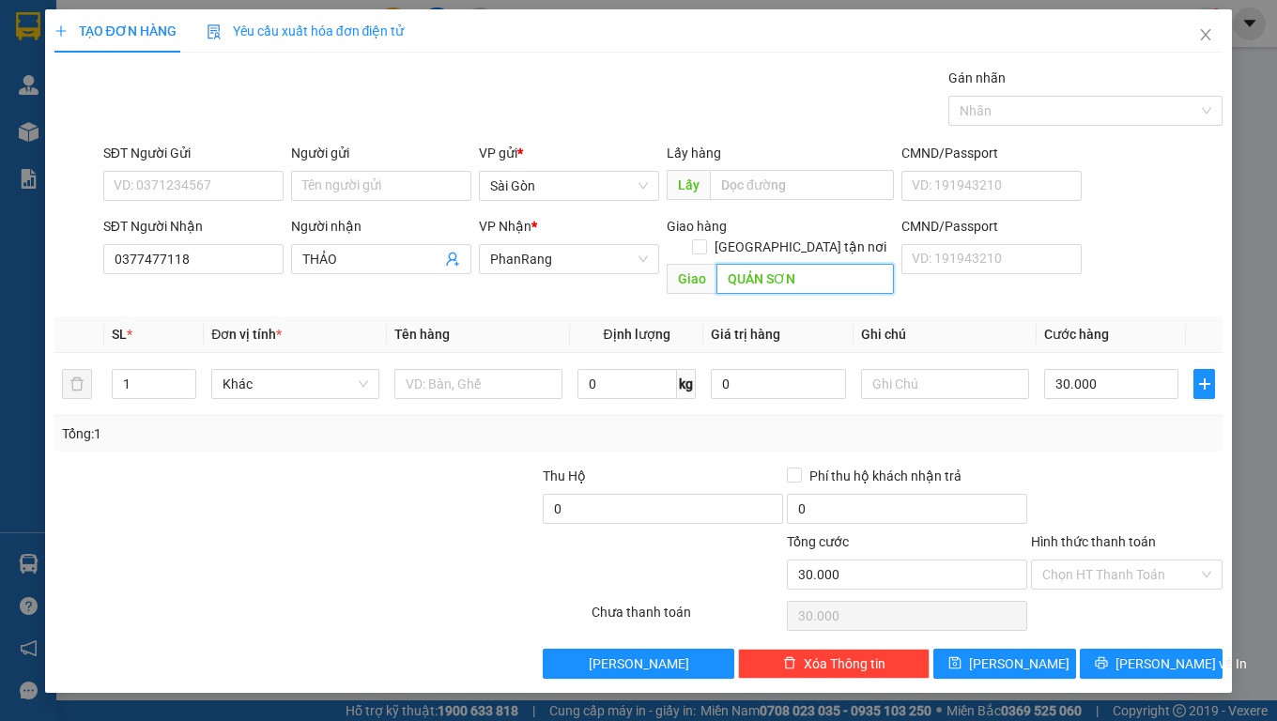
click at [804, 264] on input "QUẢN SƠN" at bounding box center [806, 279] width 178 height 30
click at [806, 264] on input "QUẢN SƠN" at bounding box center [806, 279] width 178 height 30
type input "NINH SƠN"
click at [443, 369] on input "text" at bounding box center [479, 384] width 168 height 30
type input "HỘP"
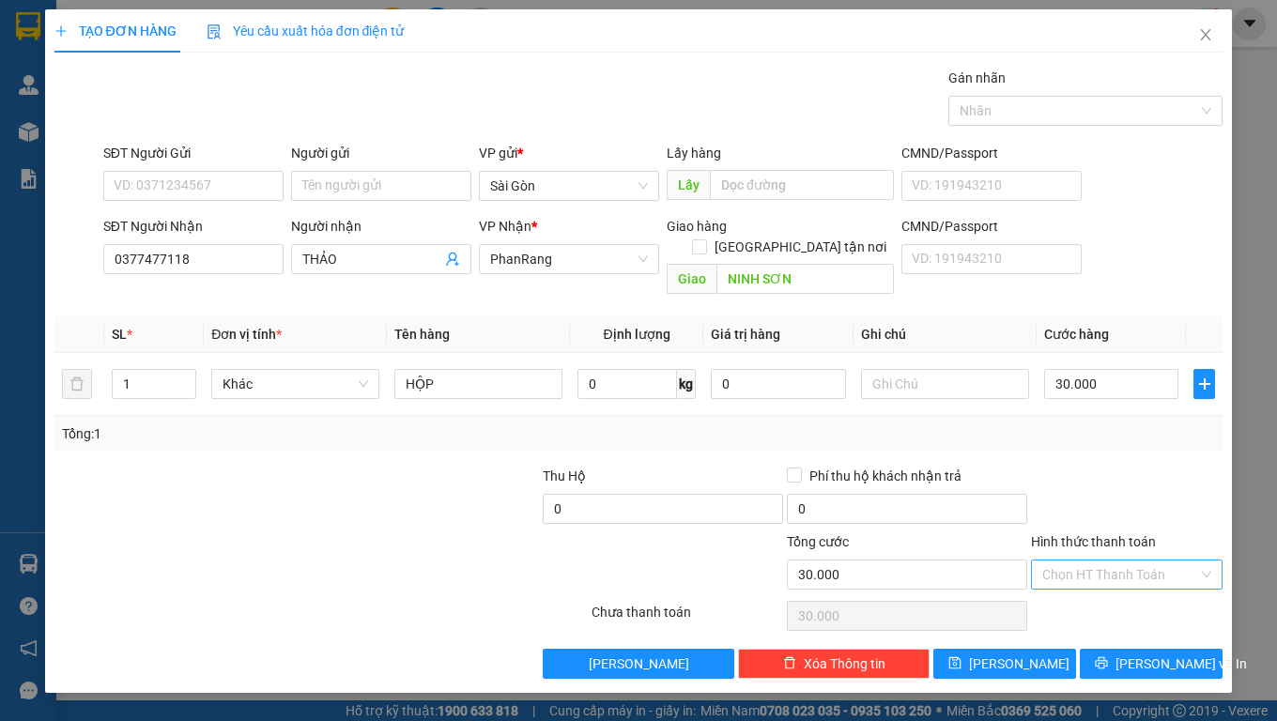
click at [1101, 561] on input "Hình thức thanh toán" at bounding box center [1121, 575] width 156 height 28
click at [1074, 593] on div "Tại văn phòng" at bounding box center [1127, 591] width 169 height 21
type input "0"
click at [1155, 601] on span "[PERSON_NAME] và In" at bounding box center [1182, 664] width 132 height 21
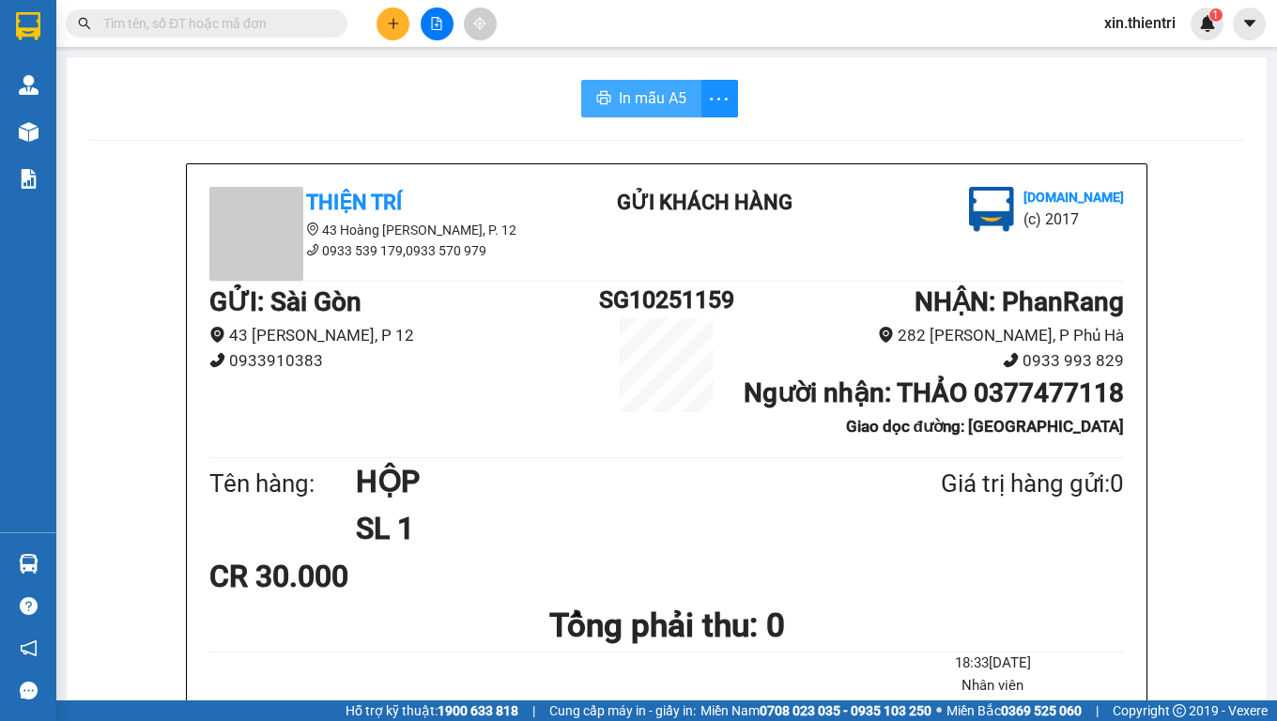
click at [663, 108] on span "In mẫu A5" at bounding box center [653, 97] width 68 height 23
click at [399, 24] on icon "plus" at bounding box center [393, 23] width 13 height 13
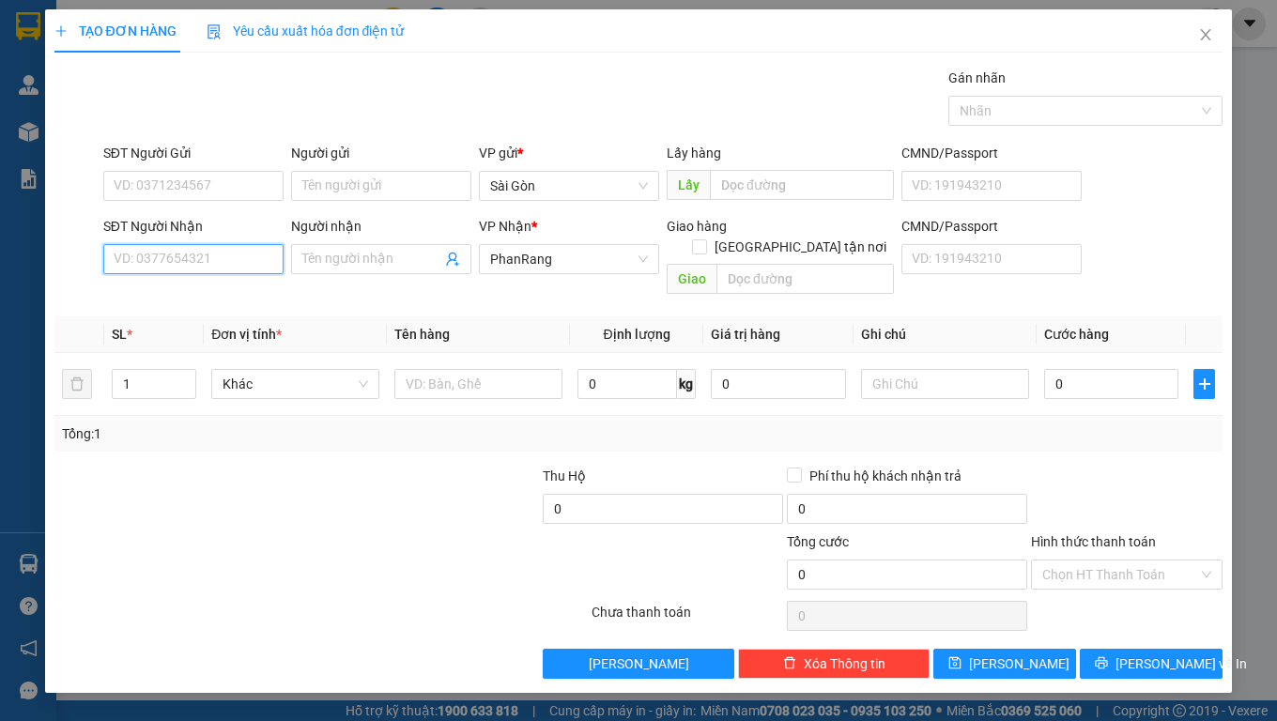
click at [170, 264] on input "SĐT Người Nhận" at bounding box center [193, 259] width 180 height 30
type input "0372994611"
click at [200, 296] on div "0372994611 - Quốc" at bounding box center [194, 296] width 158 height 21
type input "Quốc"
type input "HỘ DIÊM"
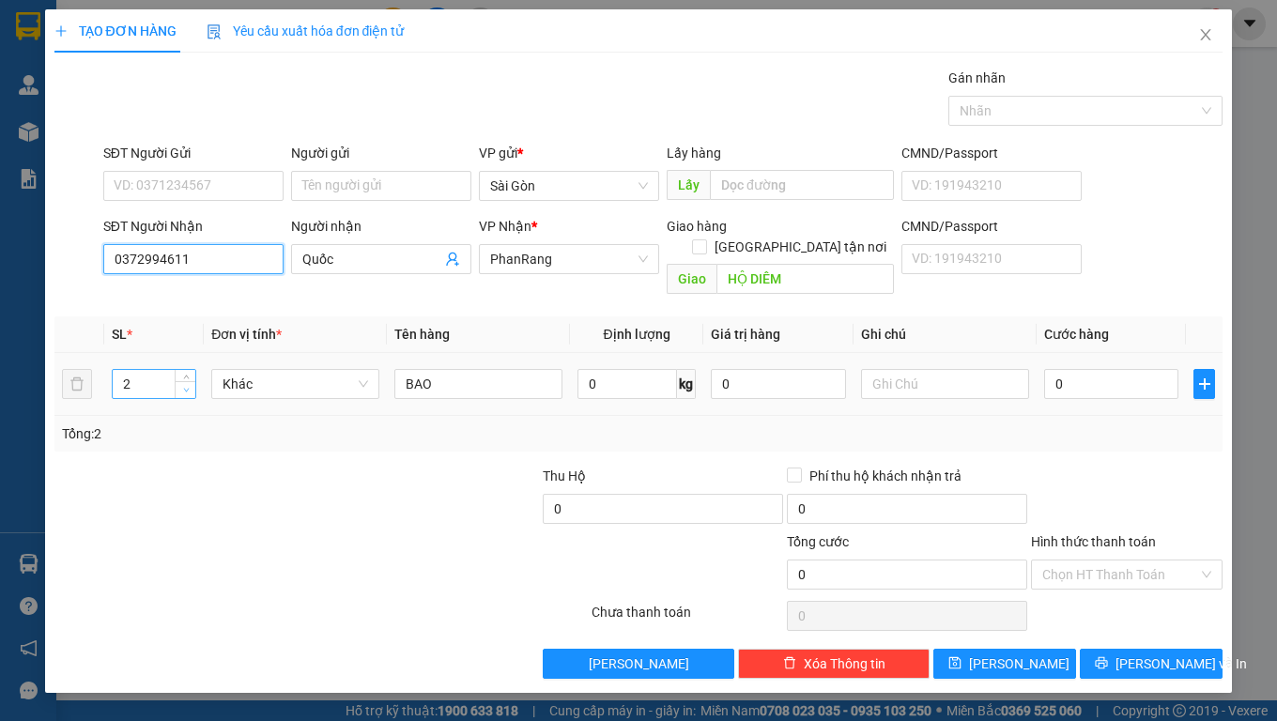
type input "0372994611"
type input "1"
click at [175, 381] on span "Decrease Value" at bounding box center [185, 389] width 21 height 17
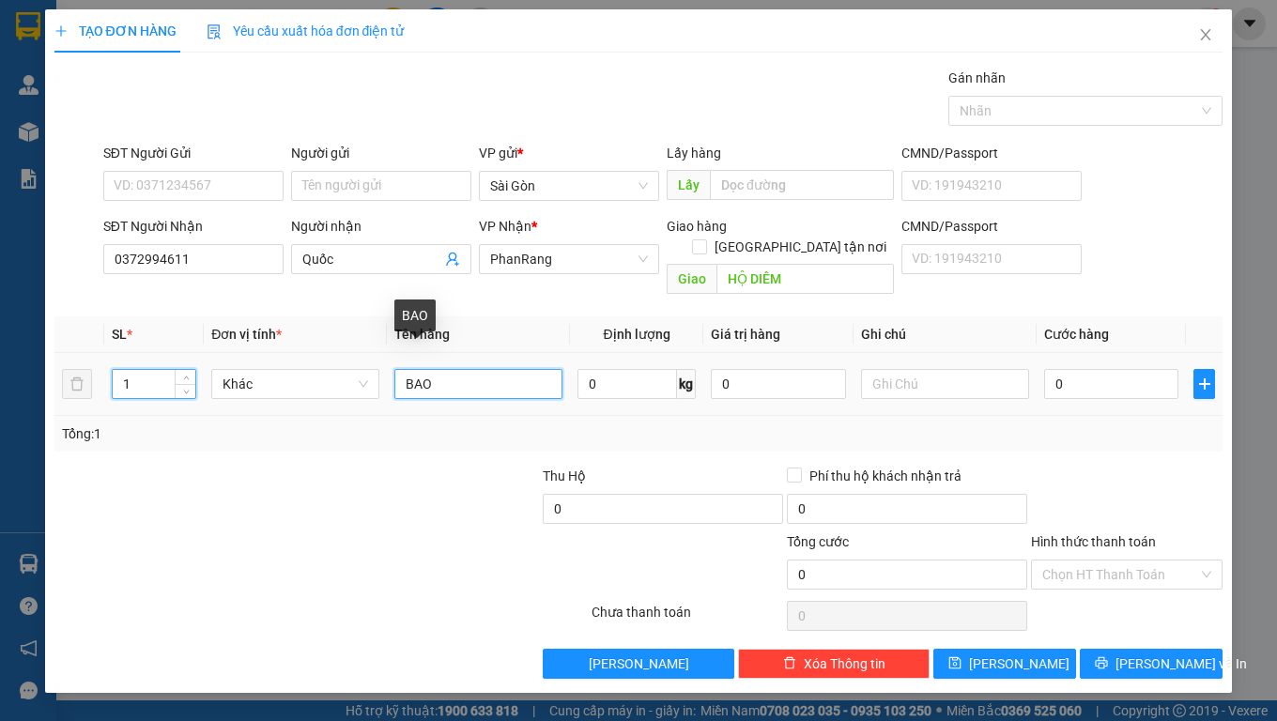
click at [480, 375] on input "BAO" at bounding box center [479, 384] width 168 height 30
click at [479, 375] on input "BAO" at bounding box center [479, 384] width 168 height 30
type input "THÙNG XỐP"
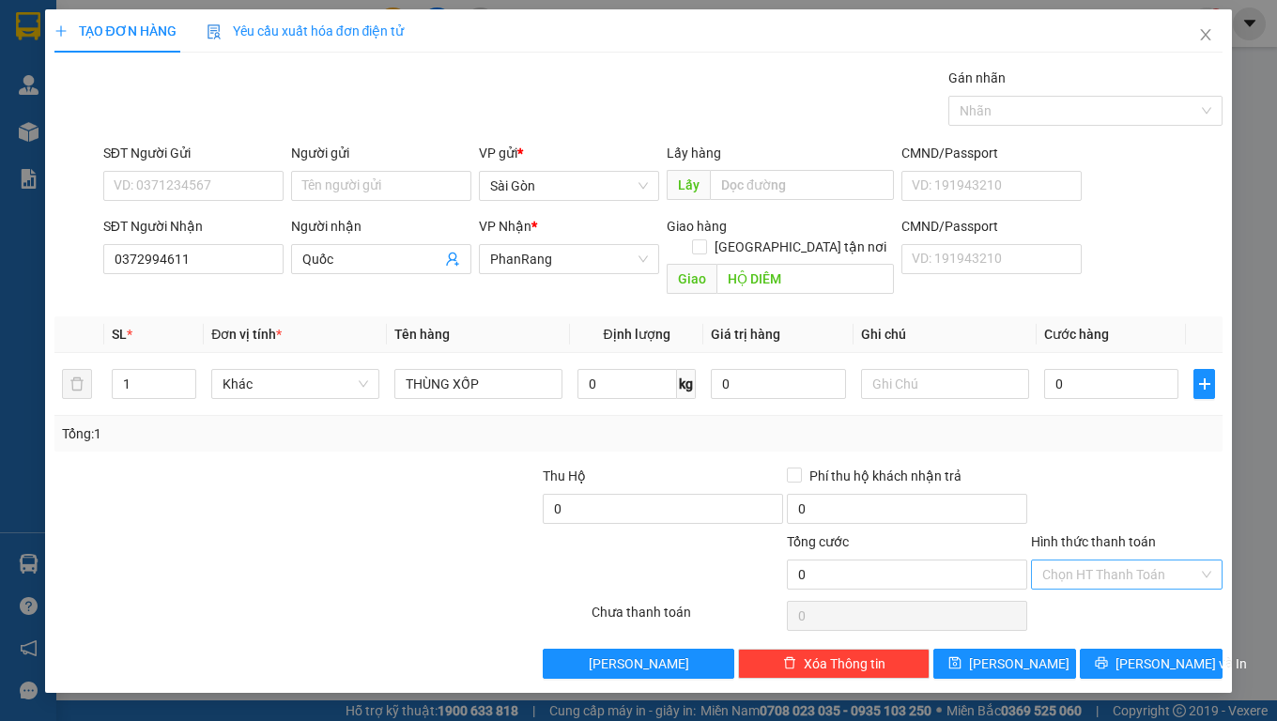
click at [1088, 561] on input "Hình thức thanh toán" at bounding box center [1121, 575] width 156 height 28
click at [1079, 587] on div "Tại văn phòng" at bounding box center [1127, 591] width 169 height 21
click at [1070, 369] on input "0" at bounding box center [1112, 384] width 135 height 30
type input "4"
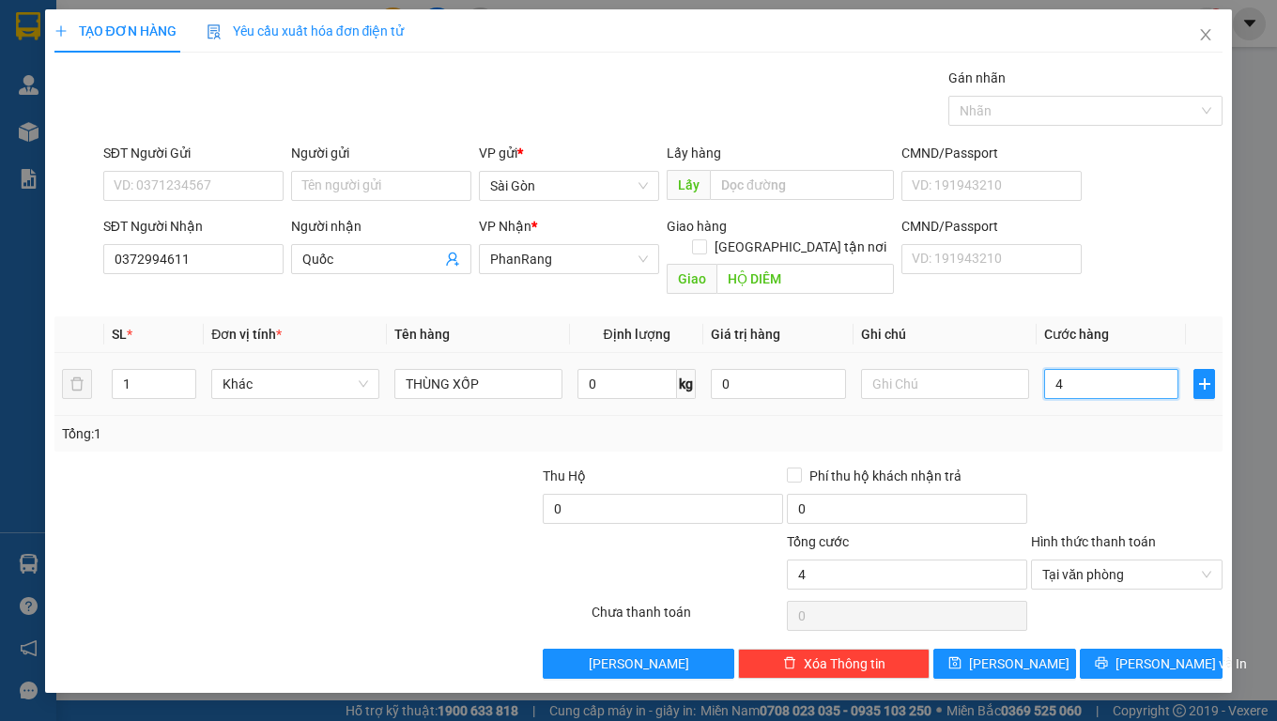
type input "40"
type input "400"
type input "40"
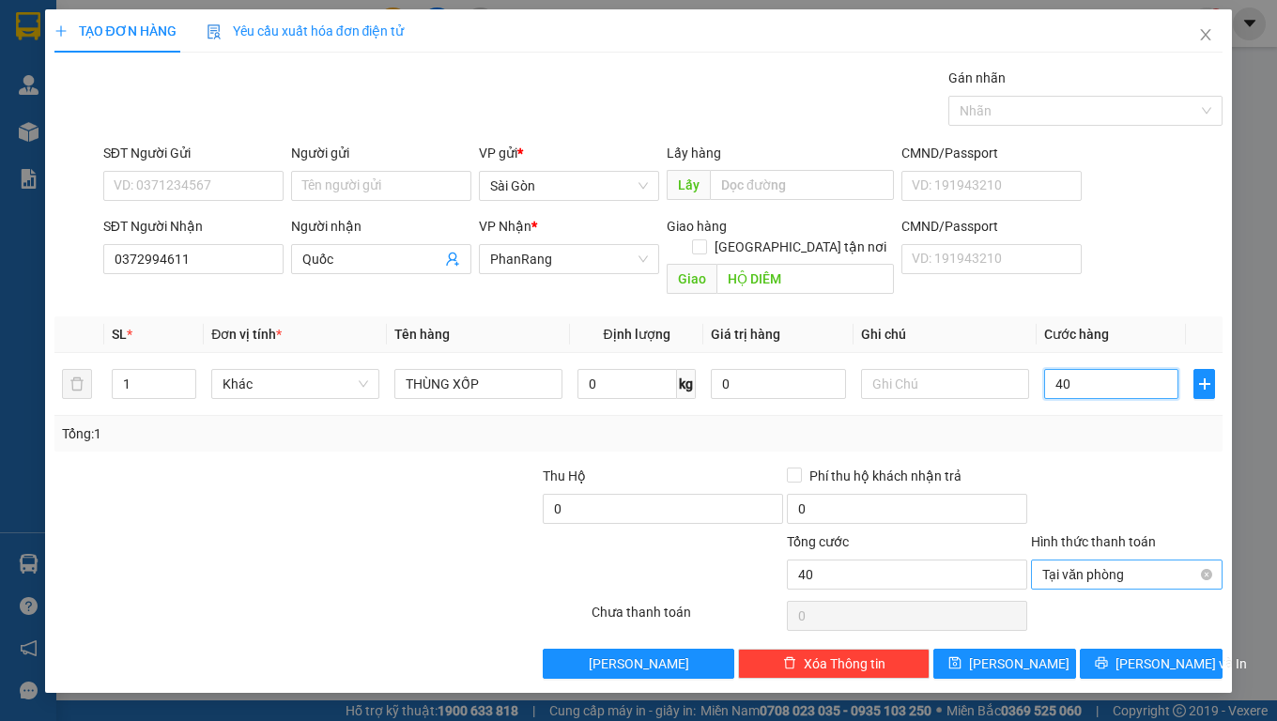
click at [1116, 561] on span "Tại văn phòng" at bounding box center [1127, 575] width 169 height 28
type input "40"
type input "40.000"
click at [1104, 601] on div "Transit Pickup Surcharge Ids Transit Deliver Surcharge Ids Transit Deliver Surc…" at bounding box center [638, 373] width 1169 height 611
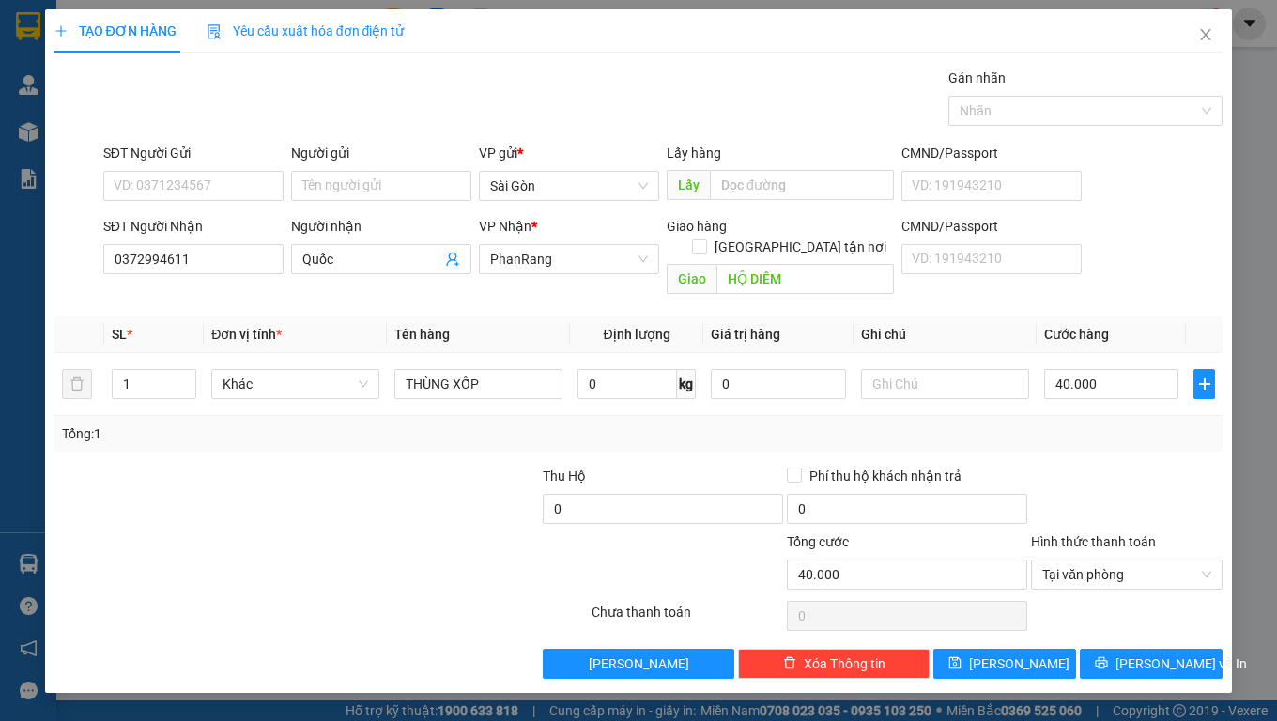
click at [1112, 597] on div at bounding box center [1126, 616] width 195 height 38
click at [1178, 601] on span "[PERSON_NAME] và In" at bounding box center [1182, 664] width 132 height 21
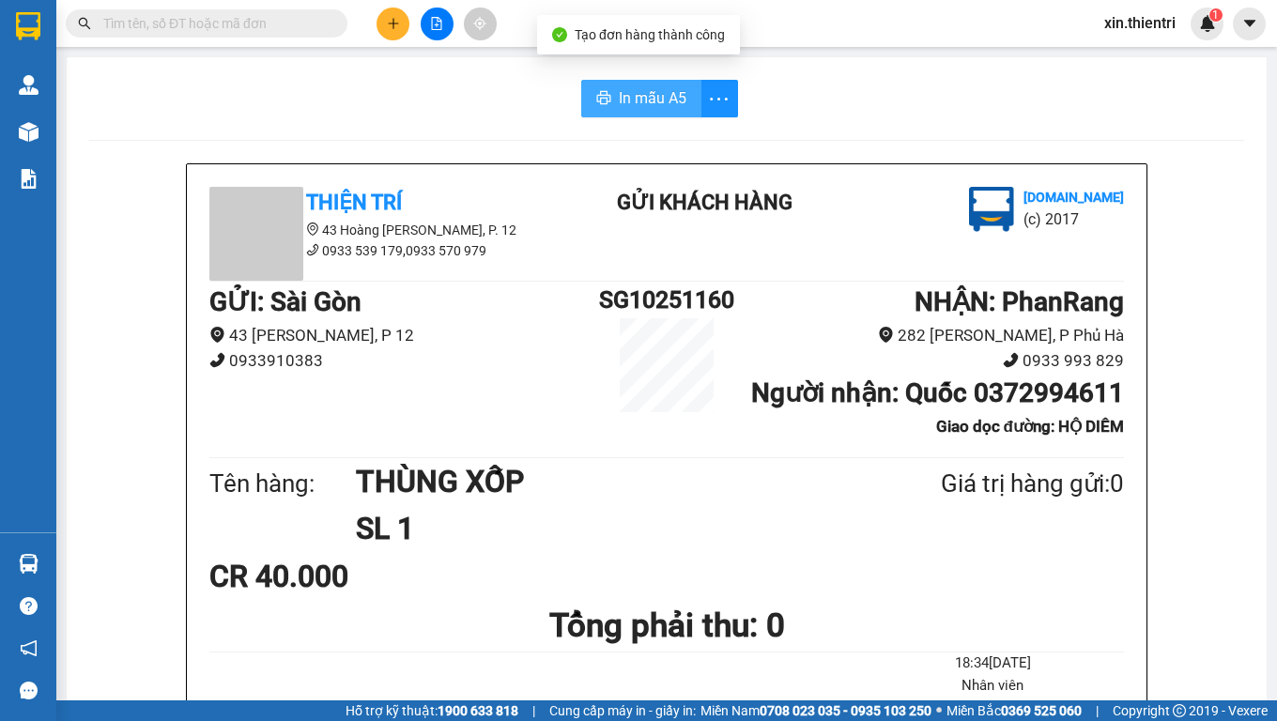
click at [619, 101] on span "In mẫu A5" at bounding box center [653, 97] width 68 height 23
click at [647, 101] on span "In mẫu A5" at bounding box center [653, 97] width 68 height 23
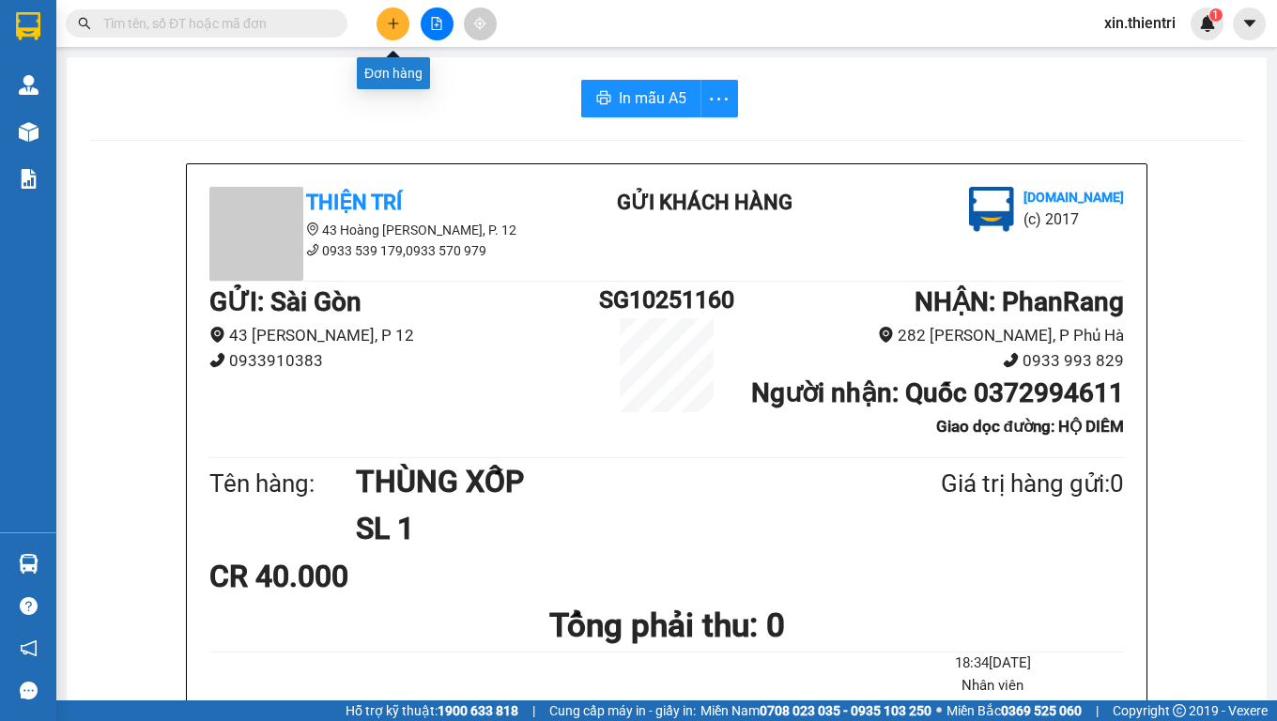
click at [391, 34] on button at bounding box center [393, 24] width 33 height 33
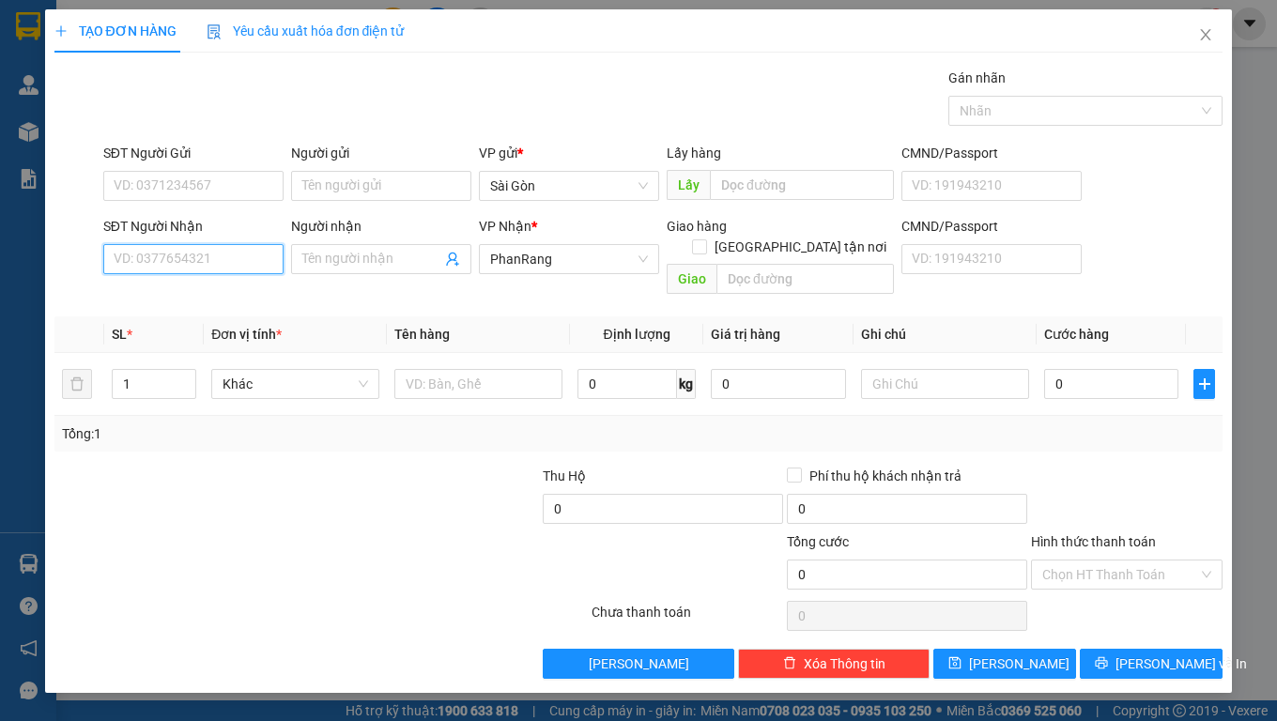
click at [159, 267] on input "SĐT Người Nhận" at bounding box center [193, 259] width 180 height 30
type input "0339872154"
click at [227, 293] on div "0339872154 - Hạnh" at bounding box center [194, 296] width 158 height 21
type input "Hạnh"
type input "M.Tân"
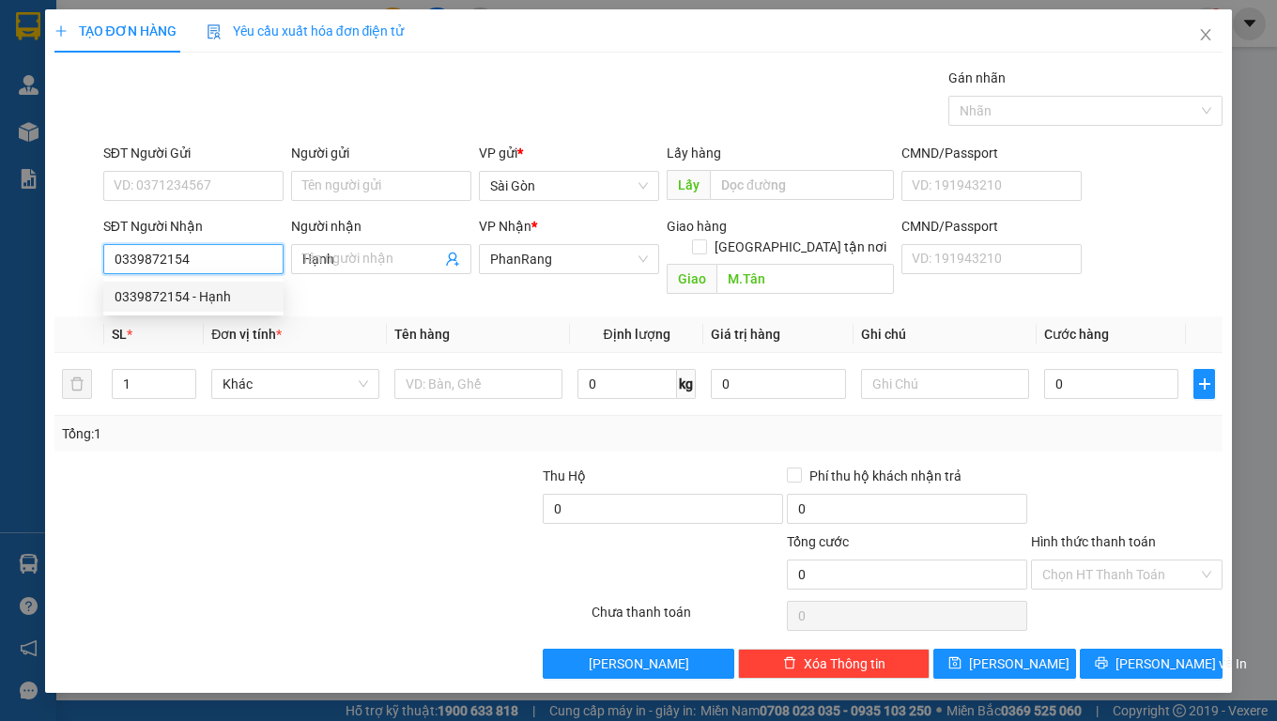
type input "40.000"
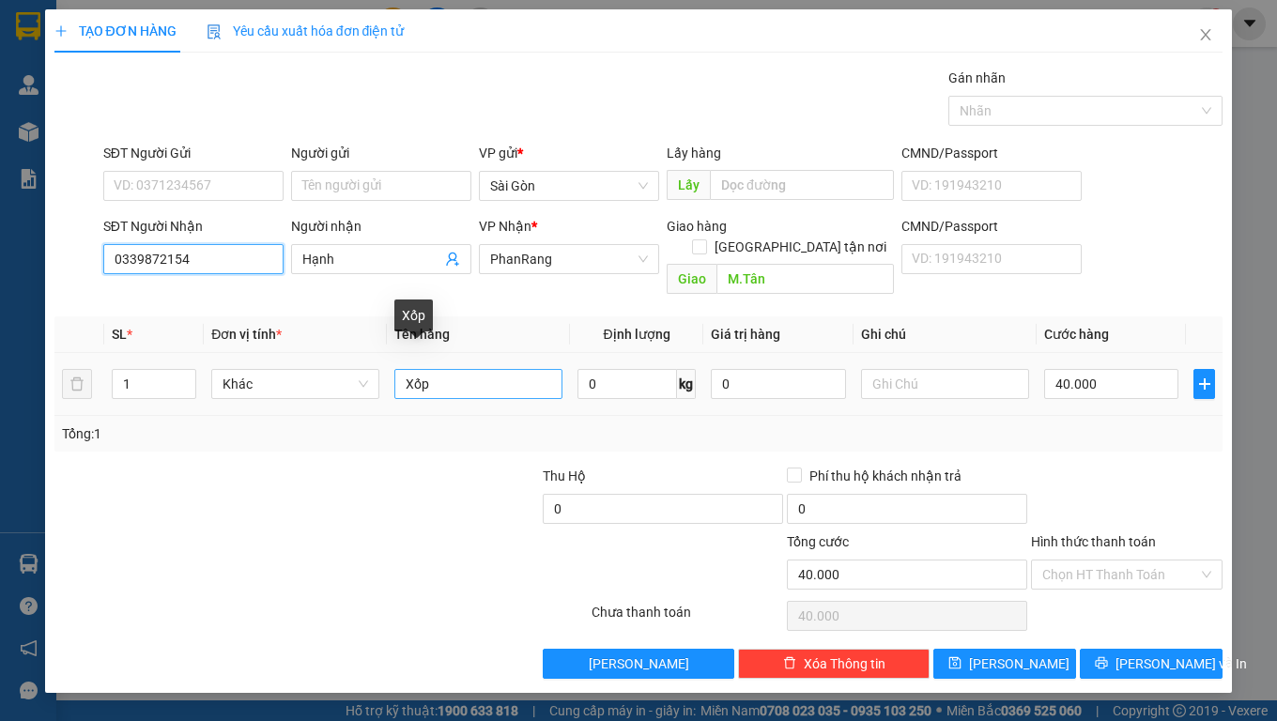
type input "0339872154"
click at [482, 369] on input "Xốp" at bounding box center [479, 384] width 168 height 30
type input "TỦ LẠNH"
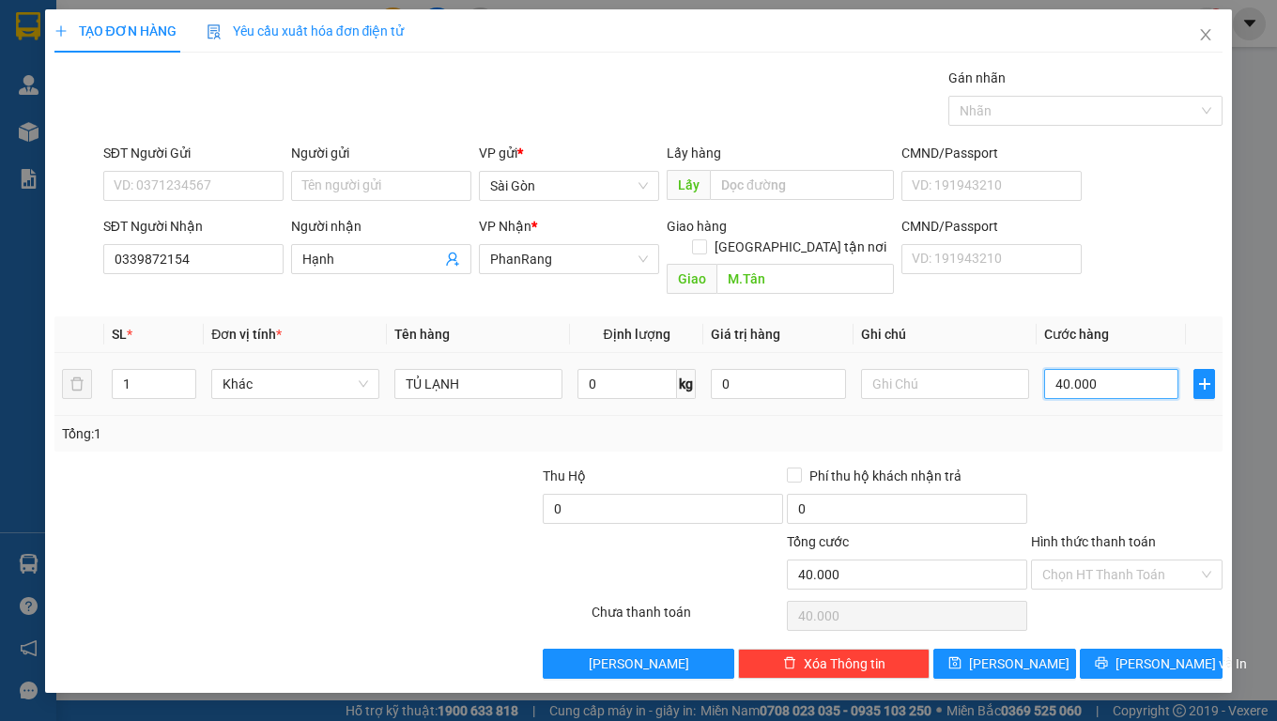
click at [1124, 369] on input "40.000" at bounding box center [1112, 384] width 135 height 30
type input "0"
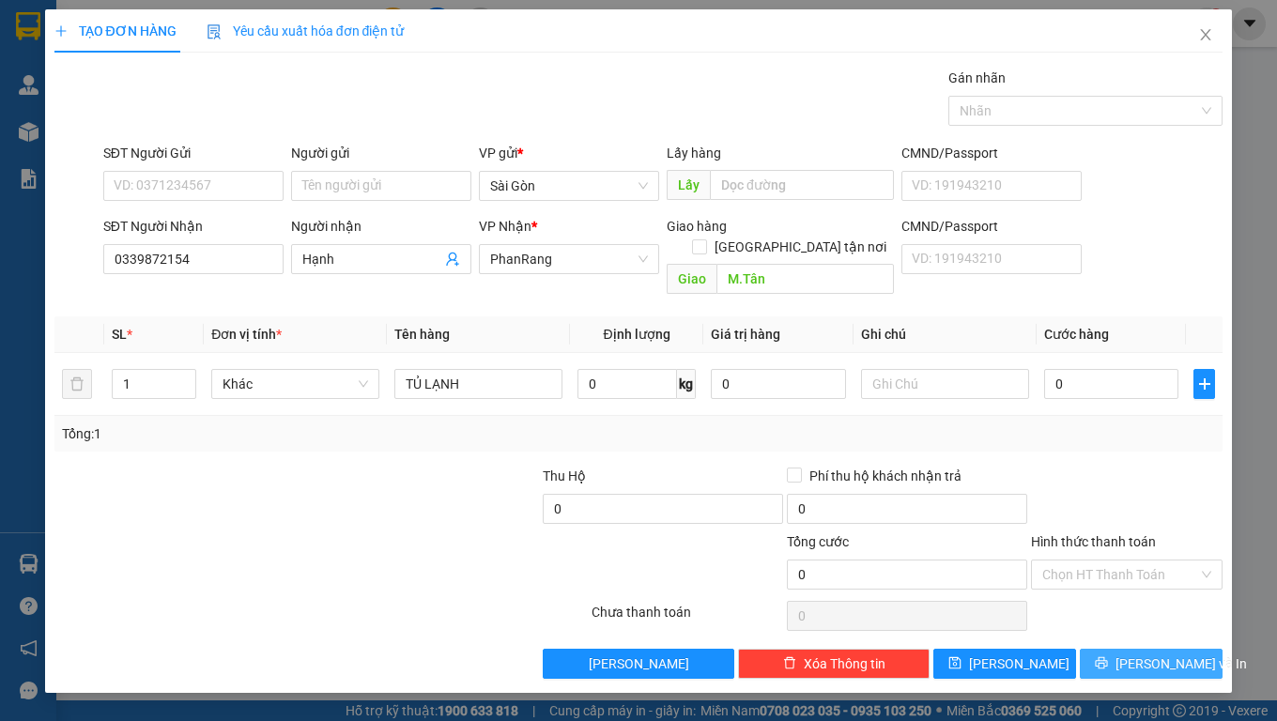
click at [1136, 601] on span "[PERSON_NAME] và In" at bounding box center [1182, 664] width 132 height 21
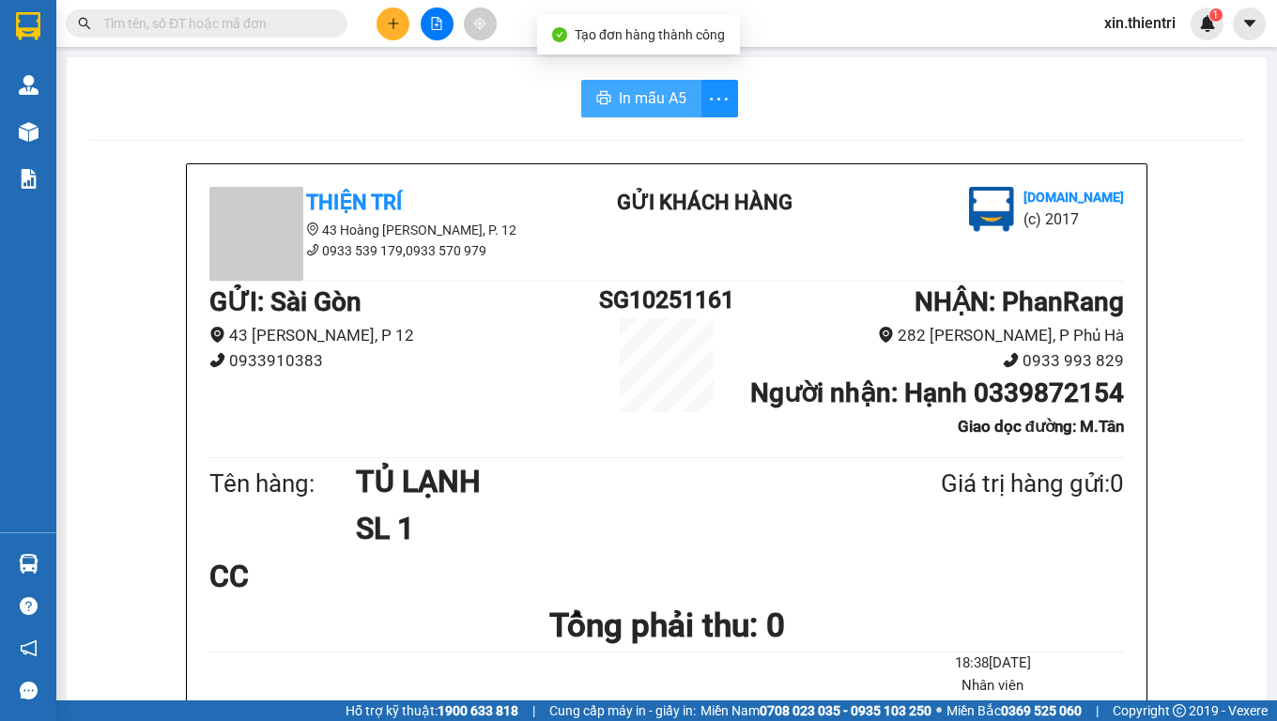
click at [652, 104] on span "In mẫu A5" at bounding box center [653, 97] width 68 height 23
